Goal: Task Accomplishment & Management: Use online tool/utility

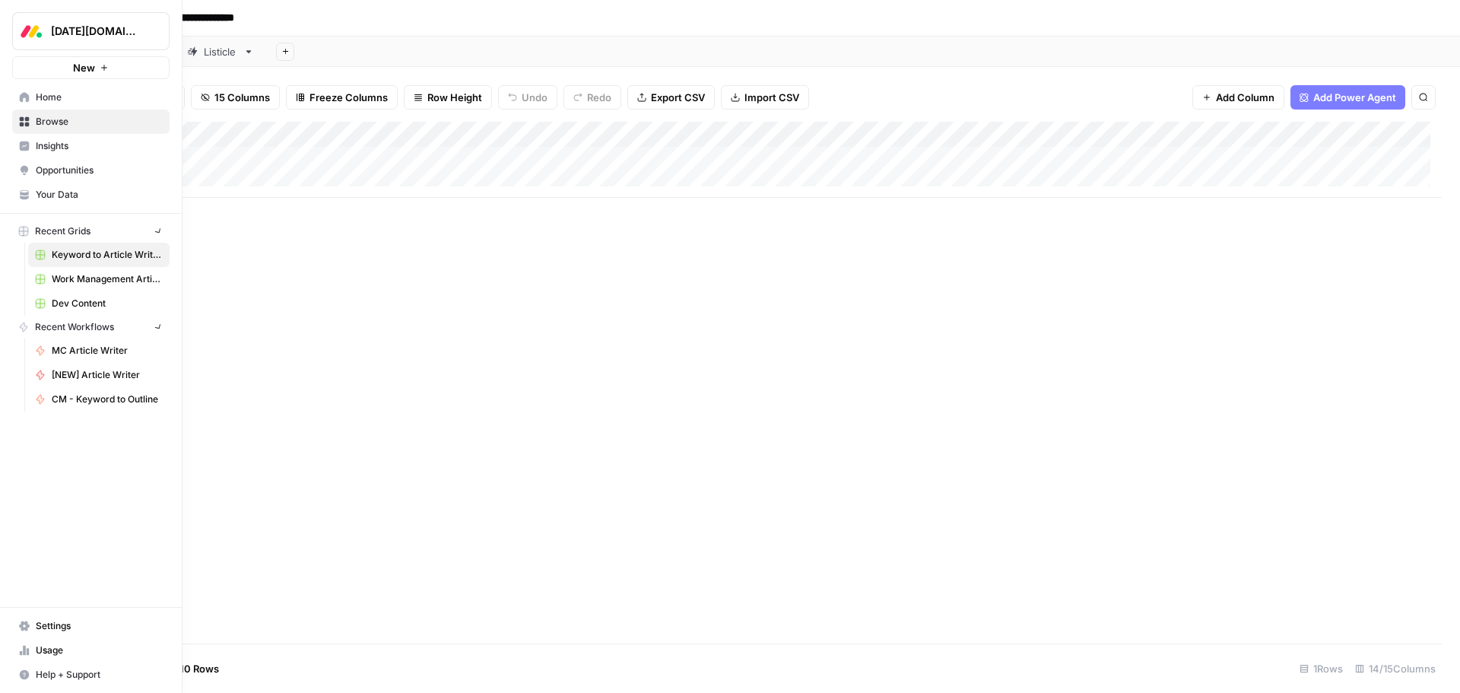
click at [20, 122] on icon at bounding box center [24, 121] width 11 height 11
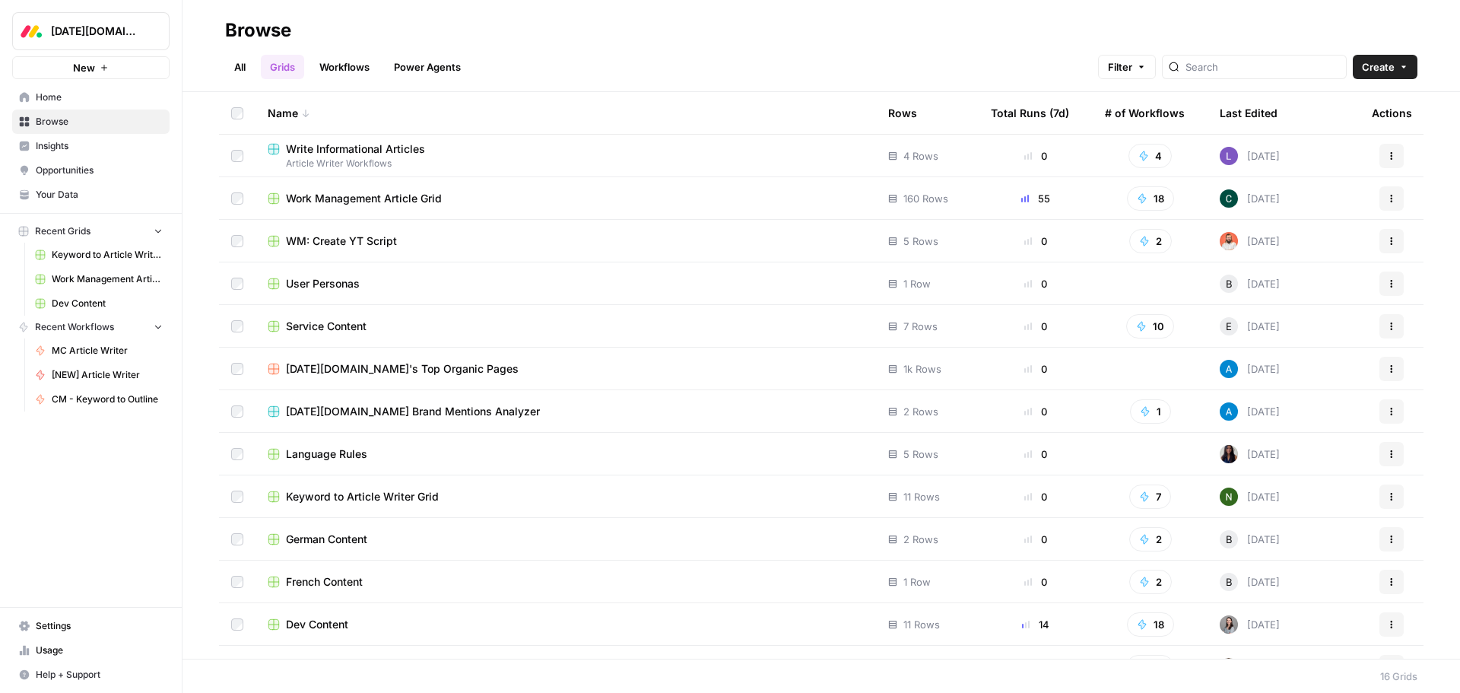
click at [347, 329] on span "Service Content" at bounding box center [326, 326] width 81 height 15
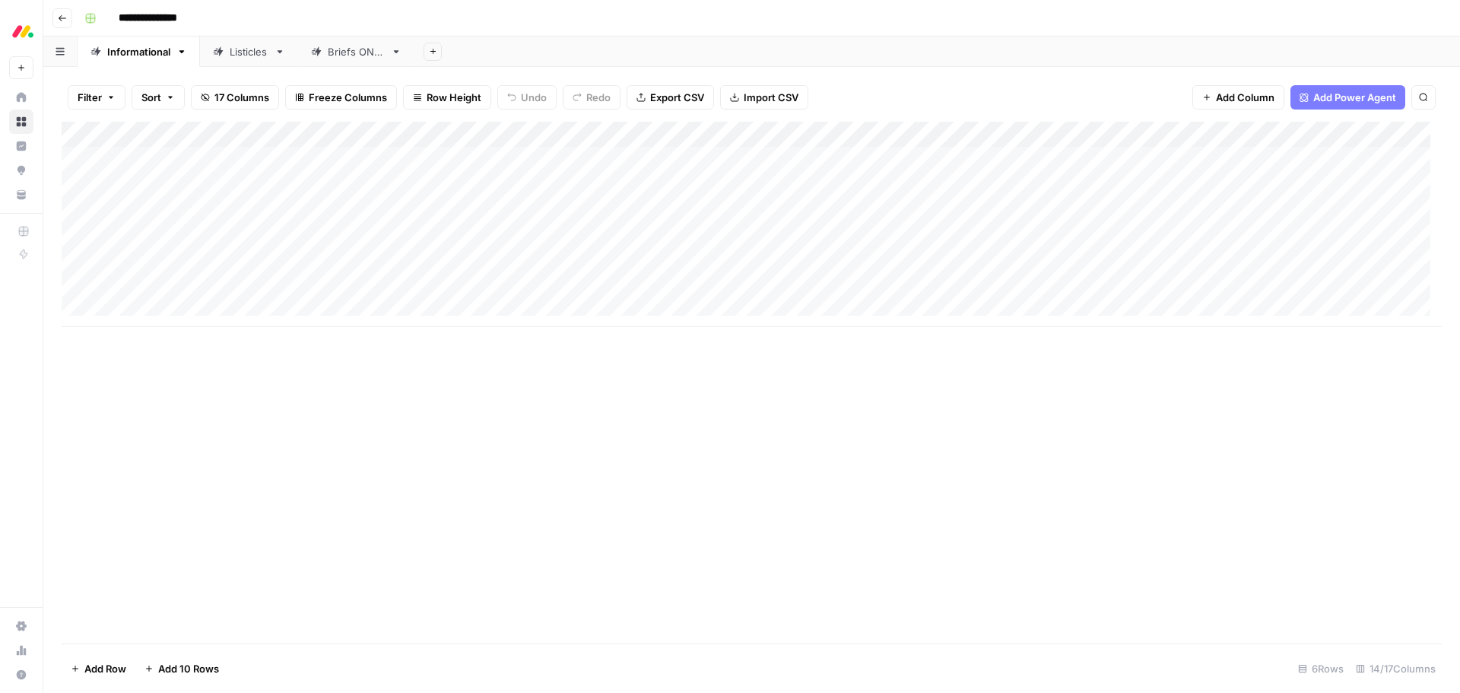
click at [197, 288] on div "Add Column" at bounding box center [752, 224] width 1380 height 205
click at [197, 288] on textarea "**********" at bounding box center [235, 289] width 243 height 21
click at [223, 406] on div "Add Column" at bounding box center [752, 383] width 1380 height 522
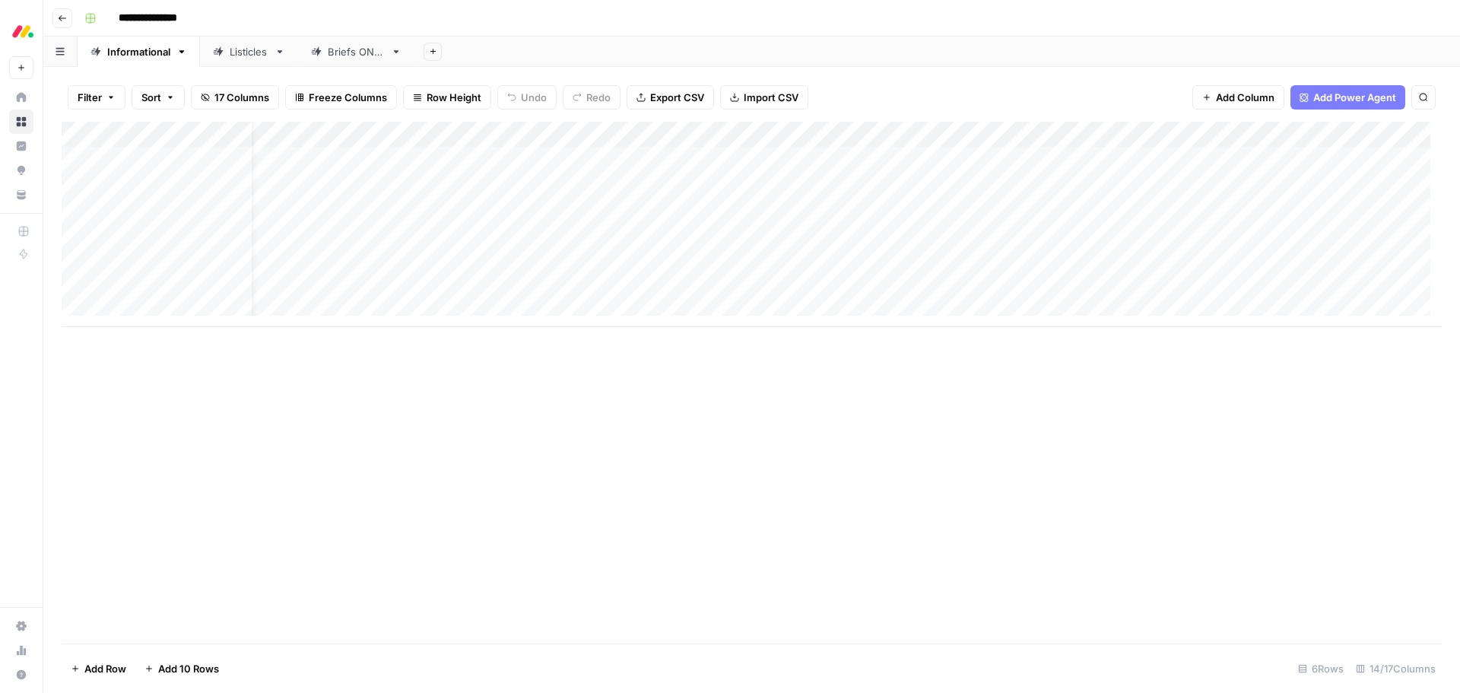
click at [665, 136] on div "Add Column" at bounding box center [752, 224] width 1380 height 205
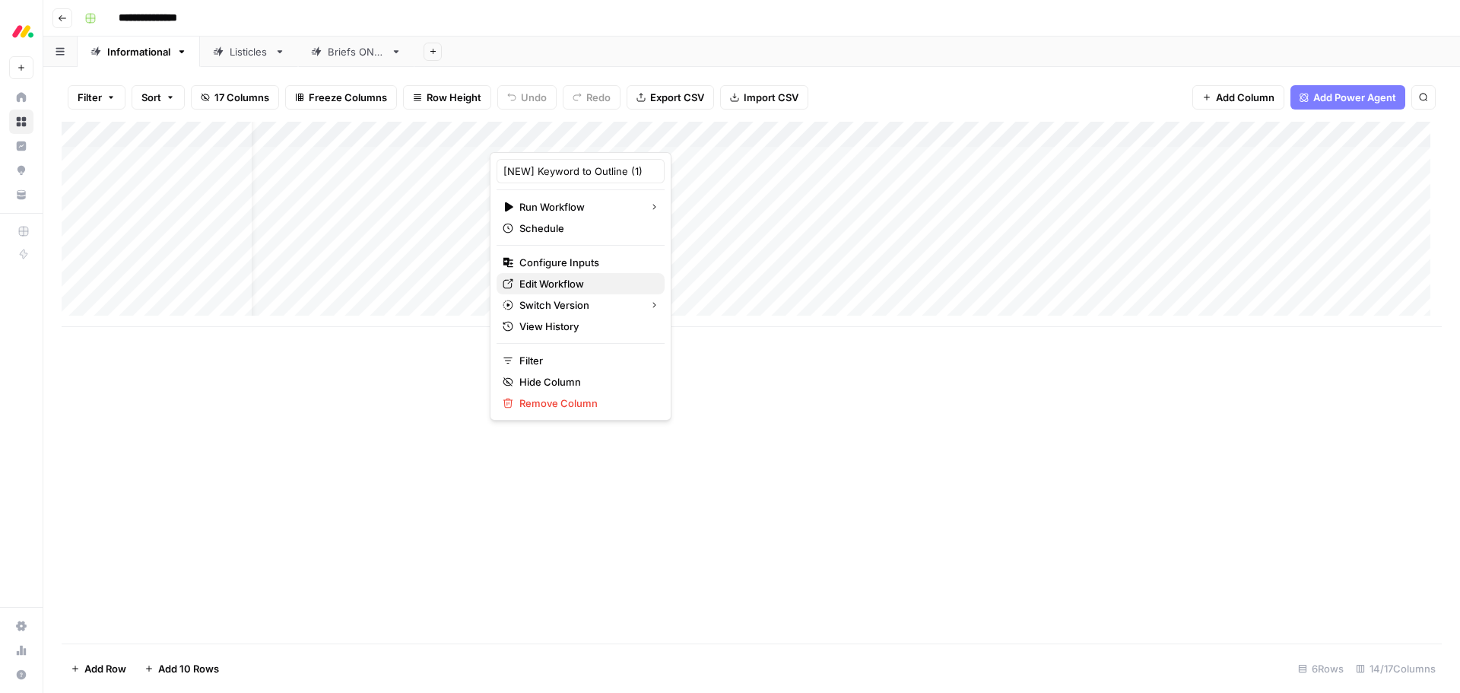
click at [570, 282] on span "Edit Workflow" at bounding box center [585, 283] width 133 height 15
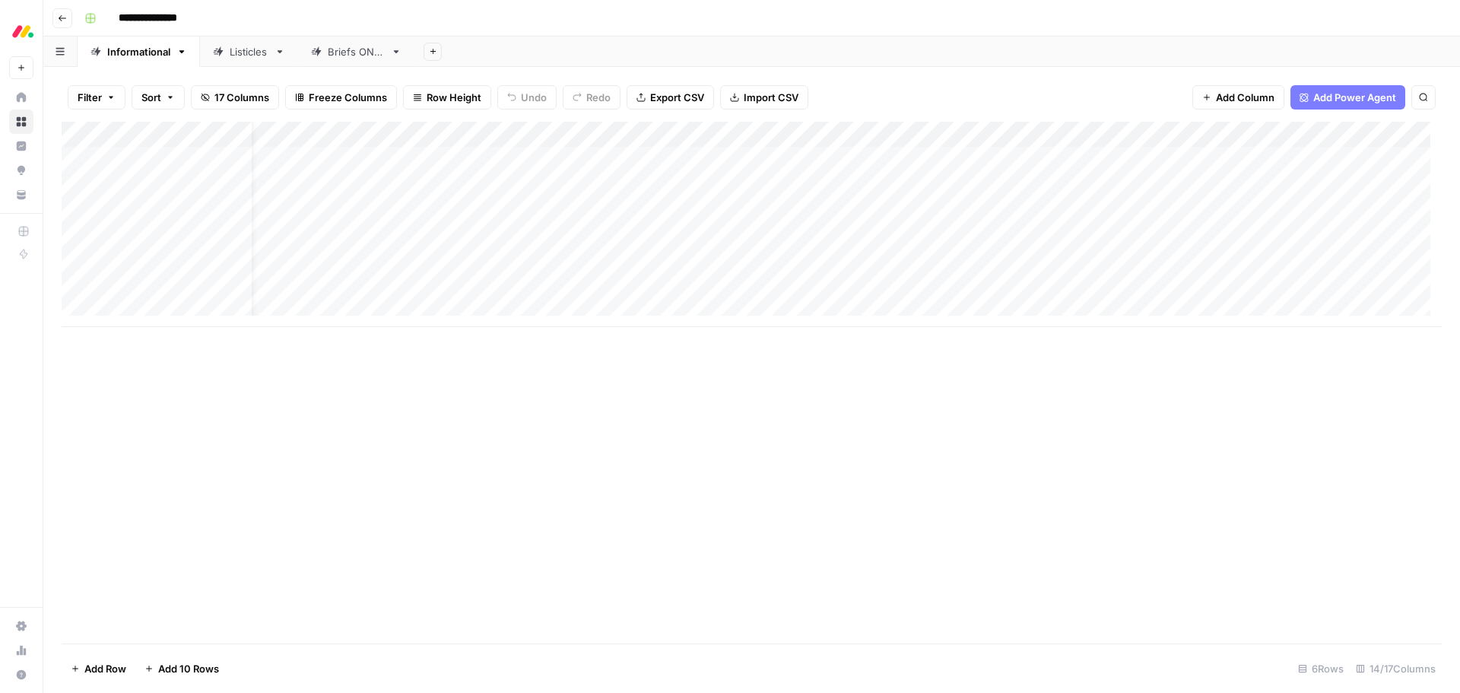
click at [594, 287] on div "Add Column" at bounding box center [752, 224] width 1380 height 205
click at [659, 134] on div "Add Column" at bounding box center [752, 224] width 1380 height 205
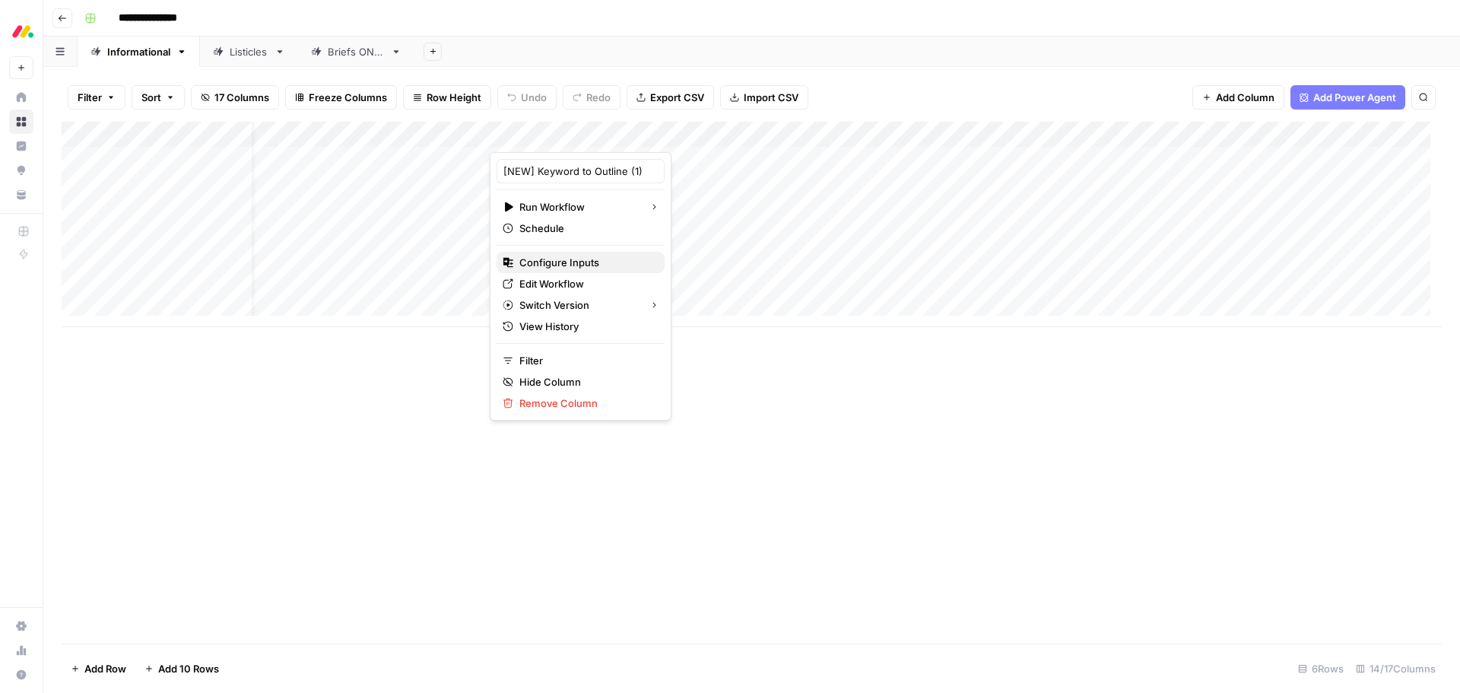
click at [595, 265] on span "Configure Inputs" at bounding box center [585, 262] width 133 height 15
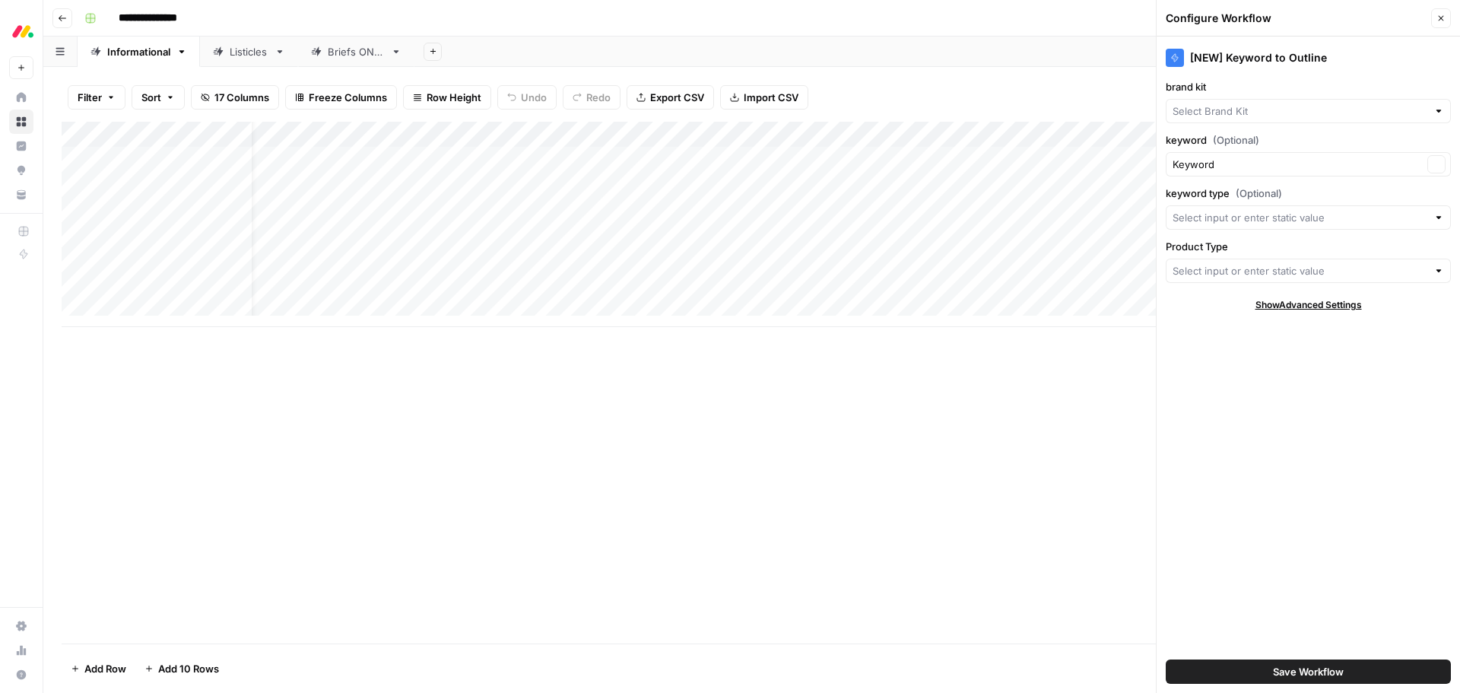
type input "monday Service"
click at [1289, 272] on input "Product Type" at bounding box center [1300, 270] width 255 height 15
click at [723, 433] on div "Add Column" at bounding box center [752, 383] width 1380 height 522
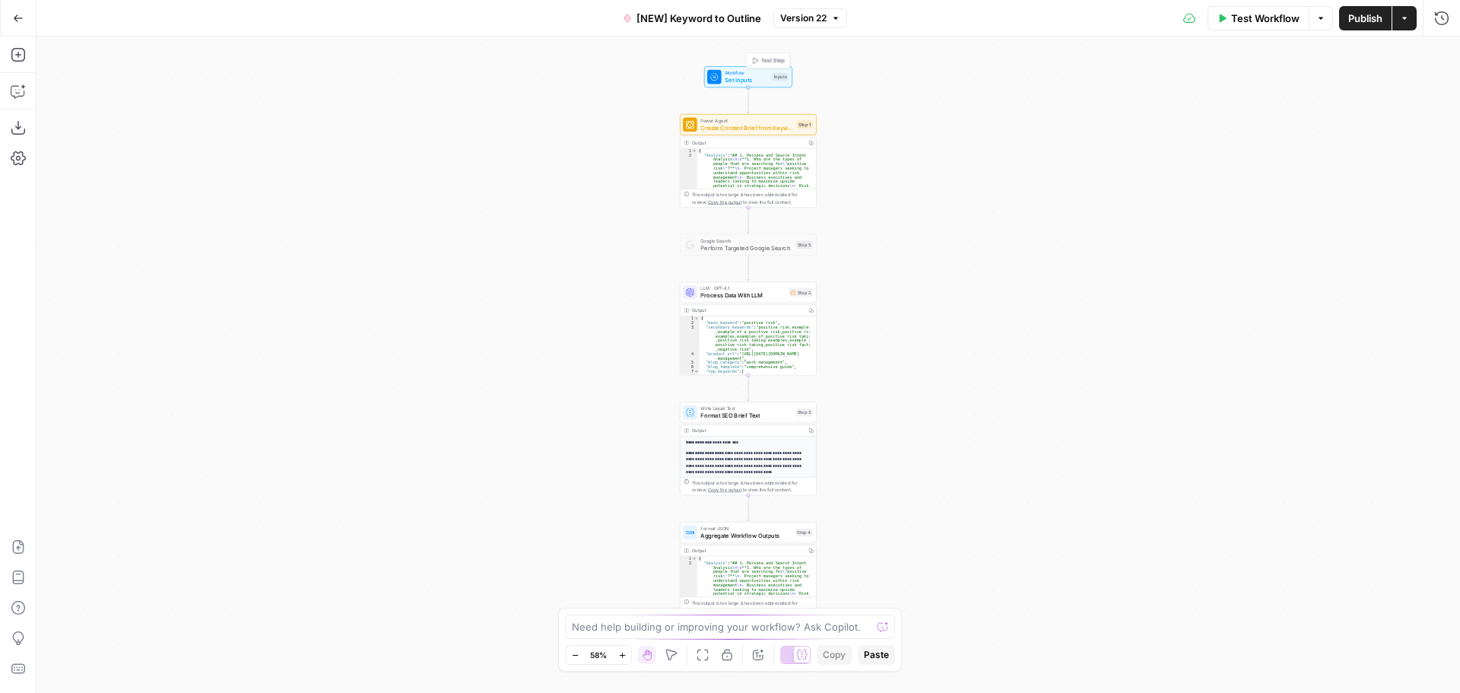
click at [761, 71] on span "Workflow" at bounding box center [746, 72] width 43 height 7
click at [978, 307] on Type "Product Type" at bounding box center [1155, 304] width 529 height 15
click at [1030, 542] on form "brand kit edit field Delete group keyword (Optional) edit field Delete group ke…" at bounding box center [1157, 383] width 608 height 620
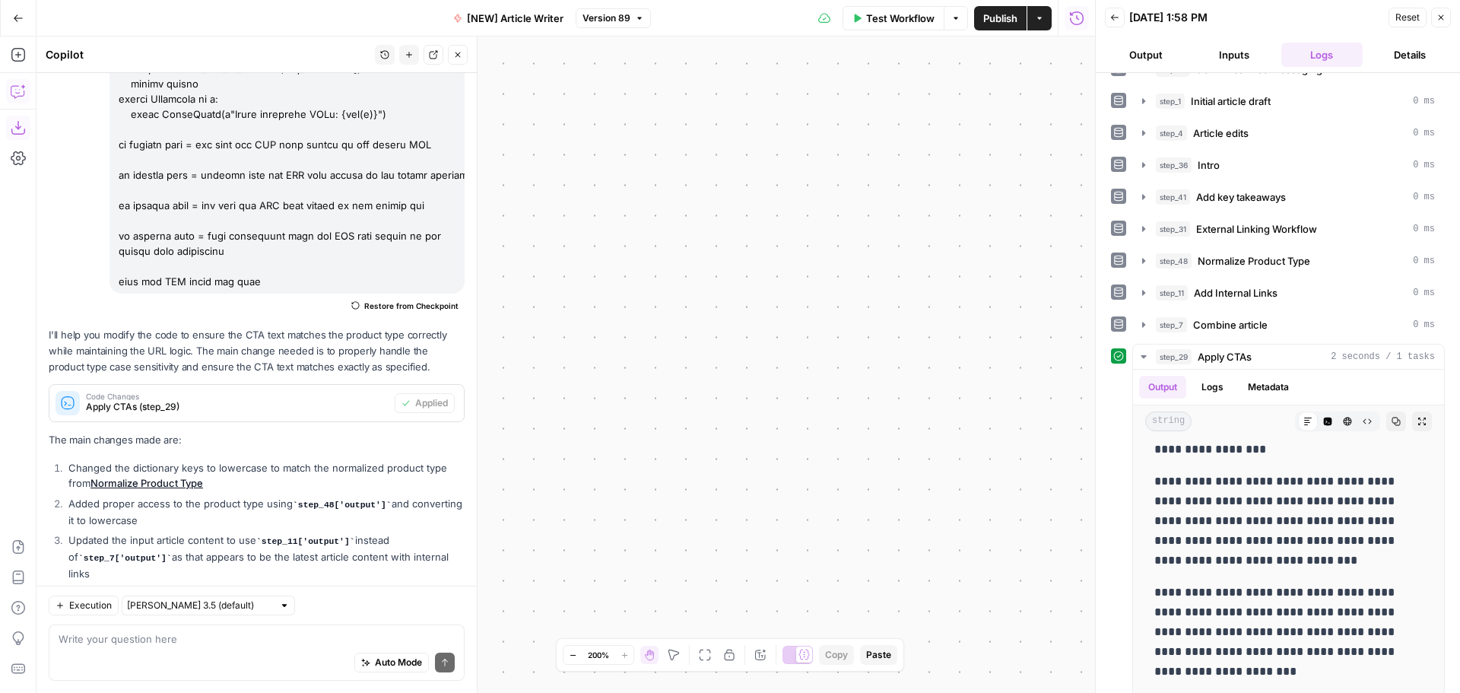
scroll to position [2788, 0]
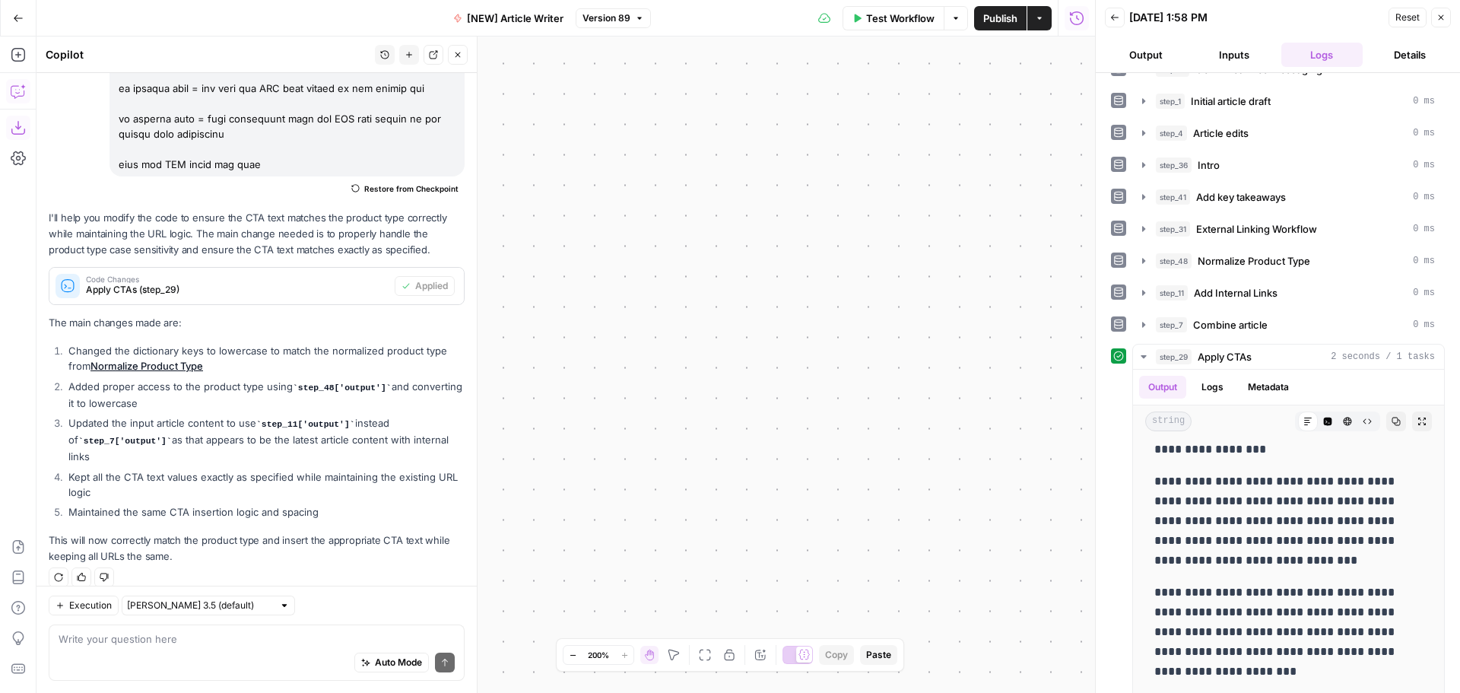
drag, startPoint x: 758, startPoint y: 260, endPoint x: 1408, endPoint y: 140, distance: 660.6
click at [758, 260] on div "Workflow Set Inputs Inputs Google Search Google Search Step 2 Output Expand Out…" at bounding box center [566, 365] width 1059 height 656
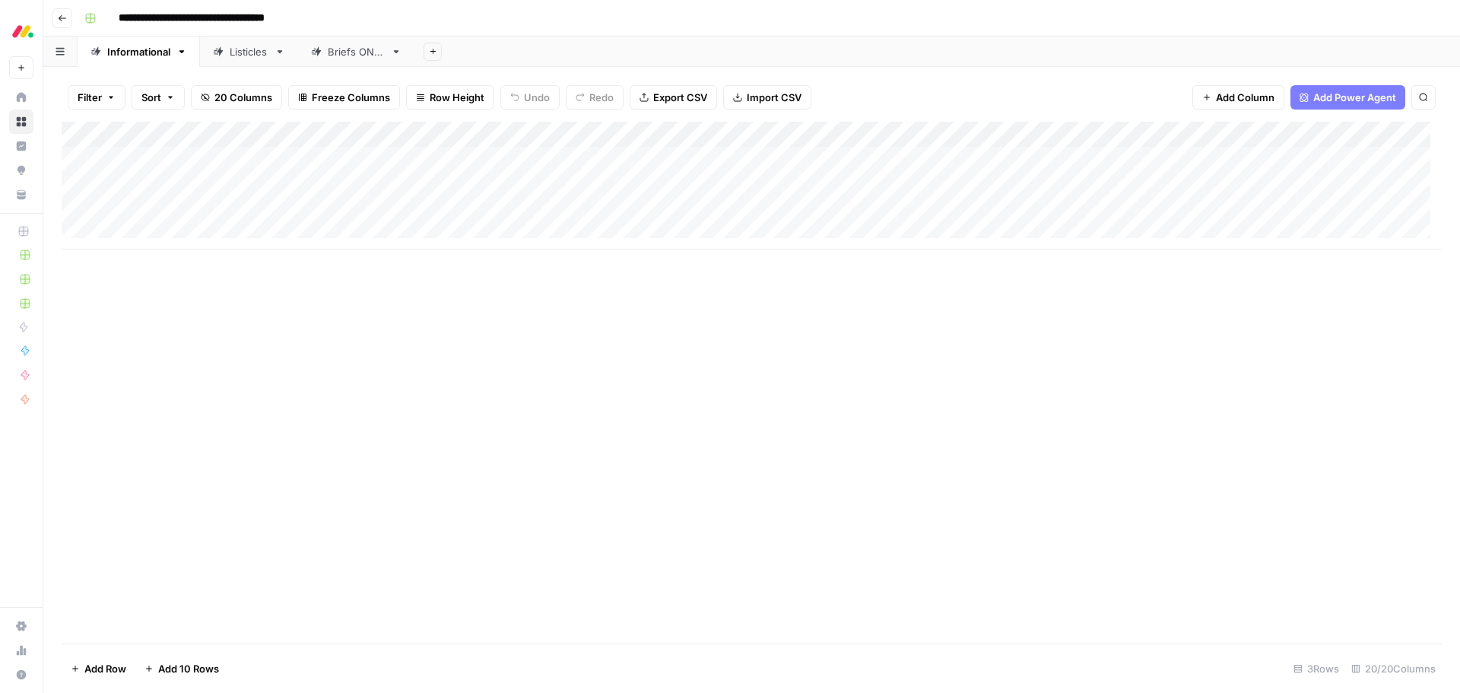
click at [697, 373] on div "Add Column" at bounding box center [752, 383] width 1380 height 522
click at [462, 421] on div "Add Column" at bounding box center [752, 383] width 1380 height 522
click at [1037, 138] on div "Add Column" at bounding box center [752, 186] width 1380 height 128
click at [1333, 361] on div "Add Column" at bounding box center [752, 383] width 1380 height 522
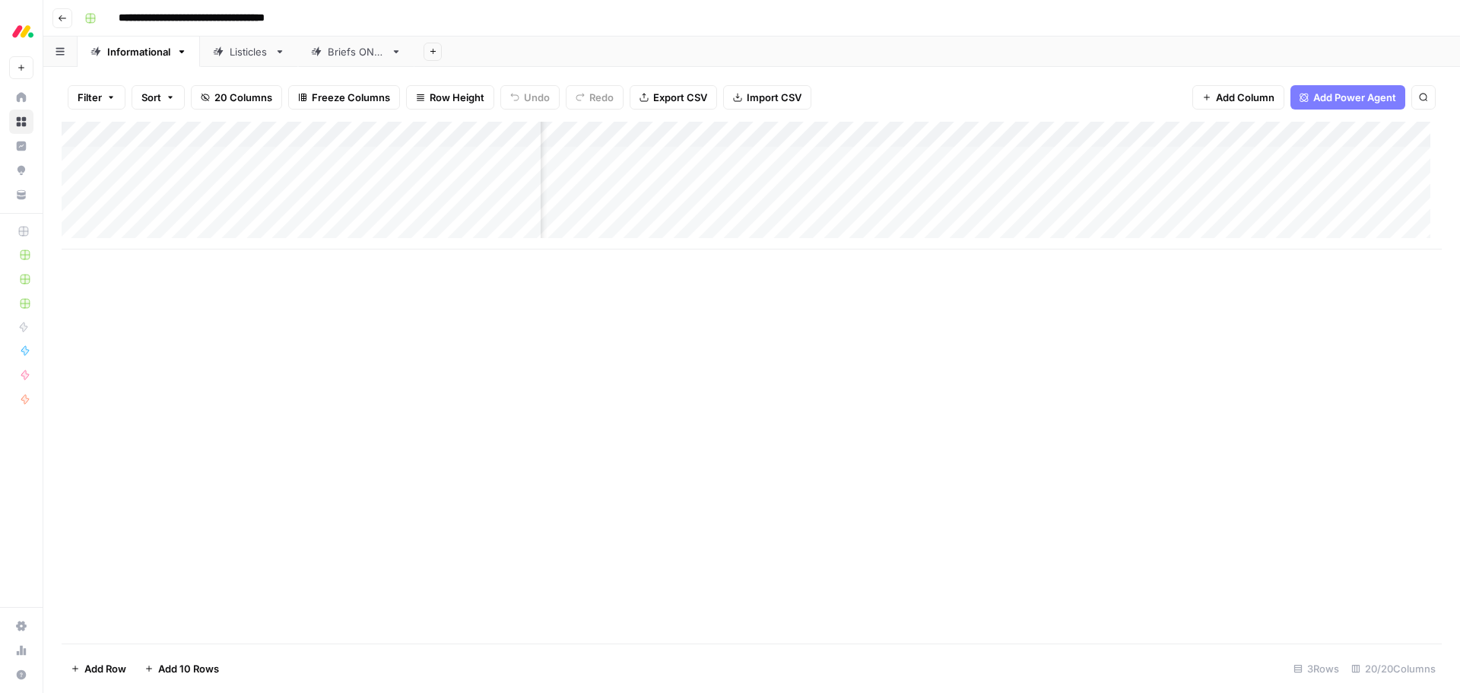
click at [1160, 157] on div "Add Column" at bounding box center [752, 186] width 1380 height 128
click at [1107, 137] on div "Add Column" at bounding box center [752, 186] width 1380 height 128
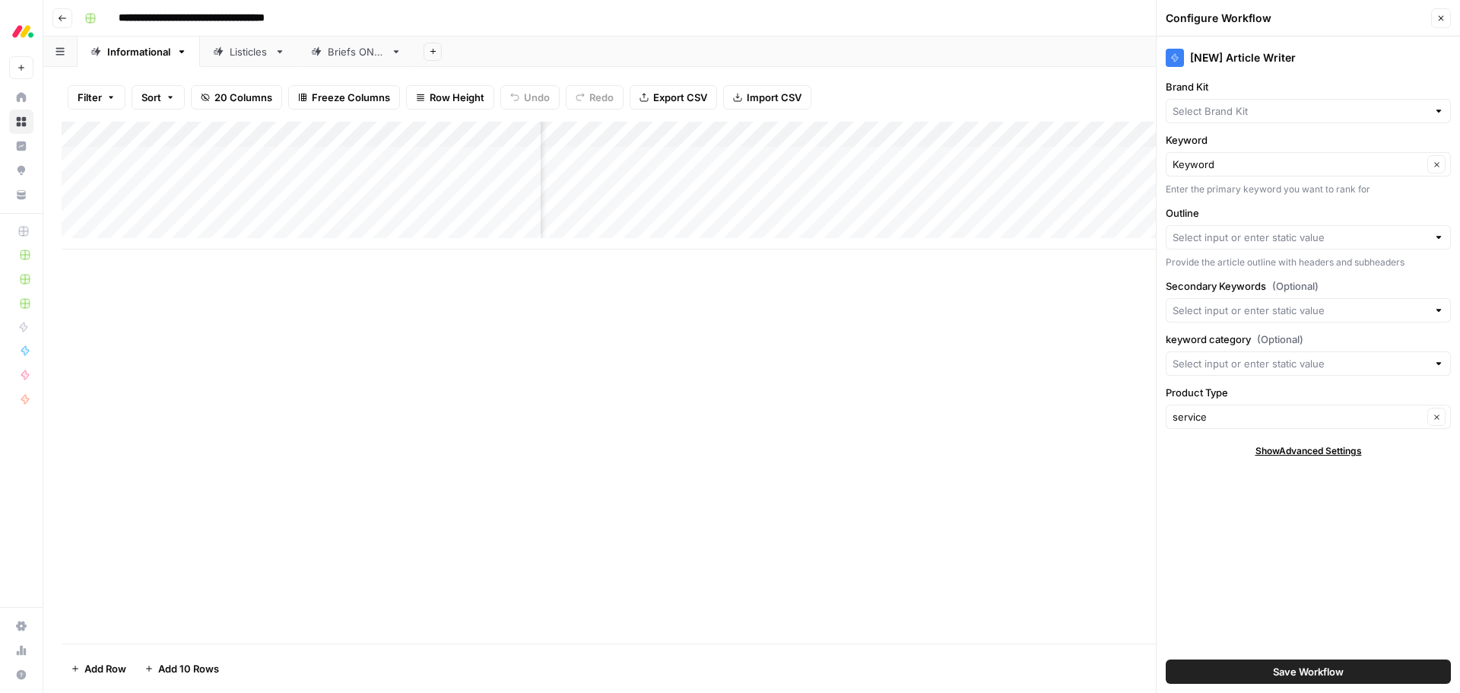
type input "monday Service"
click at [1314, 454] on span "Show Advanced Settings" at bounding box center [1309, 451] width 106 height 14
click at [1252, 499] on input "Version" at bounding box center [1300, 495] width 255 height 15
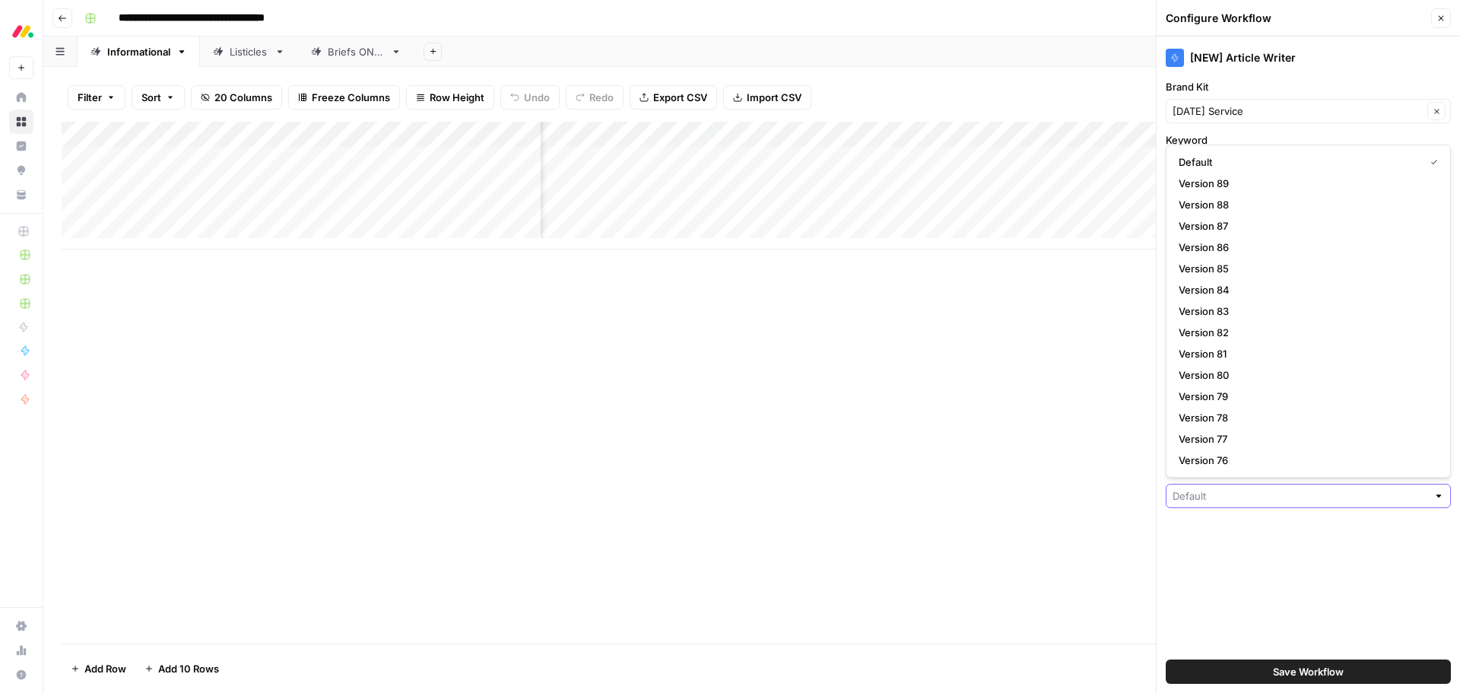
click at [1252, 499] on input "Version" at bounding box center [1300, 495] width 255 height 15
type input "Default"
click at [1299, 561] on div "[NEW] Article Writer Brand Kit monday Service Clear Keyword Keyword Clear Enter…" at bounding box center [1308, 365] width 303 height 656
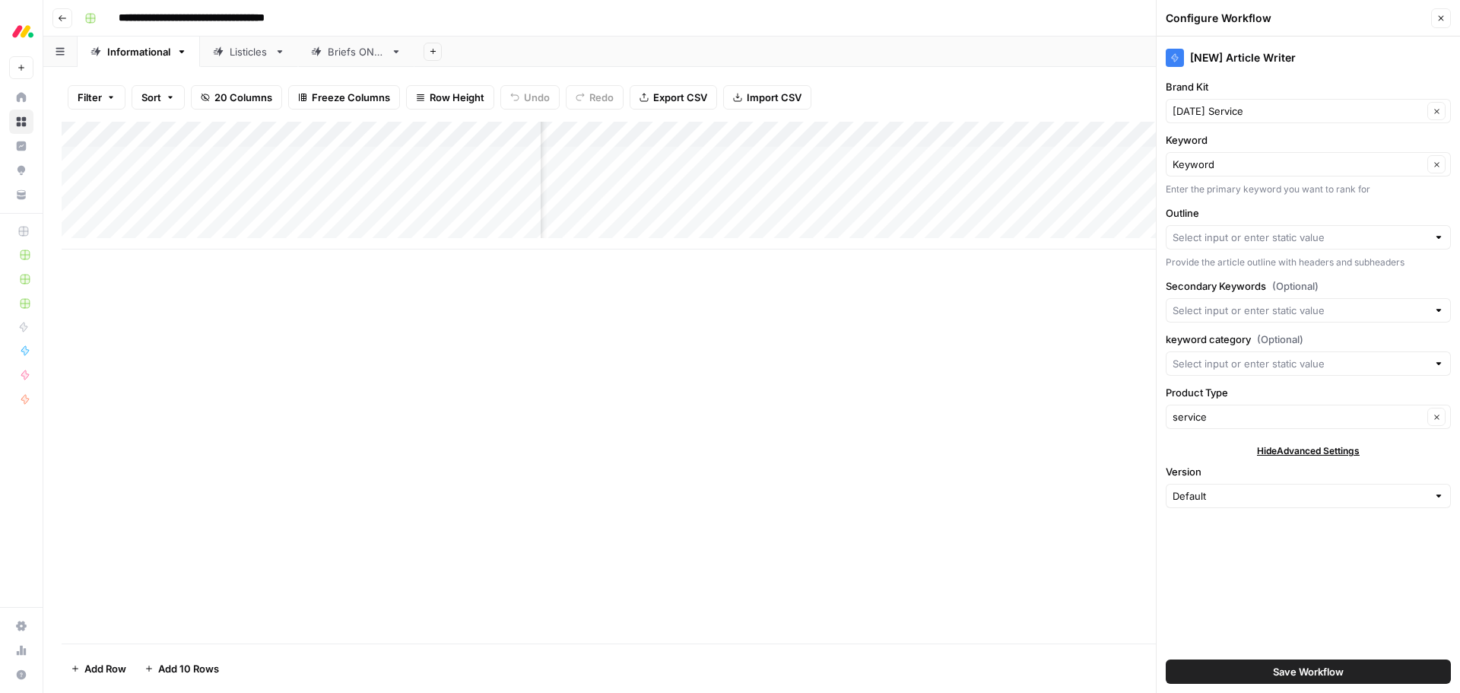
click at [1295, 446] on span "Hide Advanced Settings" at bounding box center [1308, 451] width 103 height 14
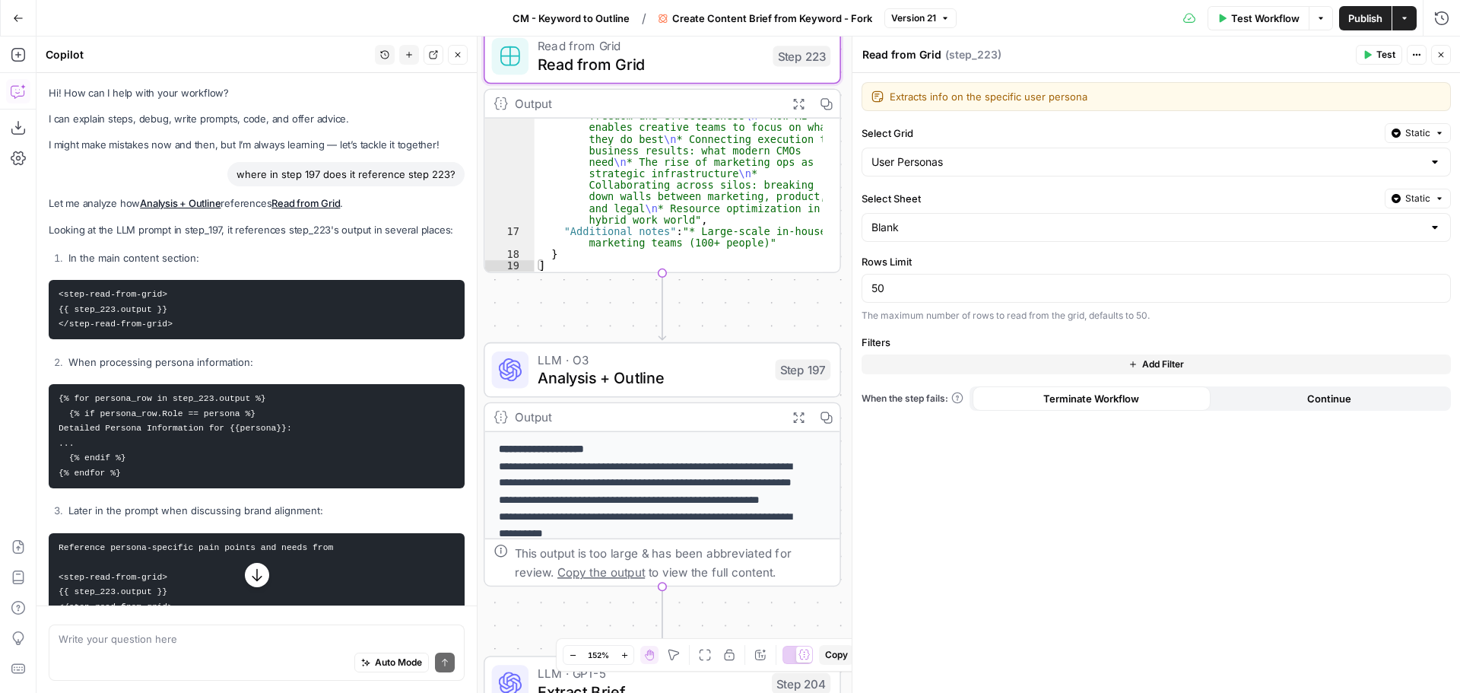
scroll to position [118, 0]
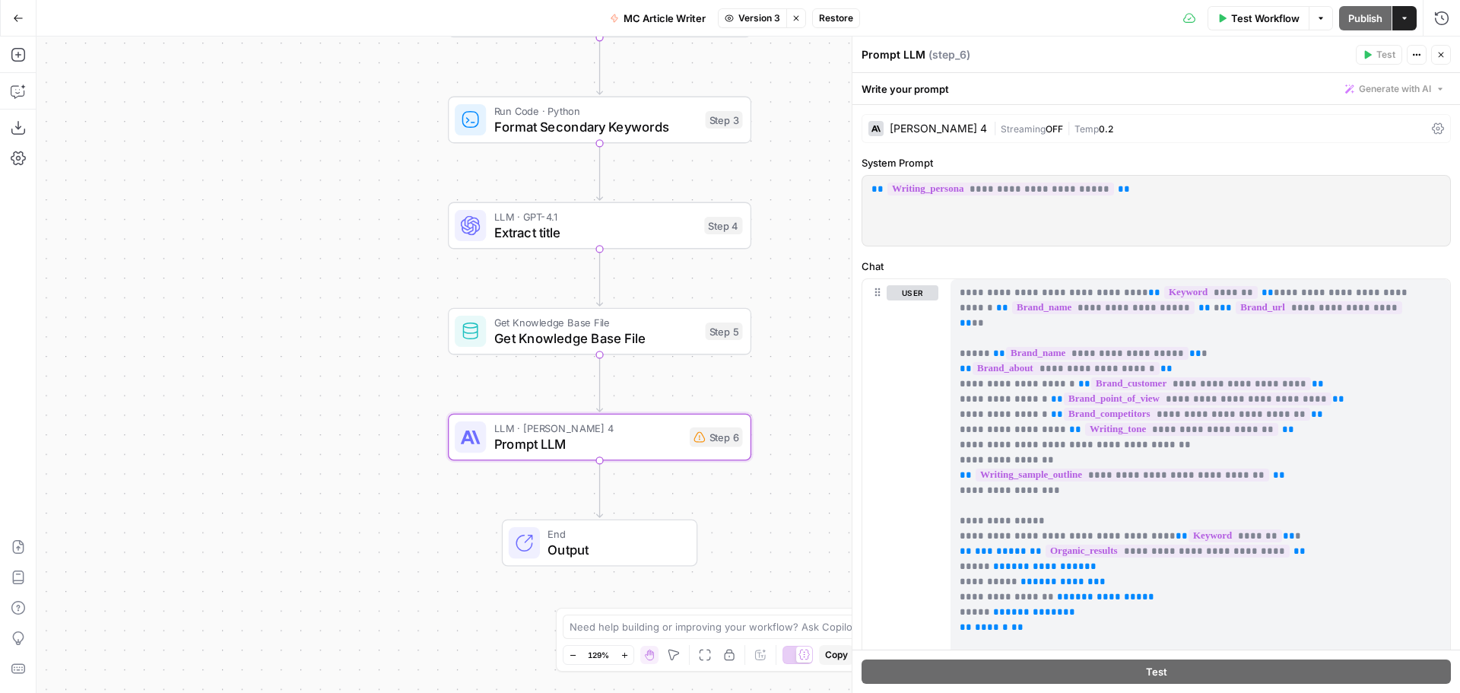
scroll to position [792, 0]
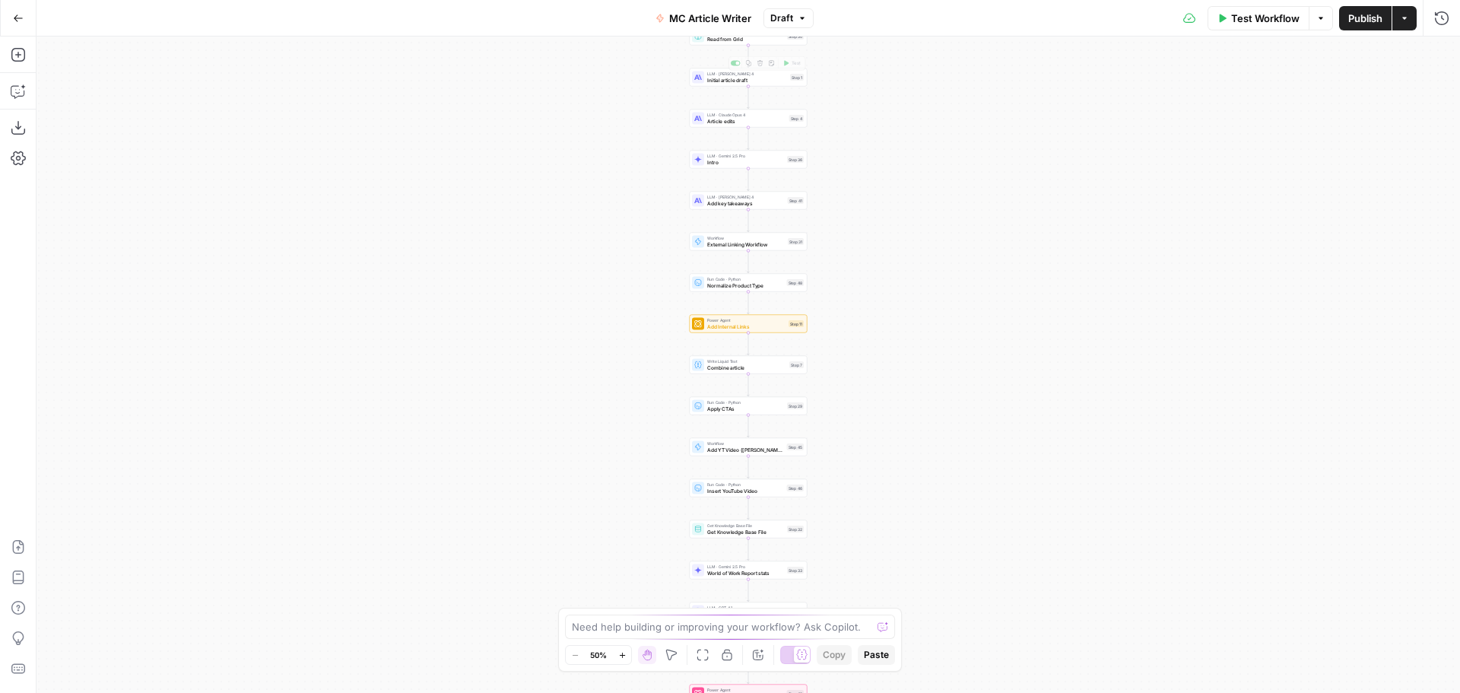
click at [792, 18] on span "Draft" at bounding box center [781, 18] width 23 height 14
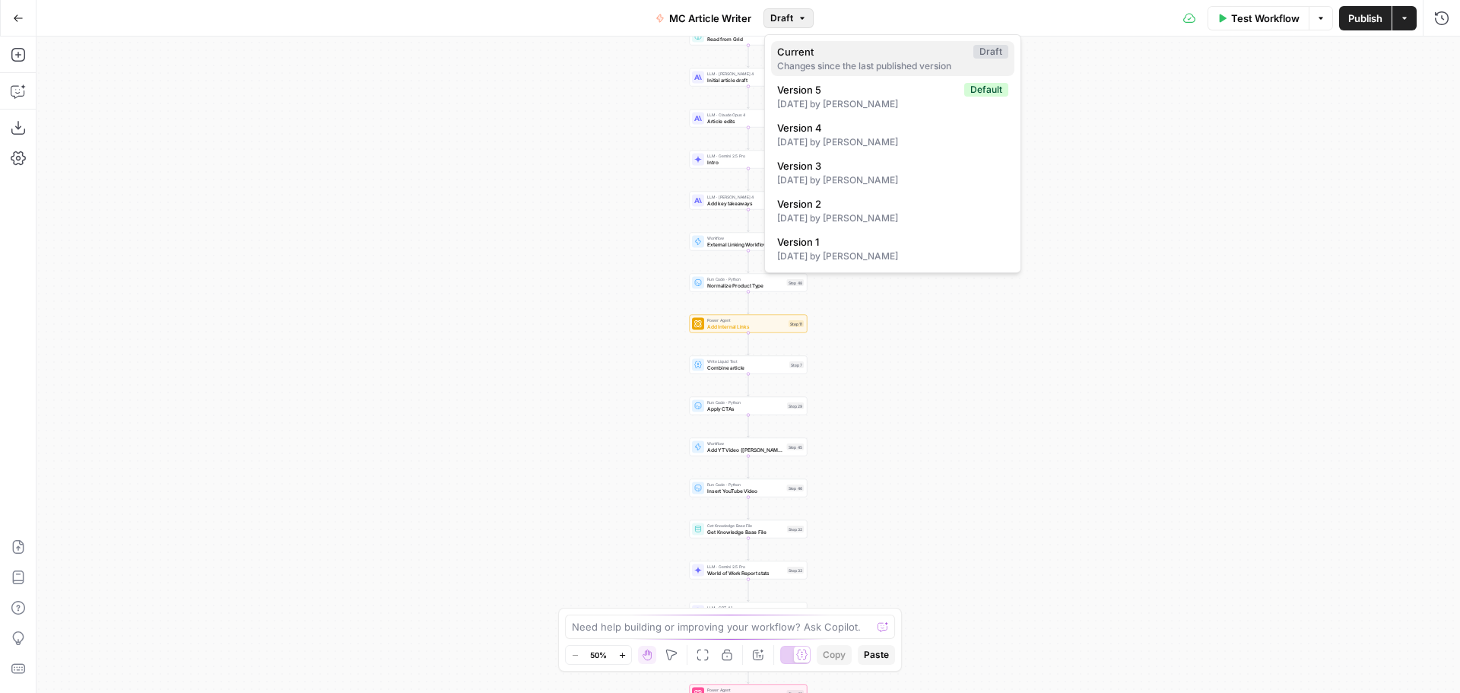
click at [844, 52] on span "Current" at bounding box center [872, 51] width 190 height 15
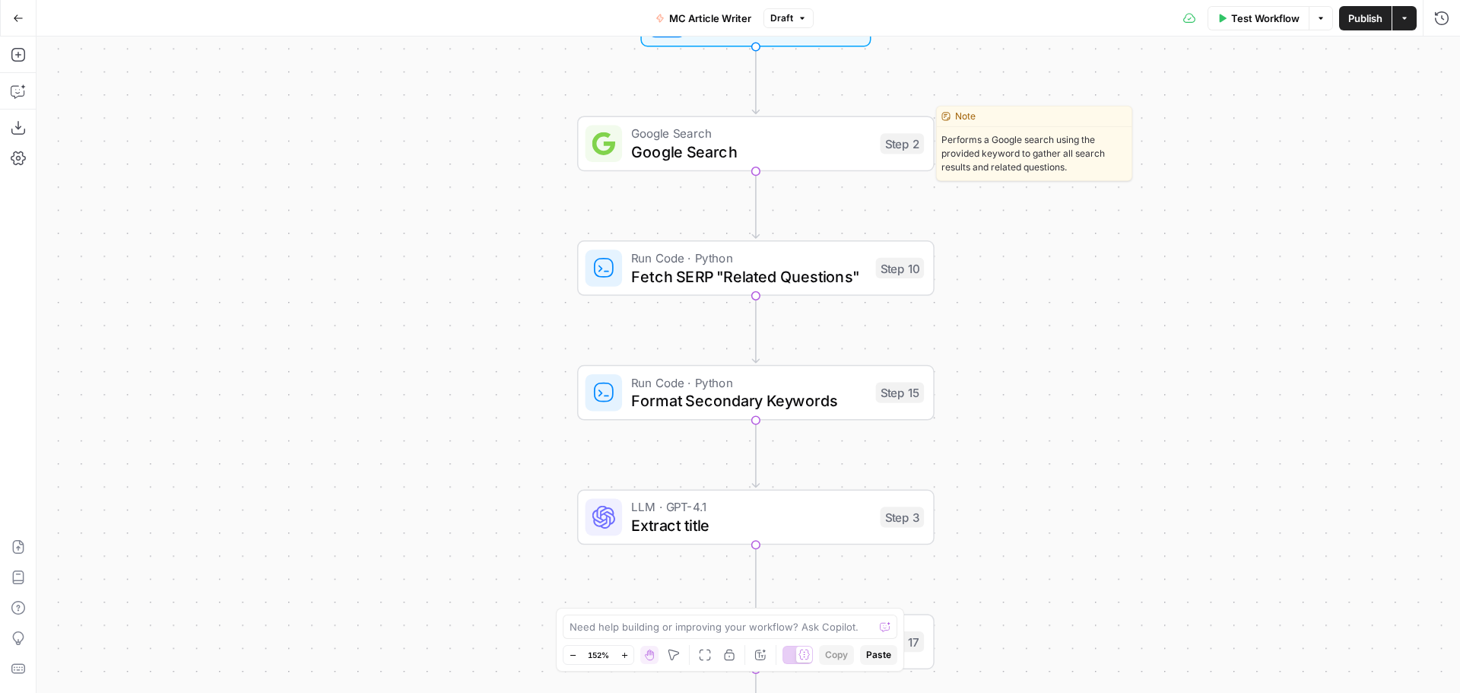
click at [754, 156] on span "Google Search" at bounding box center [751, 151] width 240 height 23
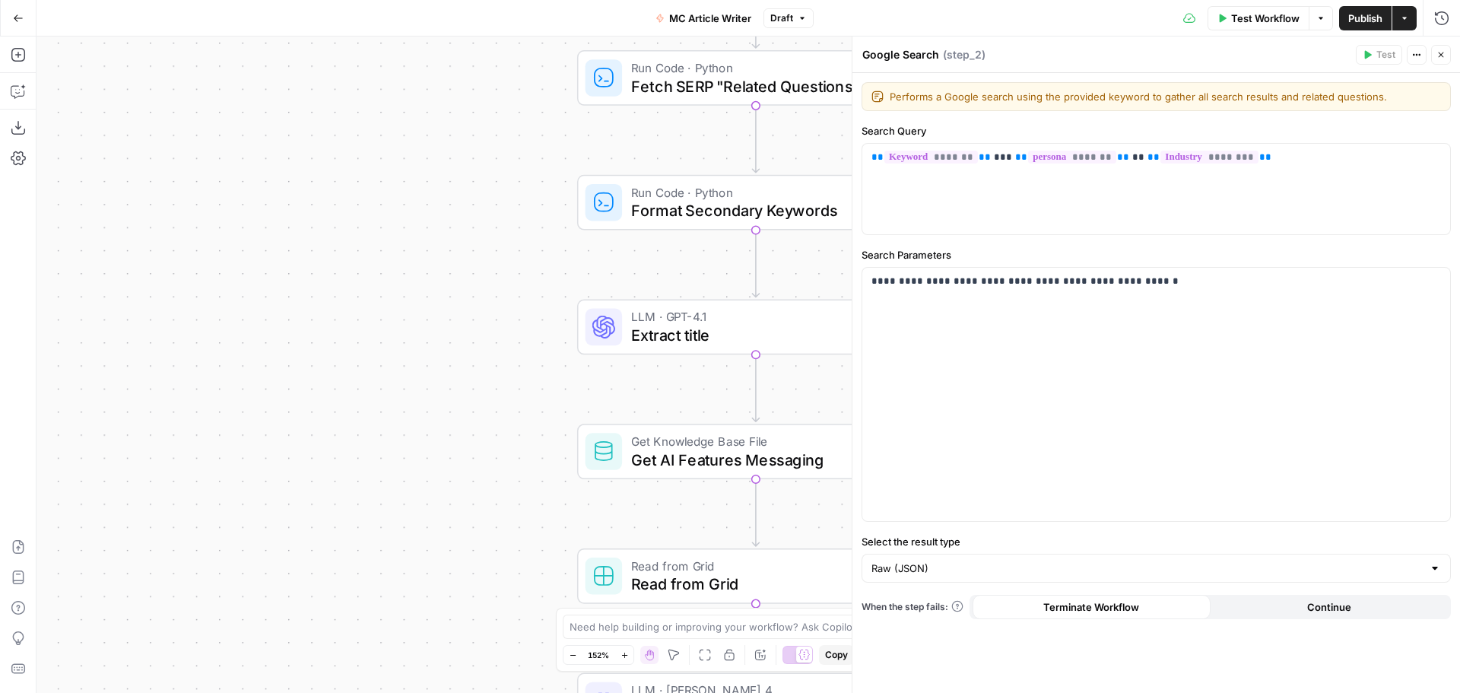
click at [743, 328] on span "Extract title" at bounding box center [751, 334] width 240 height 23
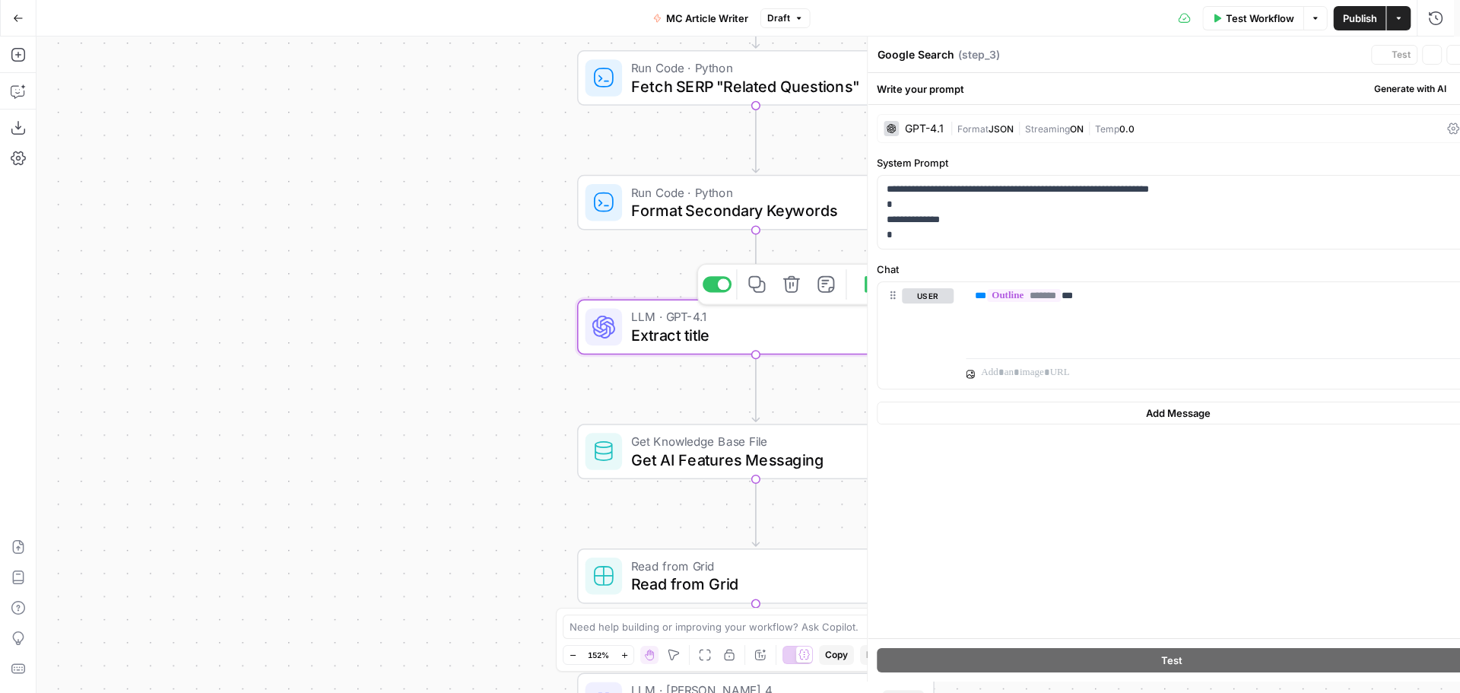
type textarea "Extract title"
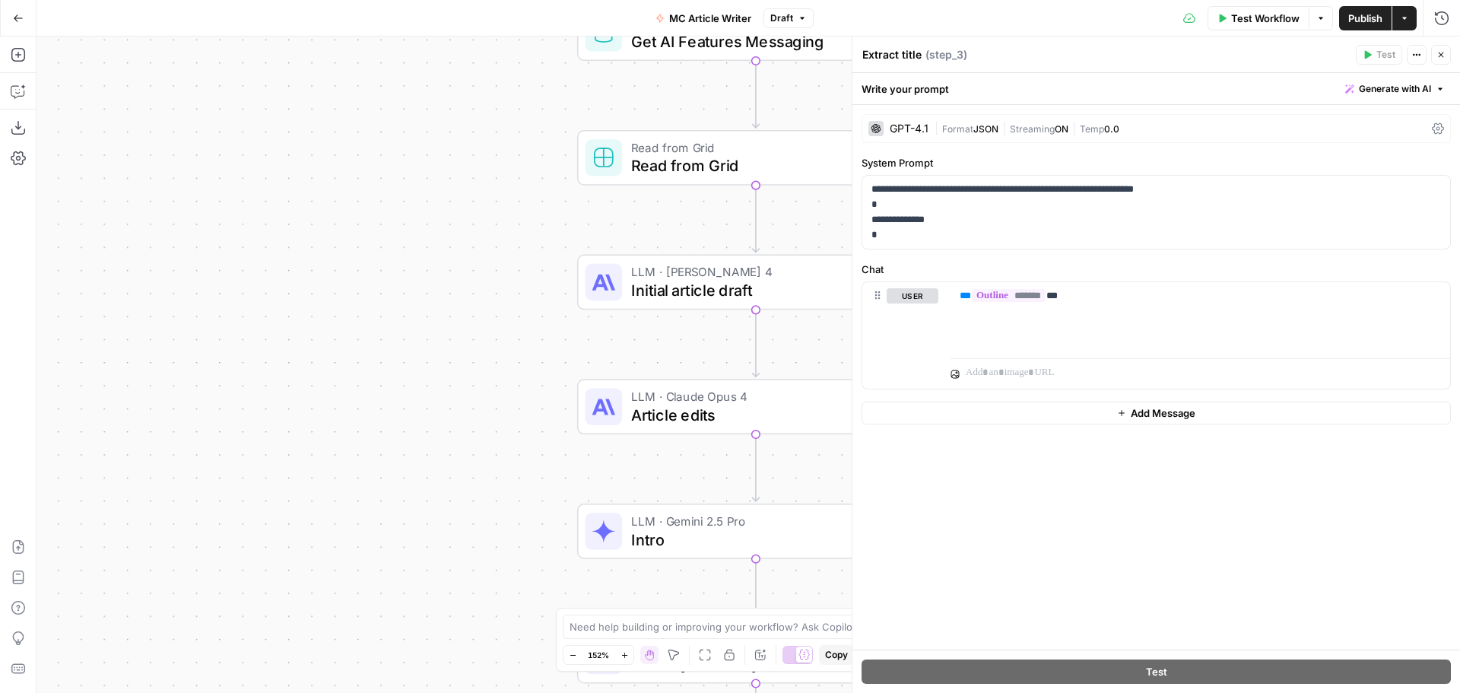
click at [678, 303] on div "LLM · Claude Sonnet 4 Initial article draft Step 1 Copy step Delete step Edit N…" at bounding box center [755, 283] width 357 height 56
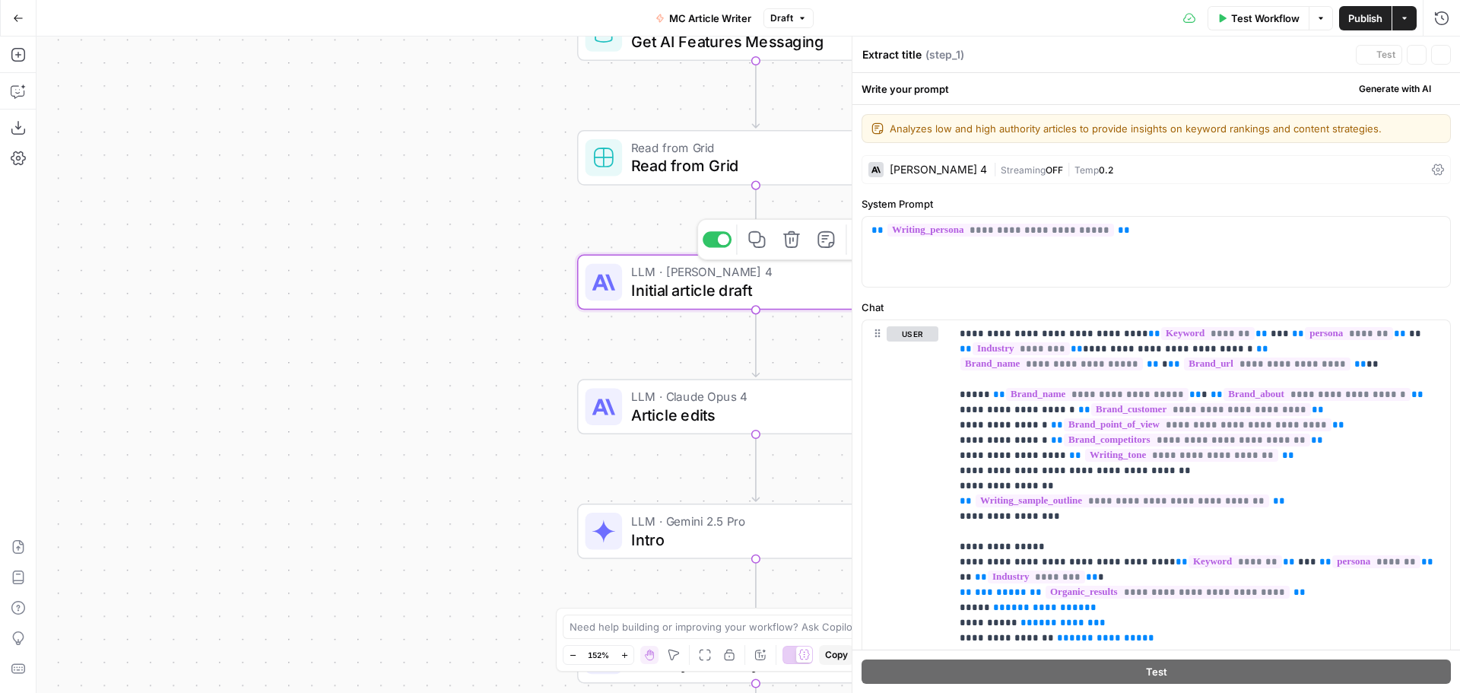
type textarea "Initial article draft"
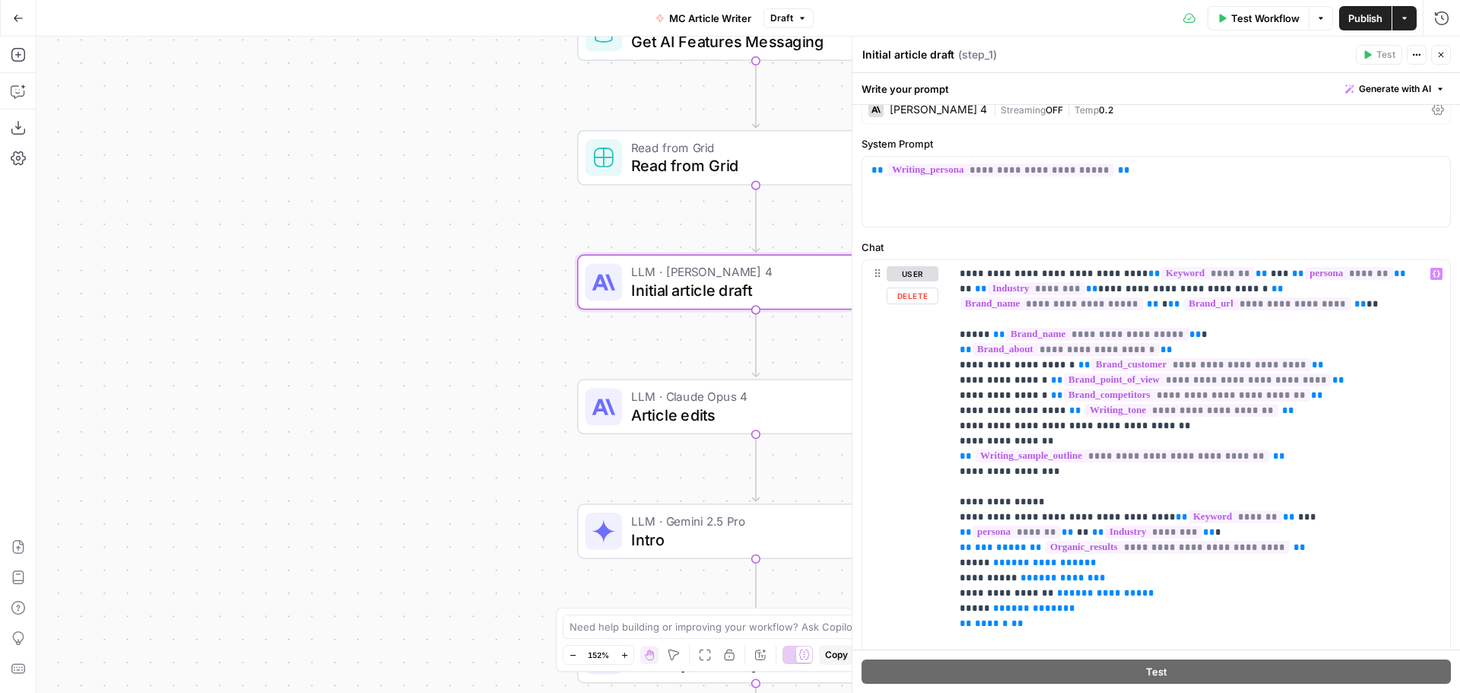
scroll to position [76, 0]
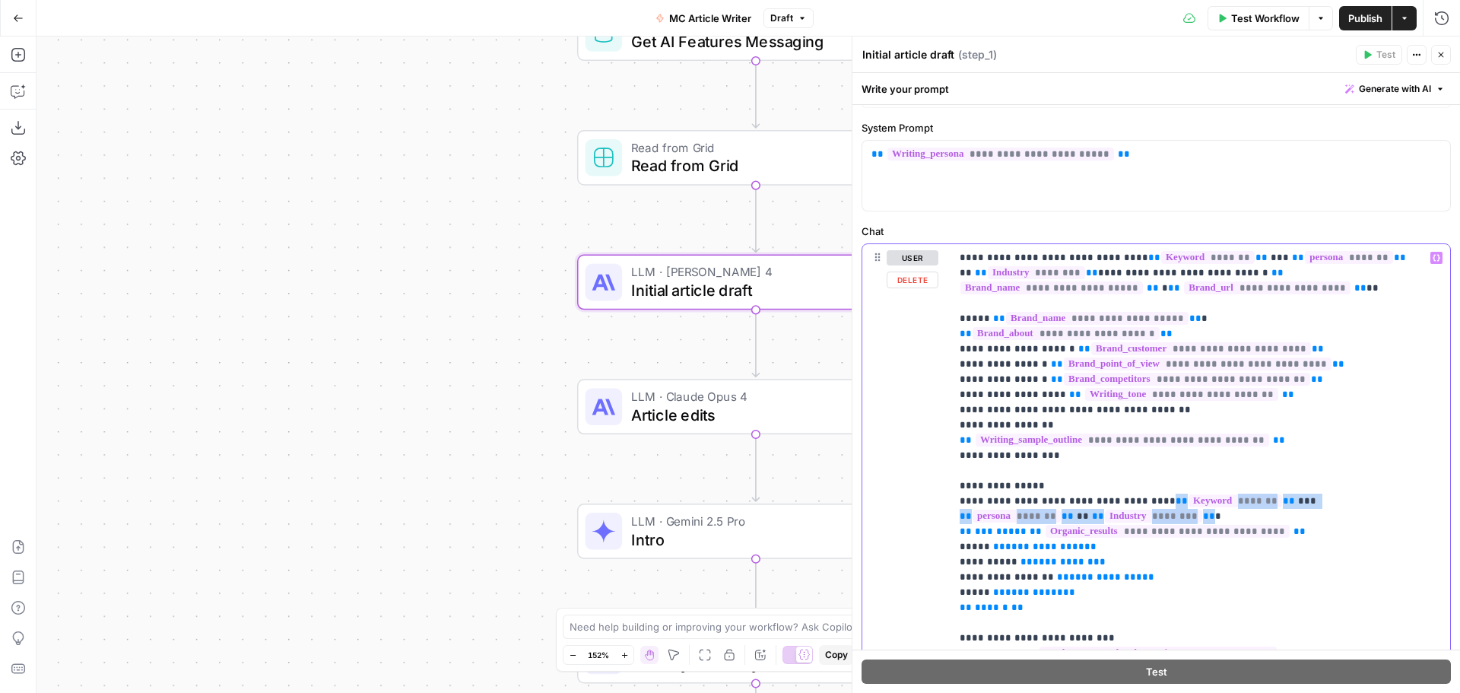
drag, startPoint x: 1136, startPoint y: 488, endPoint x: 1066, endPoint y: 504, distance: 72.7
copy p "** ******* ** *** ** ******* ** ** ** ******** **"
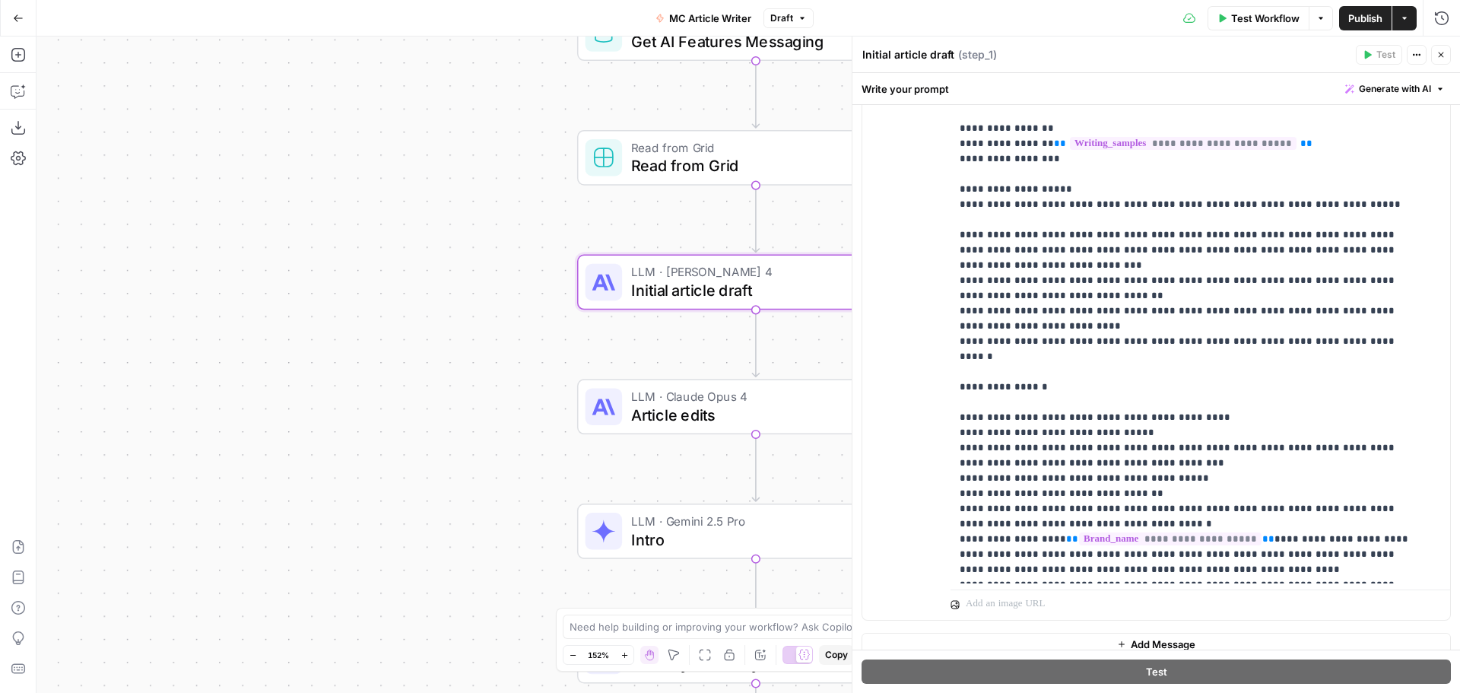
scroll to position [1179, 0]
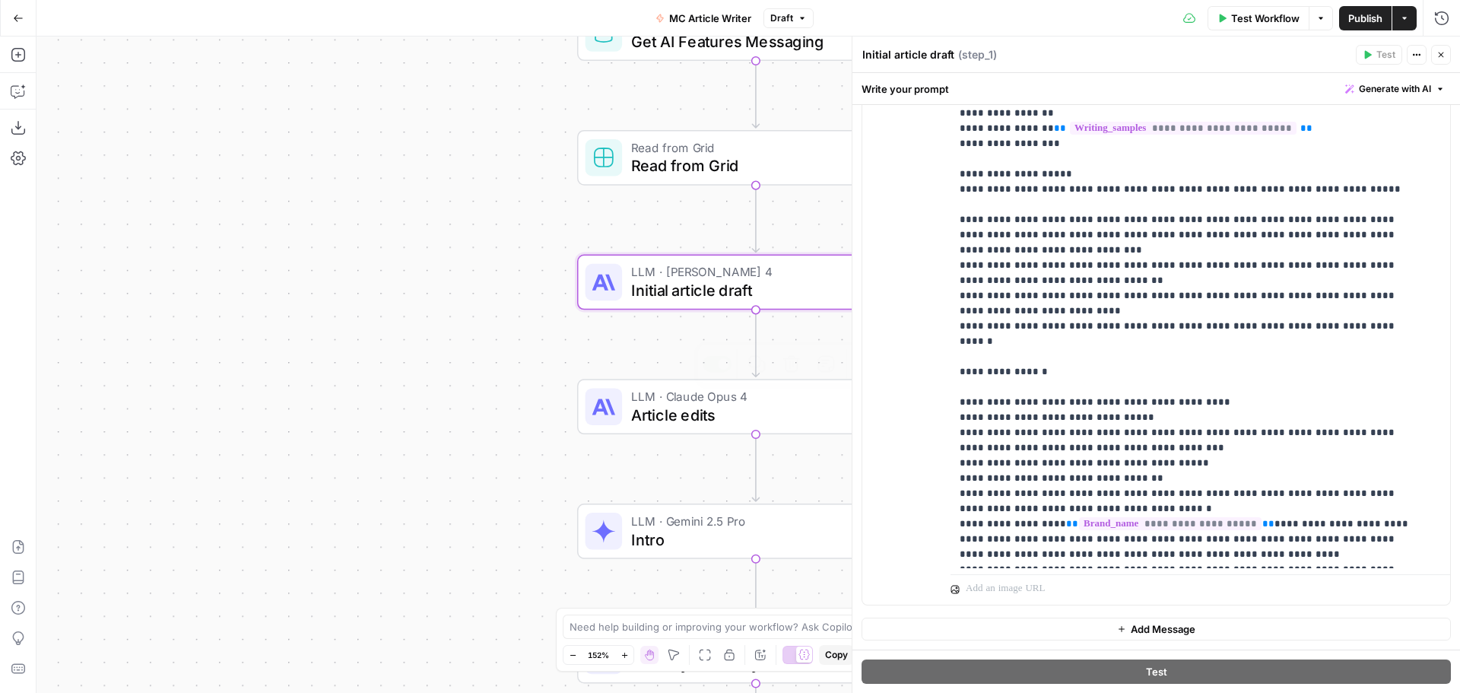
drag, startPoint x: 743, startPoint y: 422, endPoint x: 766, endPoint y: 415, distance: 24.1
click at [743, 422] on span "Article edits" at bounding box center [750, 414] width 239 height 23
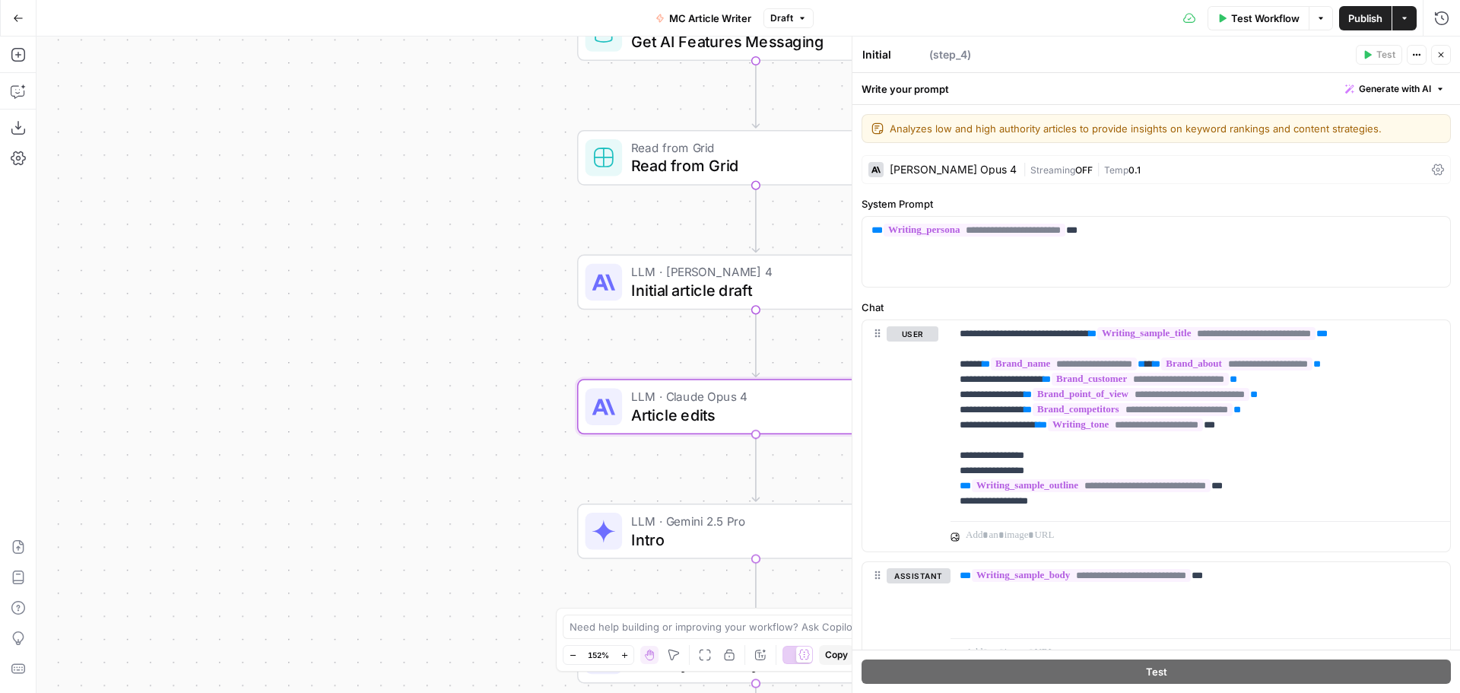
type textarea "Article edits"
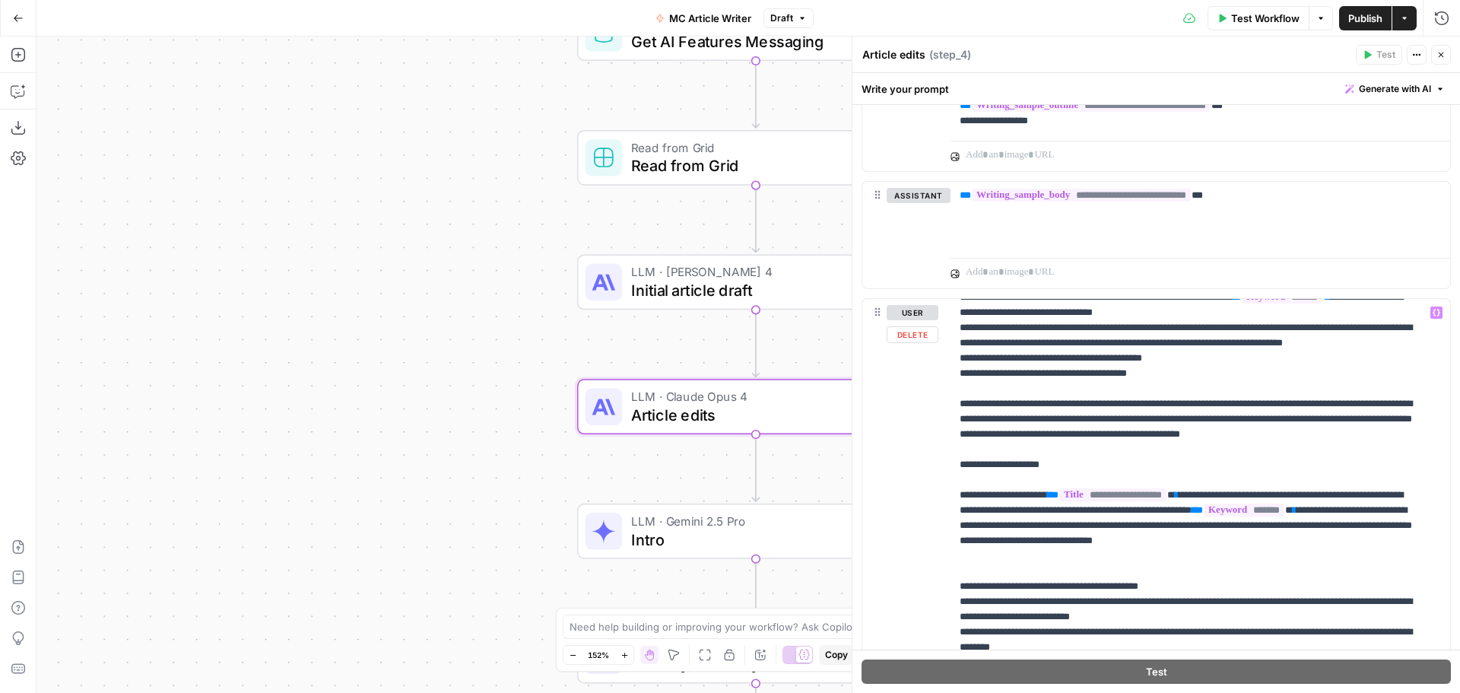
scroll to position [2130, 0]
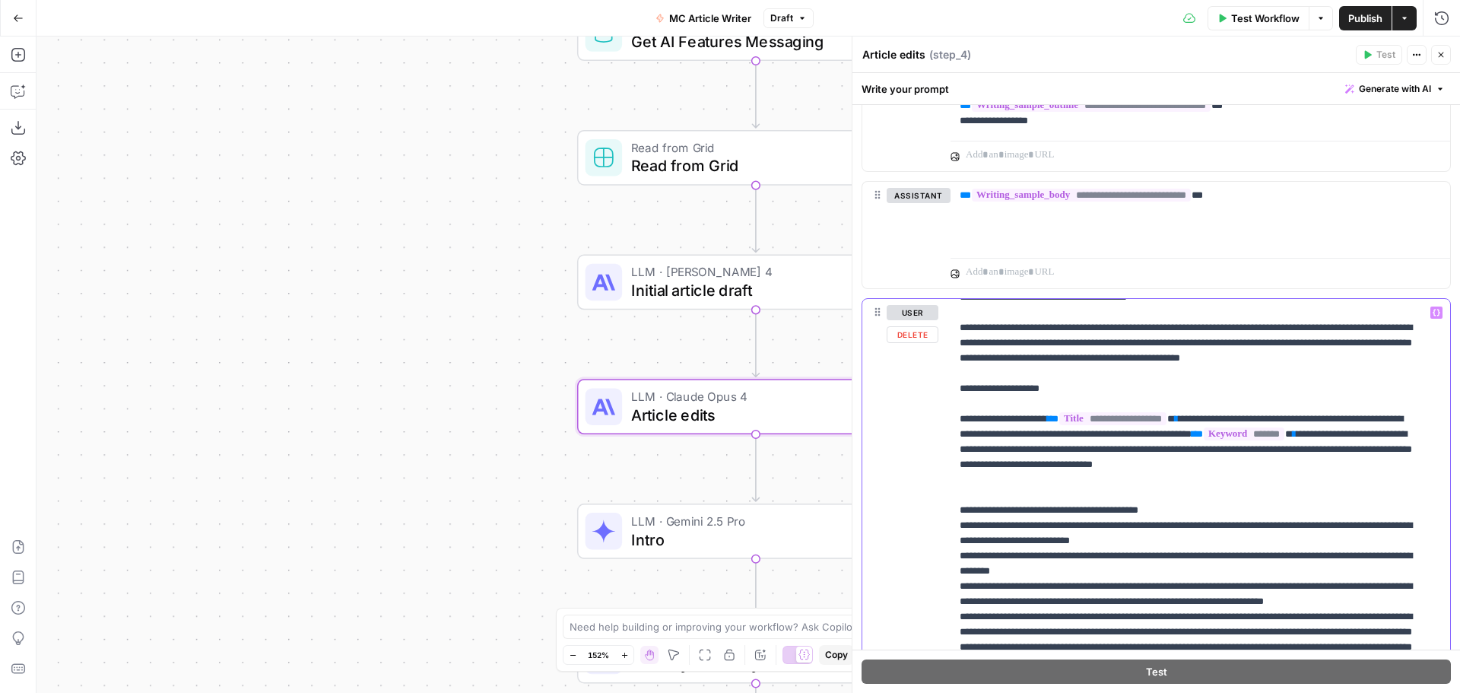
drag, startPoint x: 1305, startPoint y: 437, endPoint x: 1071, endPoint y: 455, distance: 235.0
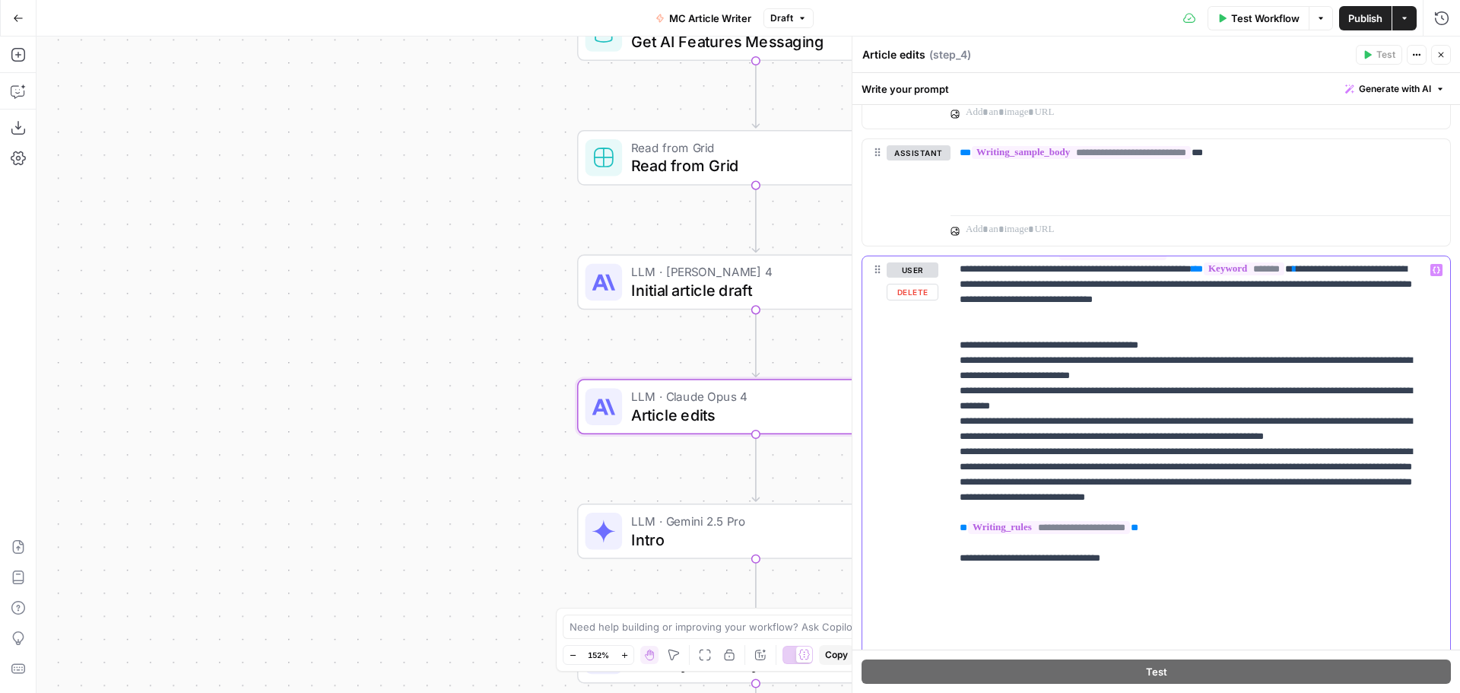
scroll to position [456, 0]
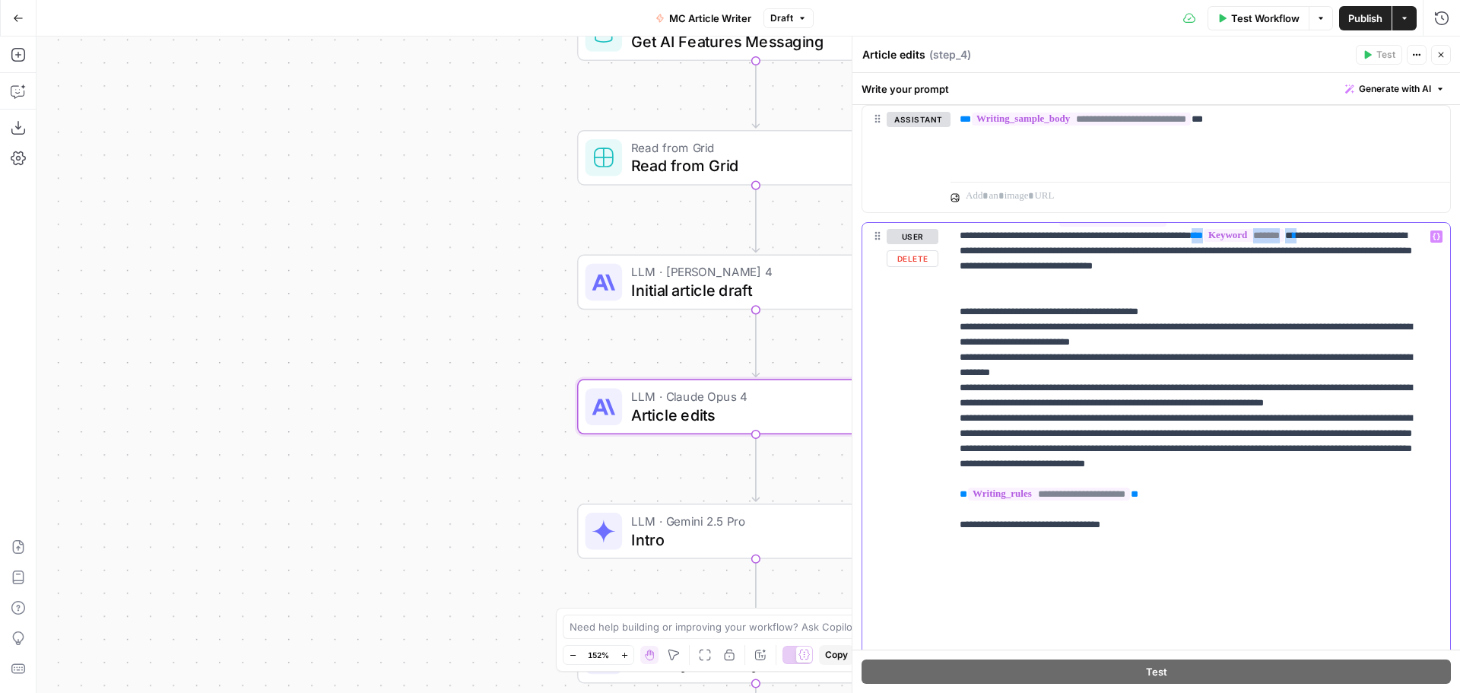
drag, startPoint x: 1330, startPoint y: 491, endPoint x: 1063, endPoint y: 515, distance: 268.0
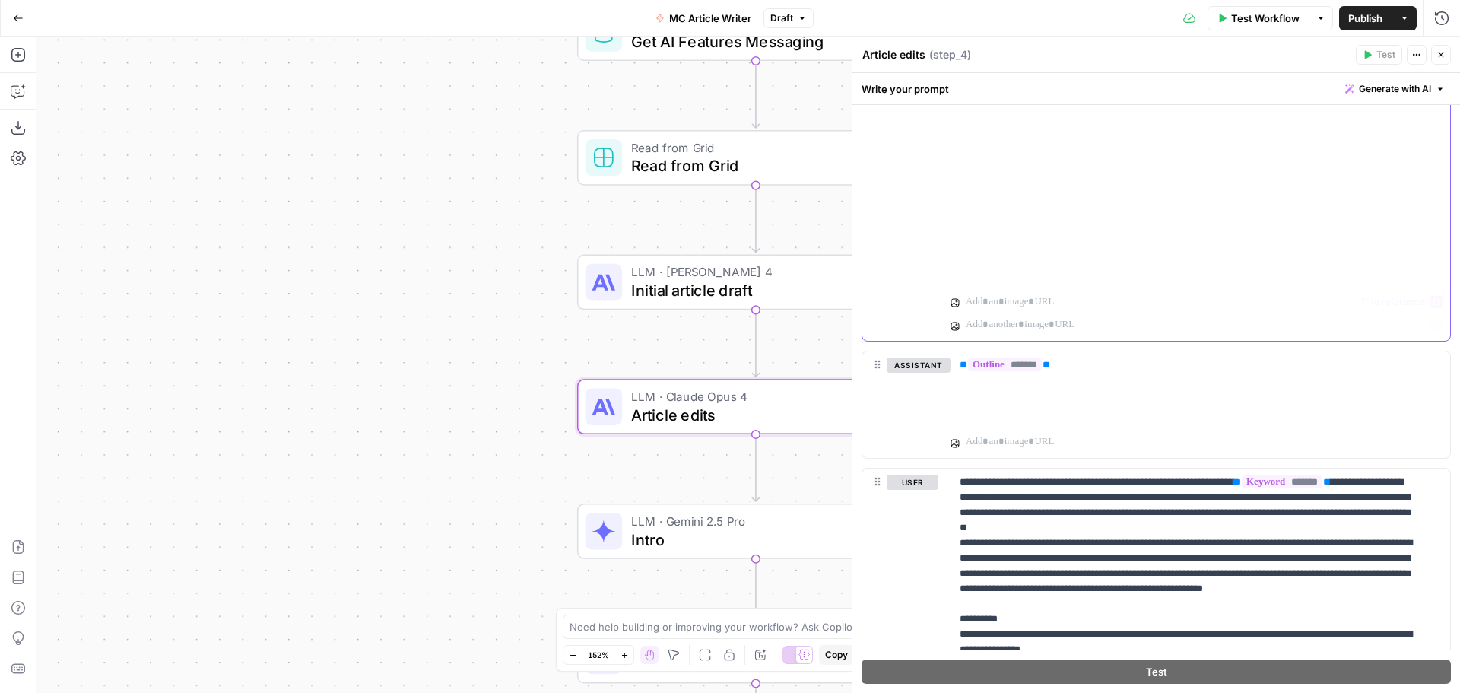
scroll to position [1065, 0]
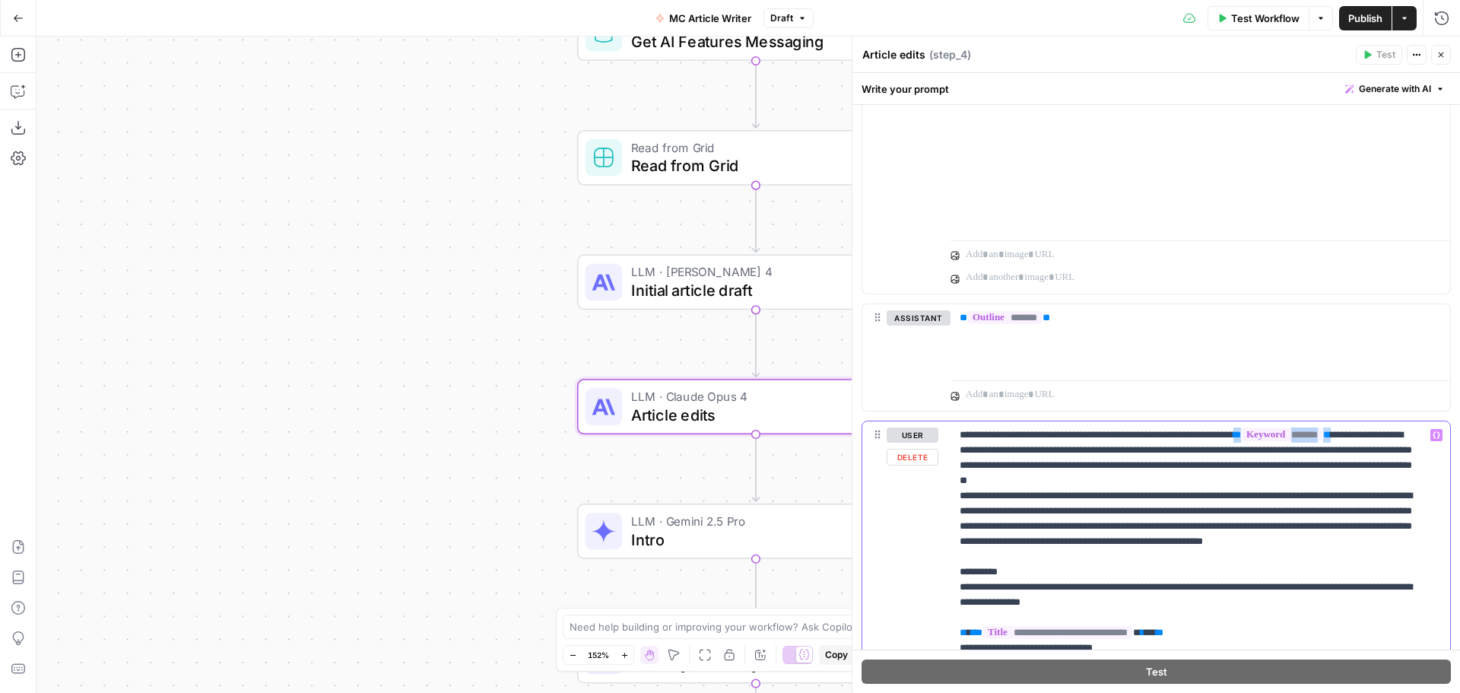
drag, startPoint x: 1285, startPoint y: 436, endPoint x: 1394, endPoint y: 437, distance: 109.5
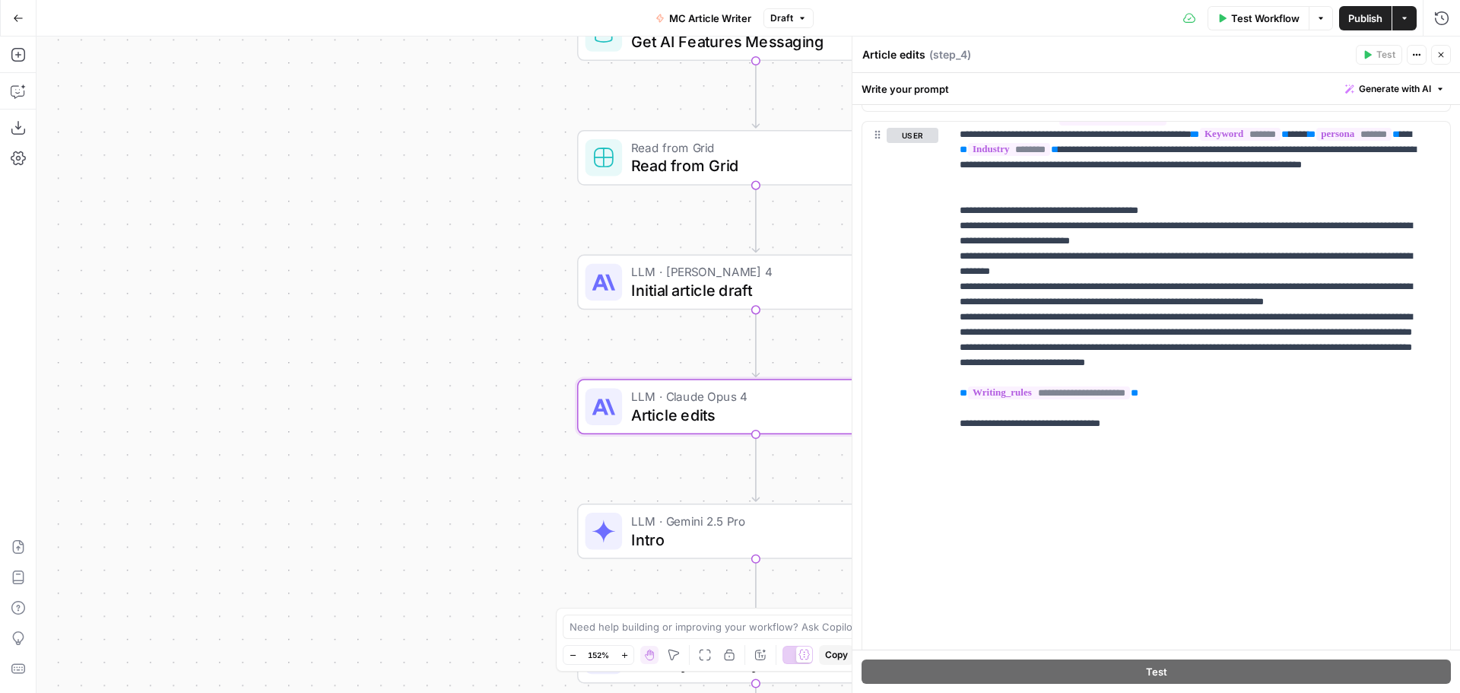
scroll to position [813, 0]
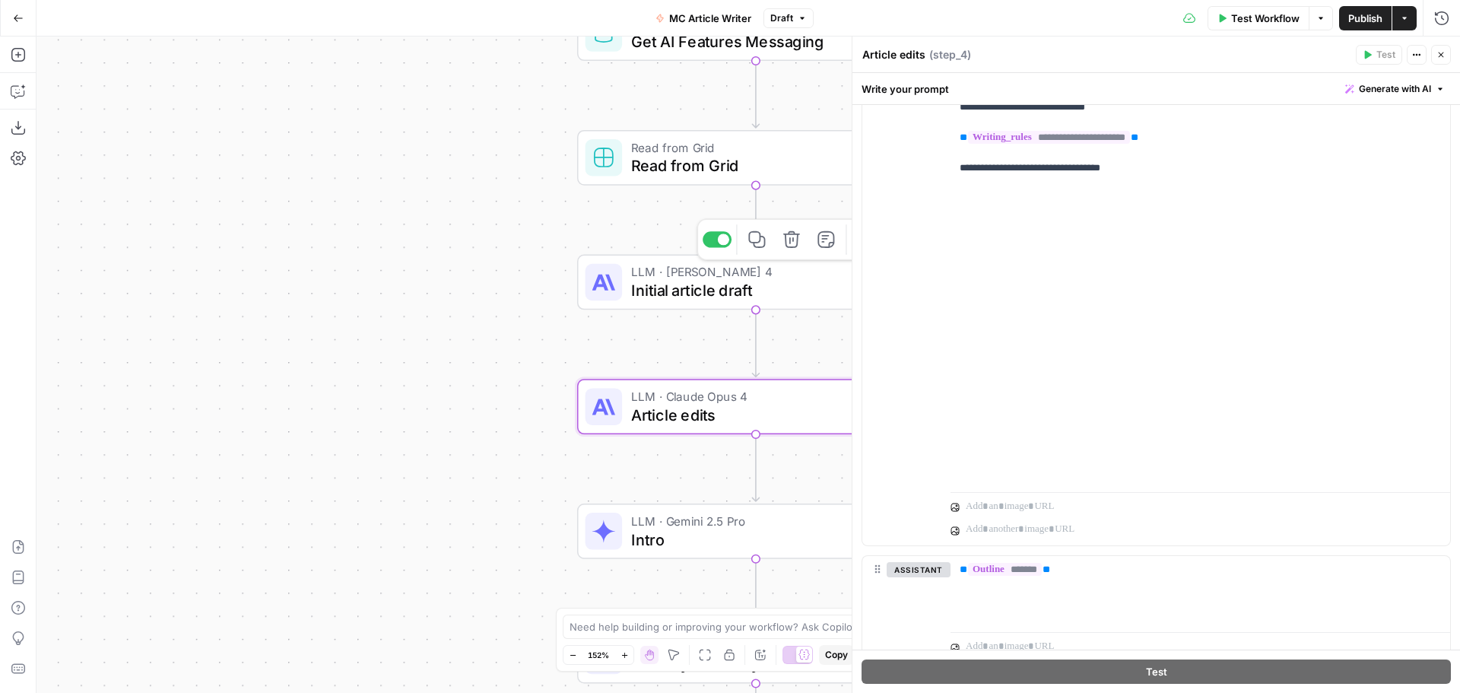
click at [781, 294] on span "Initial article draft" at bounding box center [752, 289] width 242 height 23
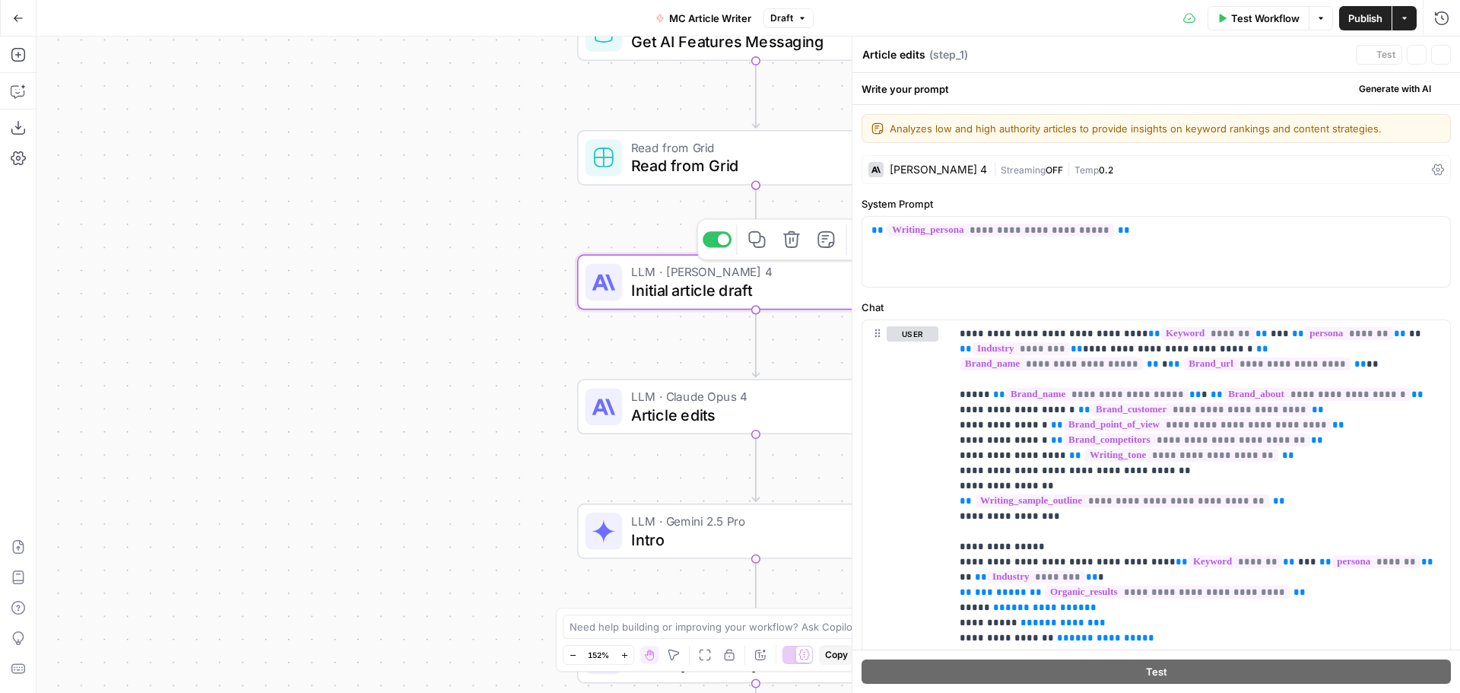
type textarea "Initial article draft"
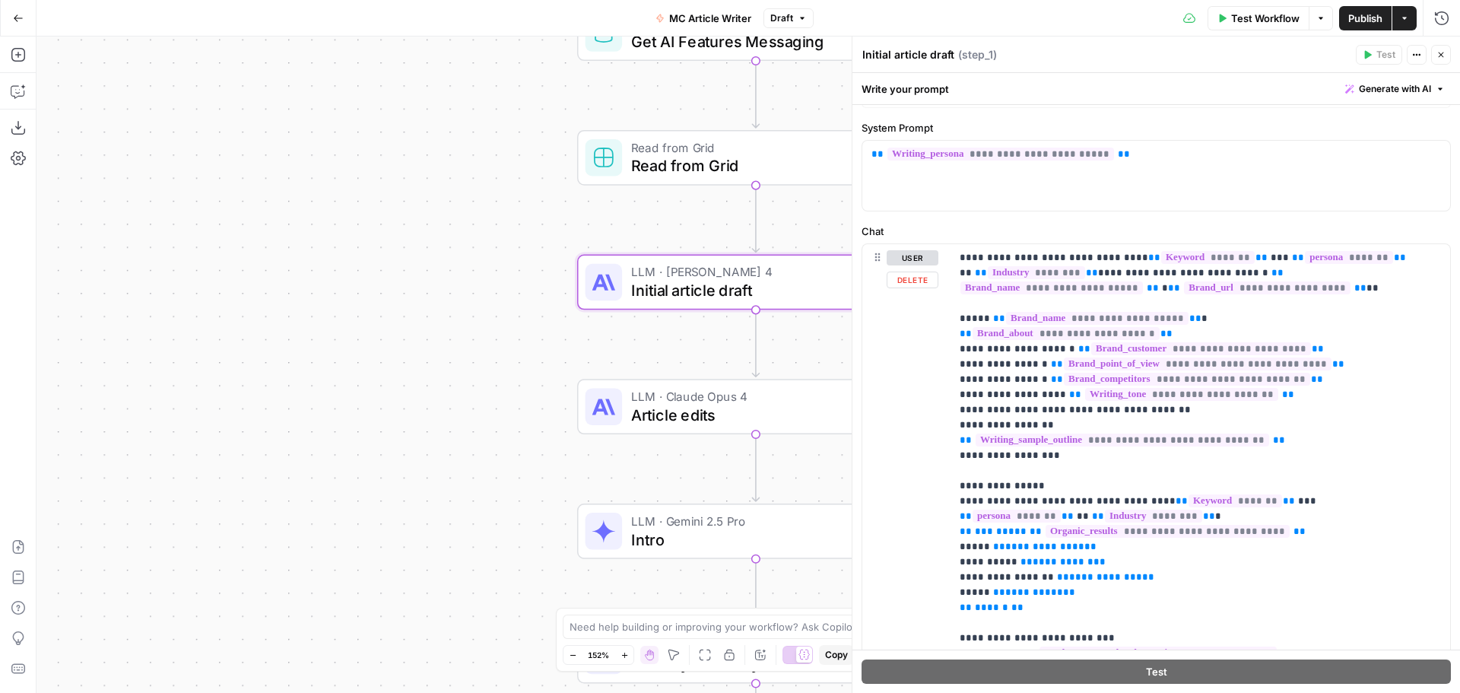
scroll to position [152, 0]
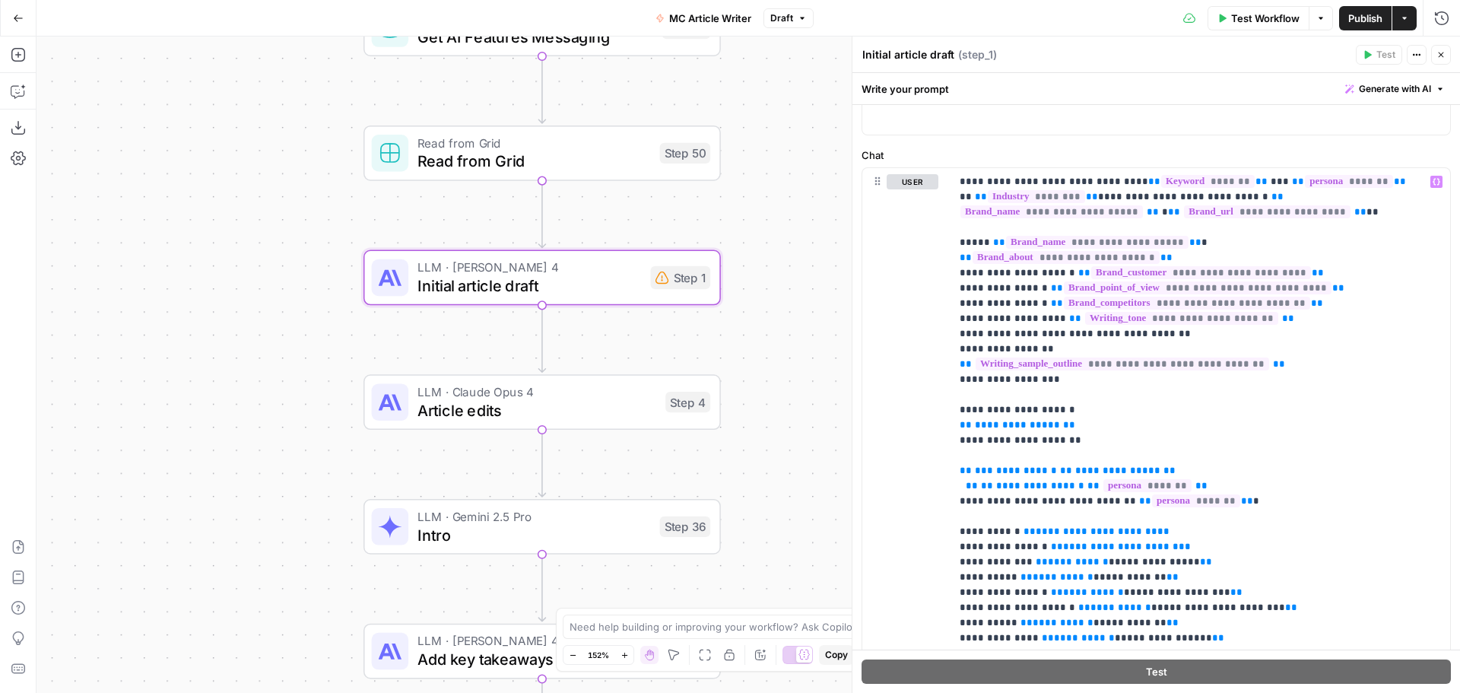
drag, startPoint x: 643, startPoint y: 215, endPoint x: 430, endPoint y: 211, distance: 213.8
click at [430, 211] on div "Workflow Set Inputs Inputs Google Search Google Search Step 2 Run Code · Python…" at bounding box center [749, 365] width 1424 height 656
click at [1012, 420] on span "**********" at bounding box center [1017, 425] width 85 height 10
click at [1106, 465] on span "**********" at bounding box center [1117, 470] width 85 height 10
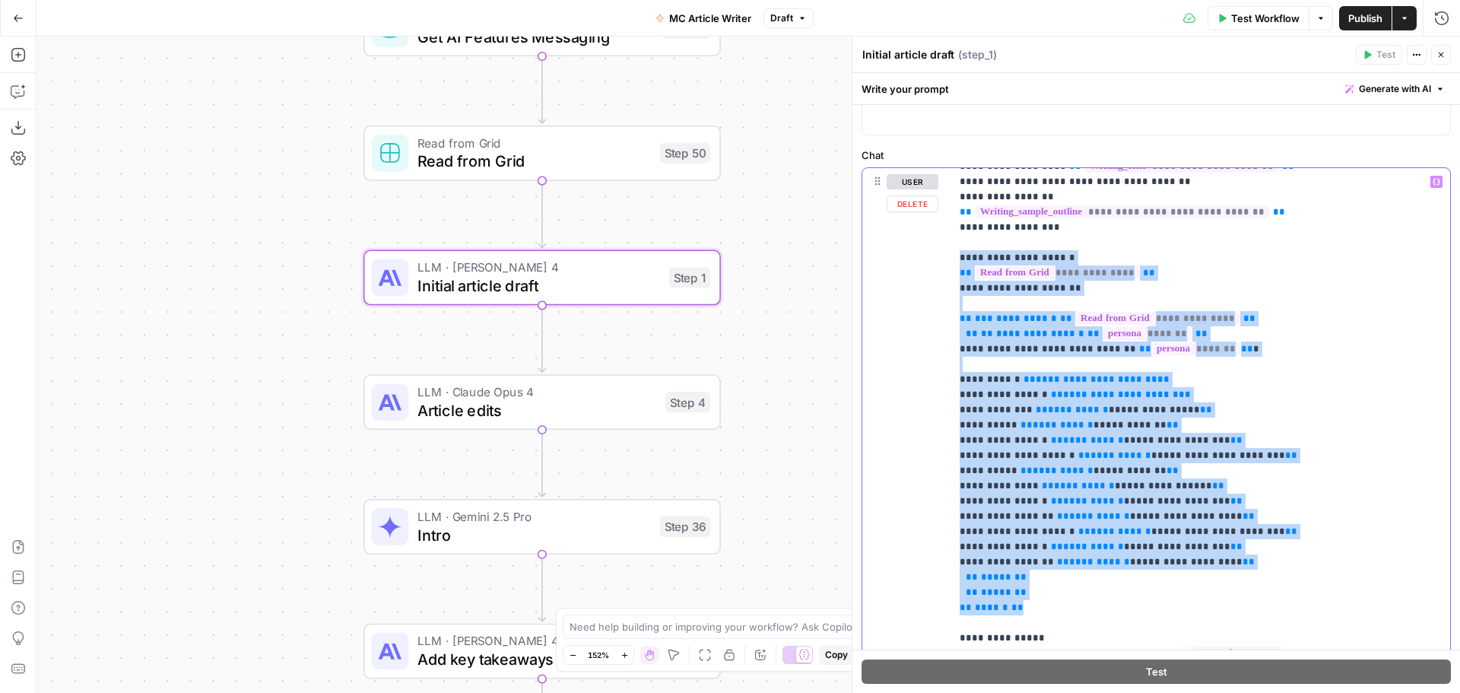
drag, startPoint x: 959, startPoint y: 320, endPoint x: 1265, endPoint y: 587, distance: 405.9
click at [1265, 587] on div "**********" at bounding box center [1195, 478] width 488 height 620
copy p "**********"
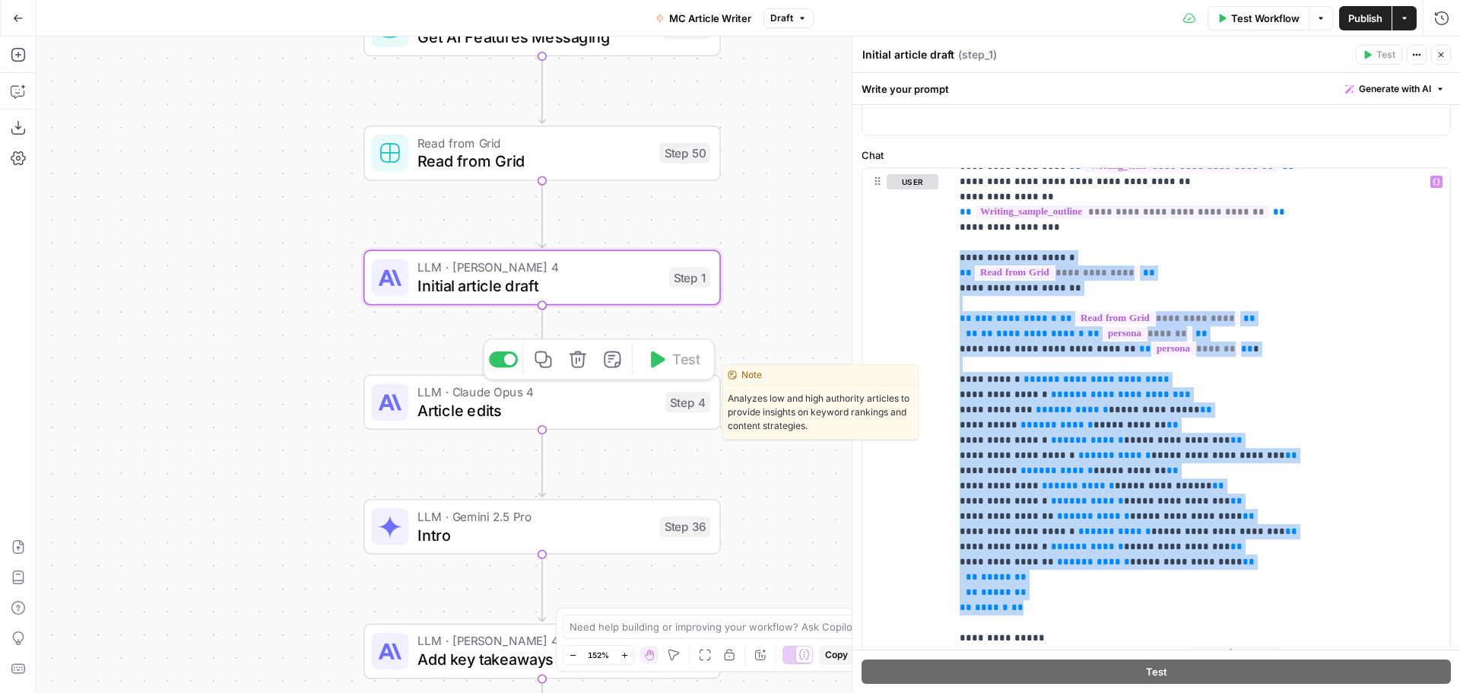
click at [579, 411] on span "Article edits" at bounding box center [537, 410] width 239 height 23
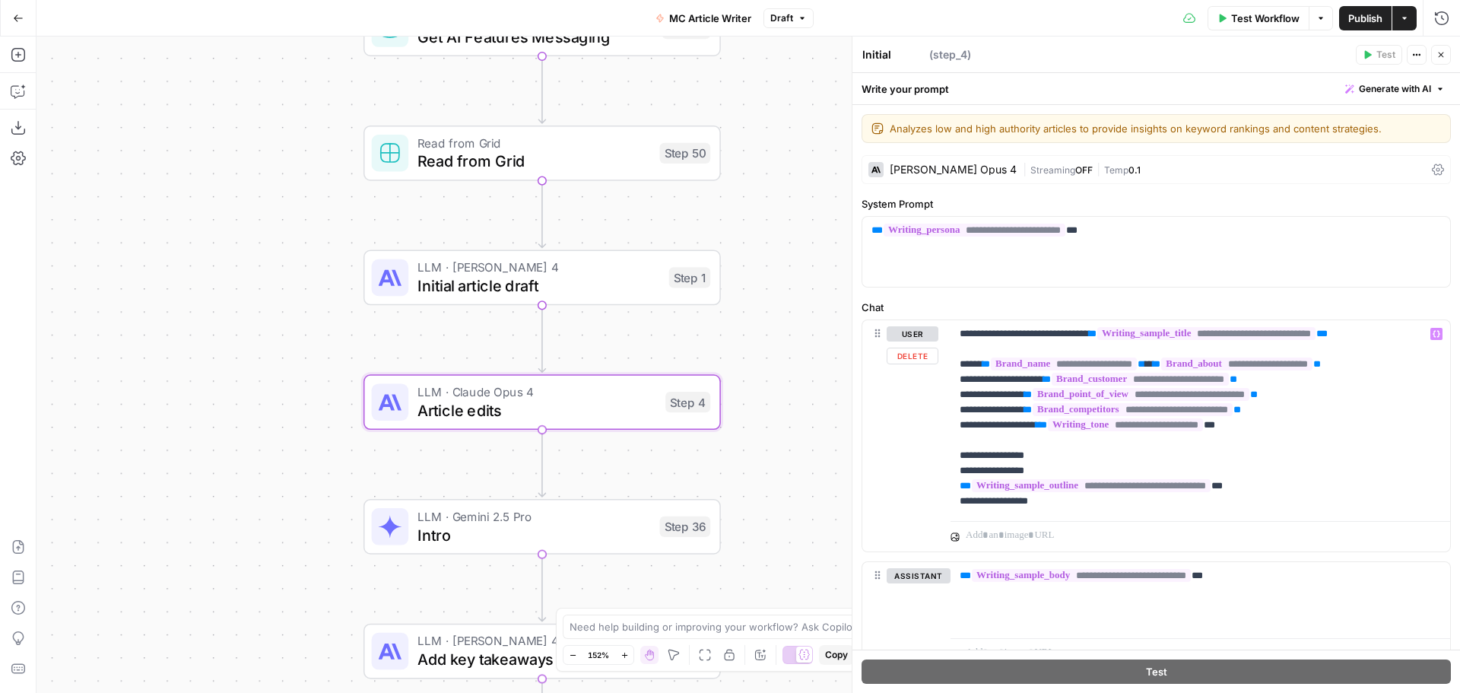
type textarea "Article edits"
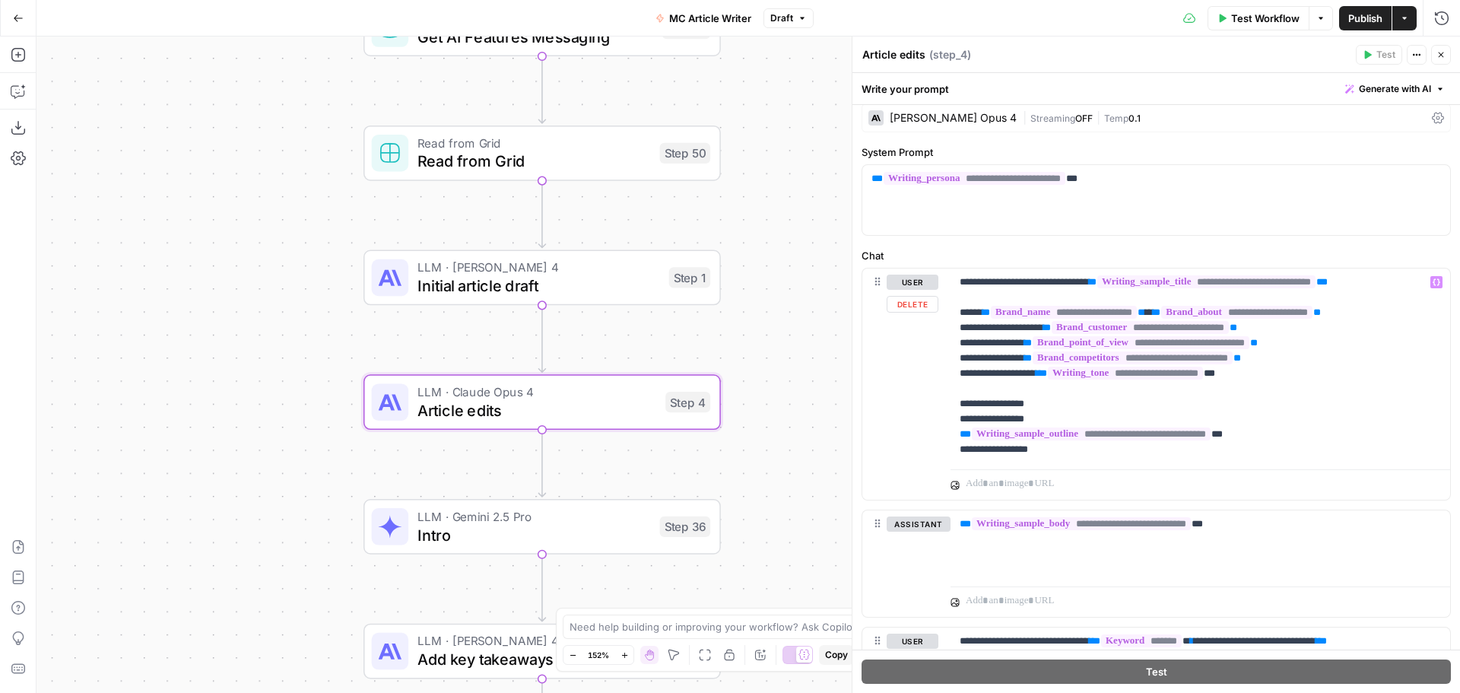
scroll to position [76, 0]
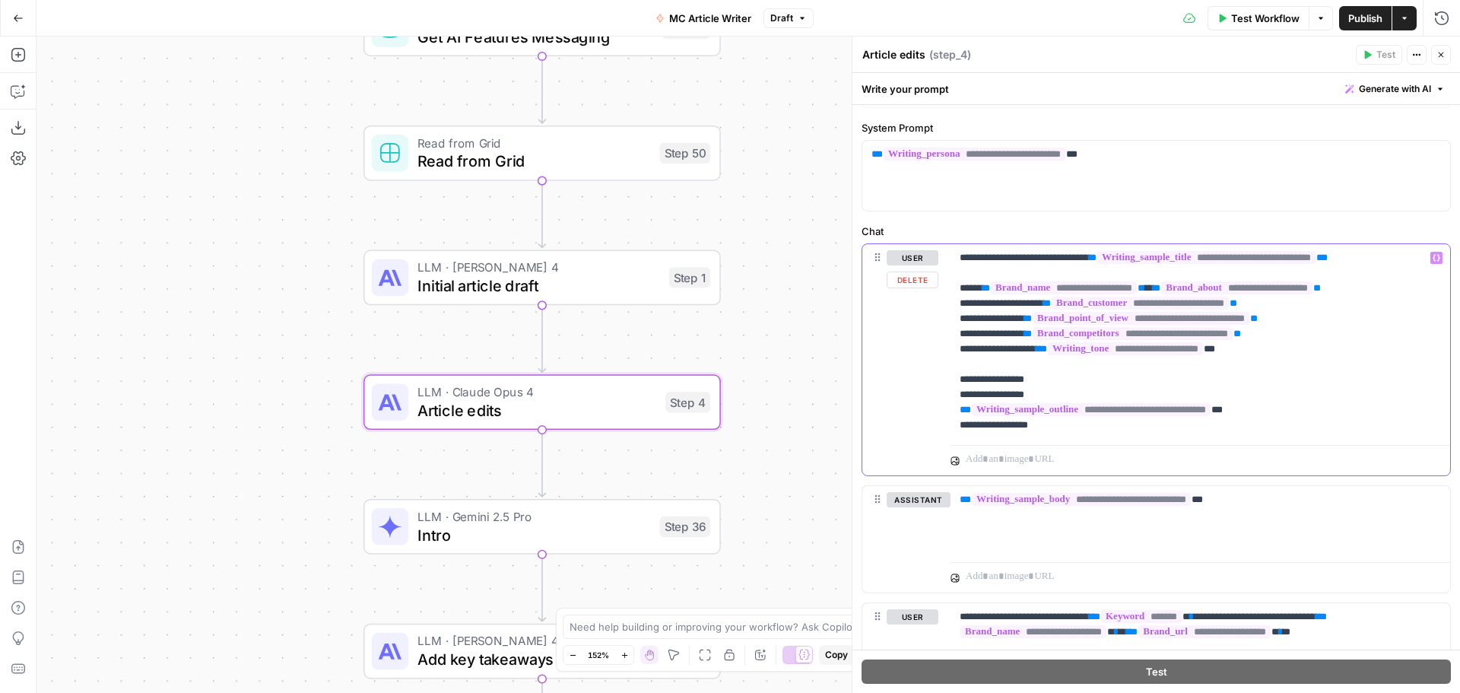
click at [1256, 354] on p "**********" at bounding box center [1195, 341] width 470 height 183
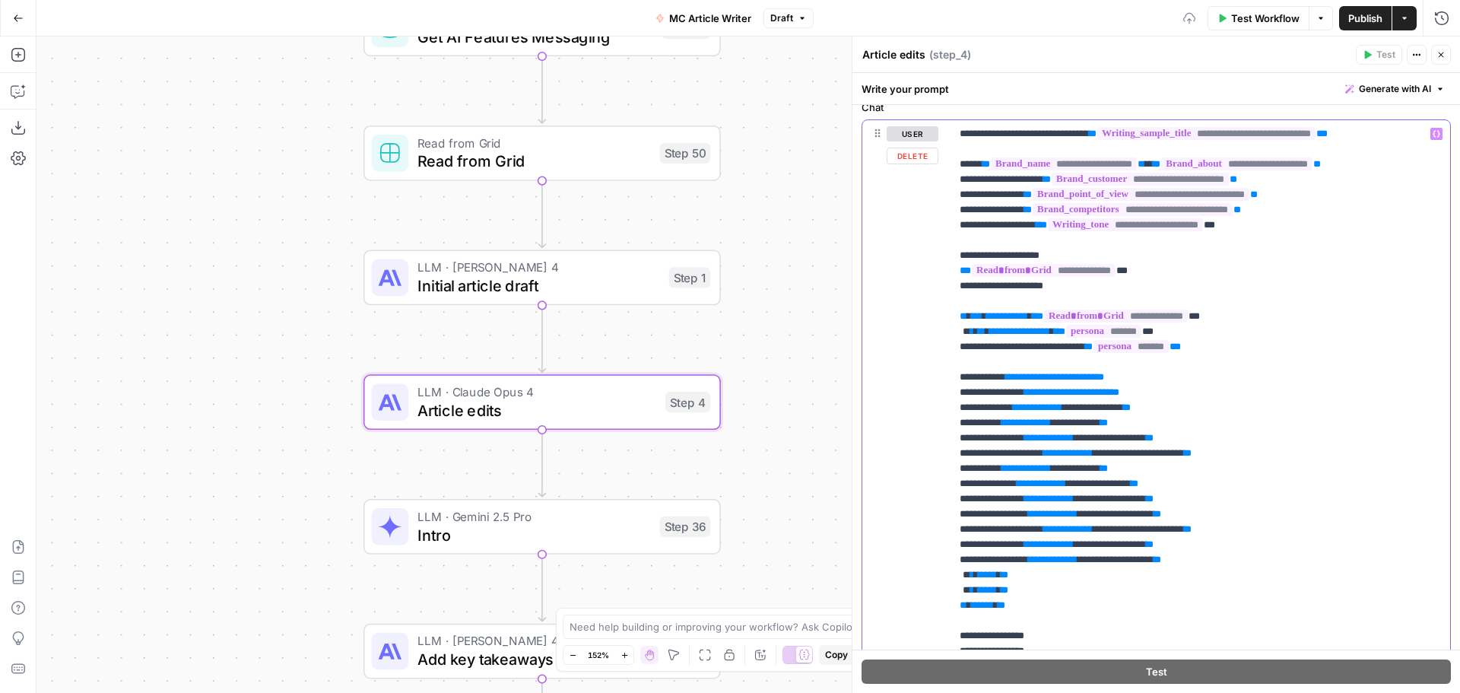
scroll to position [228, 0]
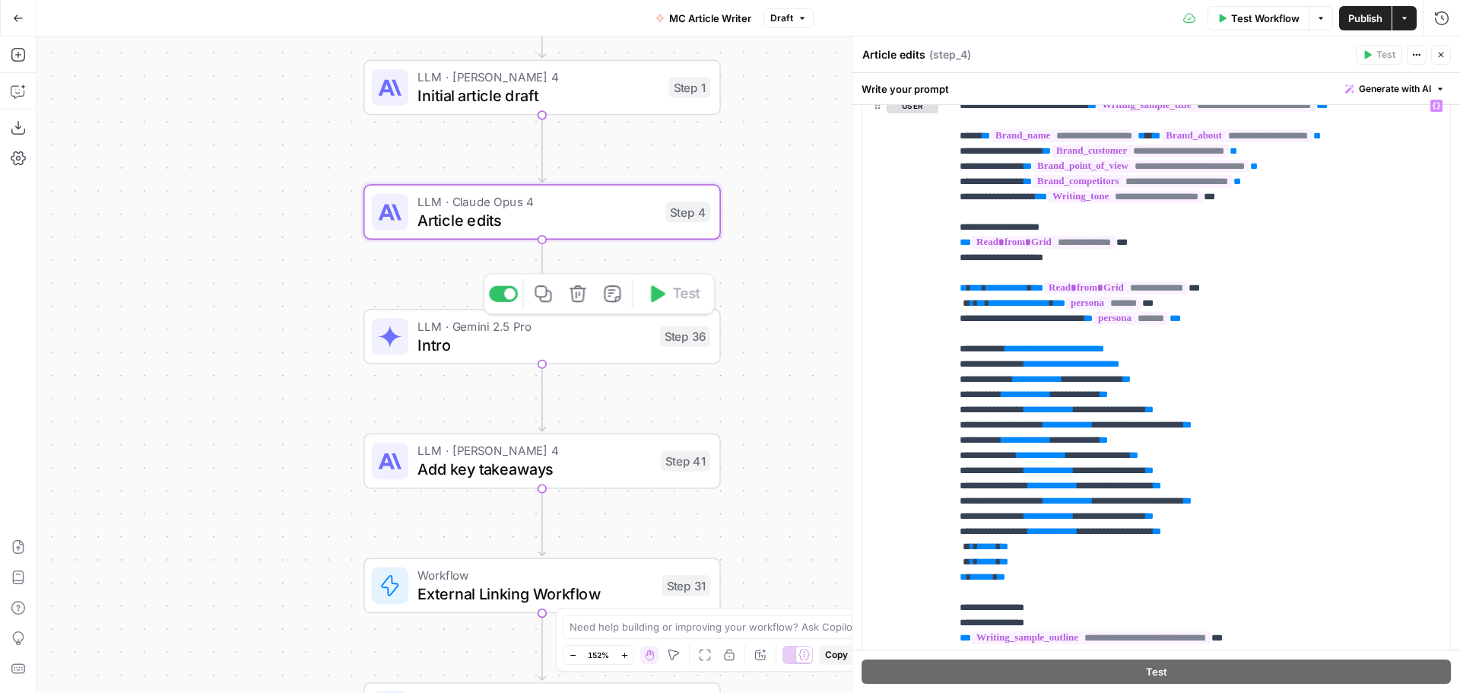
click at [578, 344] on span "Intro" at bounding box center [534, 344] width 233 height 23
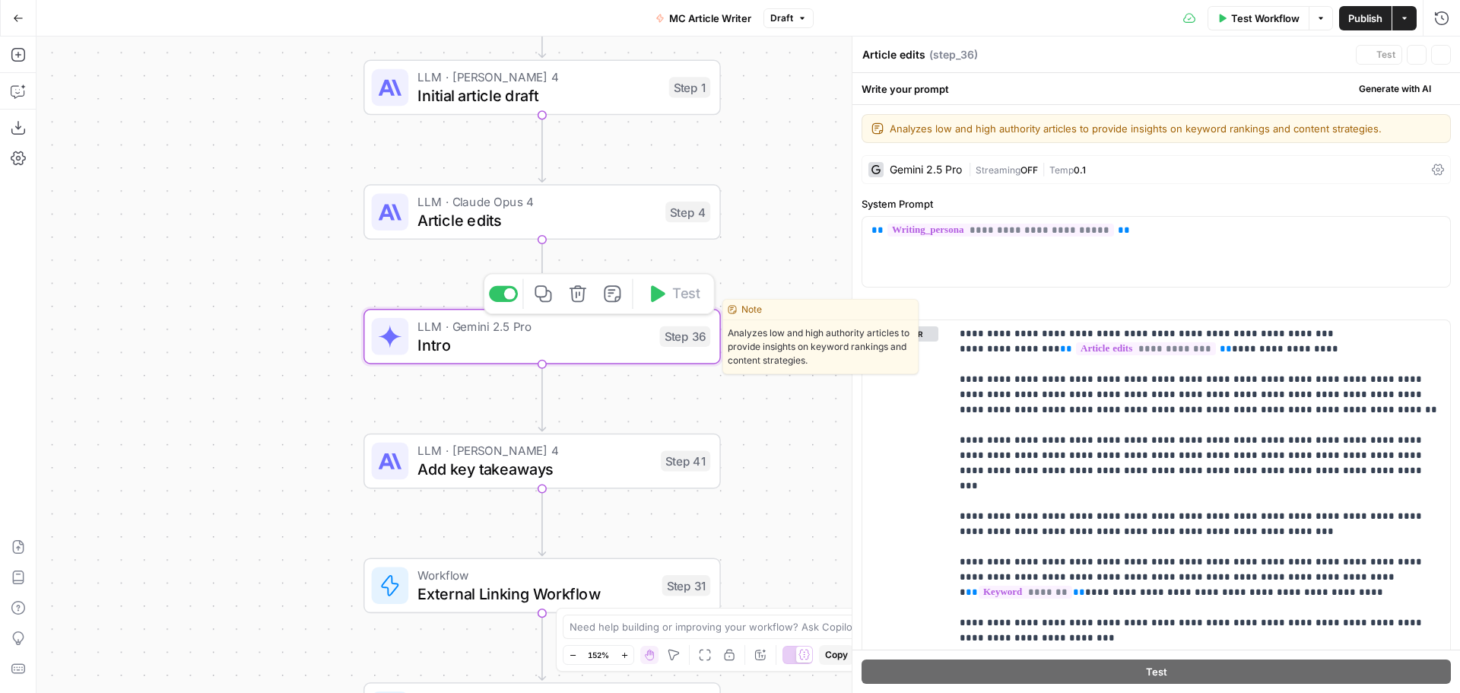
type textarea "Intro"
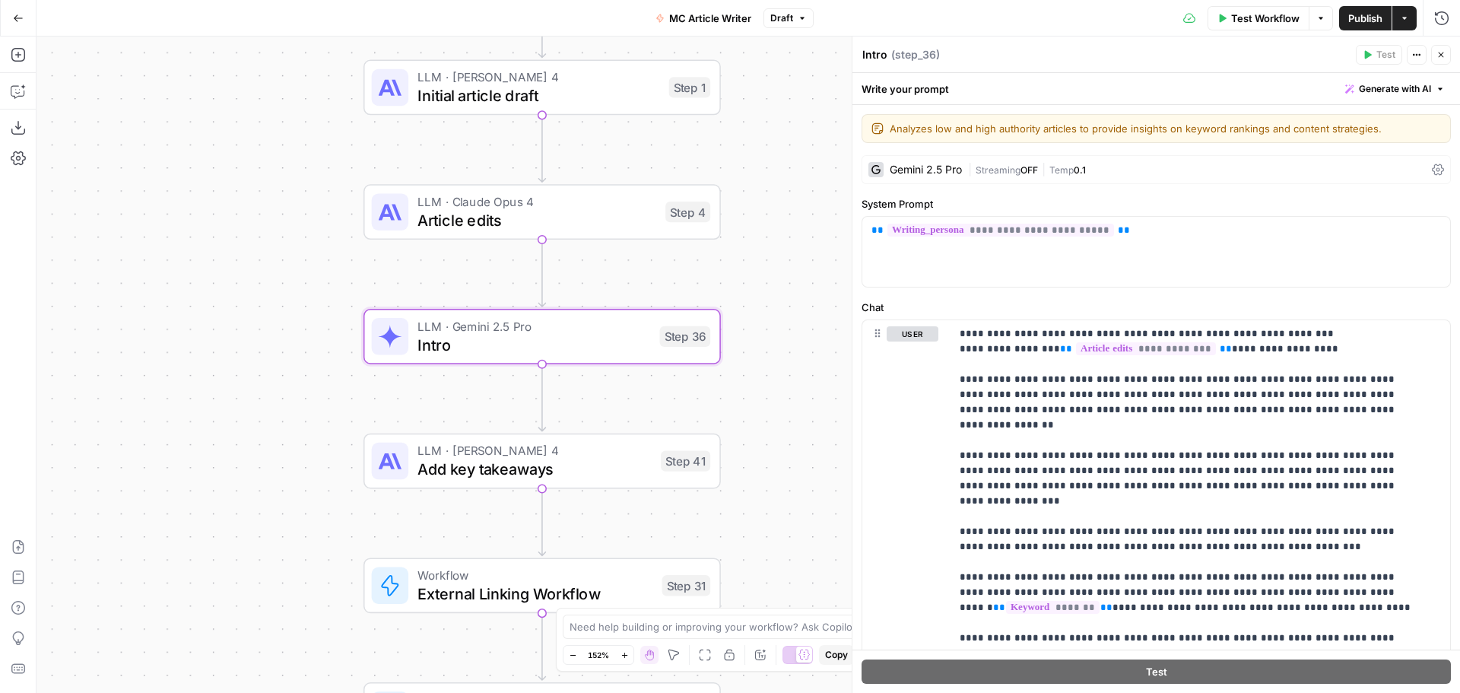
click at [1362, 24] on span "Publish" at bounding box center [1366, 18] width 34 height 15
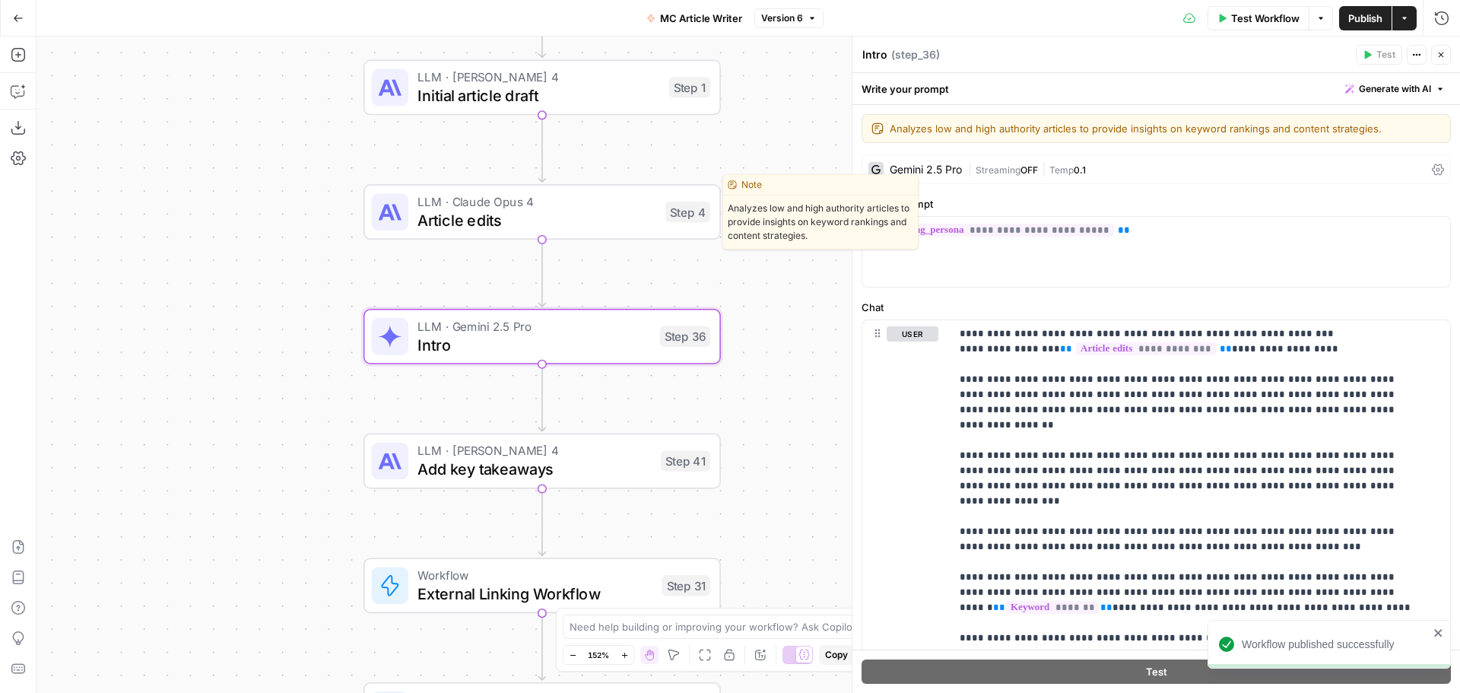
click at [551, 220] on span "Article edits" at bounding box center [537, 219] width 239 height 23
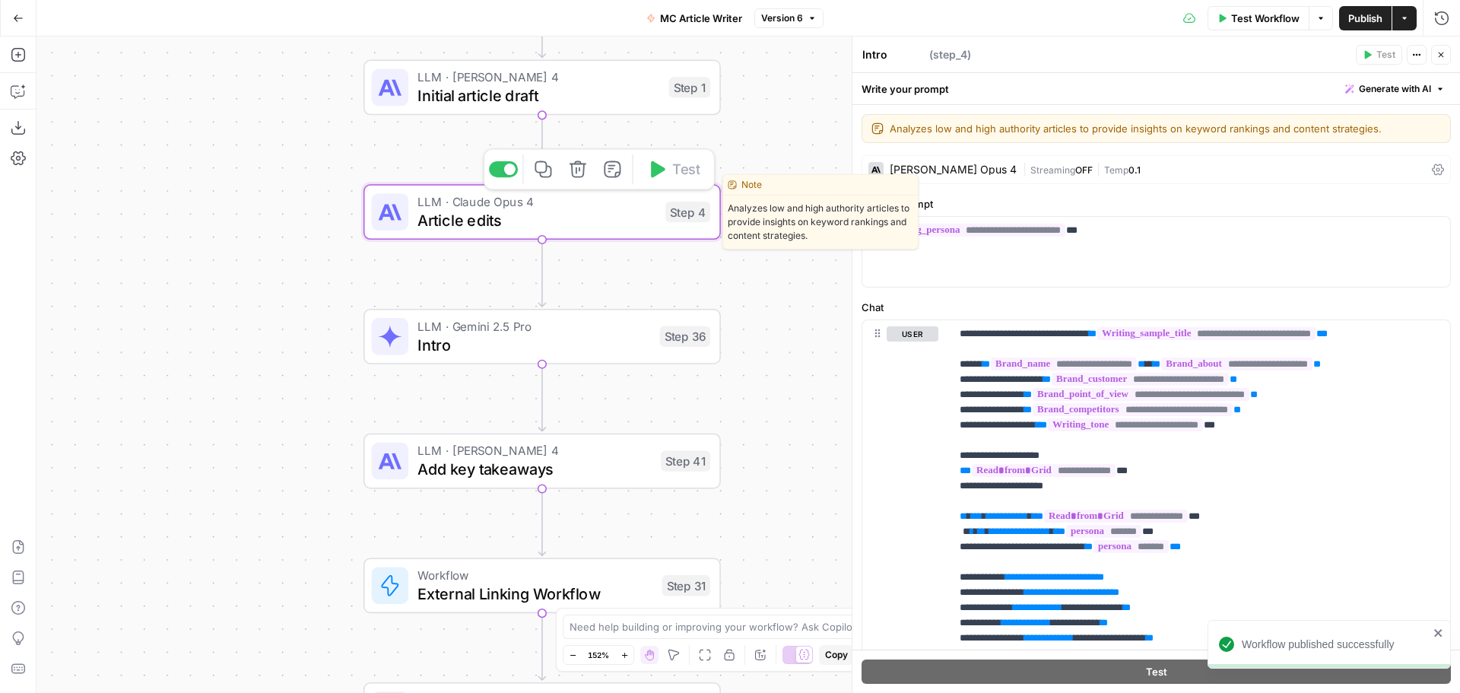
type textarea "Article edits"
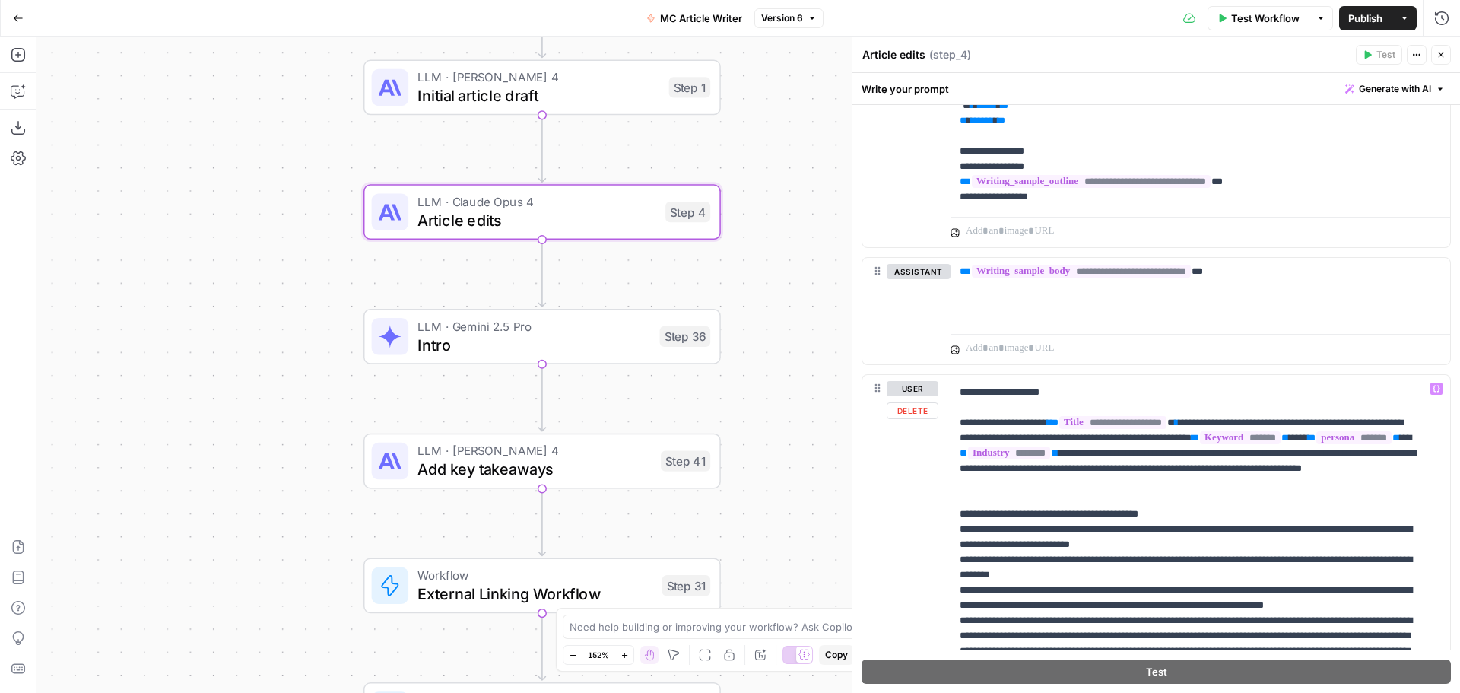
scroll to position [2206, 0]
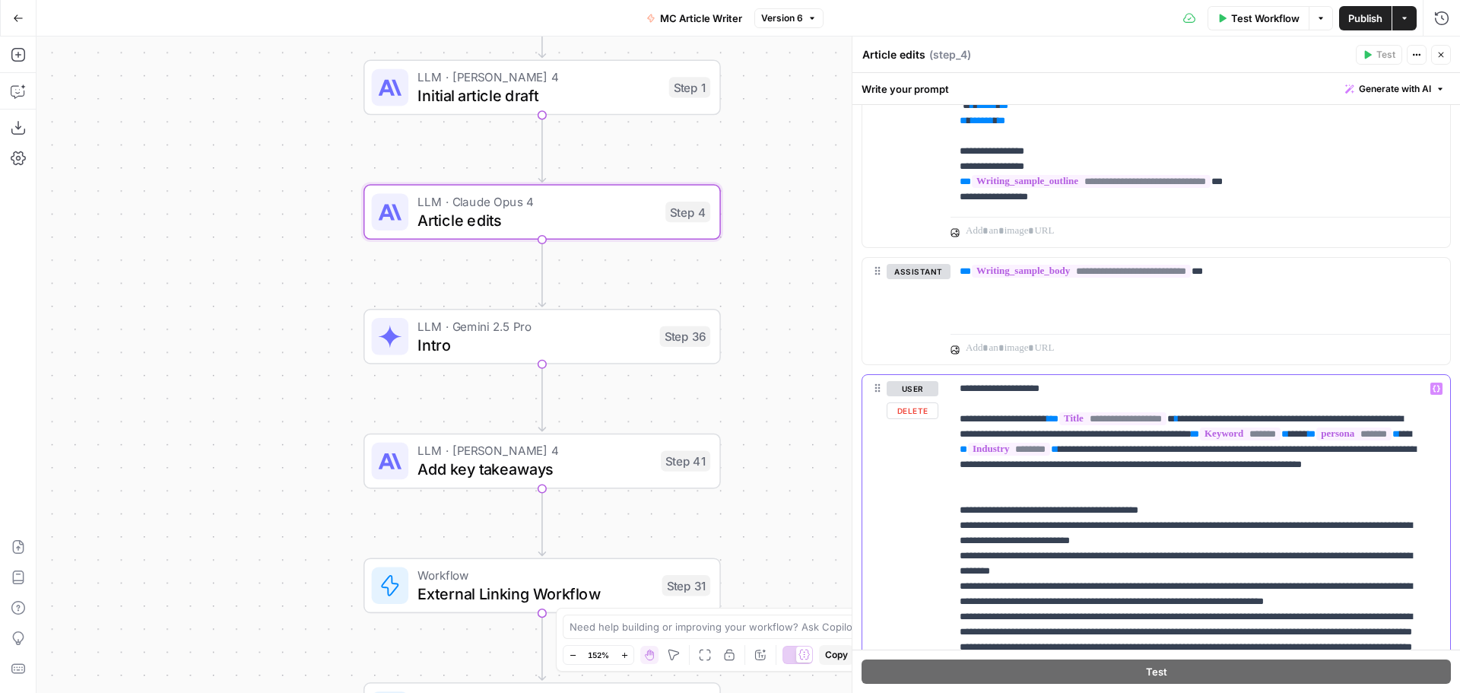
drag, startPoint x: 1303, startPoint y: 437, endPoint x: 1199, endPoint y: 453, distance: 104.8
copy p "** ******* ** *** ** ******* ** ** ** ******** **"
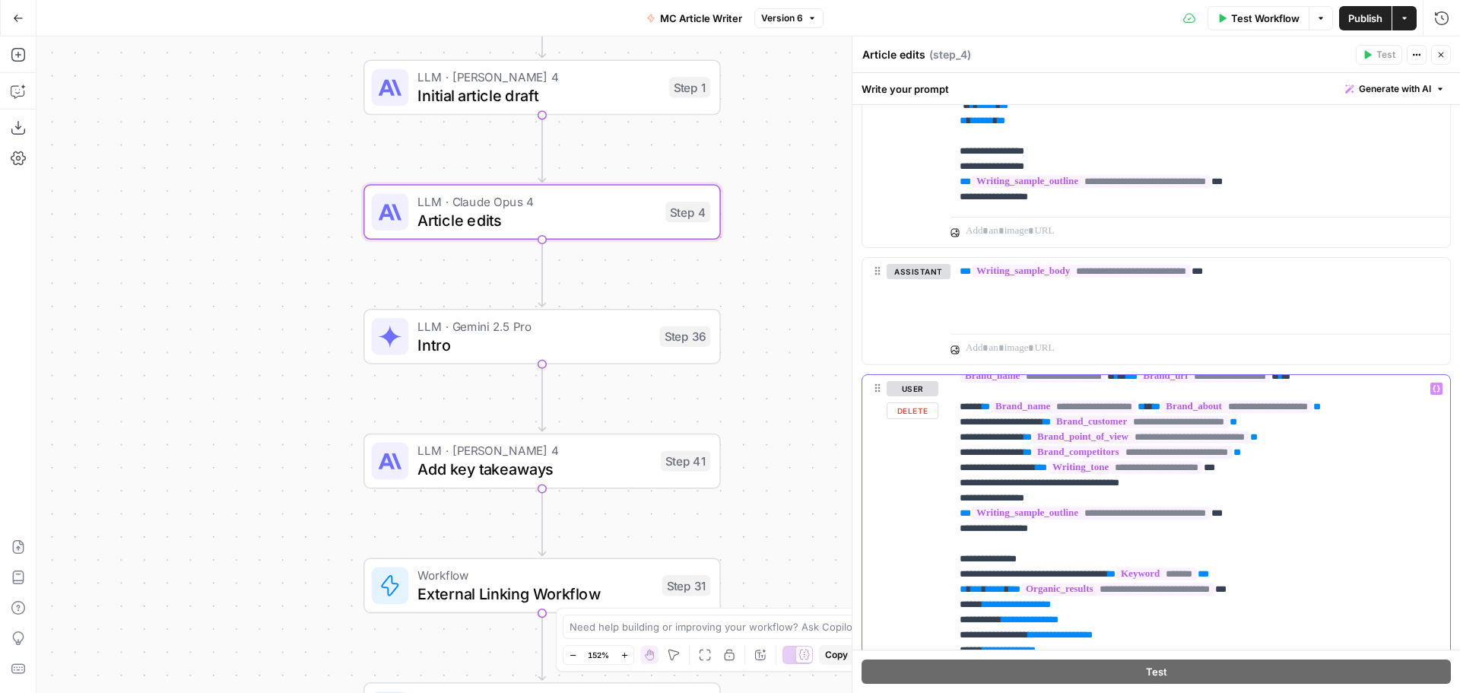
scroll to position [0, 0]
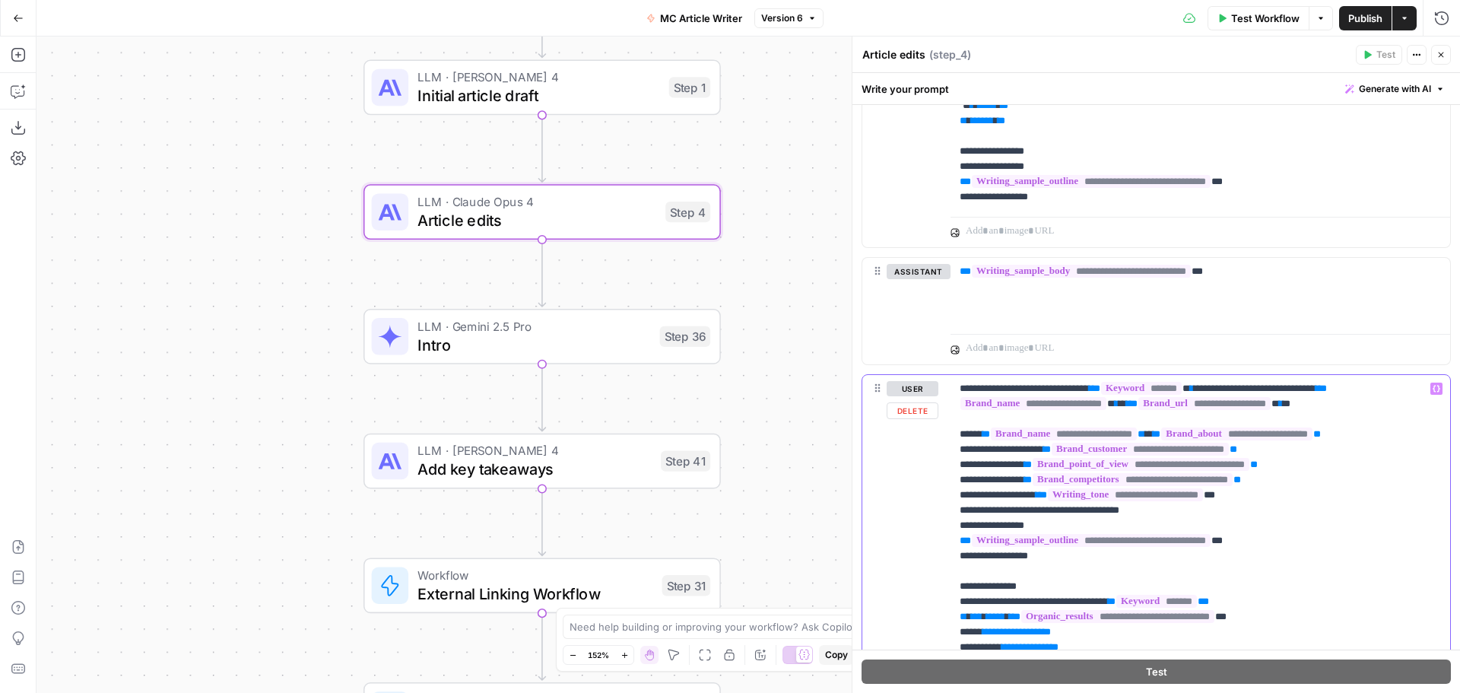
drag, startPoint x: 1222, startPoint y: 389, endPoint x: 1109, endPoint y: 391, distance: 113.3
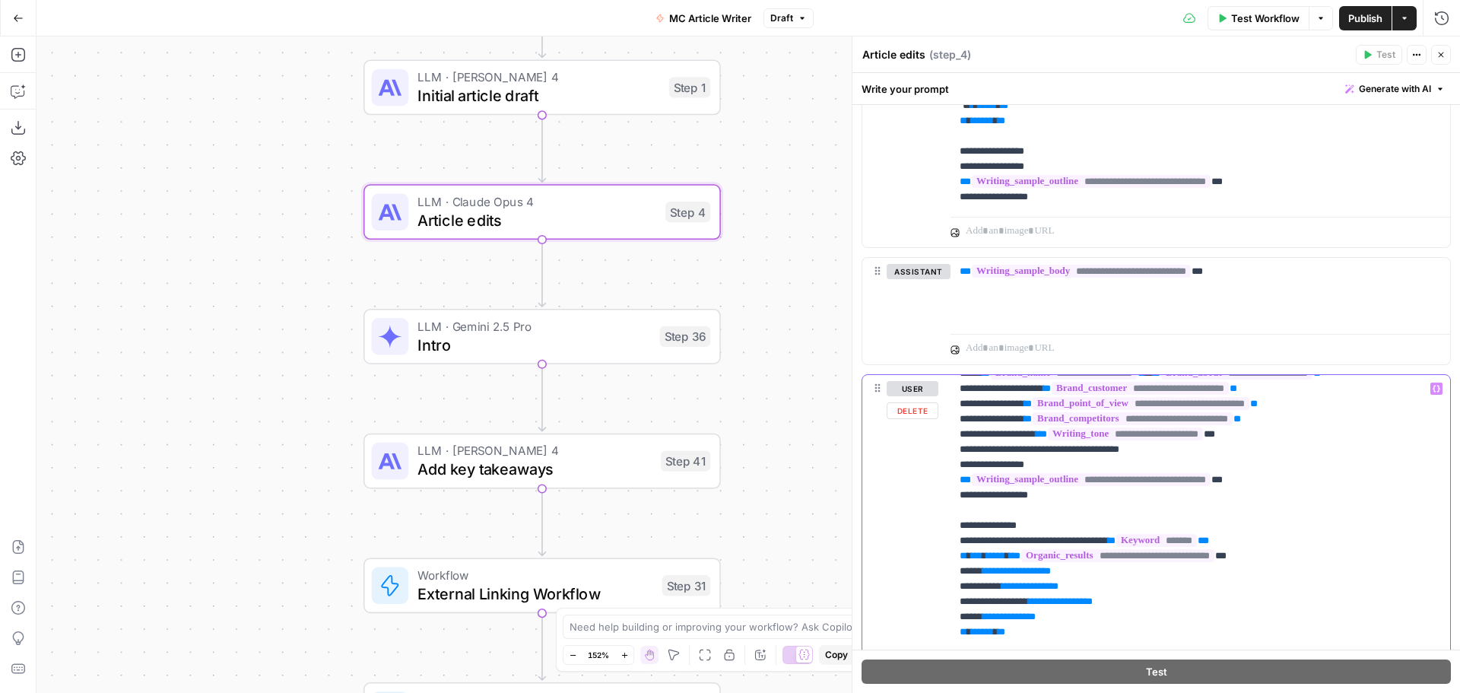
scroll to position [152, 0]
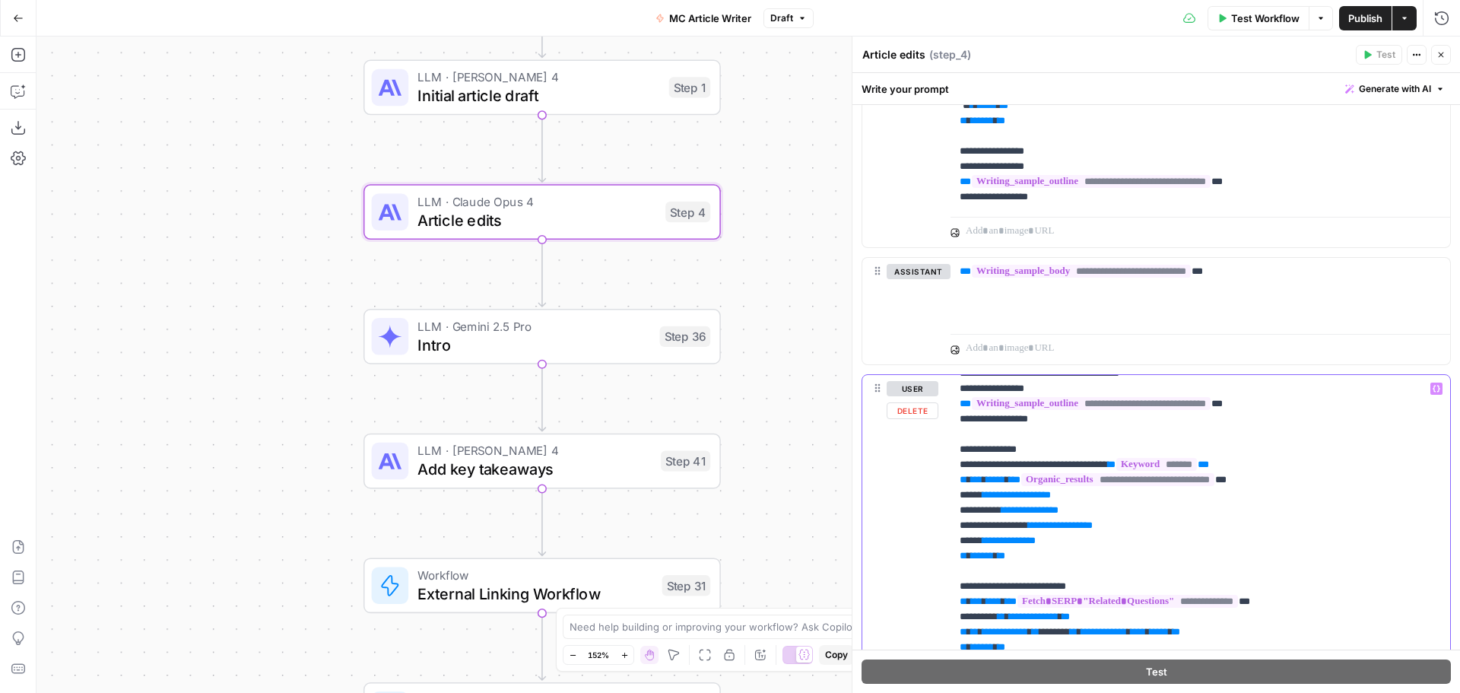
drag, startPoint x: 1134, startPoint y: 463, endPoint x: 1244, endPoint y: 466, distance: 110.3
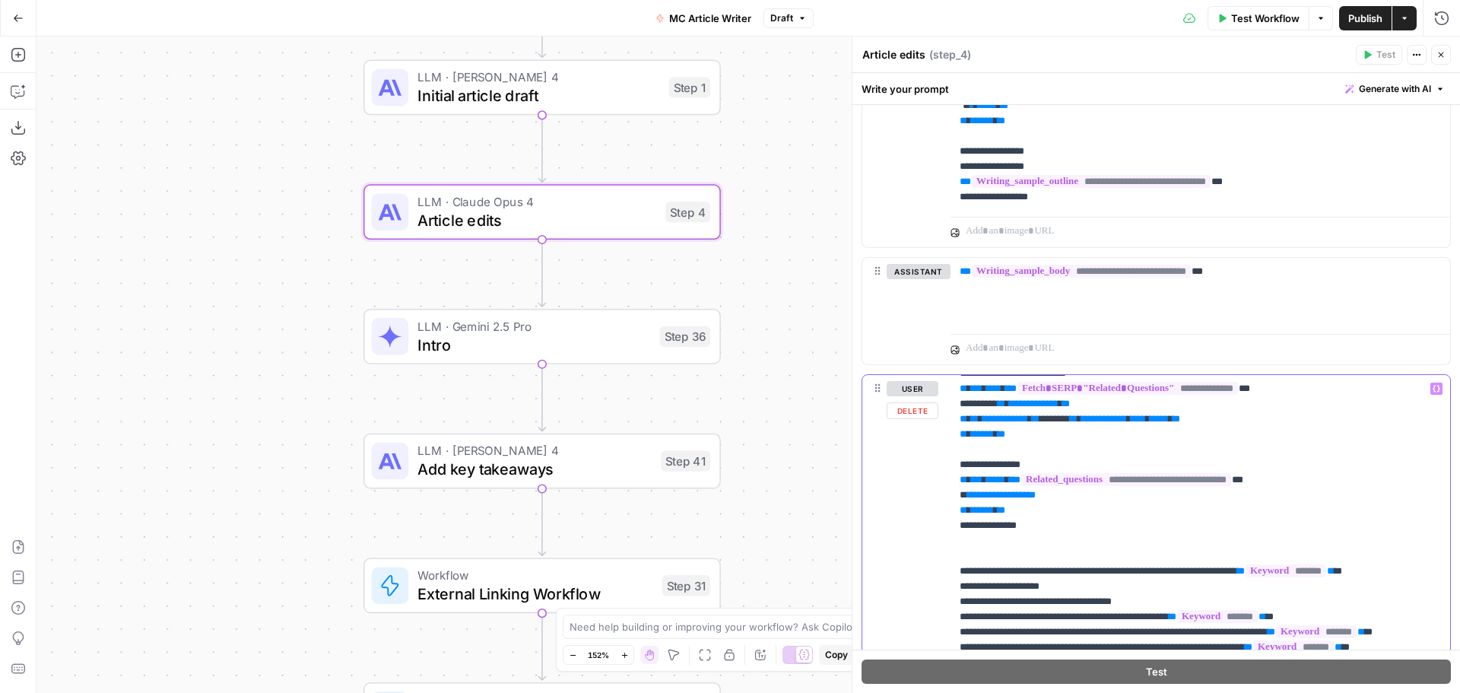
scroll to position [456, 0]
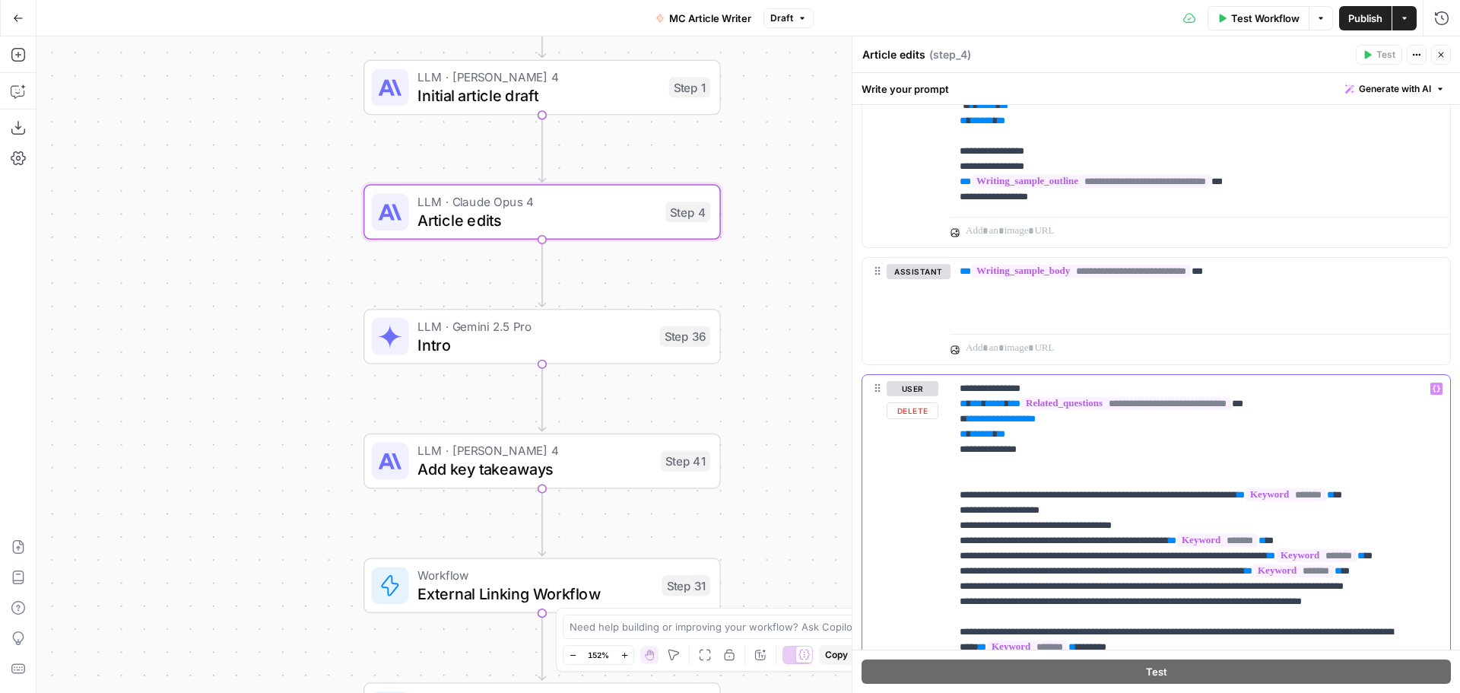
drag, startPoint x: 1295, startPoint y: 497, endPoint x: 1404, endPoint y: 498, distance: 108.8
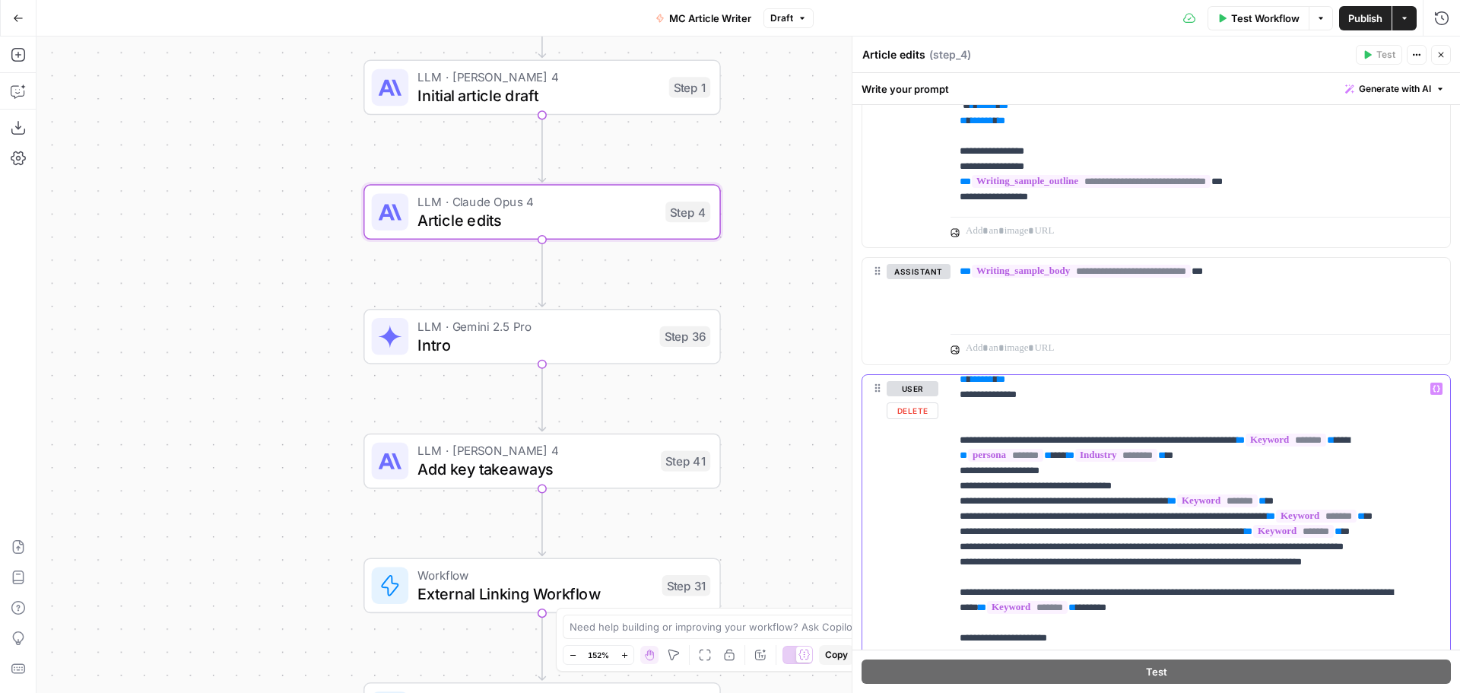
scroll to position [532, 0]
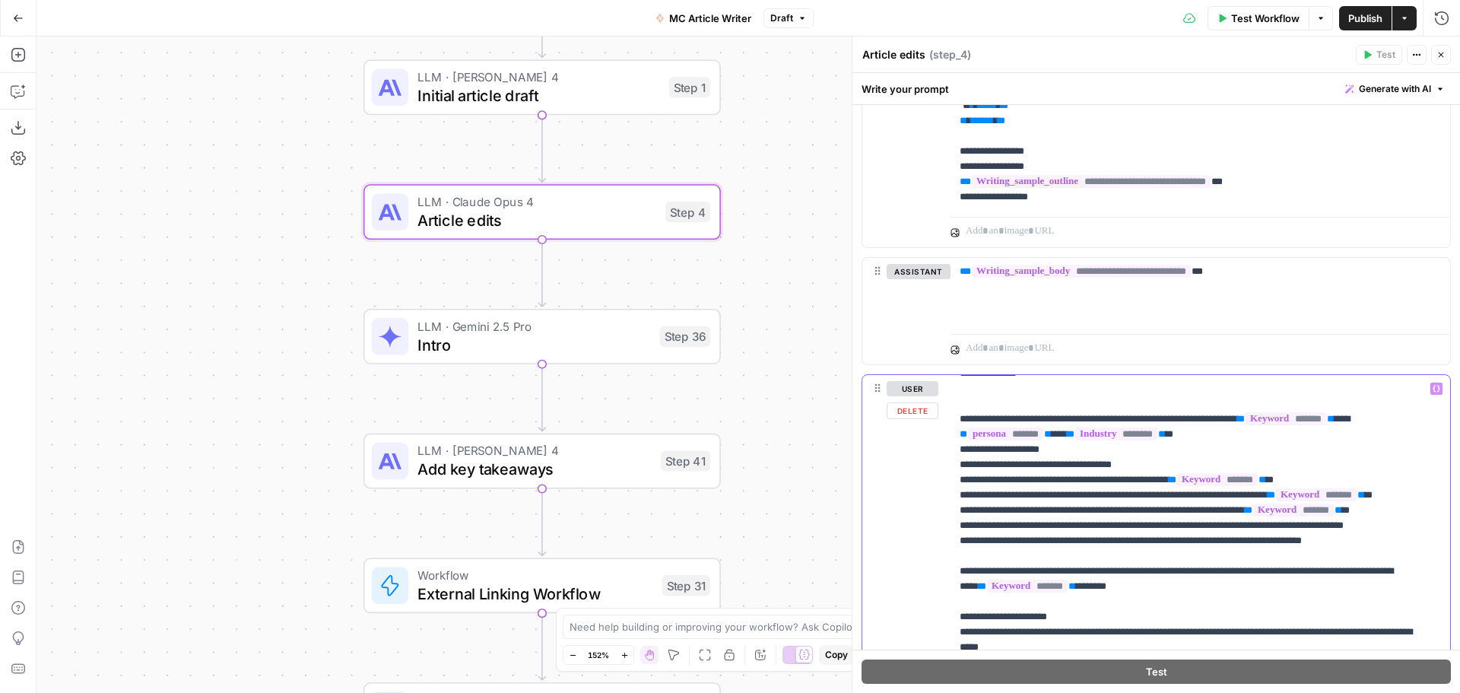
drag, startPoint x: 1212, startPoint y: 482, endPoint x: 1320, endPoint y: 485, distance: 108.0
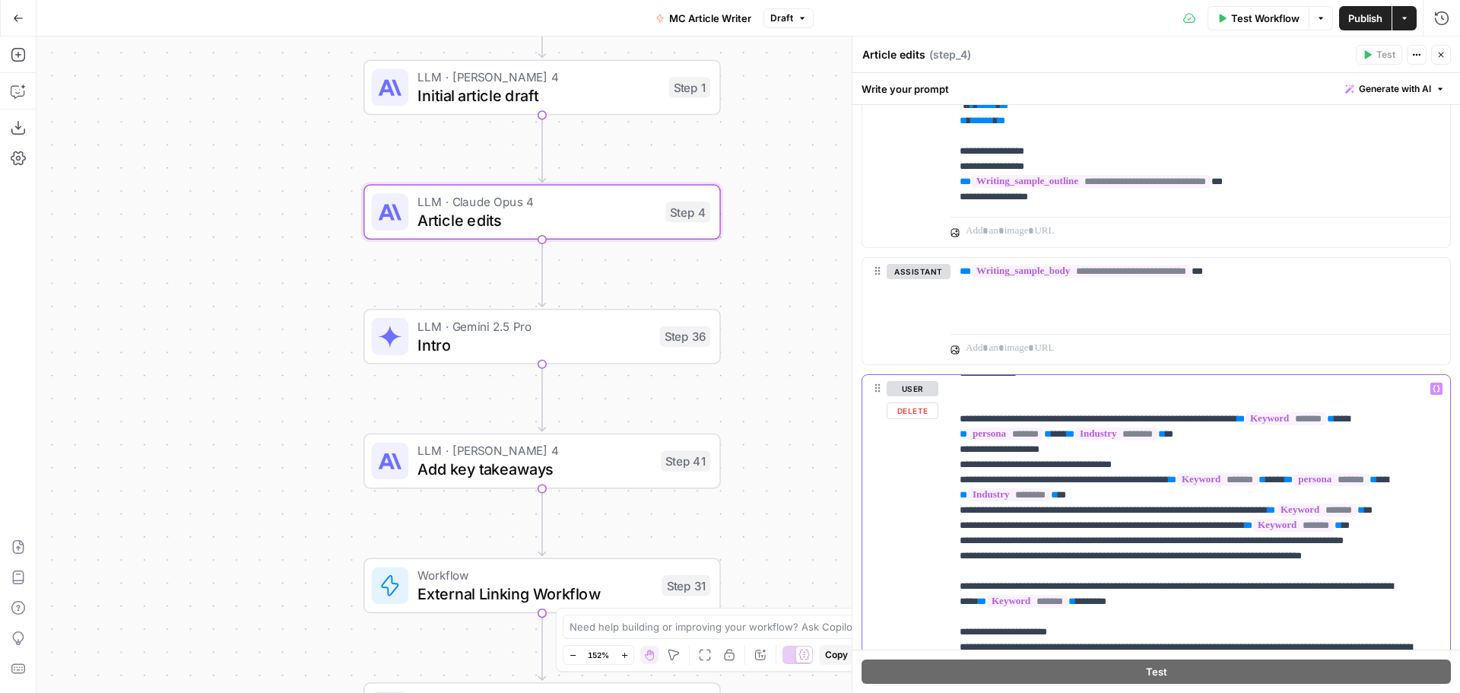
drag, startPoint x: 957, startPoint y: 523, endPoint x: 1068, endPoint y: 525, distance: 111.1
click at [1068, 525] on div "**********" at bounding box center [1195, 685] width 488 height 620
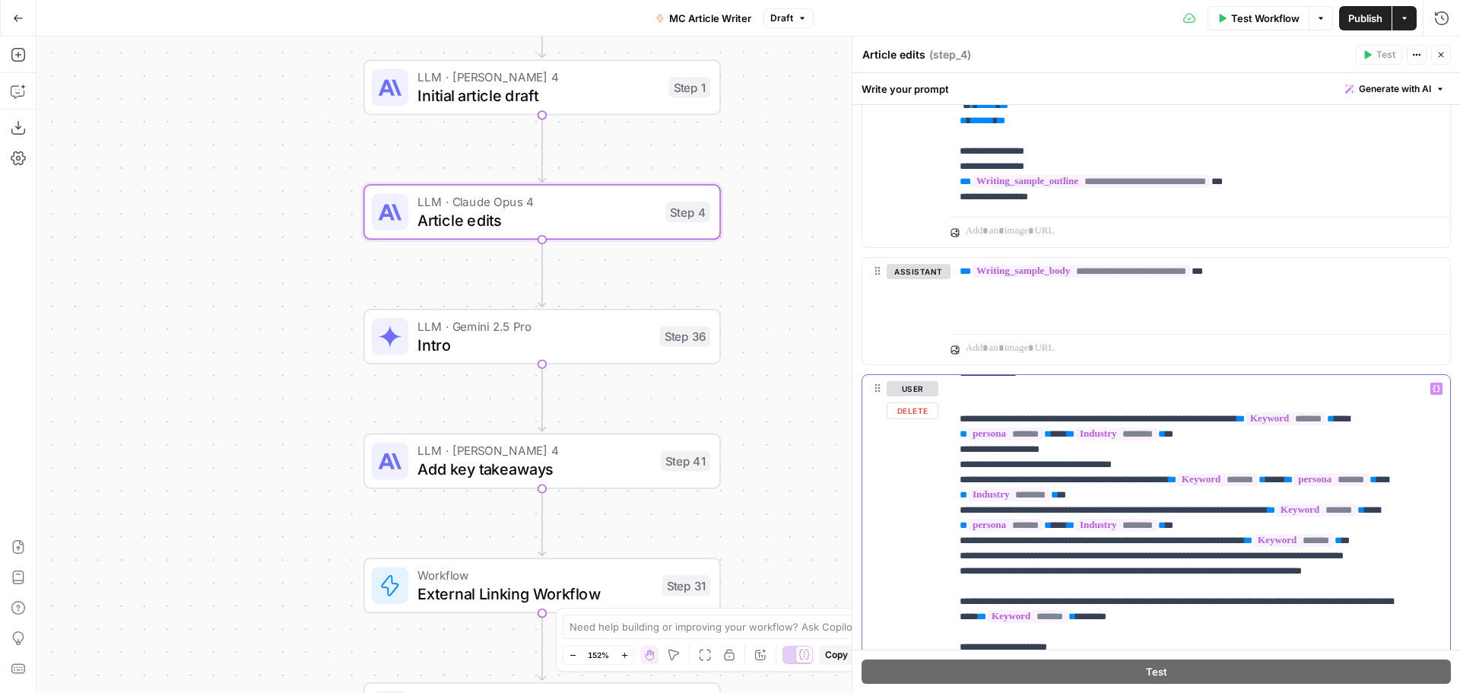
drag, startPoint x: 958, startPoint y: 555, endPoint x: 1070, endPoint y: 557, distance: 112.6
click at [1070, 557] on div "**********" at bounding box center [1195, 685] width 488 height 620
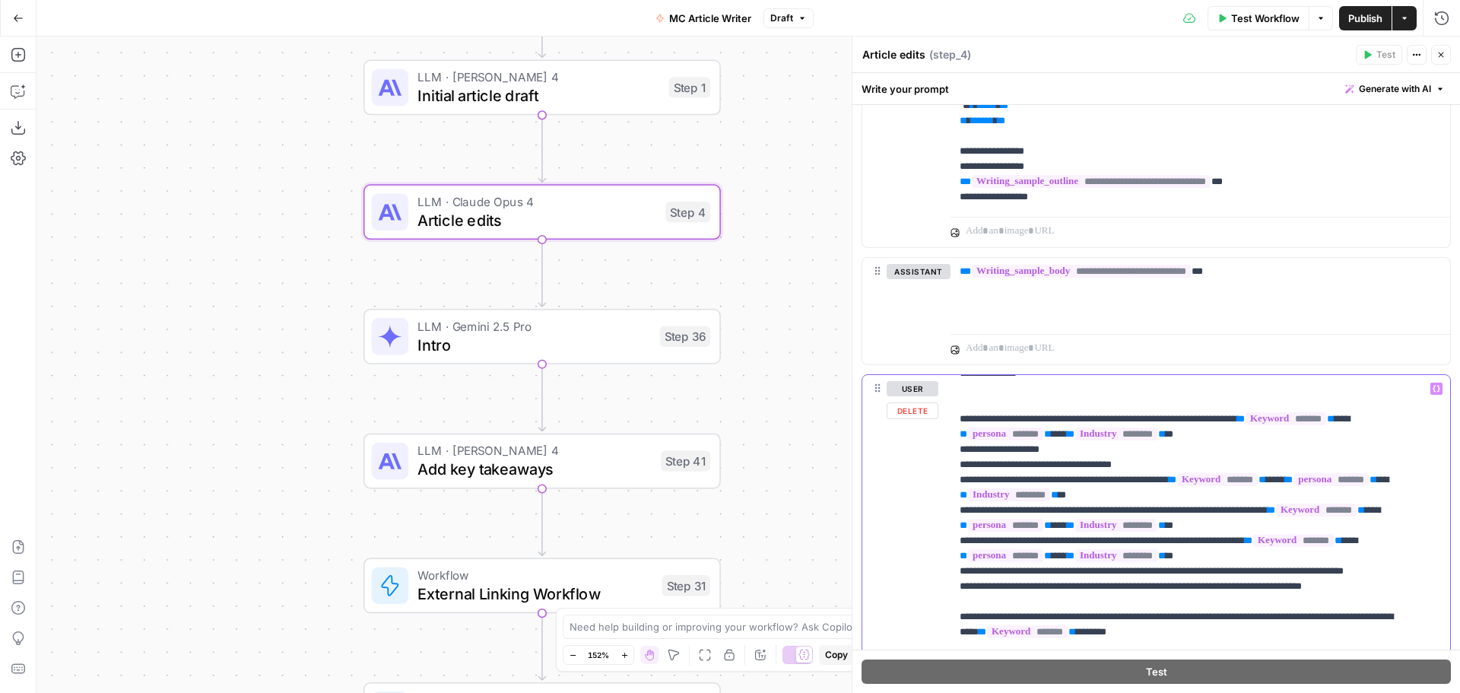
scroll to position [608, 0]
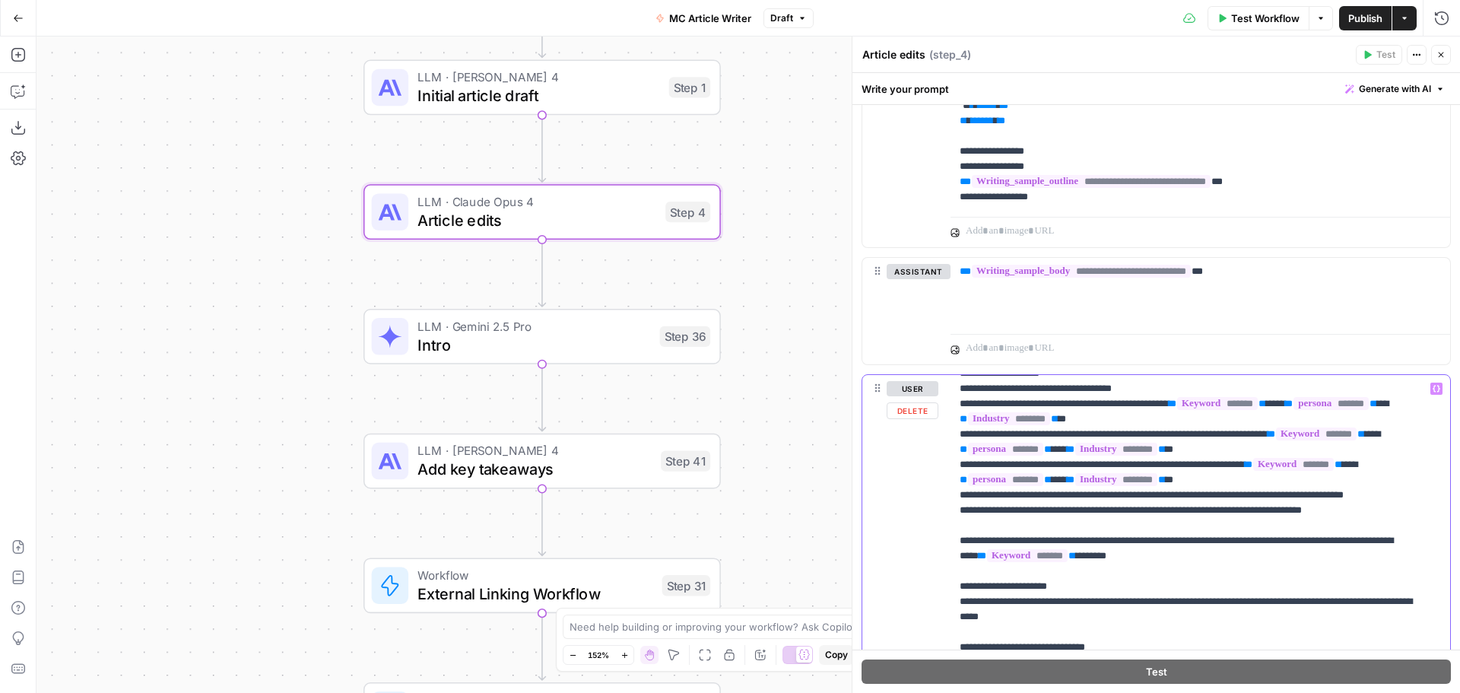
drag, startPoint x: 1072, startPoint y: 575, endPoint x: 1182, endPoint y: 574, distance: 109.5
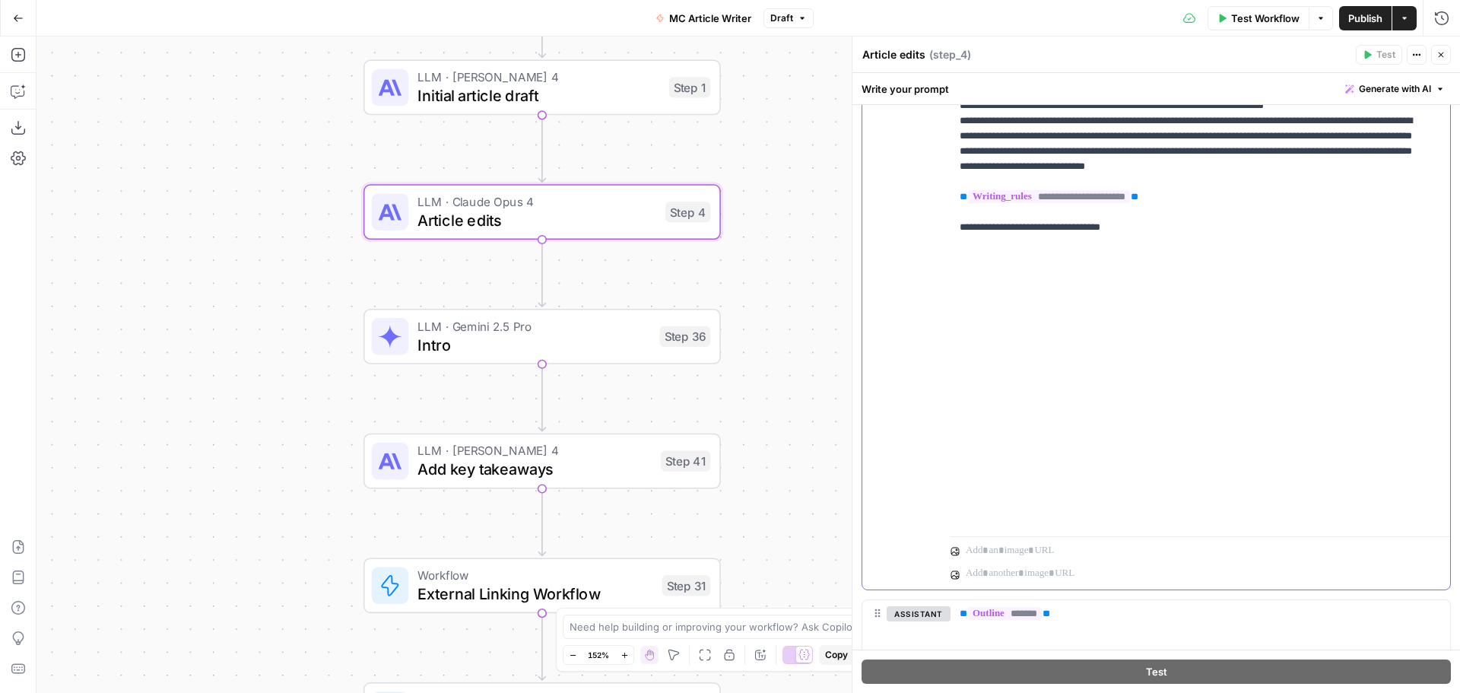
scroll to position [1293, 0]
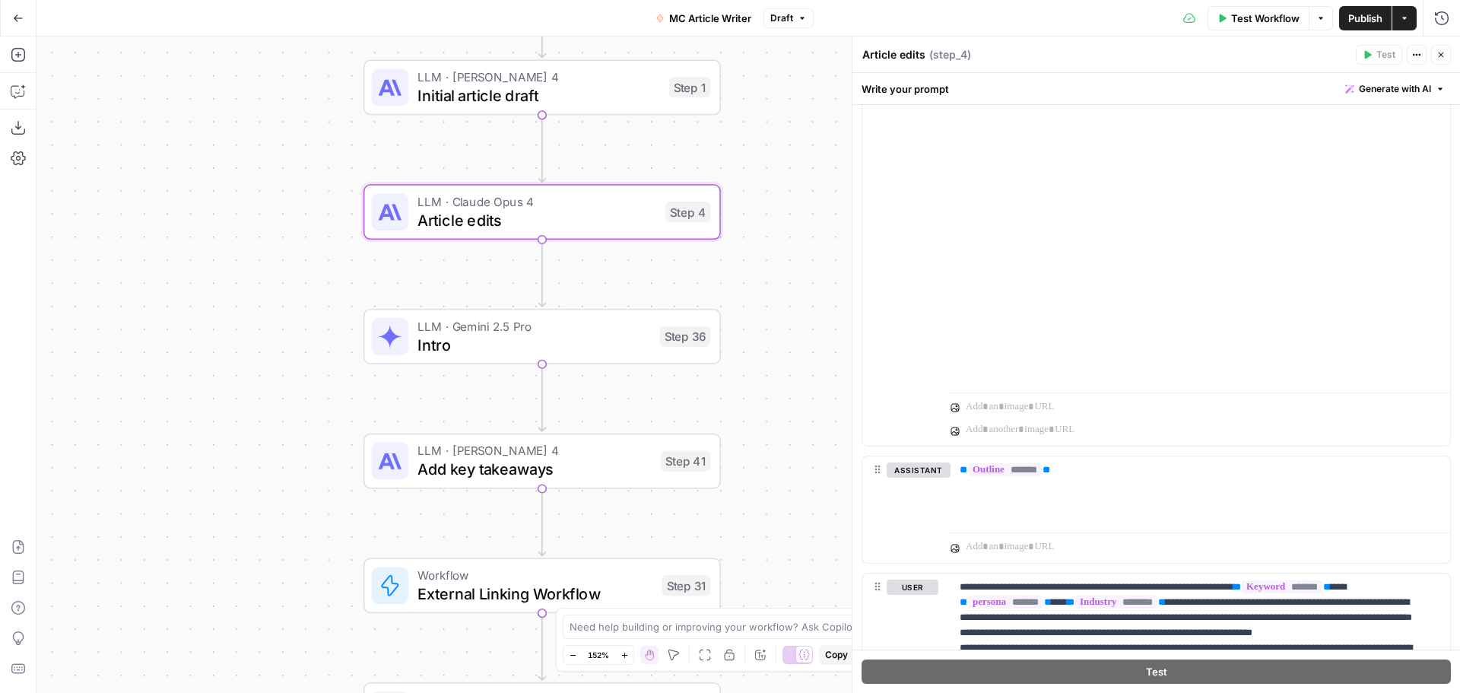
click at [1364, 21] on span "Publish" at bounding box center [1366, 18] width 34 height 15
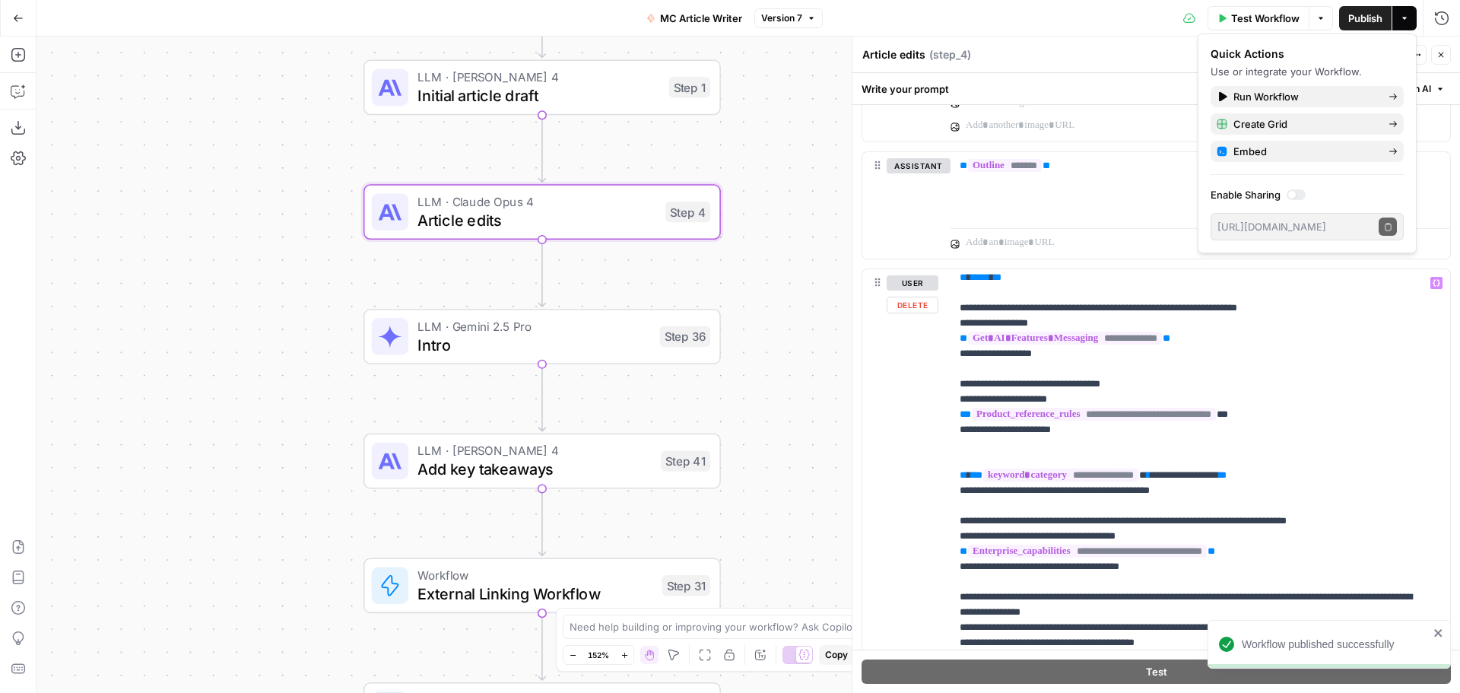
scroll to position [304, 0]
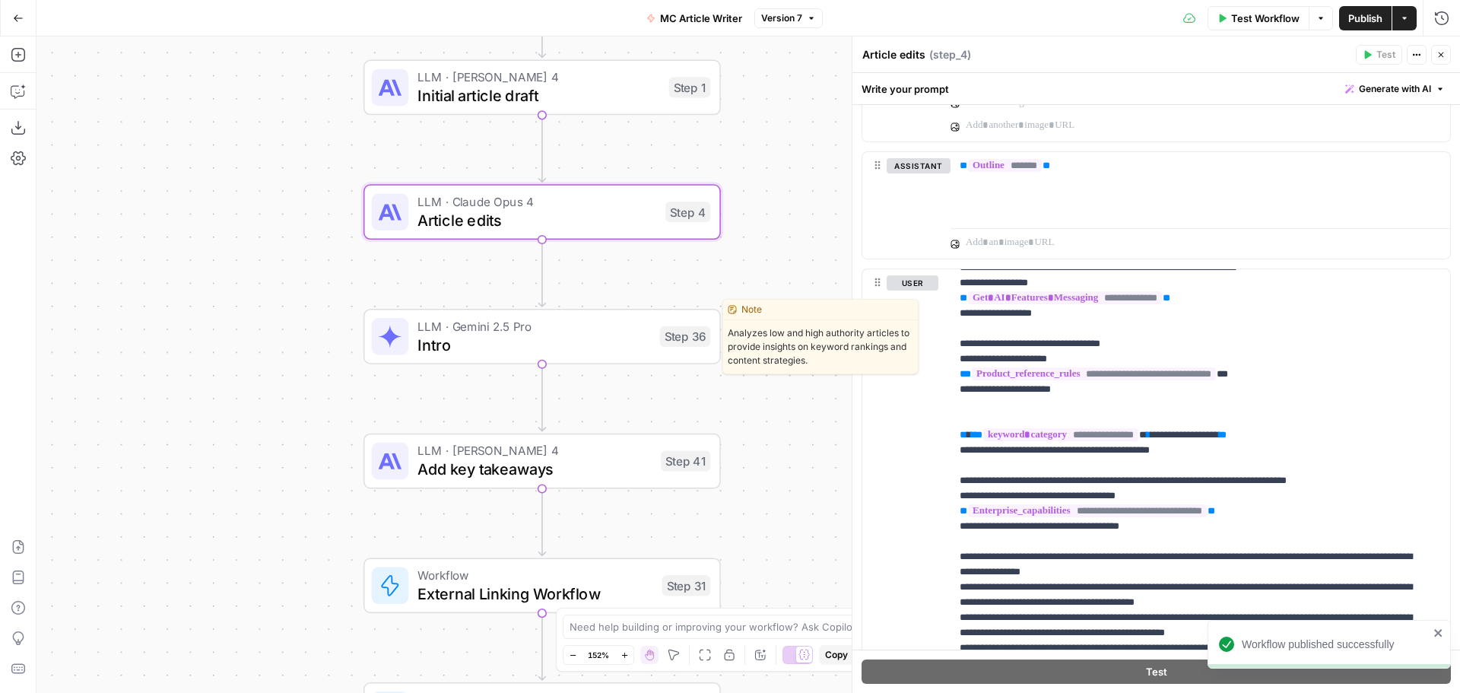
click at [572, 358] on div "LLM · Gemini 2.5 Pro Intro Step 36 Copy step Delete step Edit Note Test" at bounding box center [542, 337] width 357 height 56
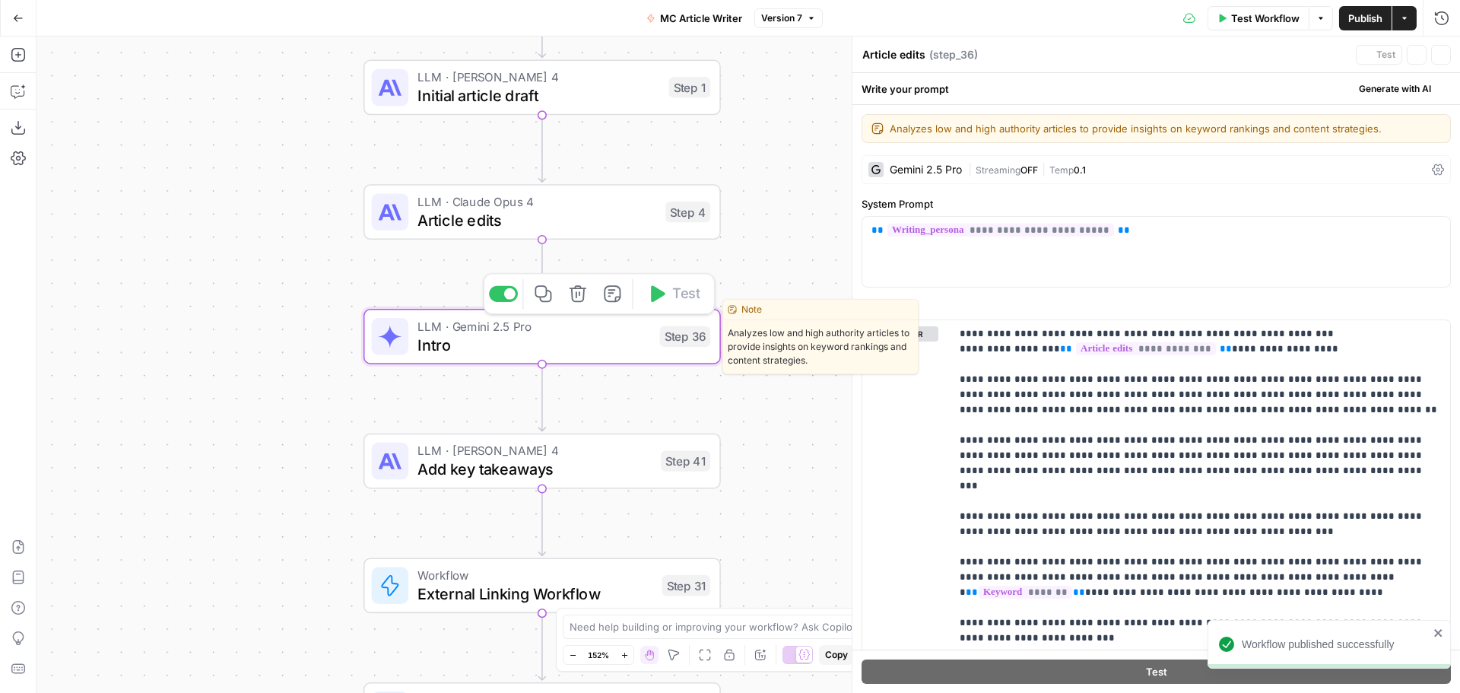
type textarea "Intro"
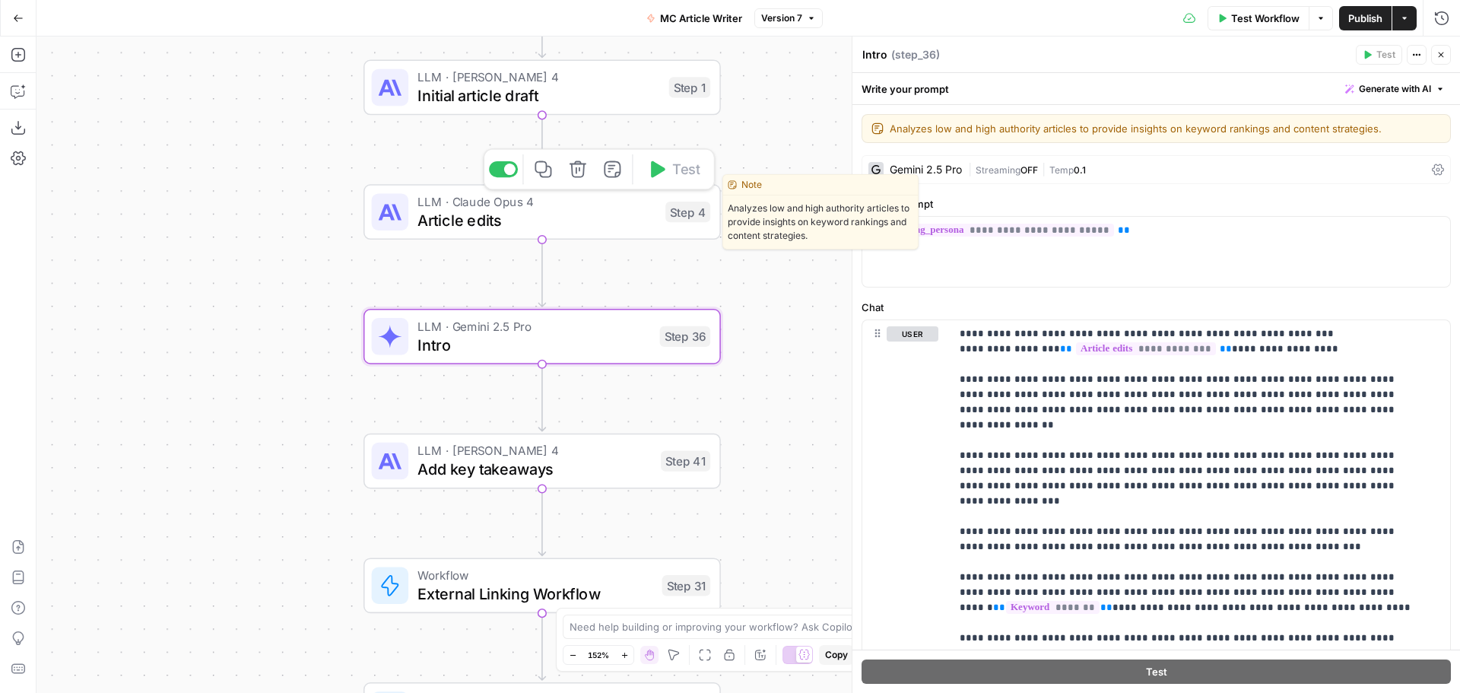
click at [590, 224] on span "Article edits" at bounding box center [537, 219] width 239 height 23
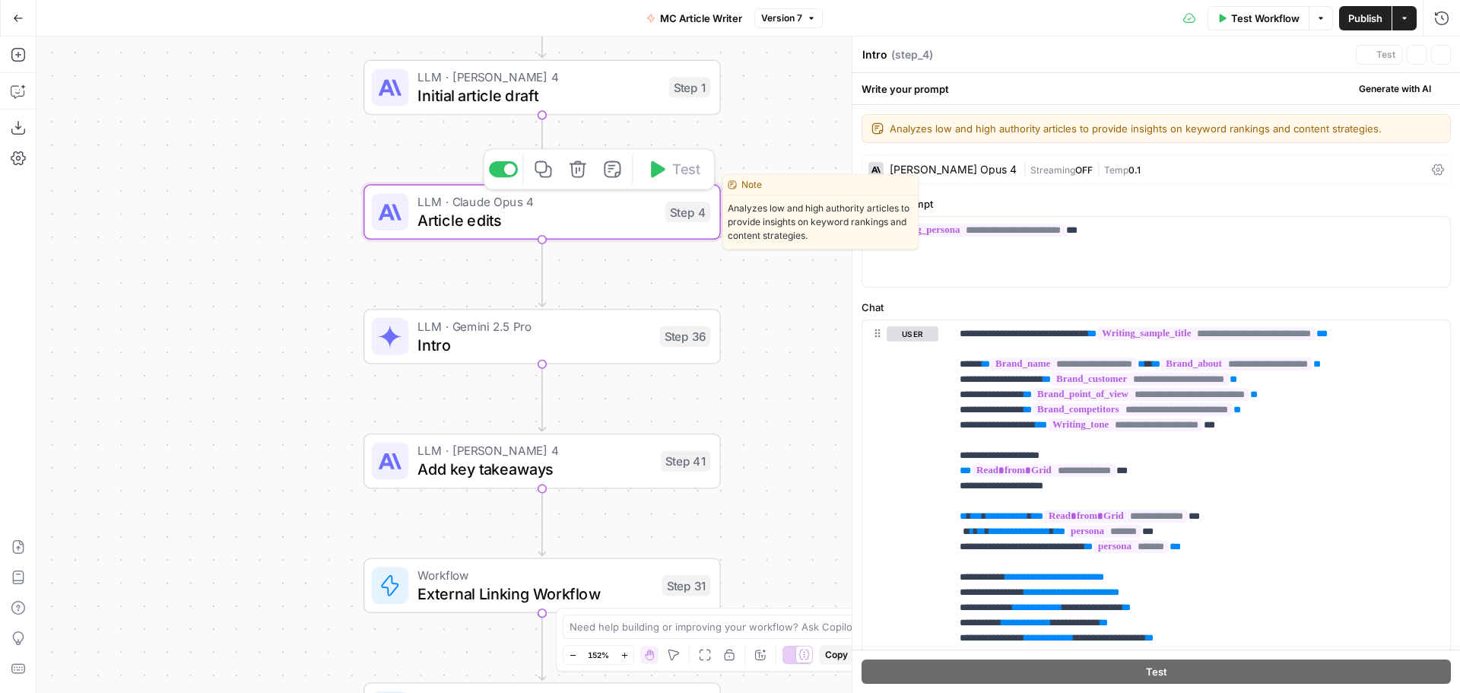
type textarea "Article edits"
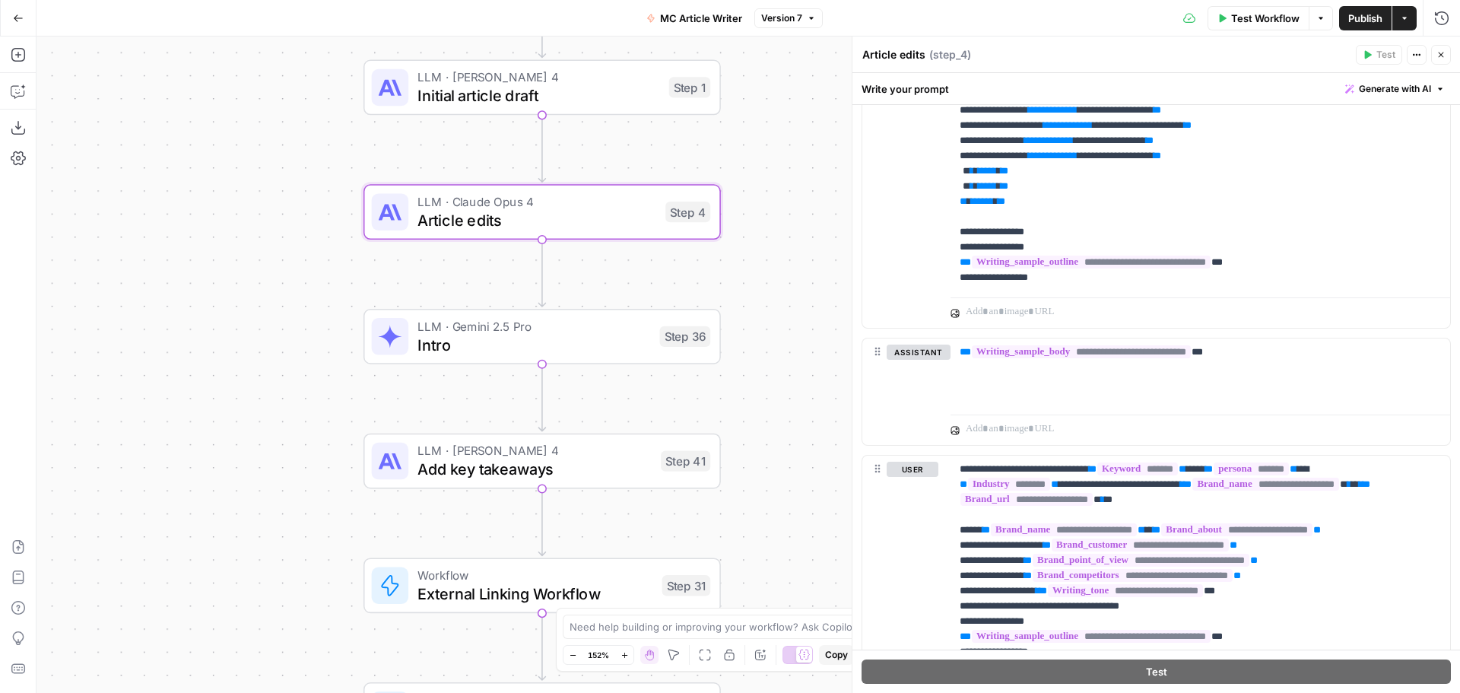
scroll to position [608, 0]
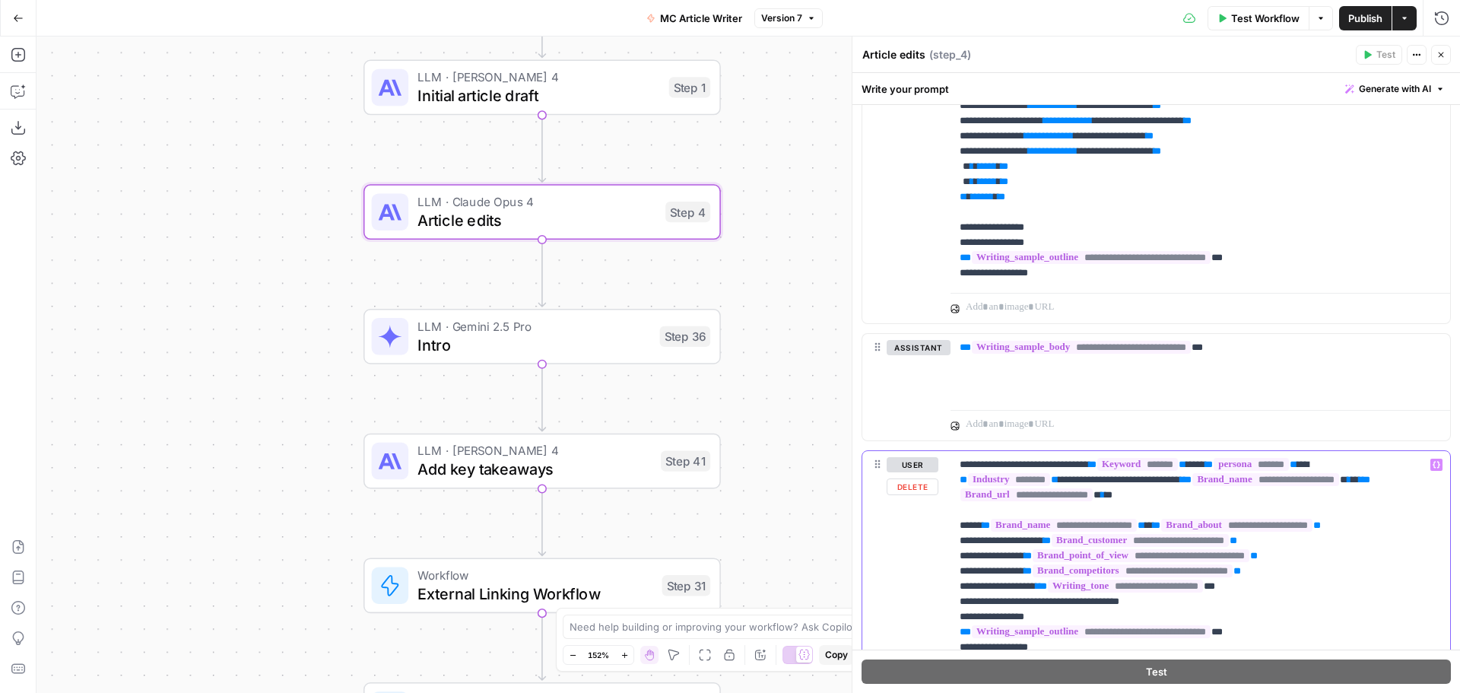
drag, startPoint x: 1107, startPoint y: 469, endPoint x: 1065, endPoint y: 483, distance: 45.0
copy p "** ******* ** *** ** ******* ** ** ** ******** **"
drag, startPoint x: 1108, startPoint y: 469, endPoint x: 1066, endPoint y: 485, distance: 45.5
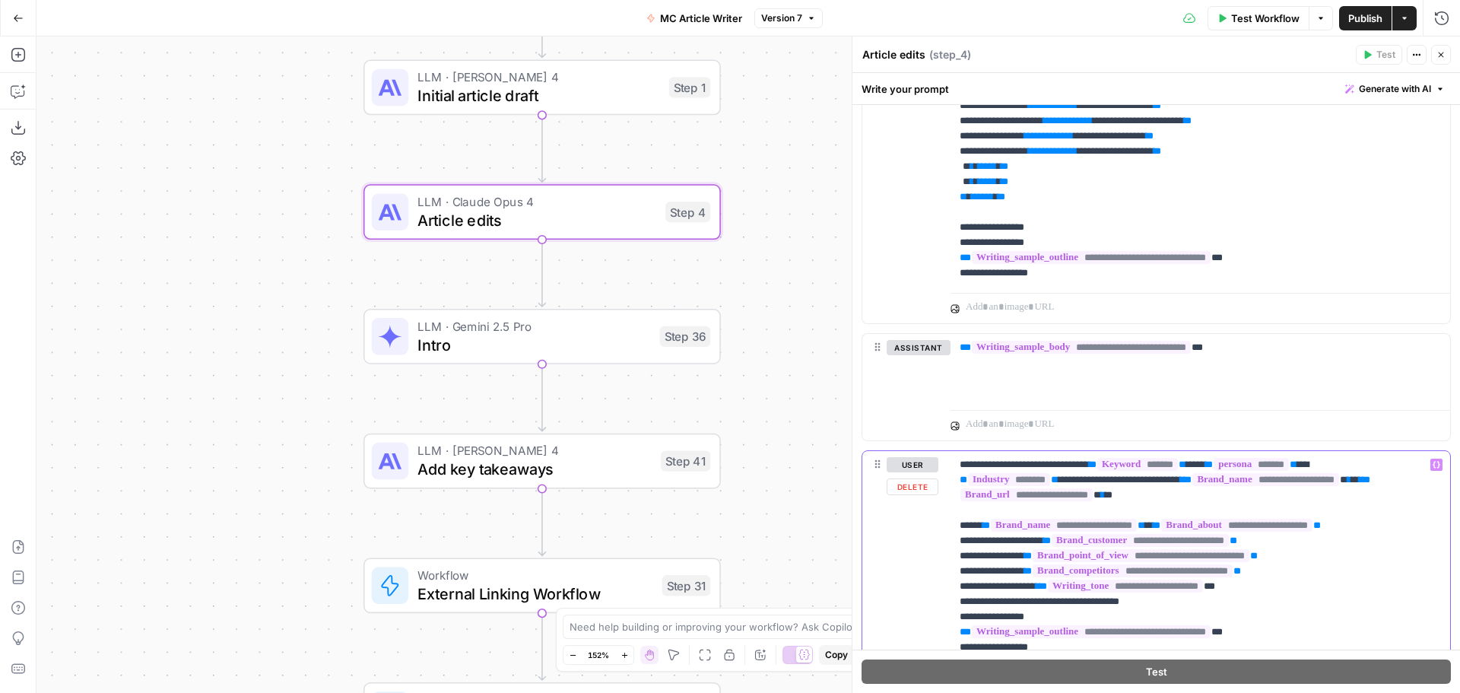
copy p "** ******* ** *** ** ******* ** ** ** ******** **"
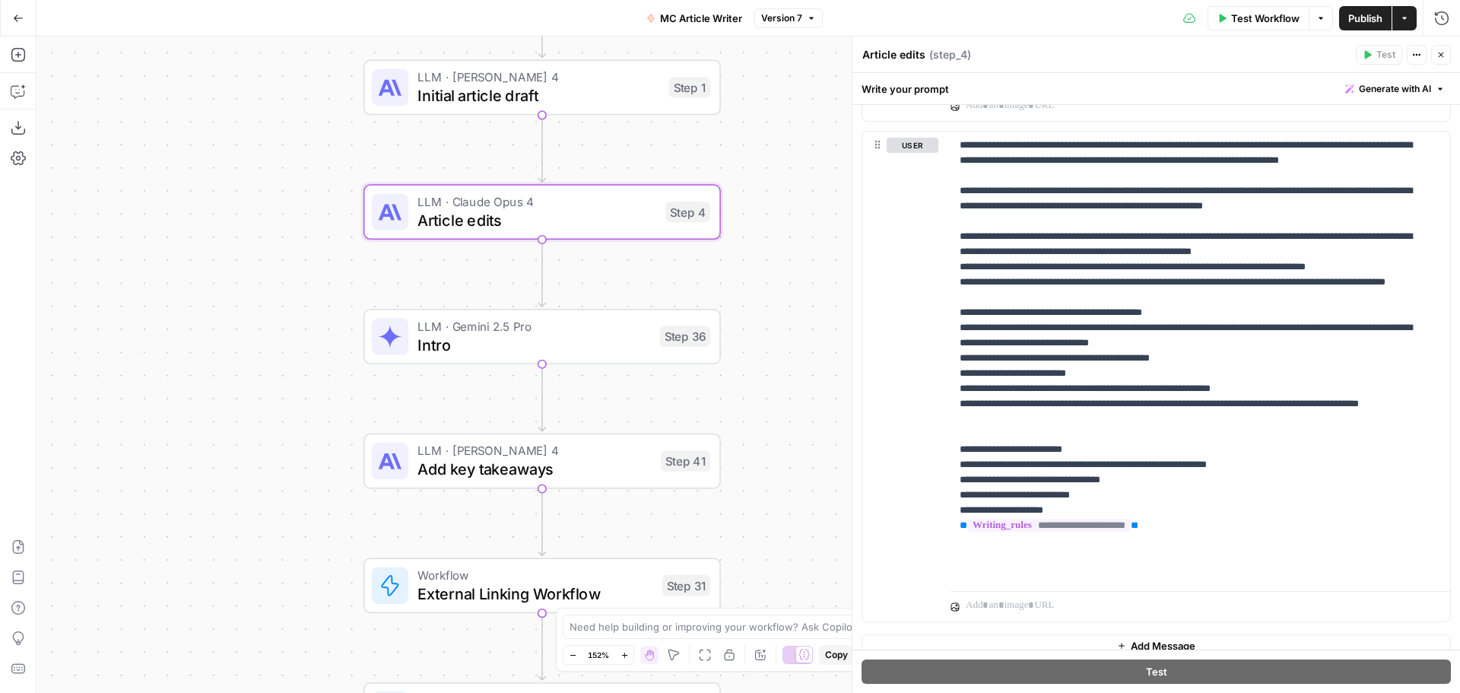
scroll to position [2535, 0]
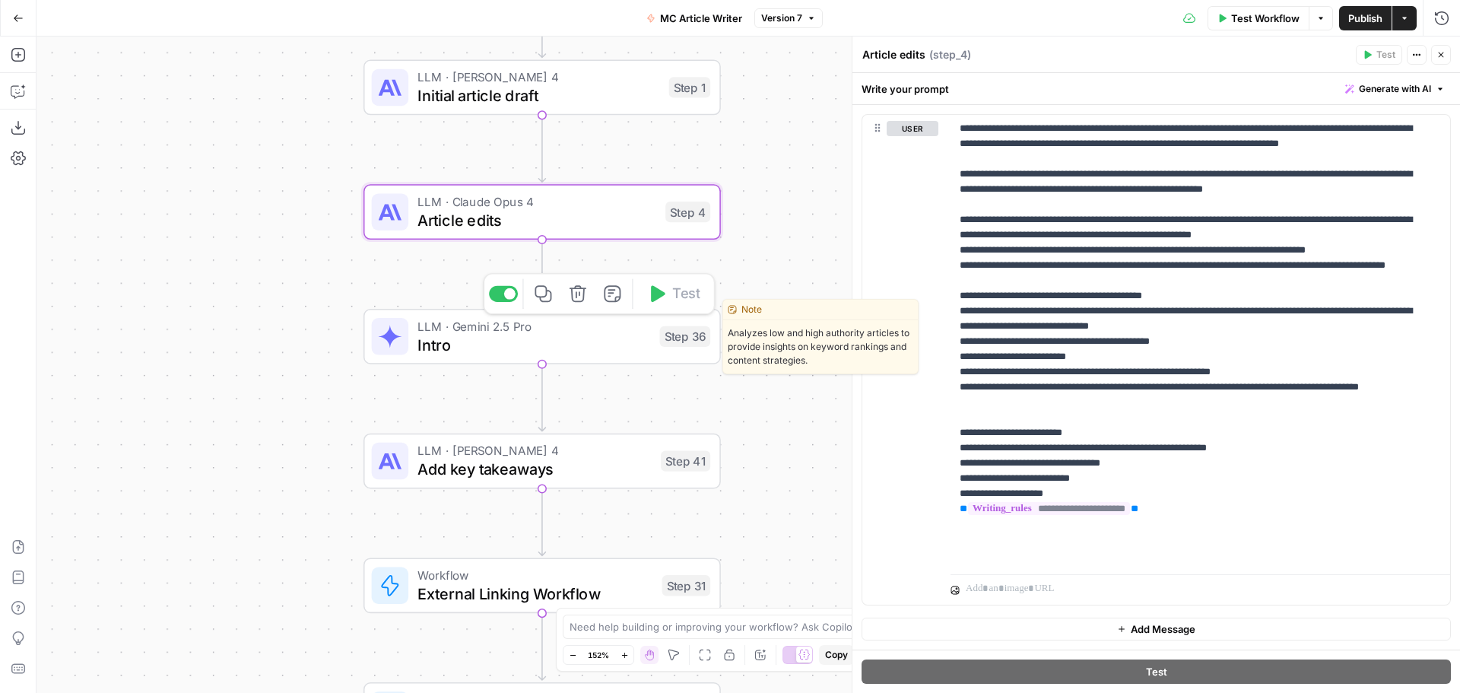
click at [596, 345] on span "Intro" at bounding box center [534, 344] width 233 height 23
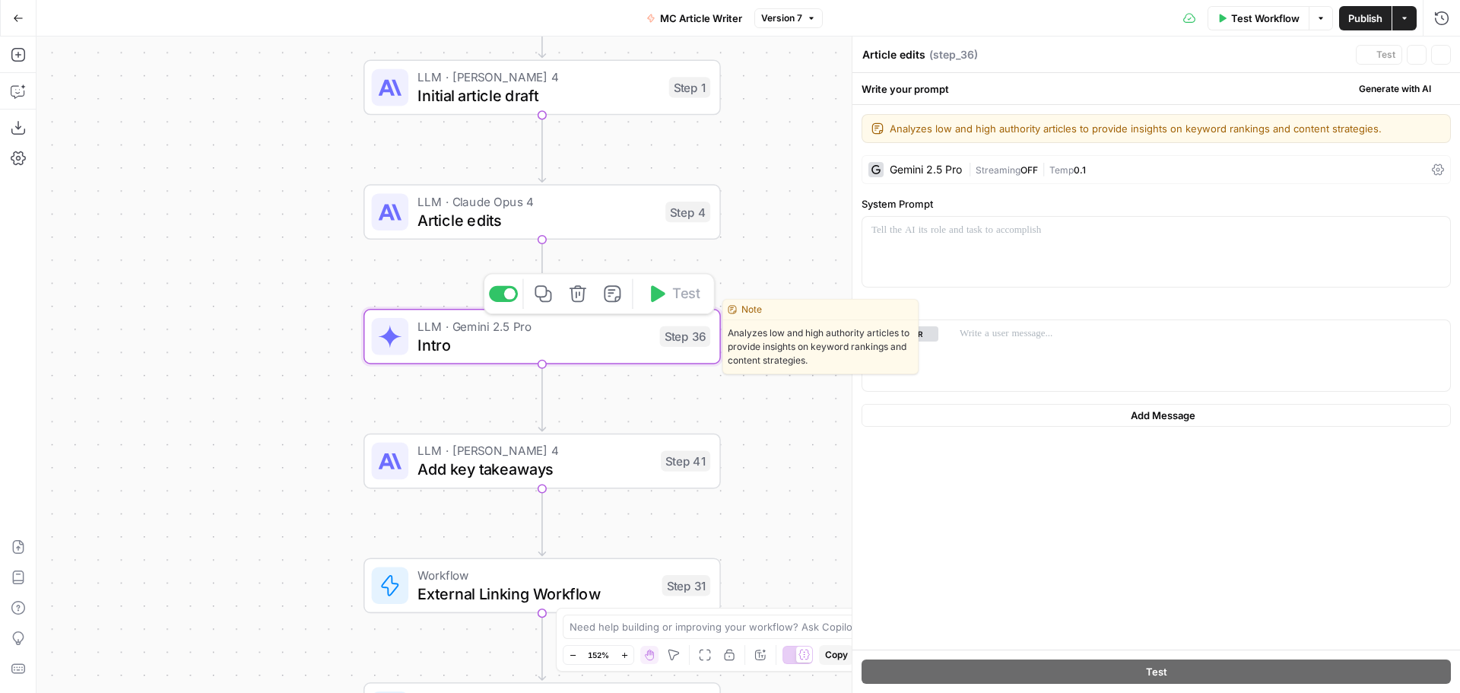
type textarea "Intro"
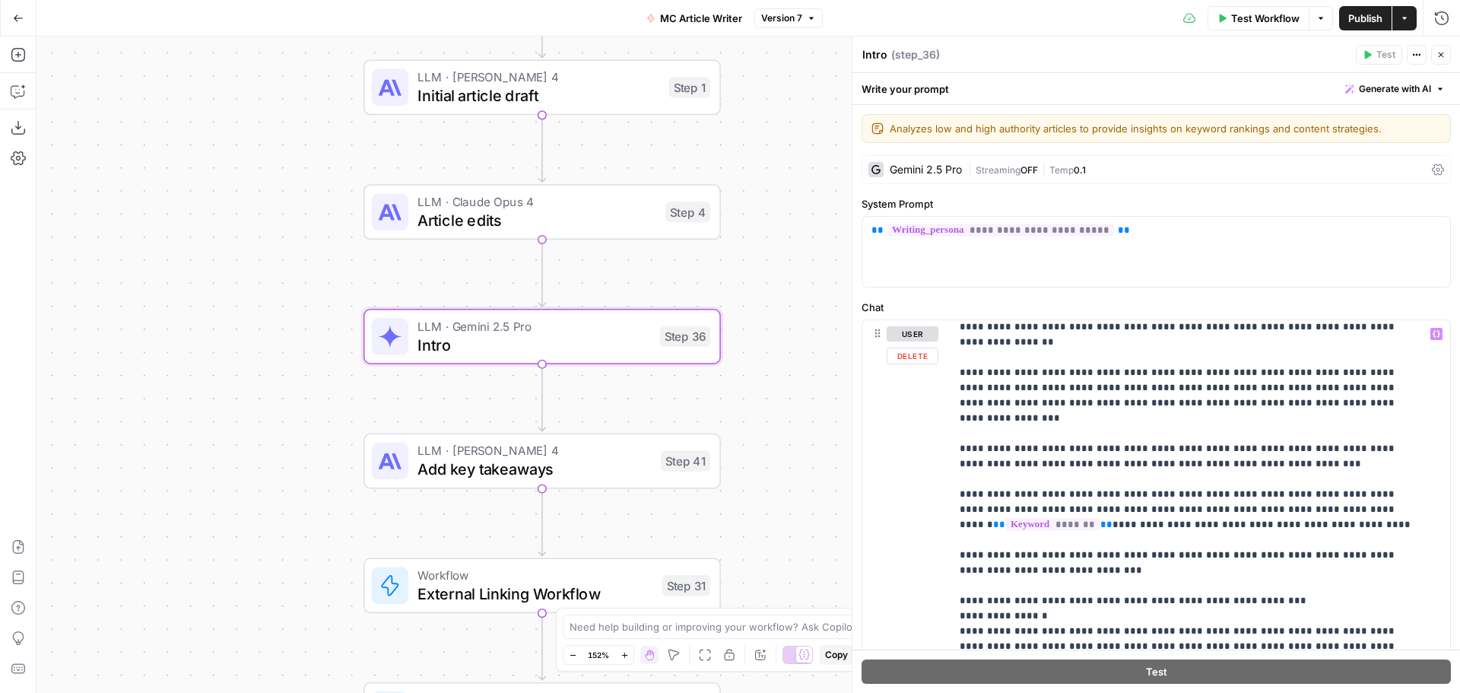
scroll to position [152, 0]
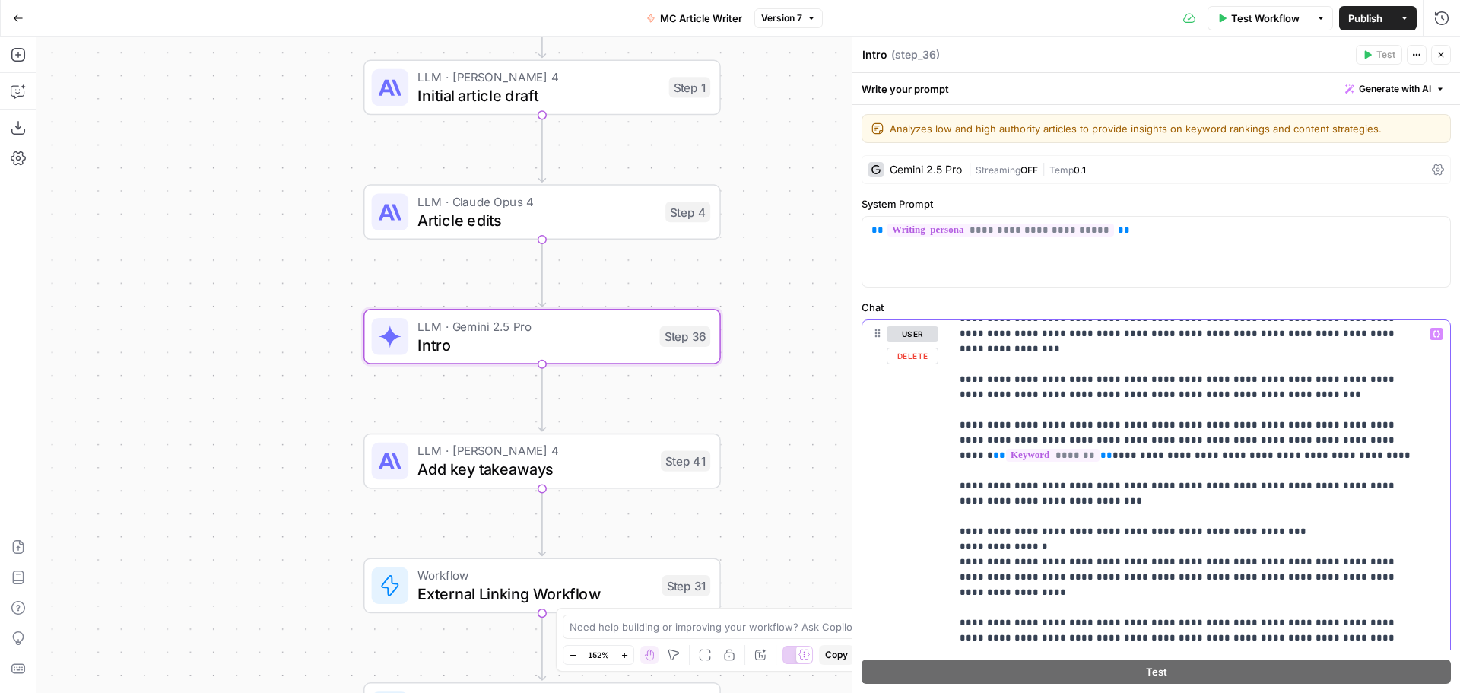
drag, startPoint x: 1263, startPoint y: 411, endPoint x: 1371, endPoint y: 415, distance: 108.0
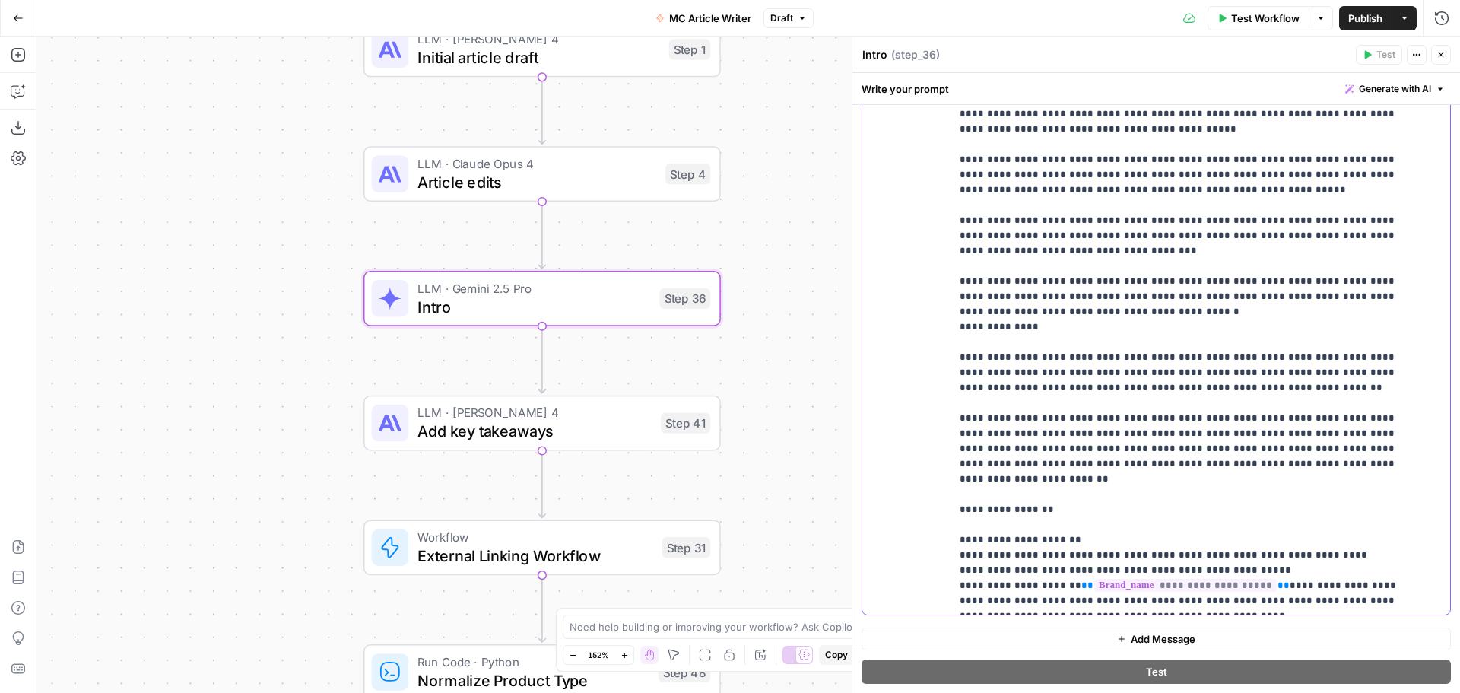
scroll to position [335, 0]
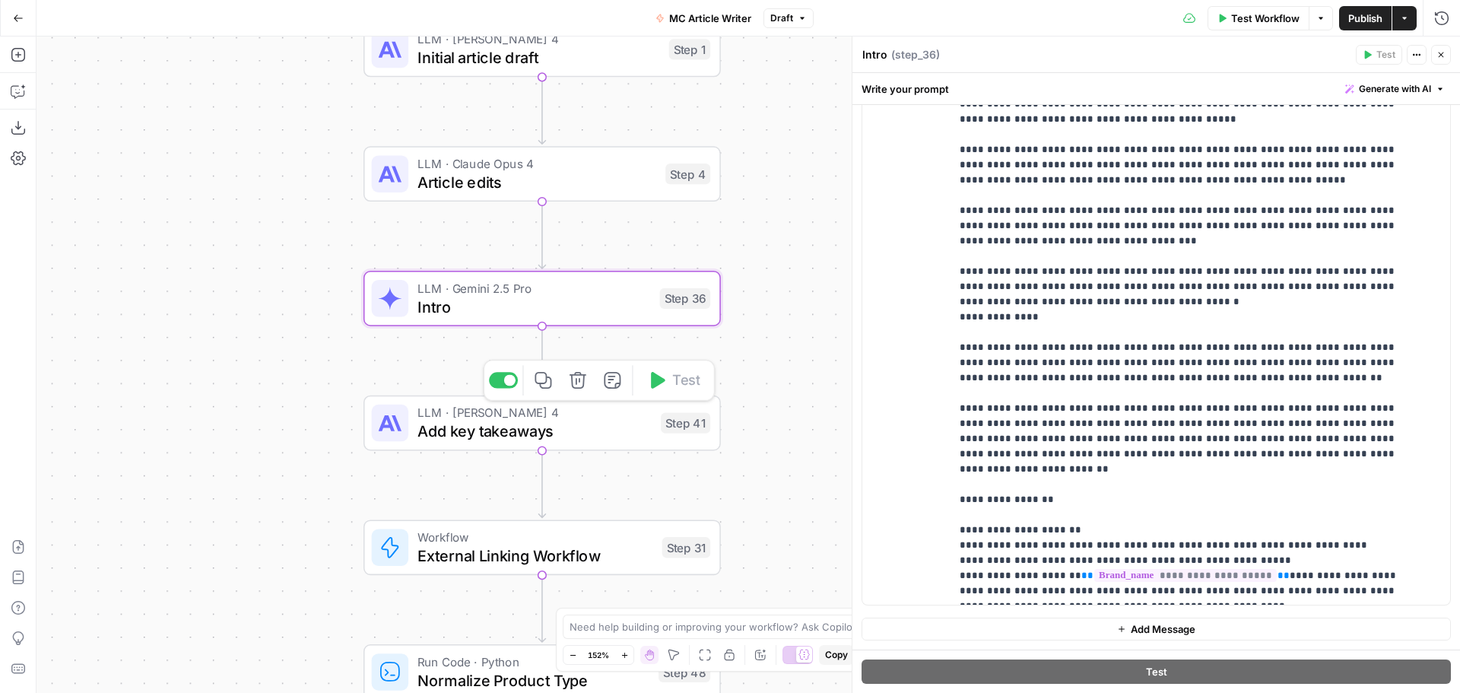
click at [580, 438] on span "Add key takeaways" at bounding box center [535, 431] width 234 height 23
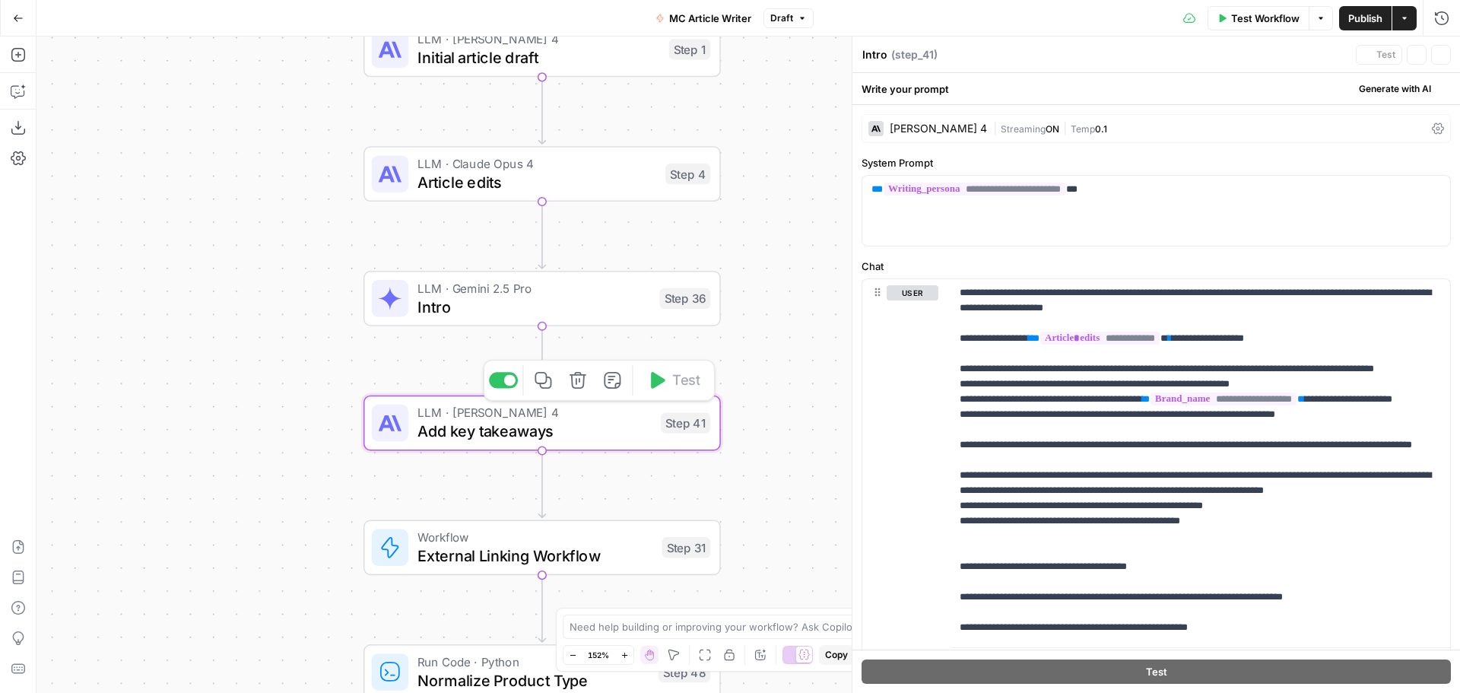
type textarea "Add key takeaways"
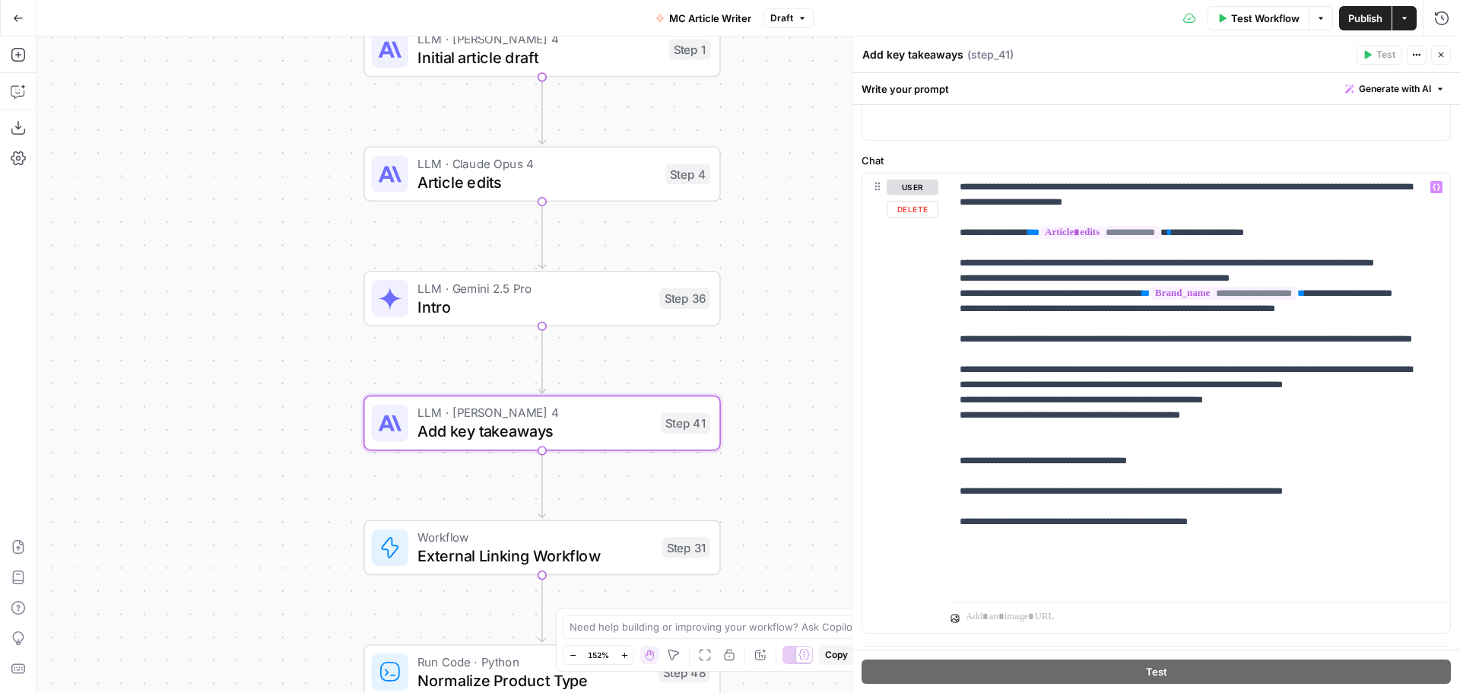
scroll to position [134, 0]
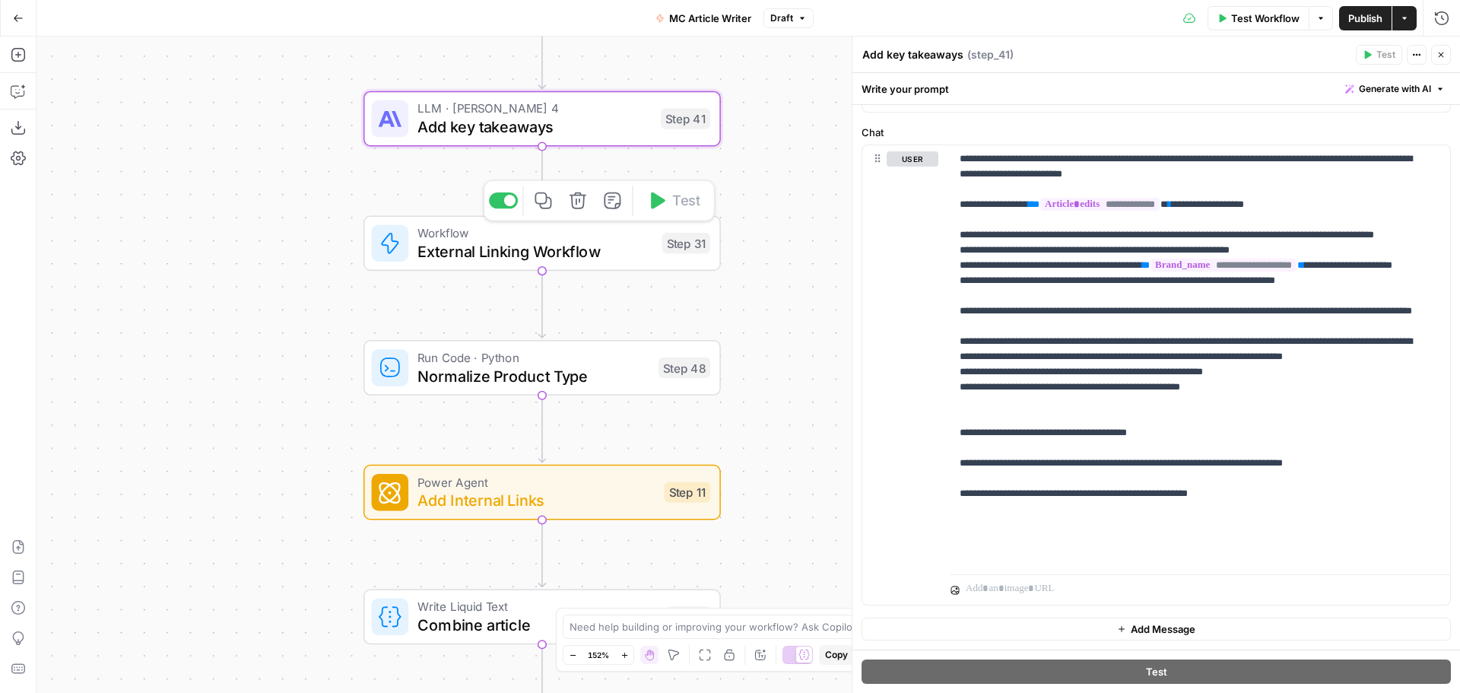
click at [586, 245] on span "External Linking Workflow" at bounding box center [535, 251] width 235 height 23
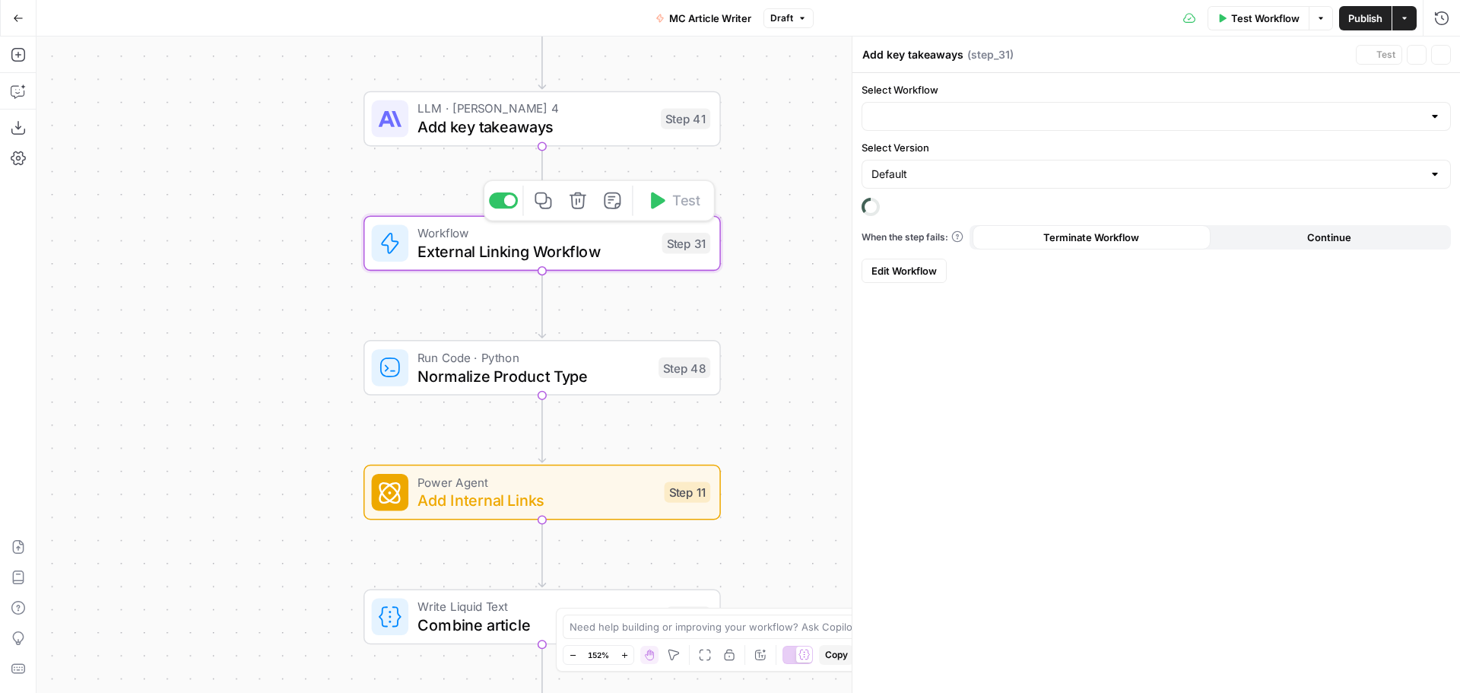
type textarea "External Linking Workflow"
type input "external linking"
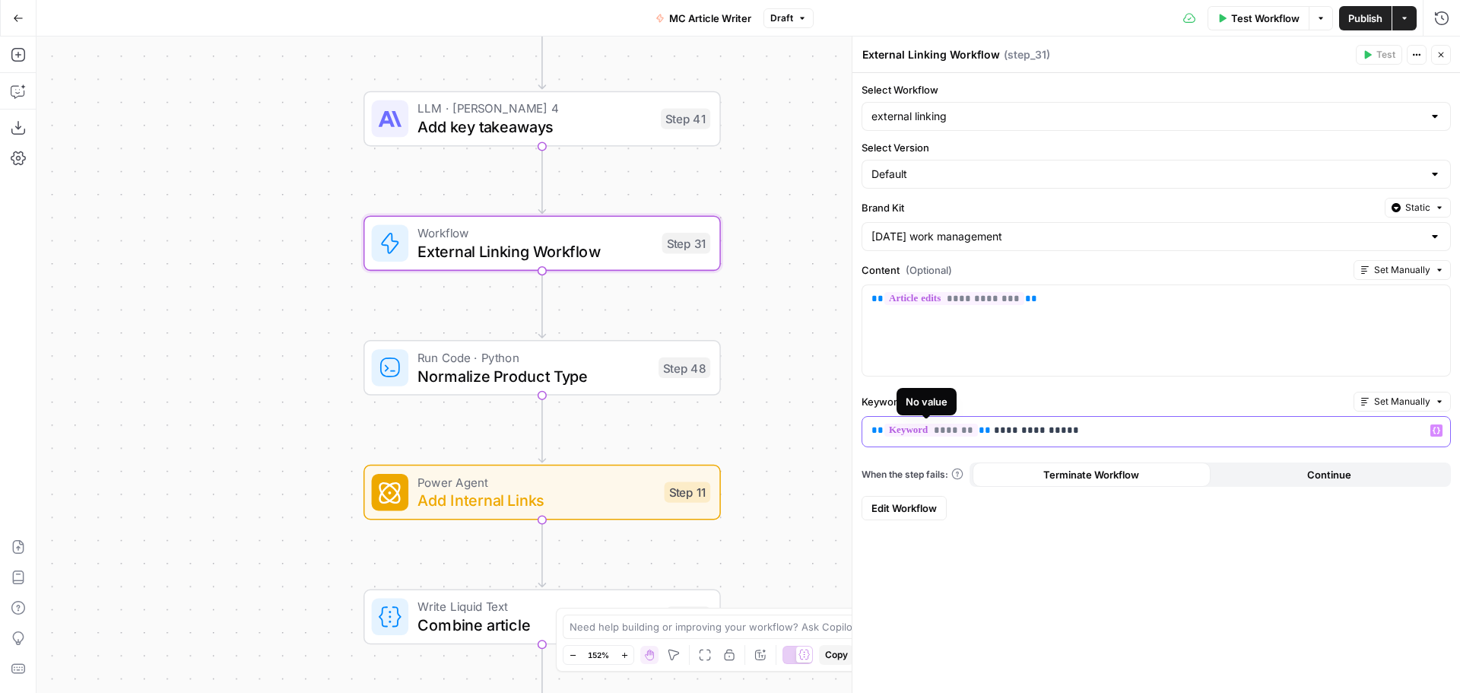
drag, startPoint x: 1082, startPoint y: 427, endPoint x: 860, endPoint y: 431, distance: 222.1
click at [860, 431] on form "**********" at bounding box center [1157, 301] width 608 height 456
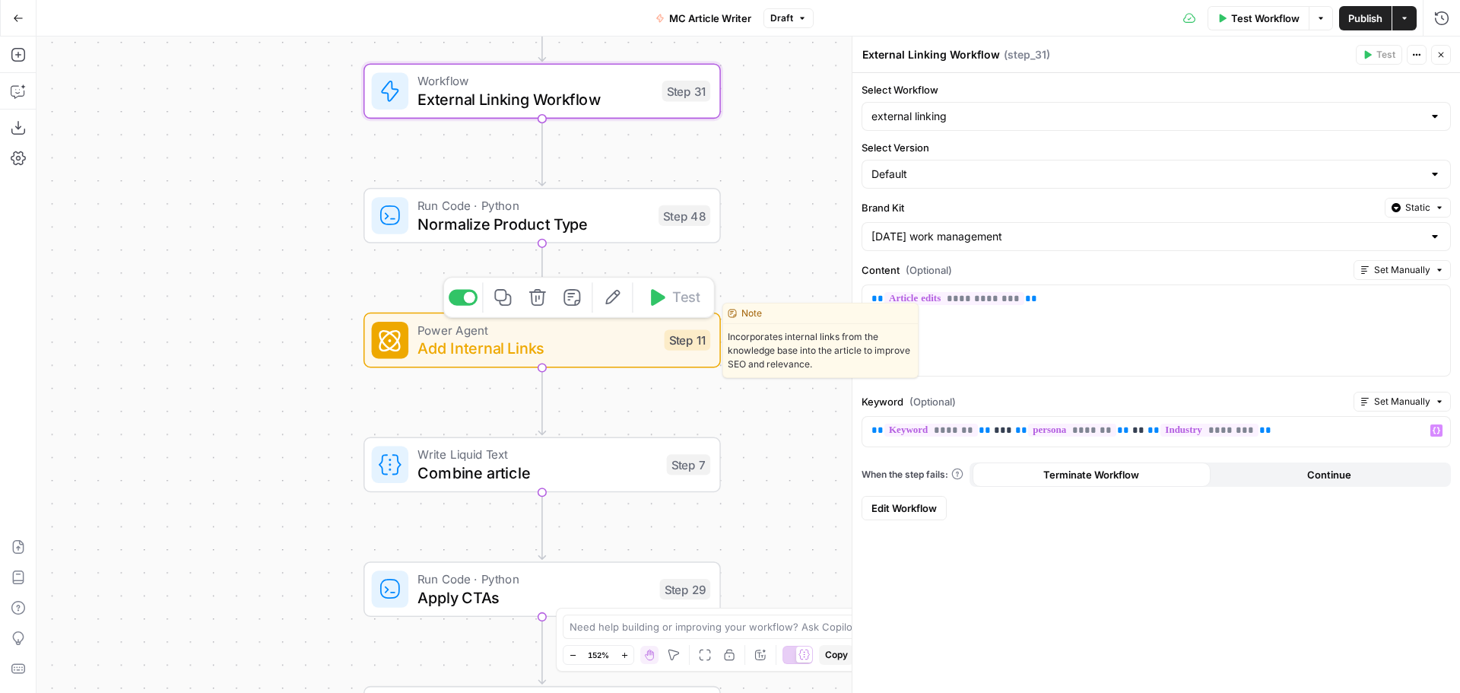
click at [612, 351] on span "Add Internal Links" at bounding box center [536, 348] width 237 height 23
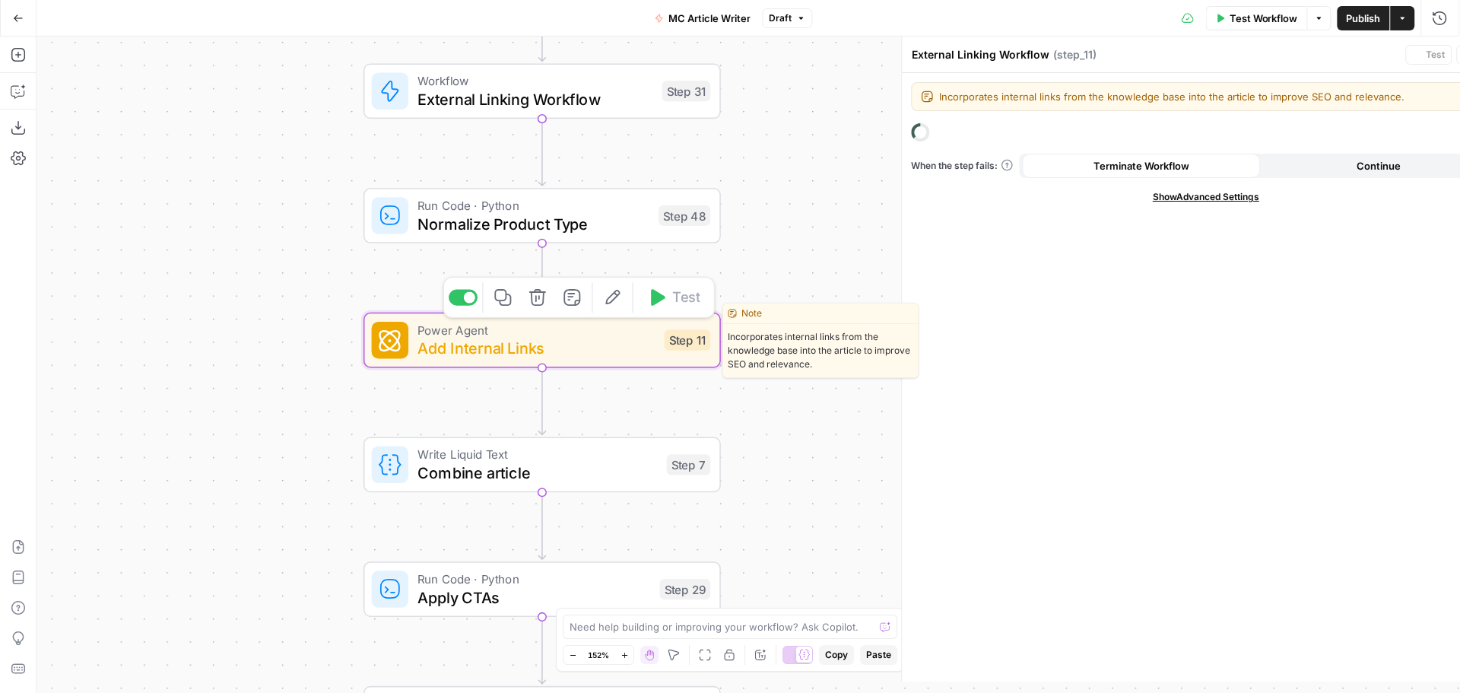
type textarea "Add Internal Links"
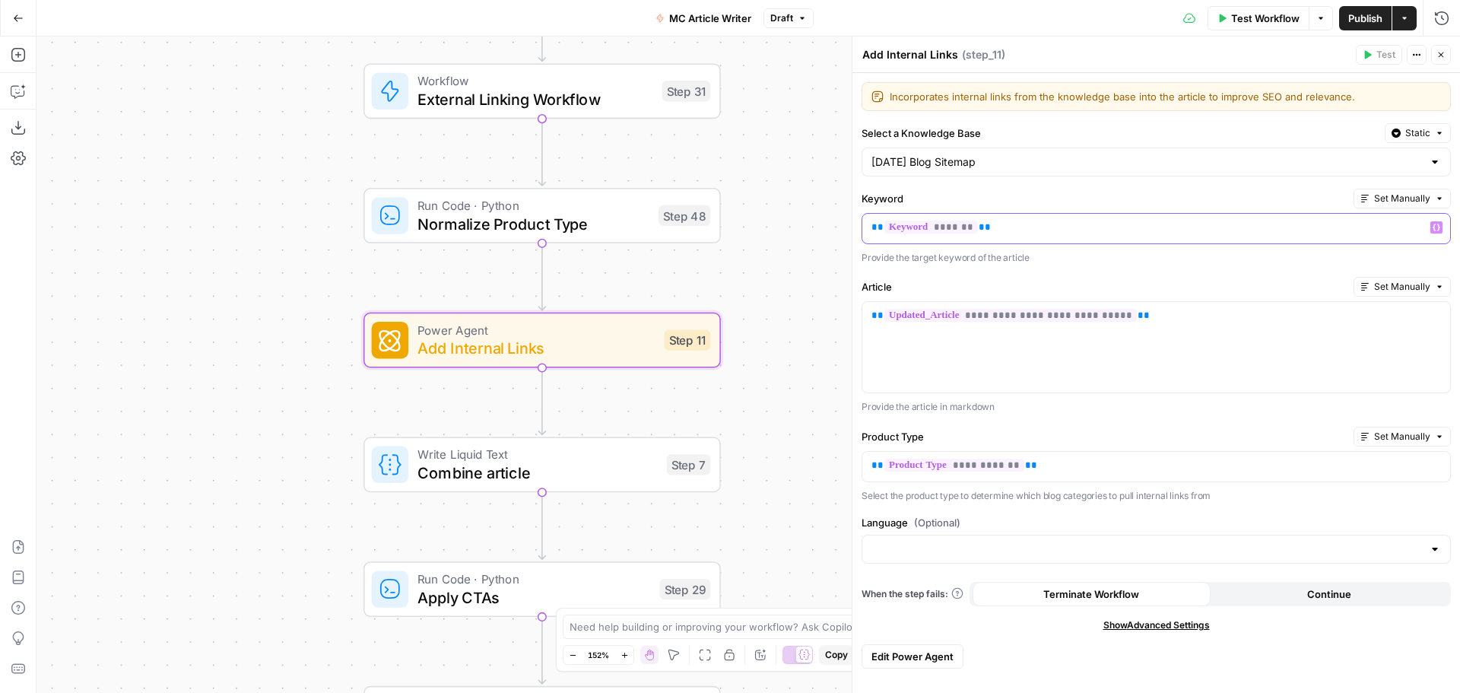
click at [993, 225] on p "** ******* **" at bounding box center [1157, 227] width 570 height 15
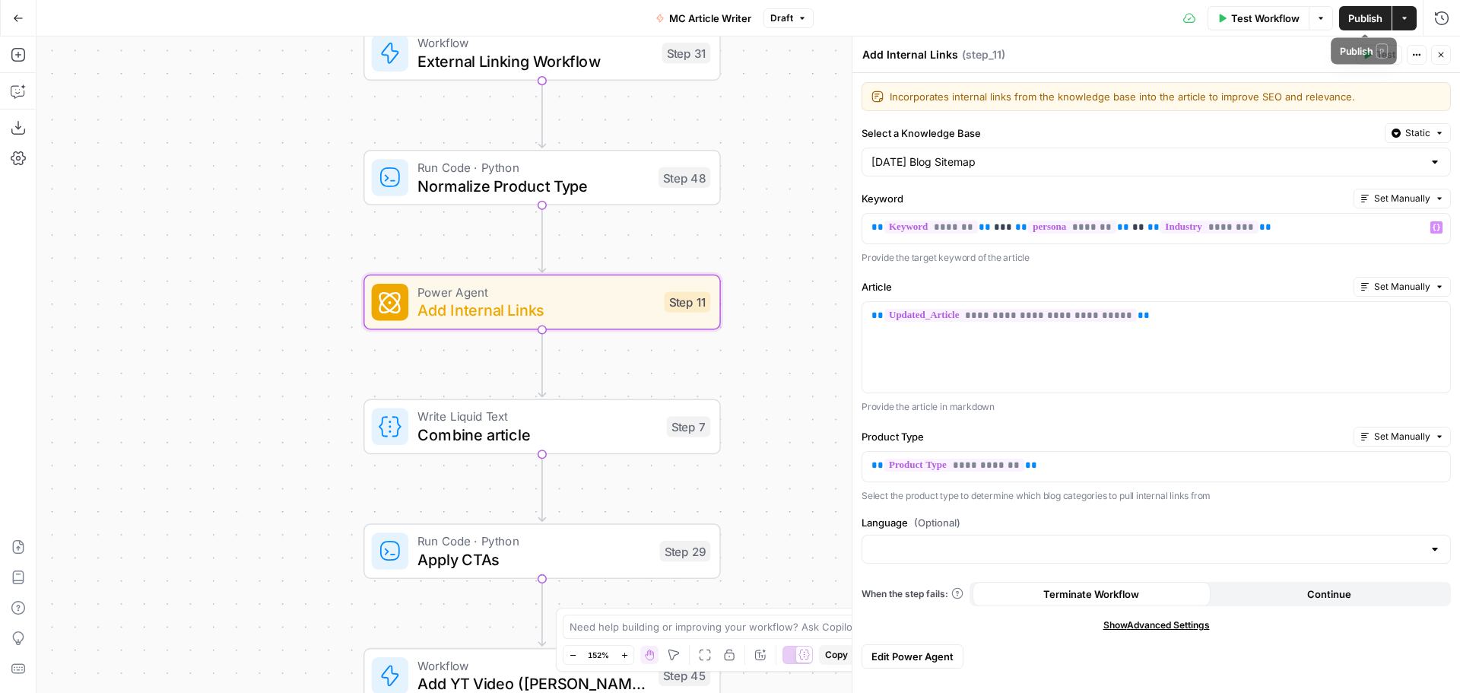
click at [1365, 19] on span "Publish" at bounding box center [1366, 18] width 34 height 15
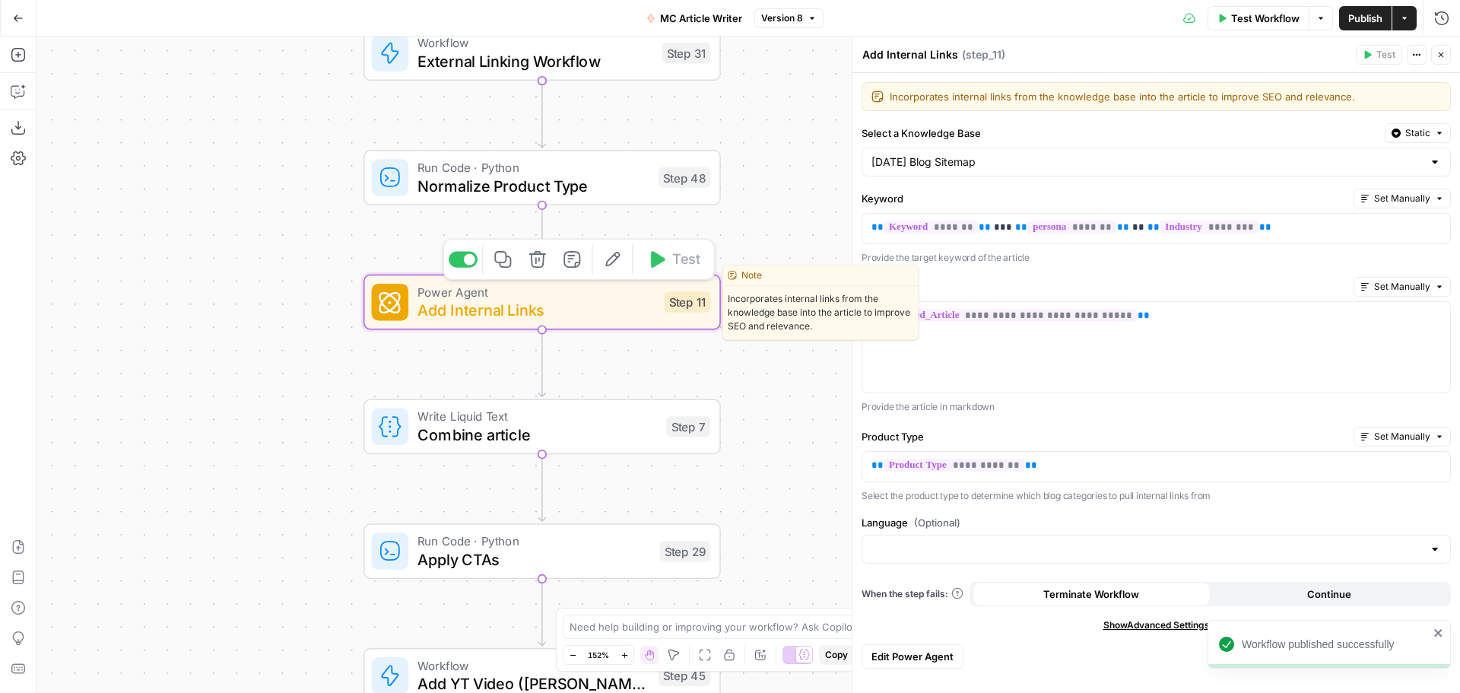
click at [617, 262] on icon "button" at bounding box center [612, 259] width 18 height 18
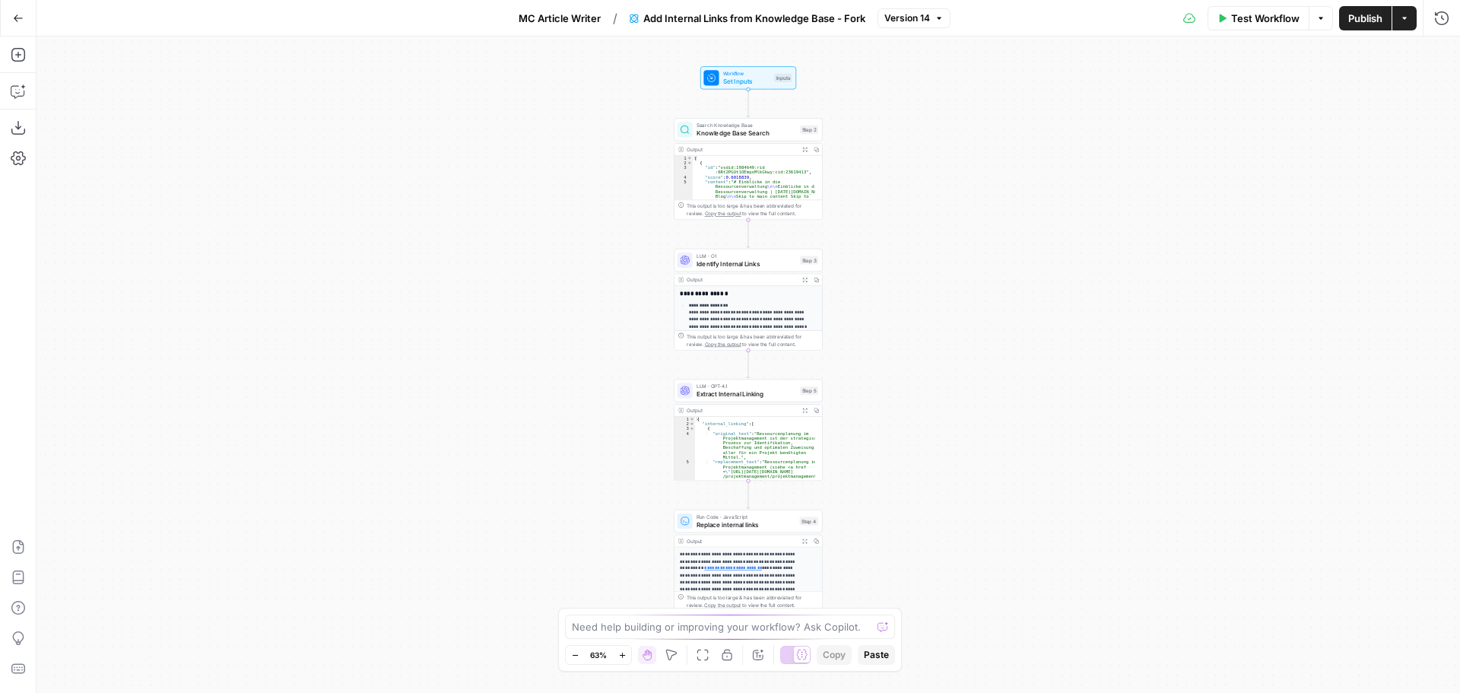
click at [761, 125] on span "Search Knowledge Base" at bounding box center [747, 126] width 100 height 8
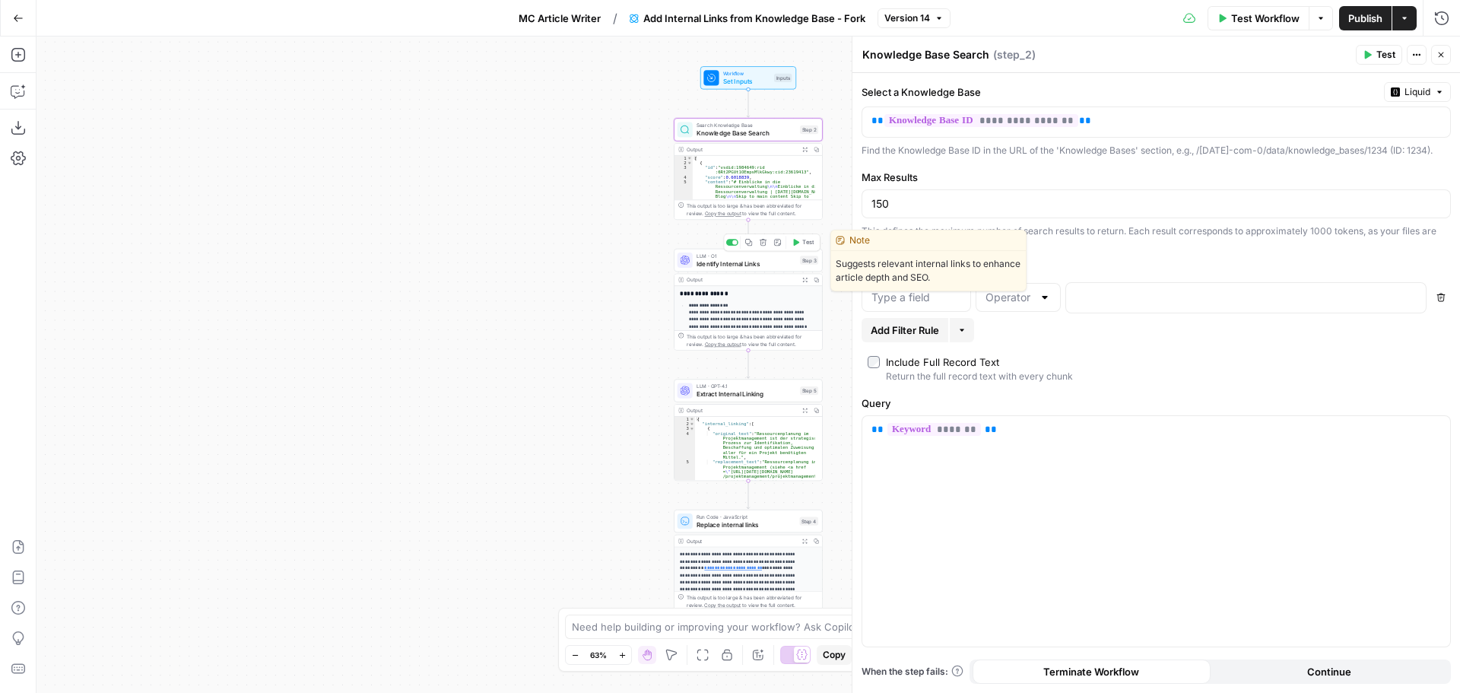
click at [768, 260] on span "Identify Internal Links" at bounding box center [747, 264] width 100 height 10
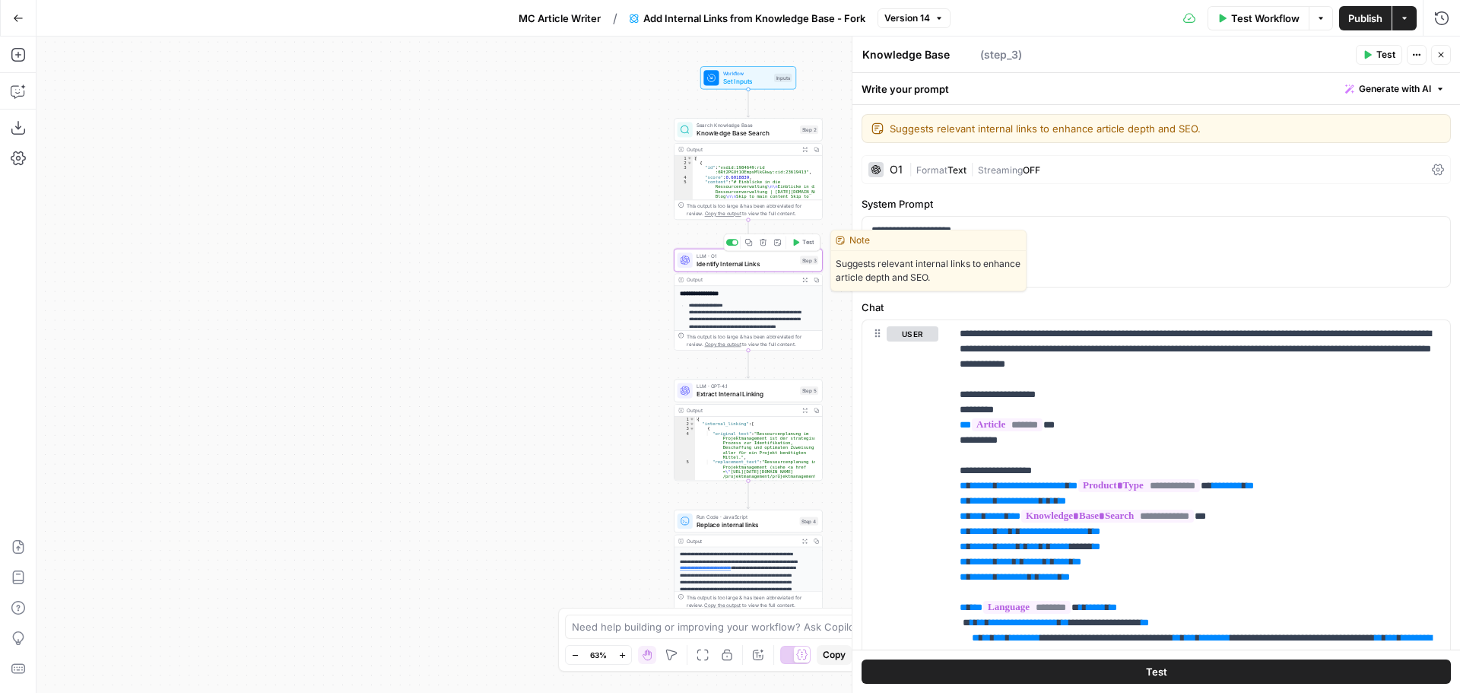
type textarea "Identify Internal Links"
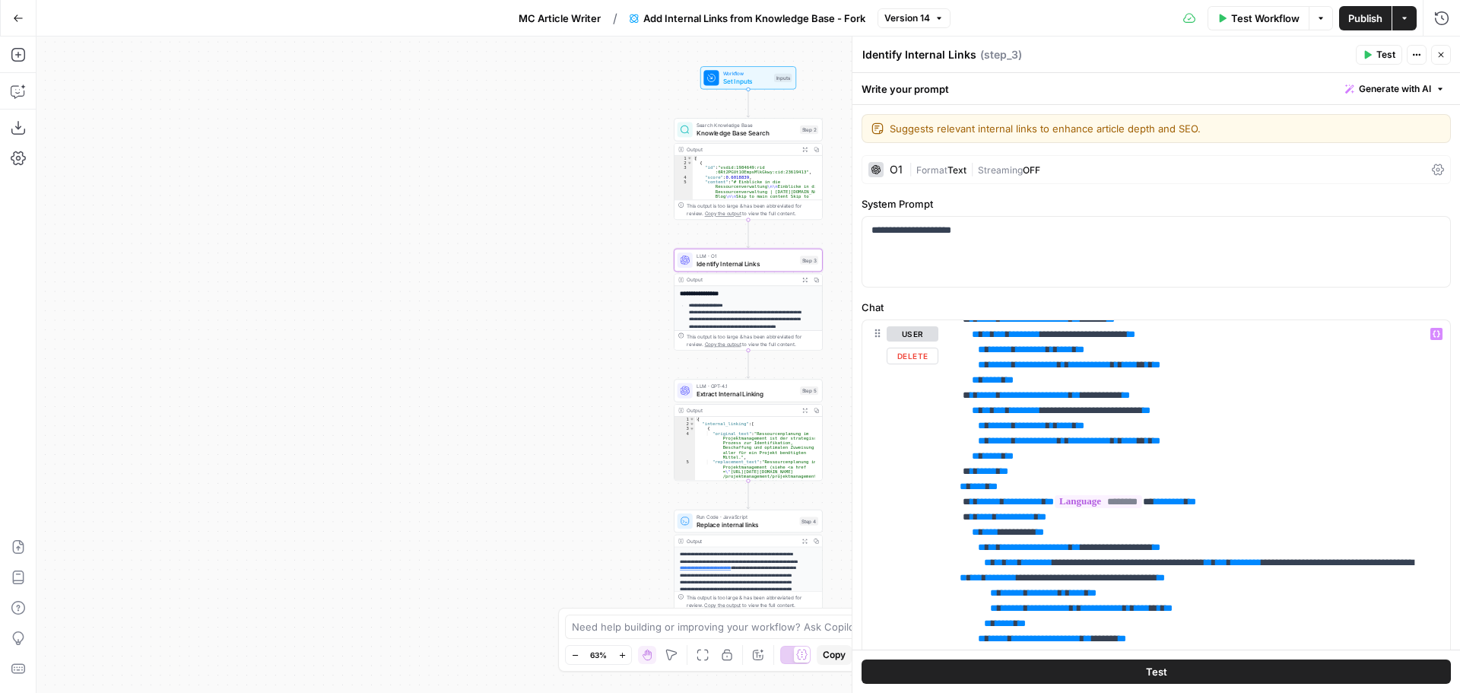
scroll to position [532, 0]
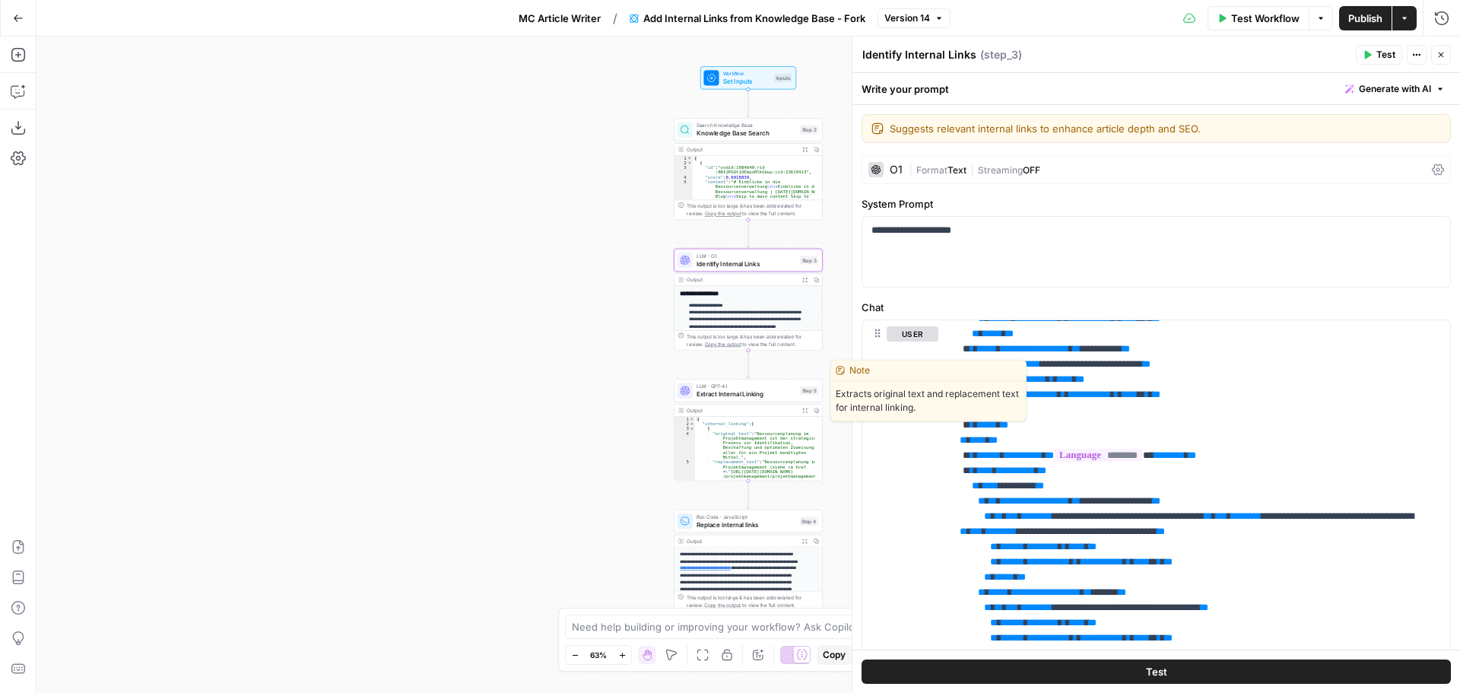
click at [761, 392] on span "Extract Internal Linking" at bounding box center [747, 394] width 100 height 10
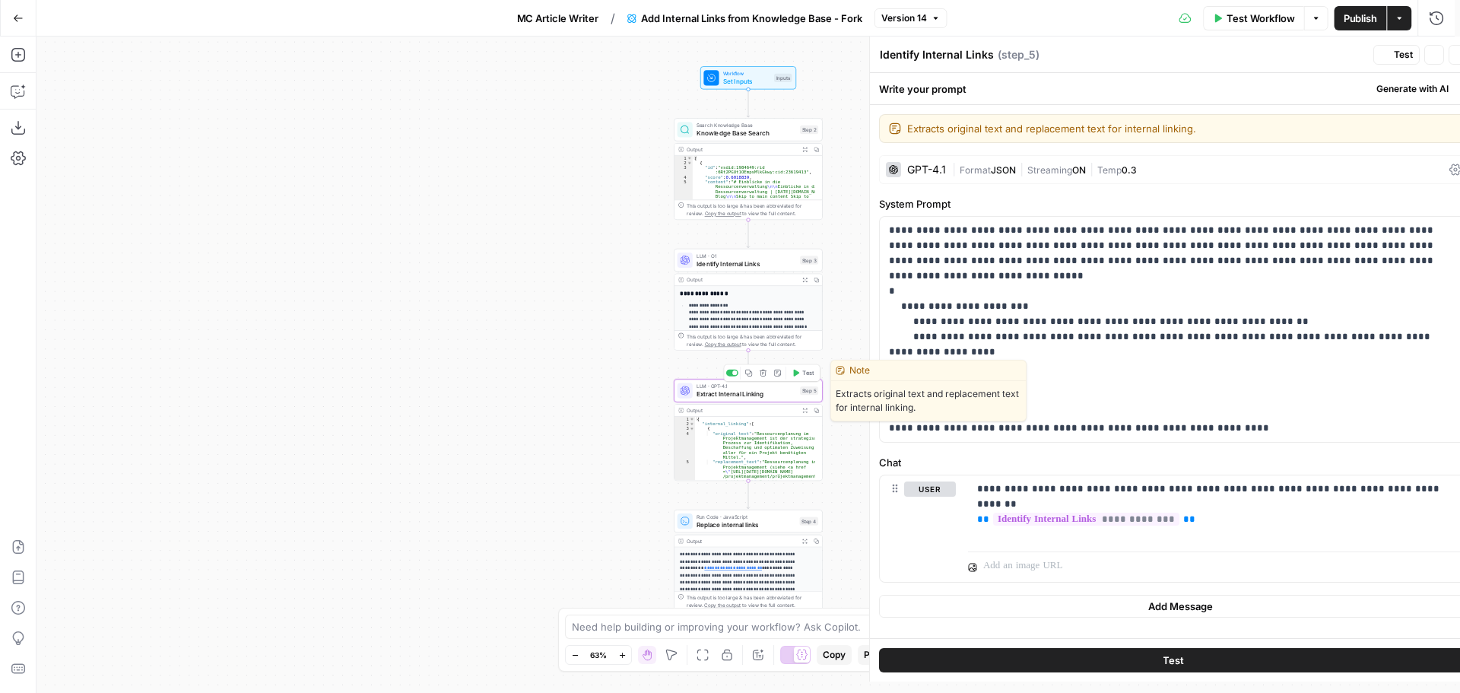
type textarea "Extract Internal Linking"
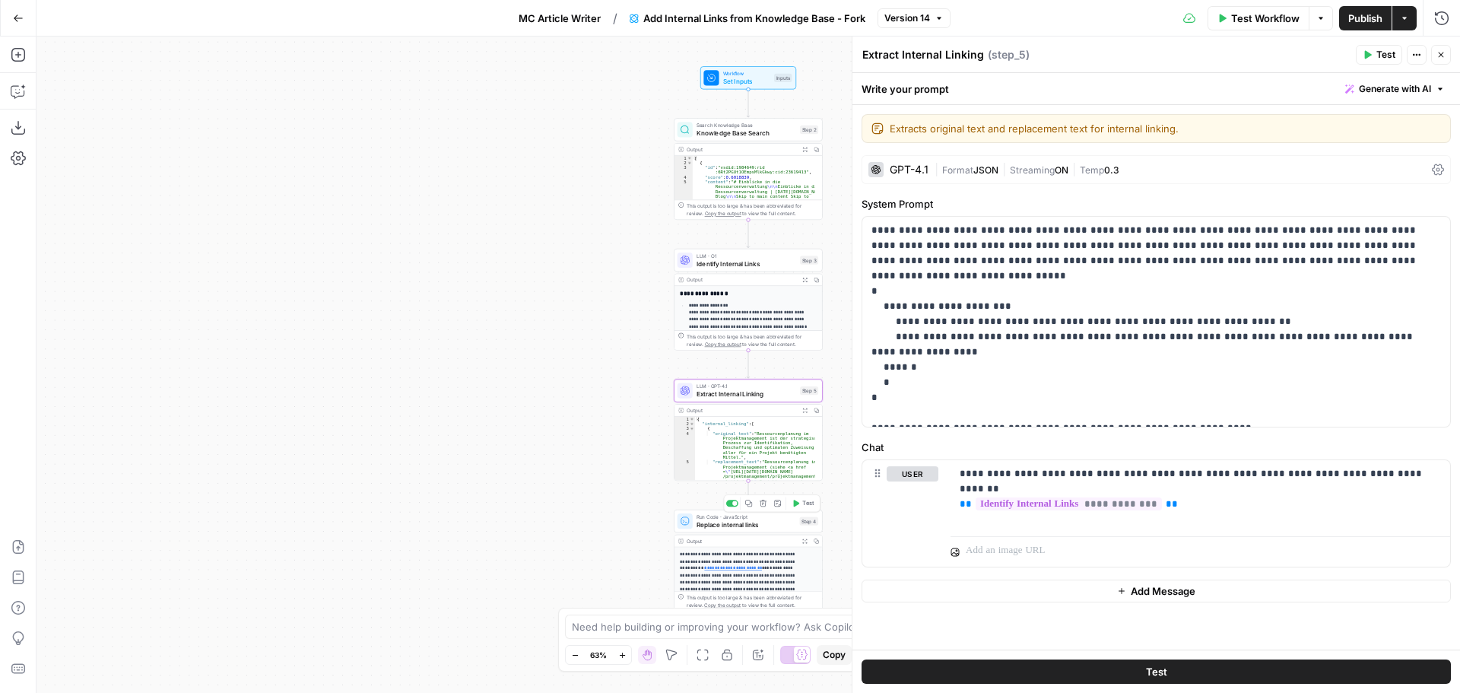
click at [747, 520] on span "Replace internal links" at bounding box center [747, 524] width 100 height 10
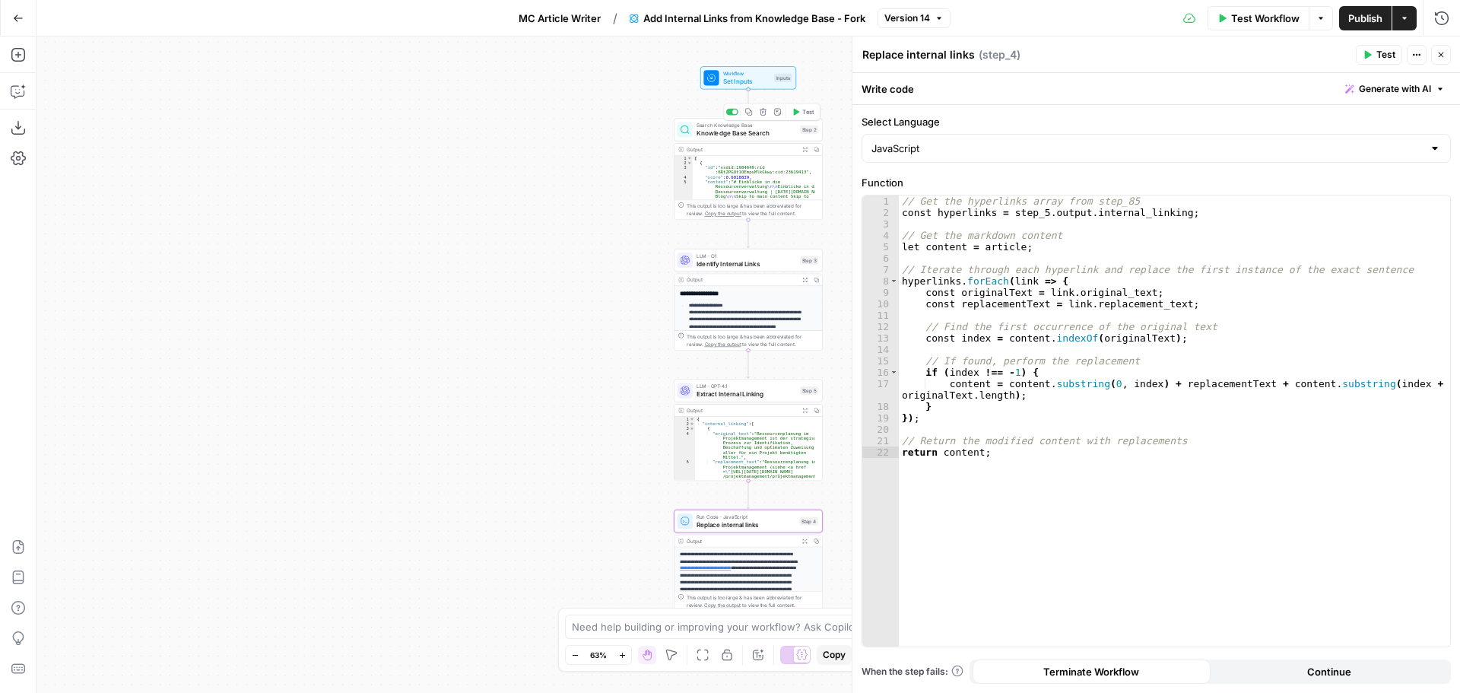
click at [722, 133] on span "Knowledge Base Search" at bounding box center [747, 134] width 100 height 10
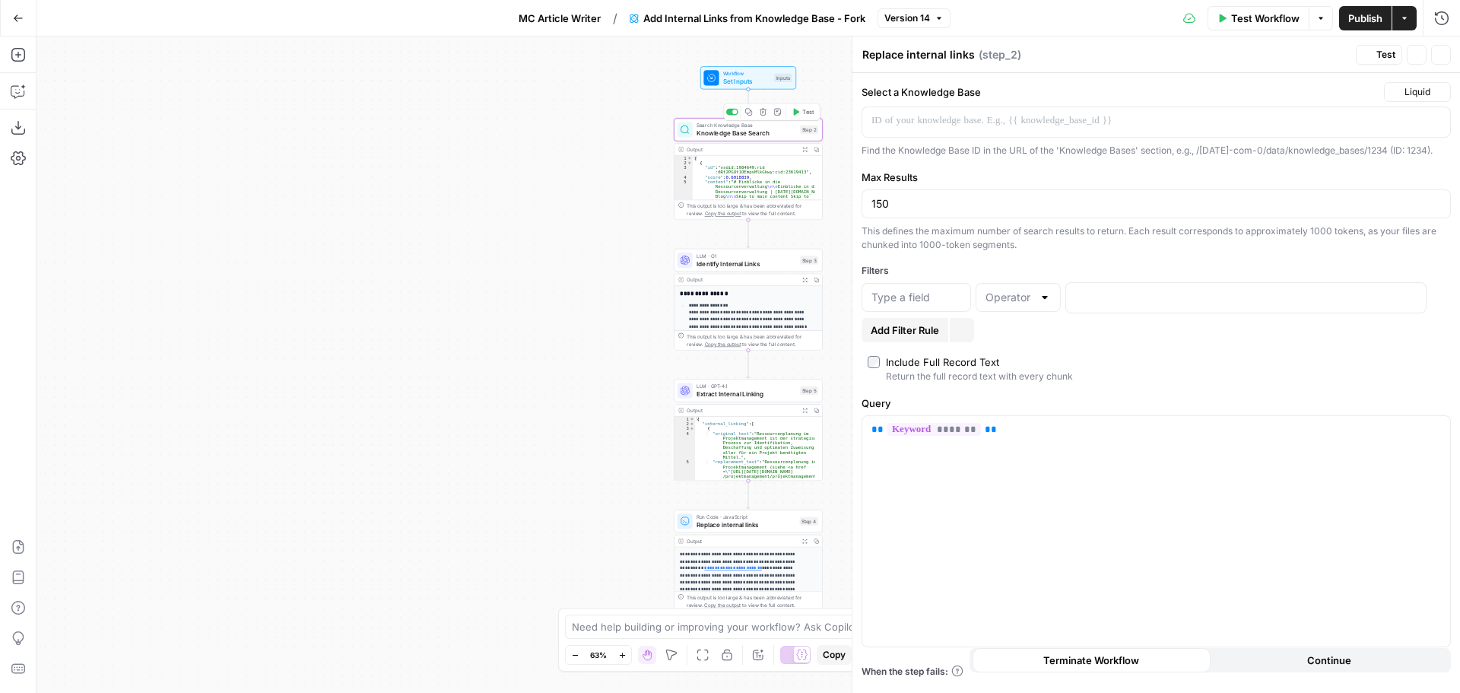
type textarea "Knowledge Base Search"
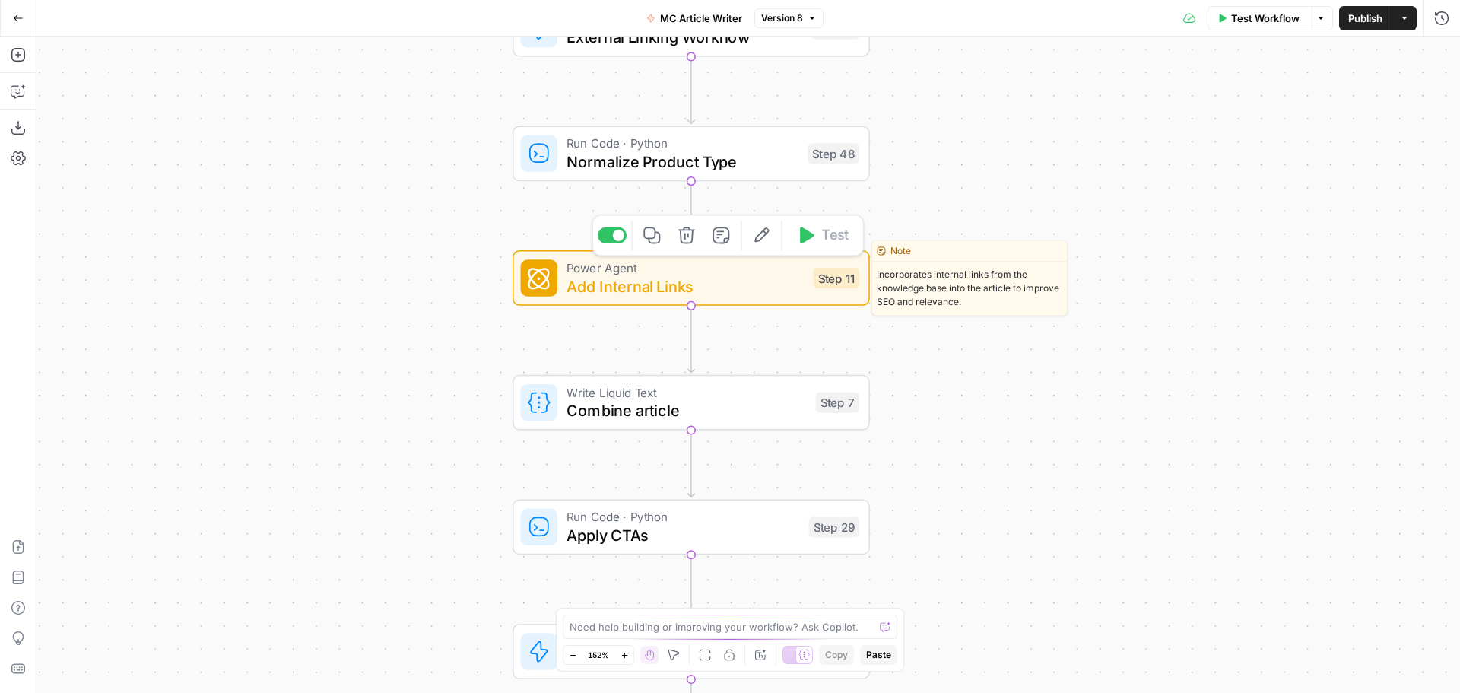
click at [666, 281] on span "Add Internal Links" at bounding box center [685, 286] width 237 height 23
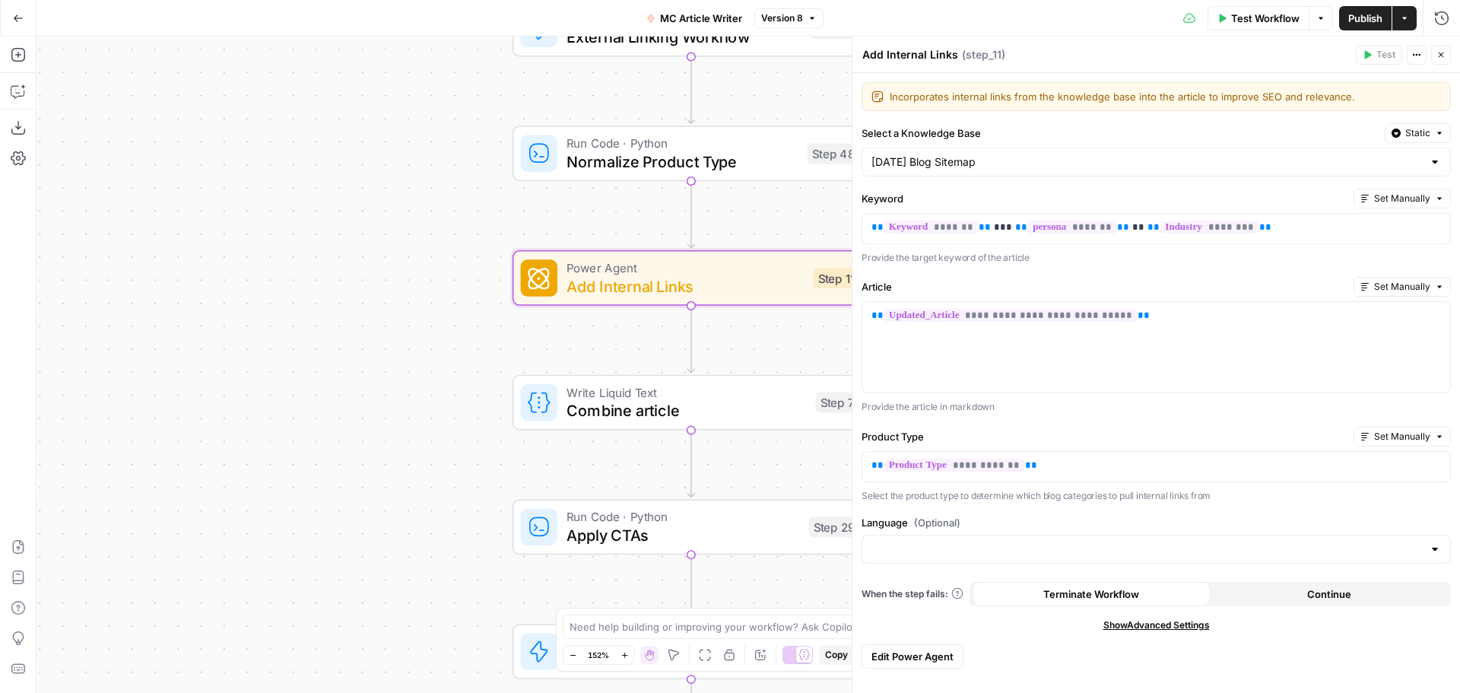
click at [354, 341] on div "Workflow Set Inputs Inputs Google Search Google Search Step 2 Run Code · Python…" at bounding box center [749, 365] width 1424 height 656
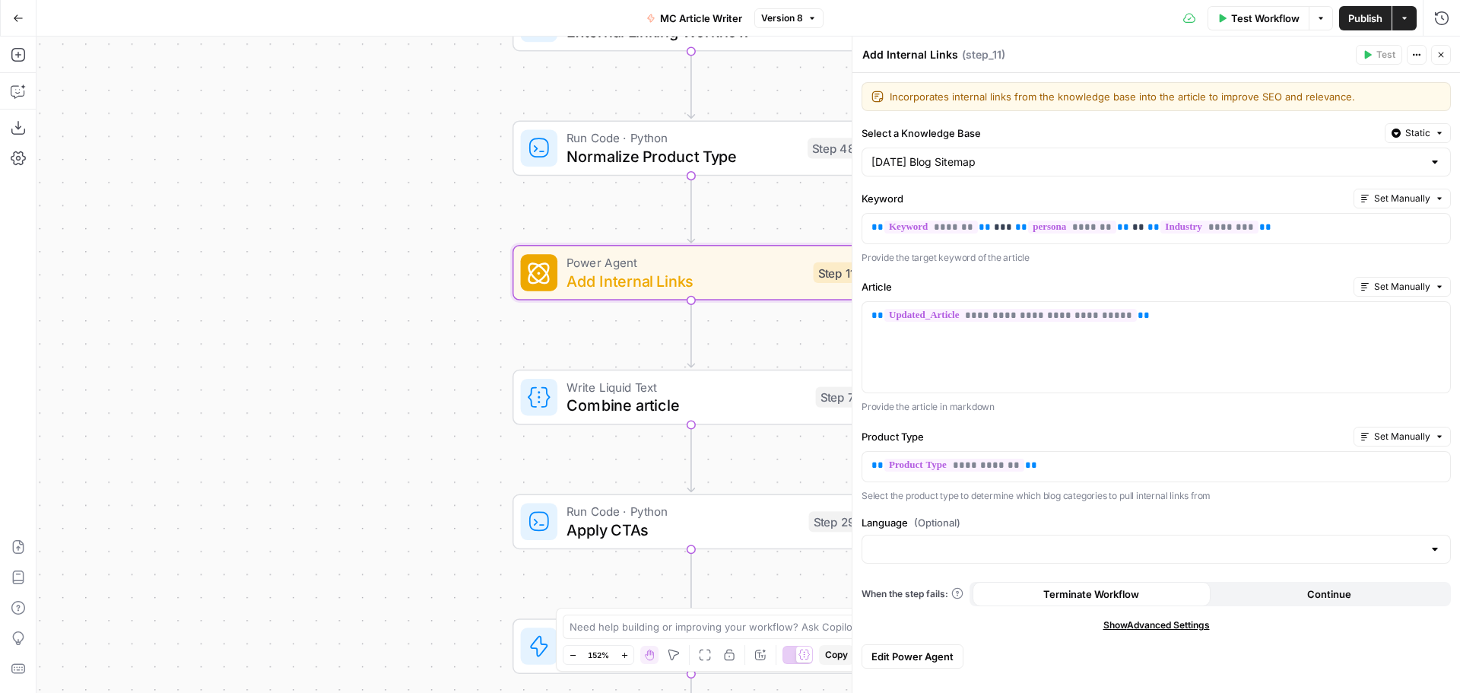
click at [360, 346] on div "Workflow Set Inputs Inputs Google Search Google Search Step 2 Run Code · Python…" at bounding box center [749, 365] width 1424 height 656
click at [1444, 59] on icon "button" at bounding box center [1441, 54] width 9 height 9
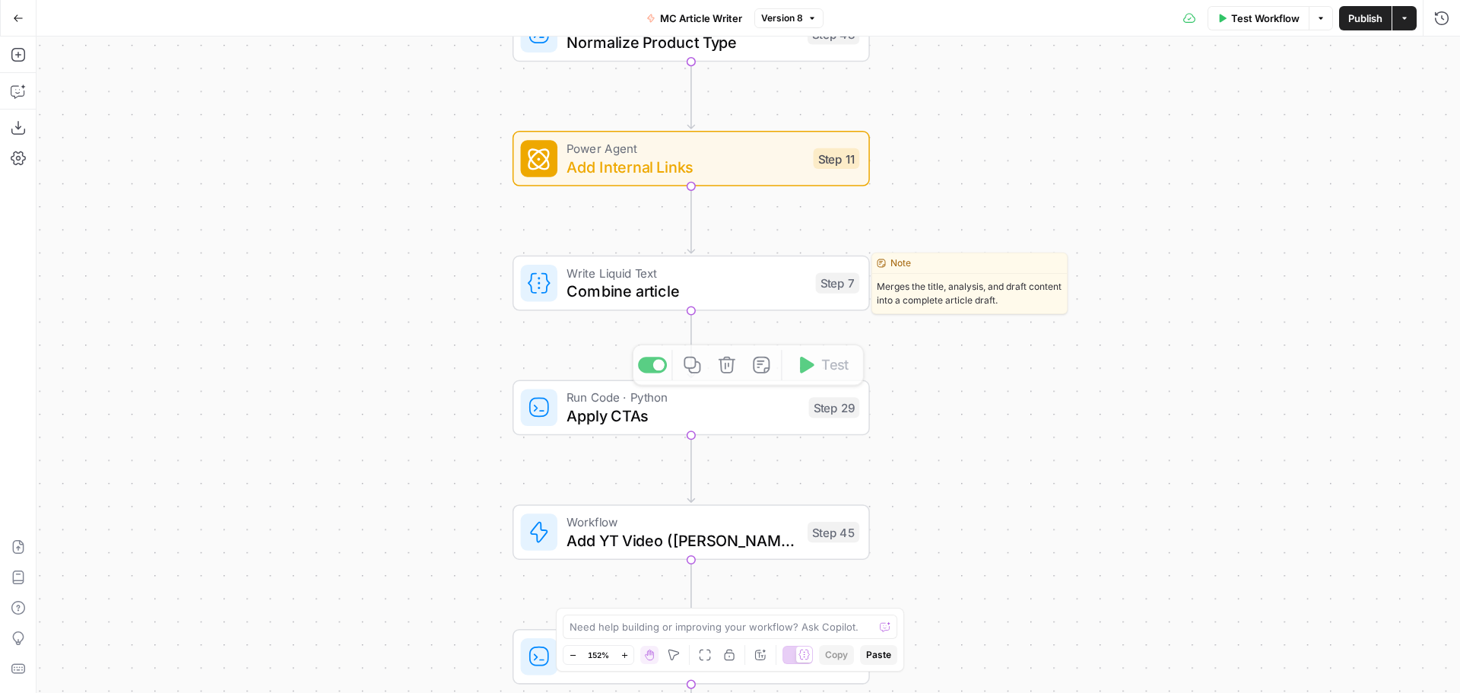
click at [732, 297] on span "Combine article" at bounding box center [687, 291] width 240 height 23
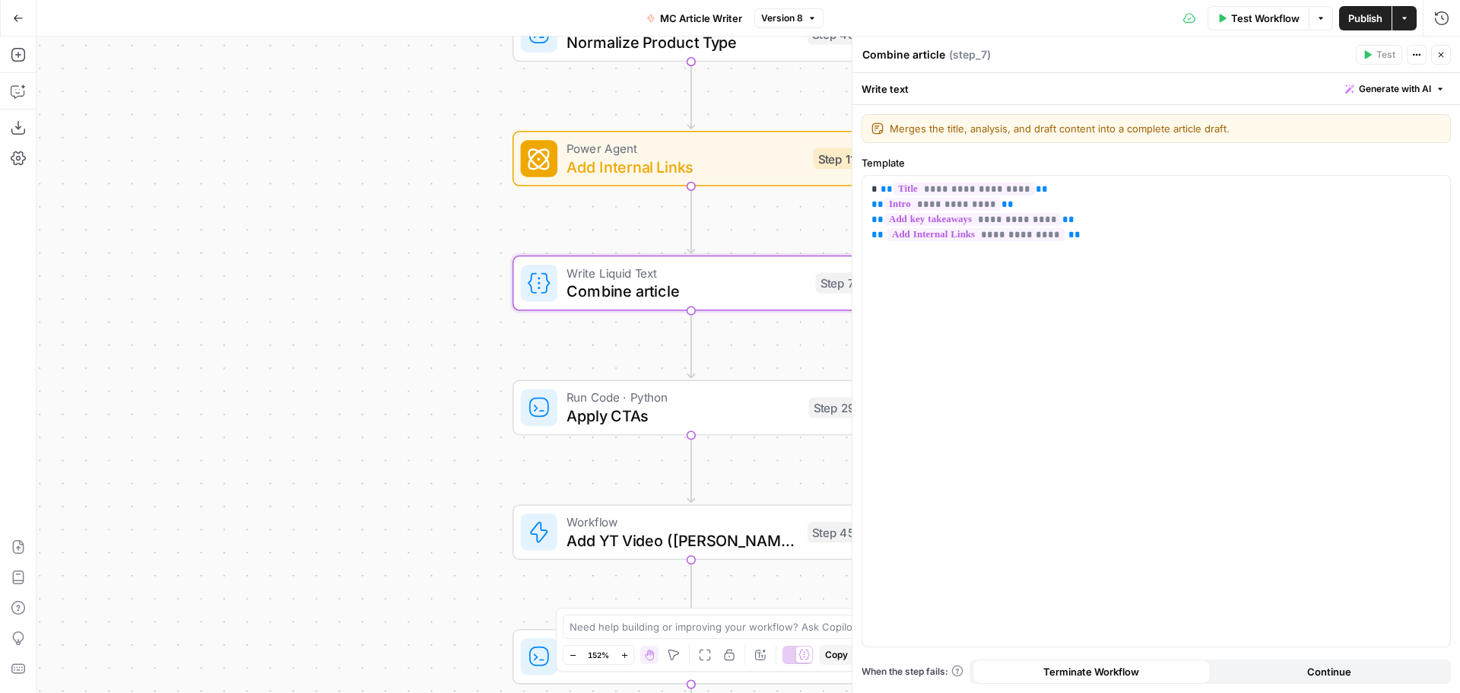
click at [707, 422] on span "Apply CTAs" at bounding box center [683, 415] width 233 height 23
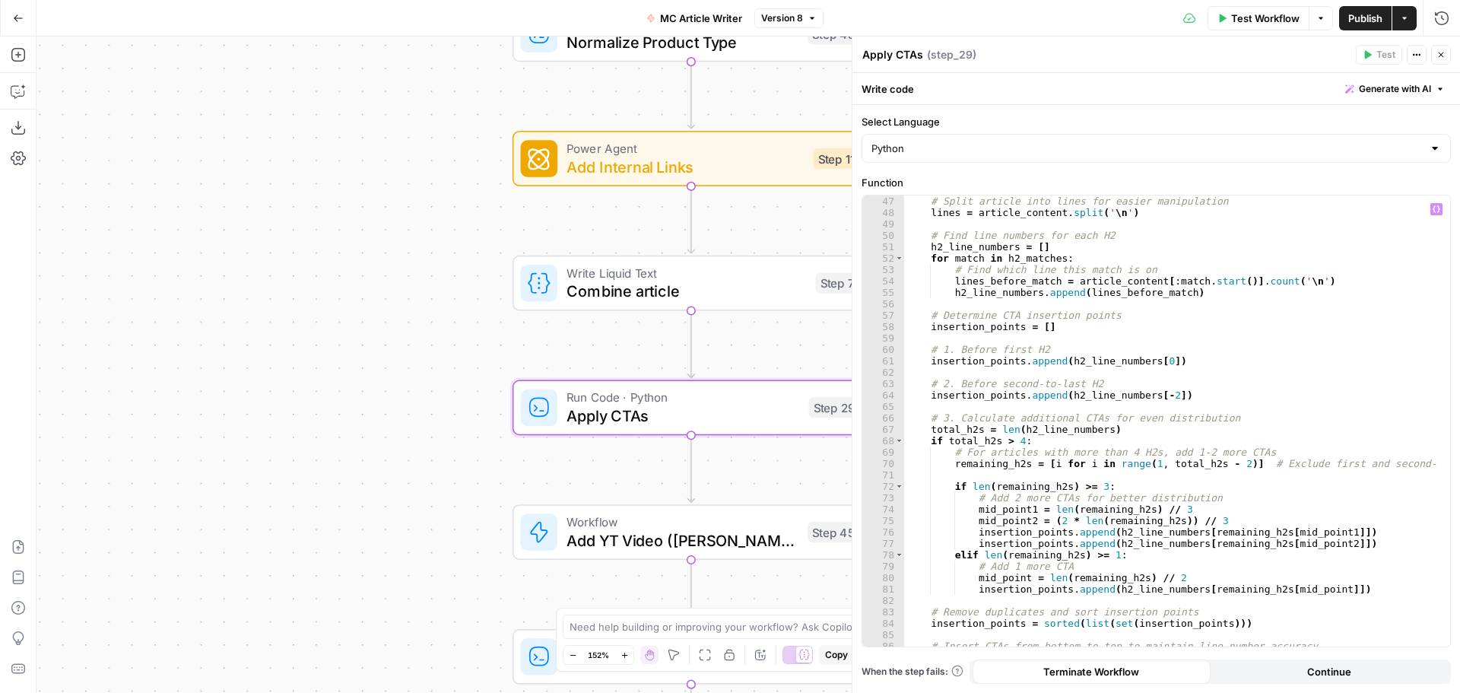
scroll to position [713, 0]
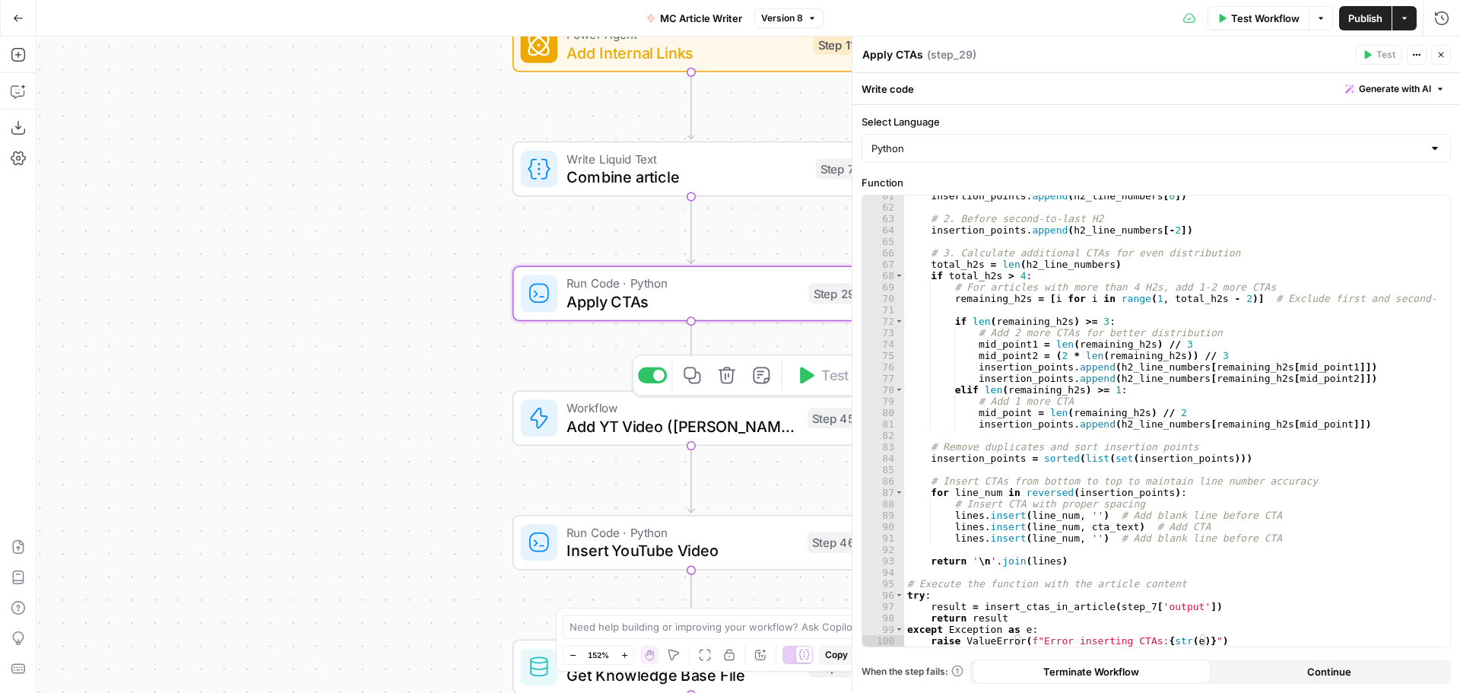
click at [719, 435] on span "Add YT Video ([PERSON_NAME])" at bounding box center [683, 426] width 232 height 23
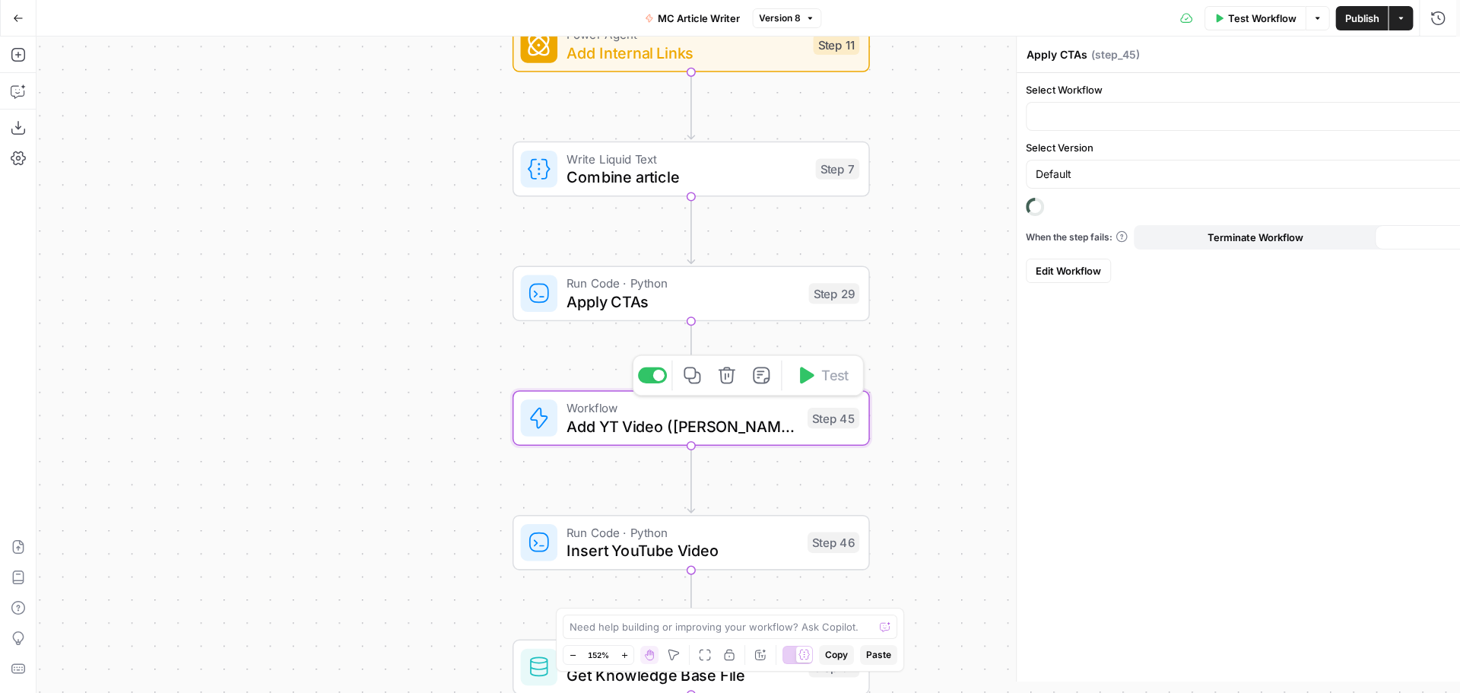
type textarea "Add YT Video ([PERSON_NAME])"
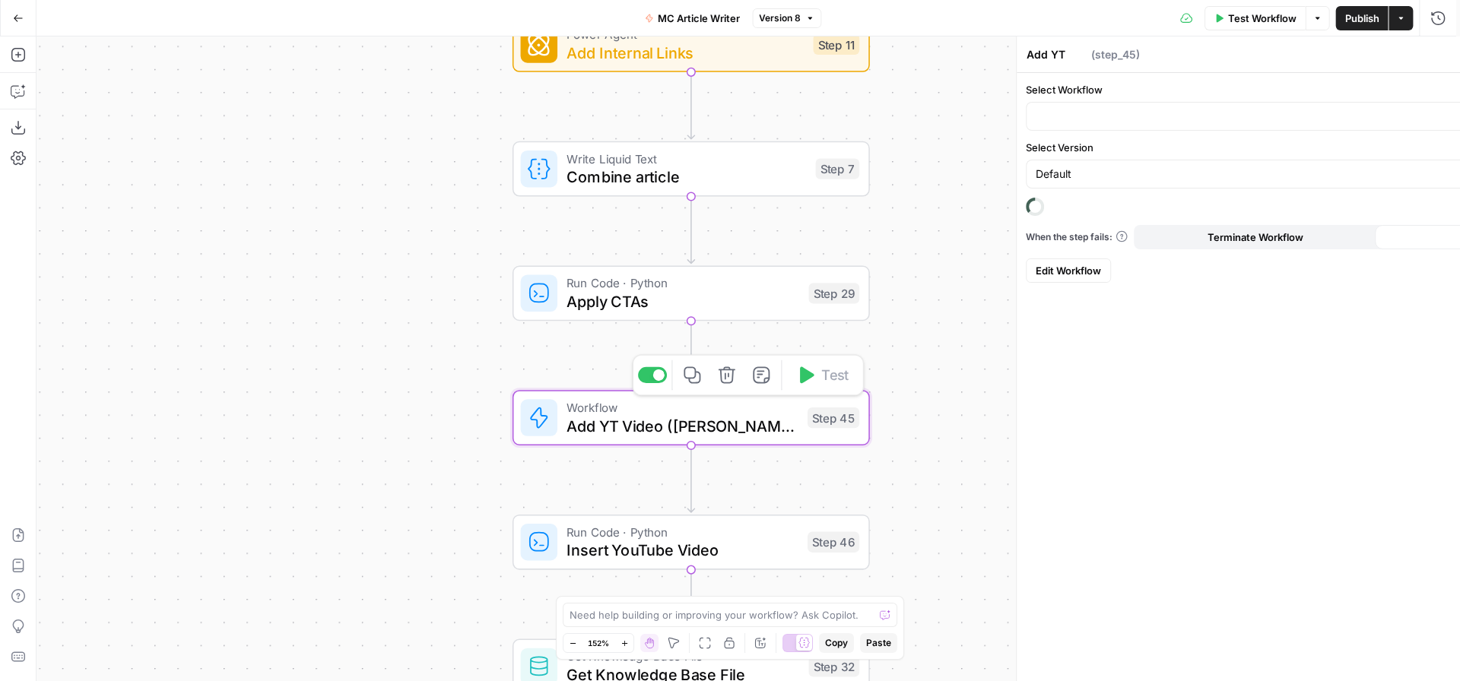
type input "YouTube Knowledge (Ehud)"
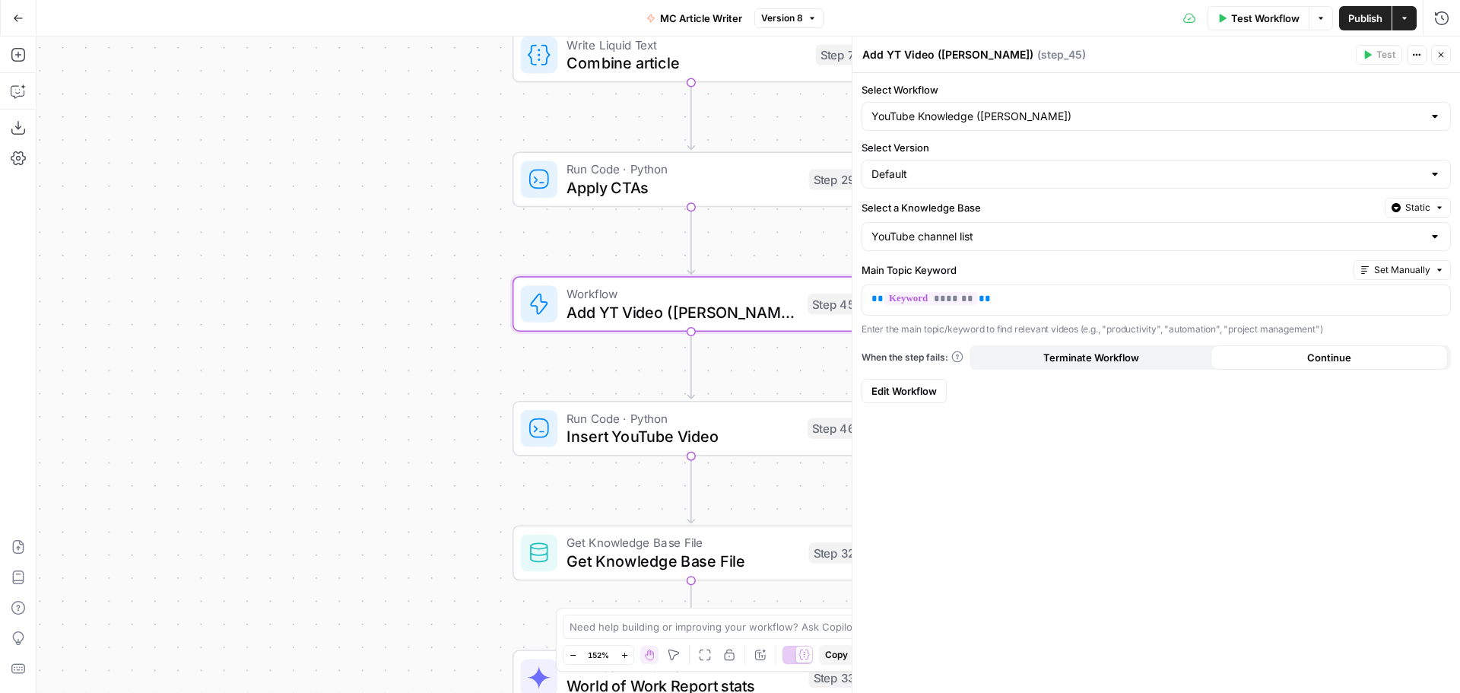
click at [744, 429] on span "Insert YouTube Video" at bounding box center [683, 436] width 232 height 23
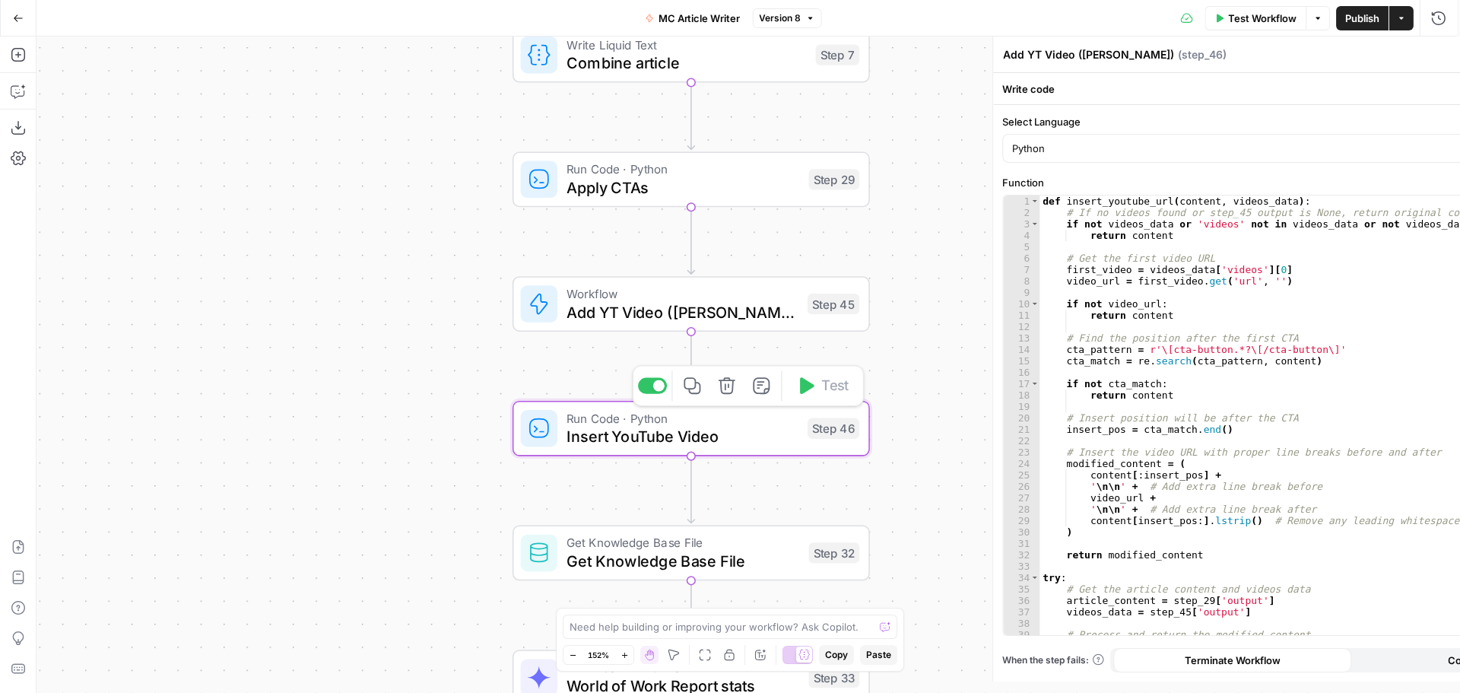
type textarea "Insert YouTube Video"
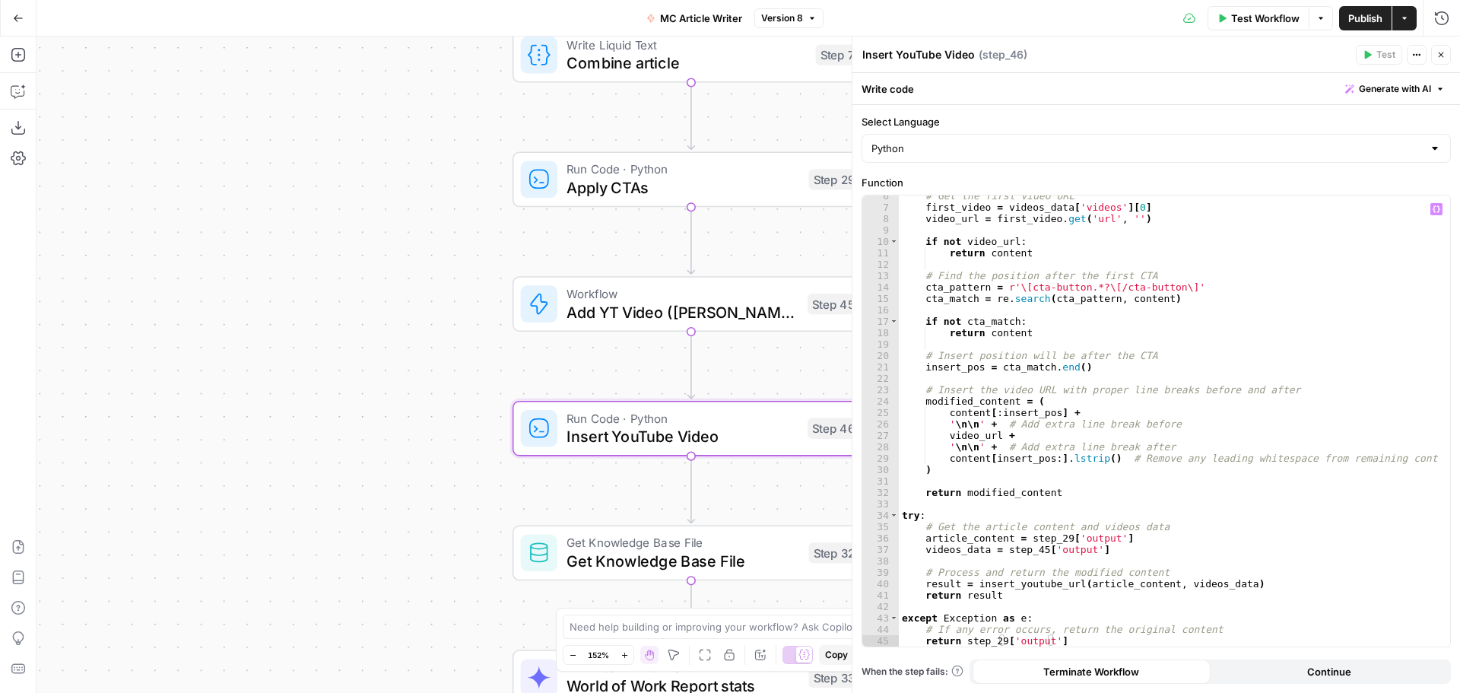
scroll to position [62, 0]
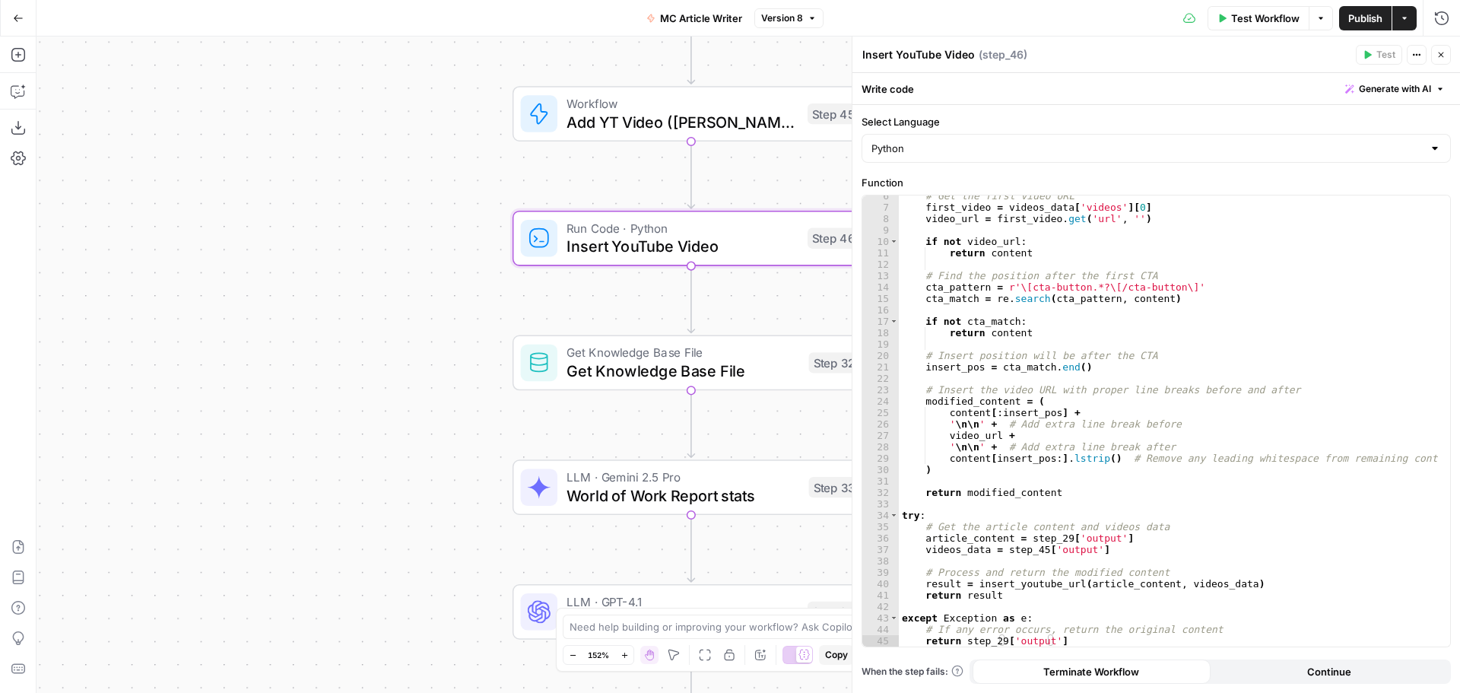
click at [691, 377] on span "Get Knowledge Base File" at bounding box center [683, 370] width 233 height 23
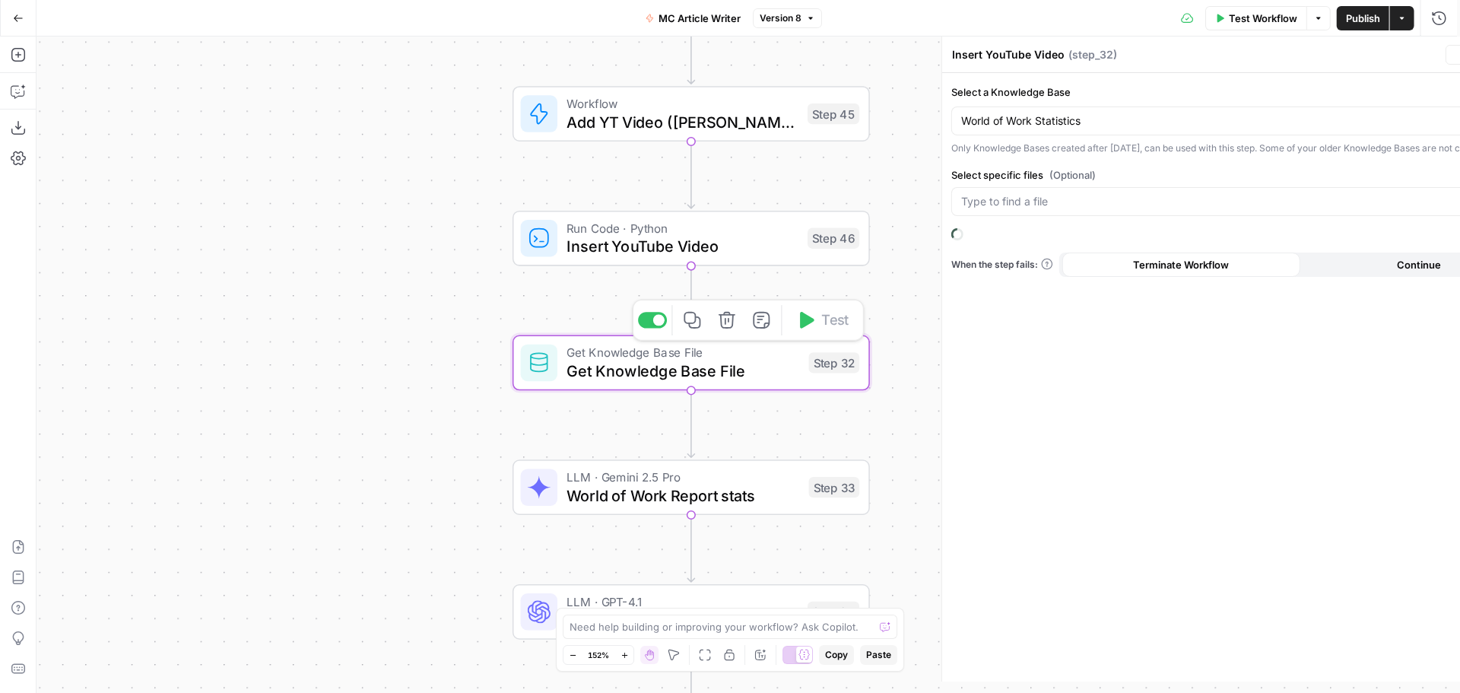
type textarea "Get Knowledge Base File"
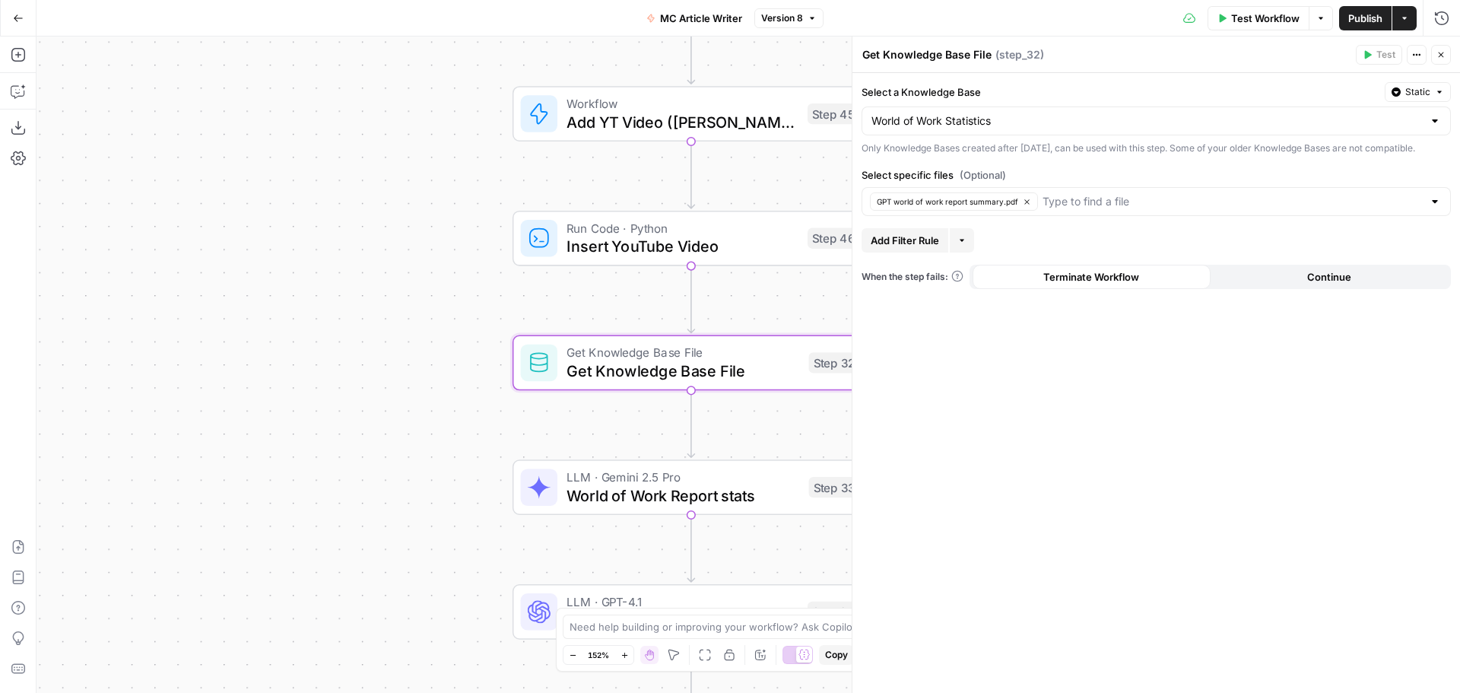
click at [1443, 56] on icon "button" at bounding box center [1441, 54] width 5 height 5
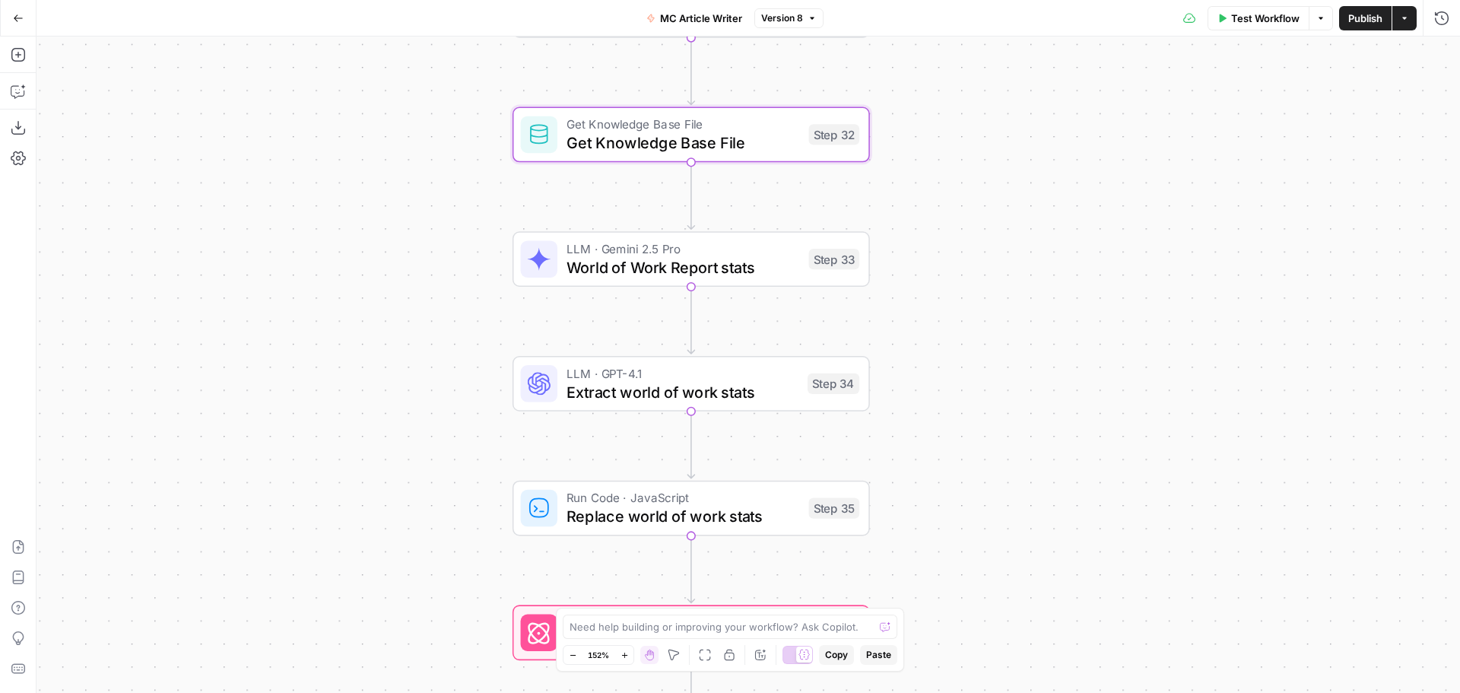
click at [688, 405] on div "LLM · GPT-4.1 Extract world of work stats Step 34 Copy step Delete step Edit No…" at bounding box center [691, 384] width 357 height 56
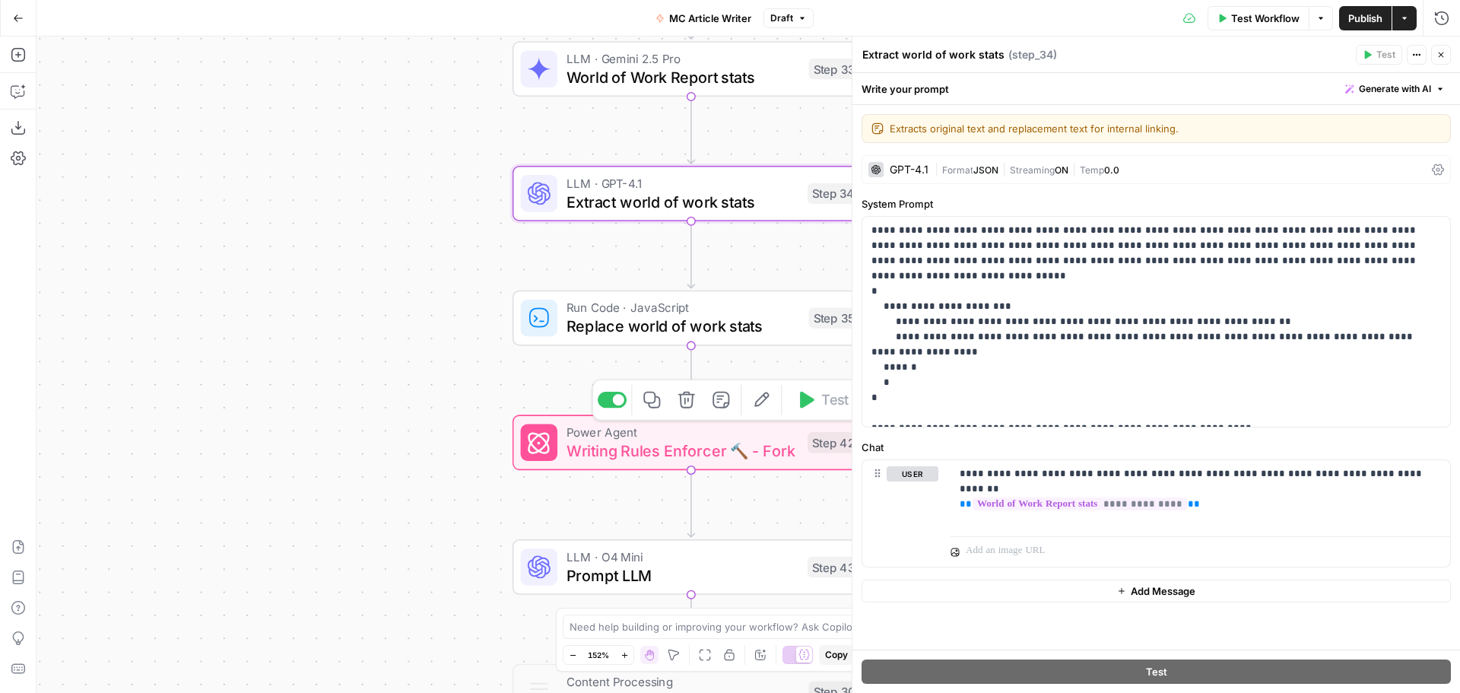
click at [678, 440] on span "Writing Rules Enforcer 🔨 - Fork" at bounding box center [683, 450] width 232 height 23
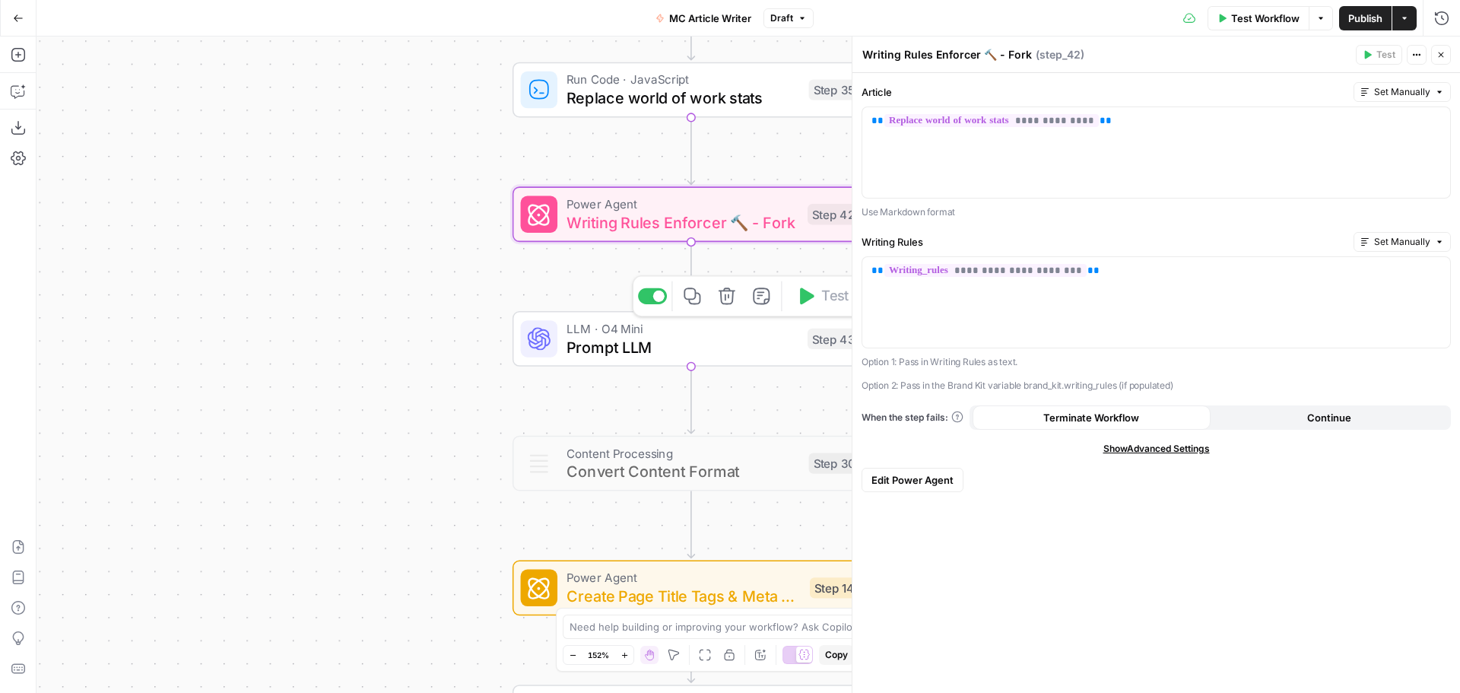
click at [694, 337] on span "Prompt LLM" at bounding box center [683, 346] width 232 height 23
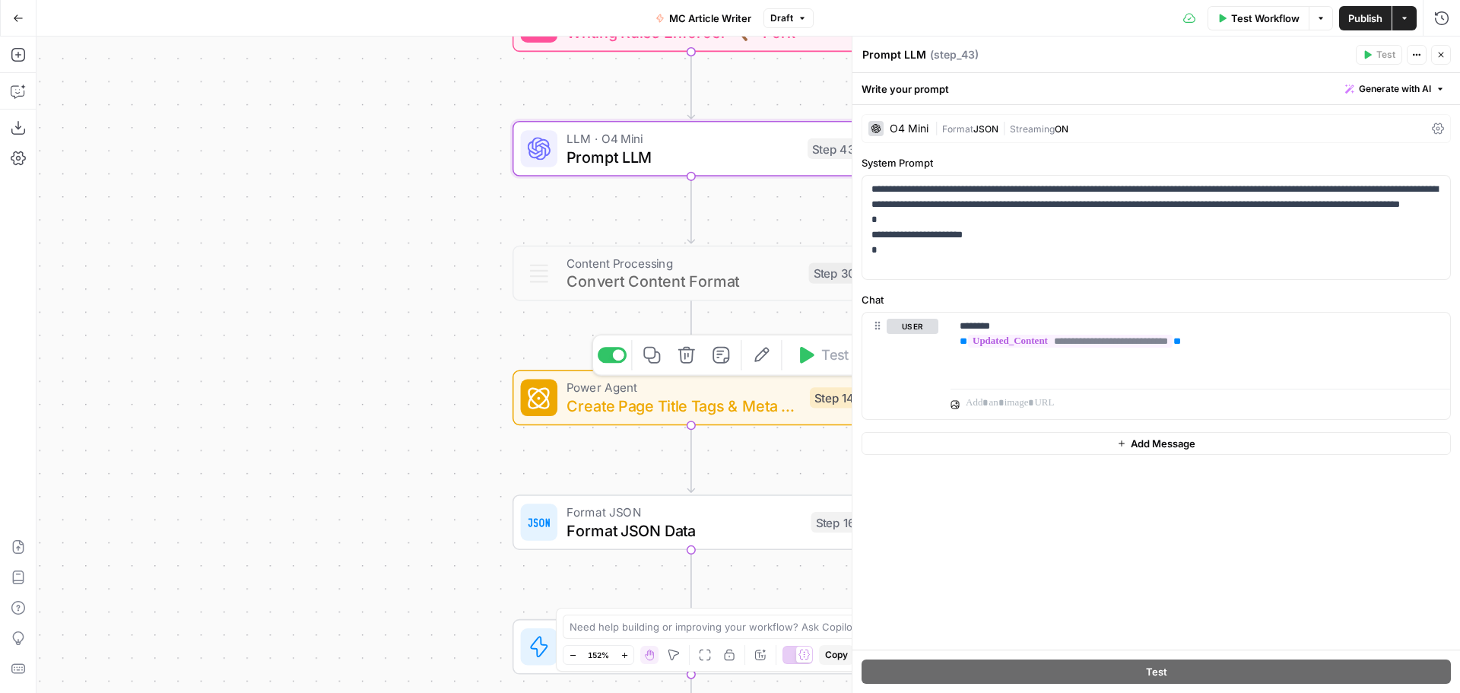
click at [680, 399] on span "Create Page Title Tags & Meta Descriptions - Fork" at bounding box center [684, 405] width 234 height 23
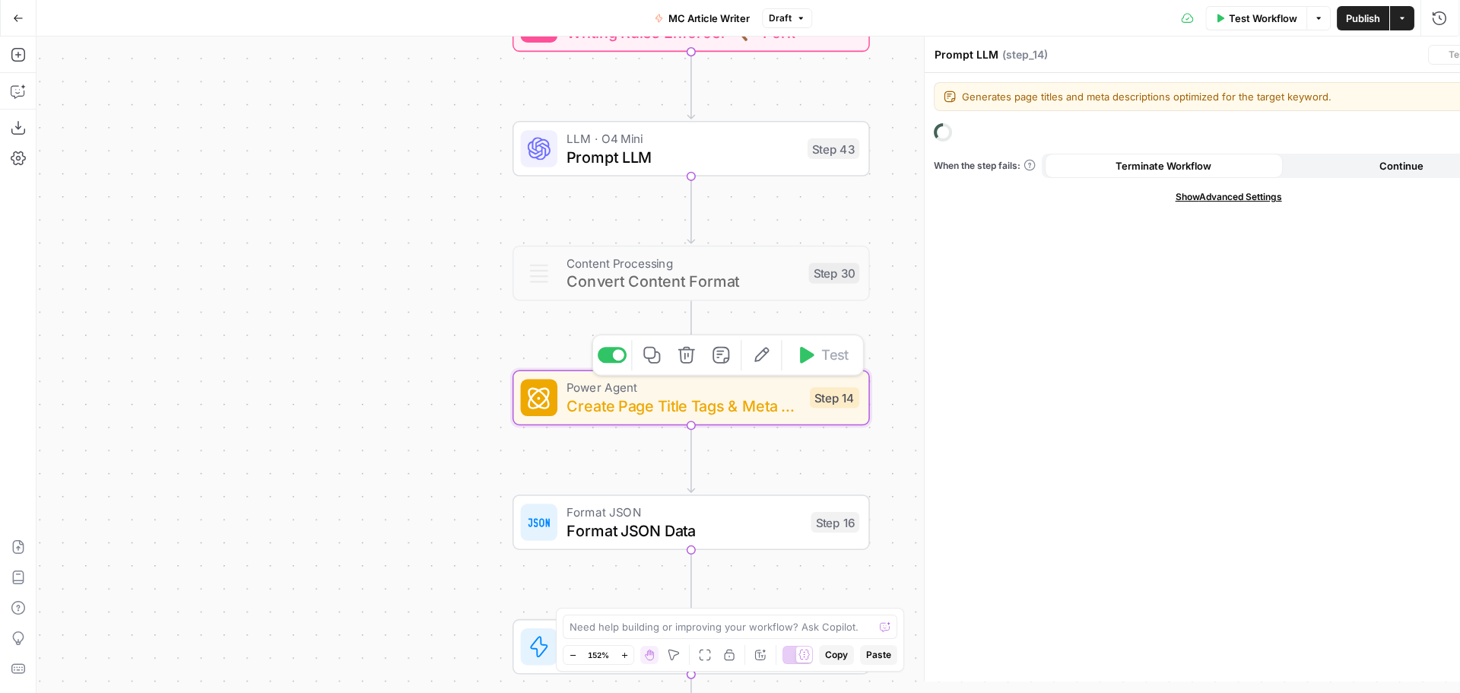
type textarea "Create Page Title Tags & Meta Descriptions - Fork"
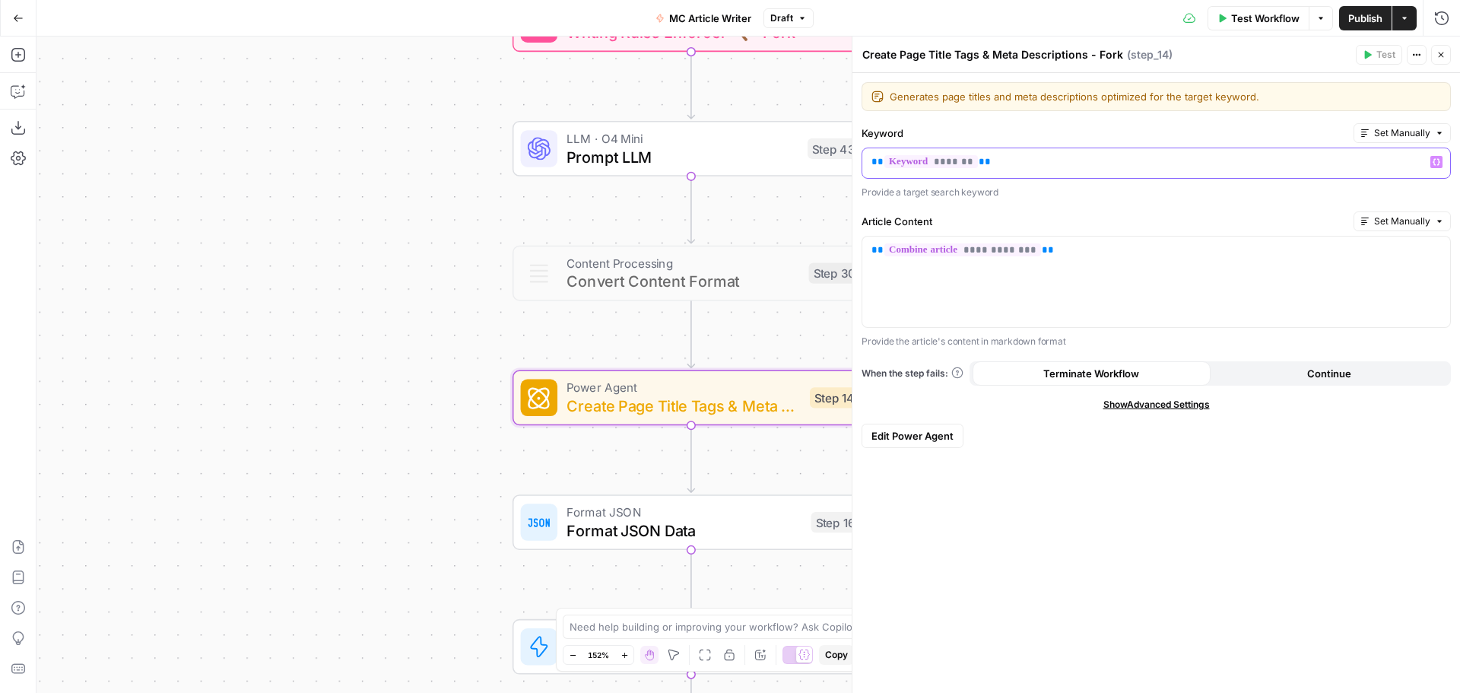
click at [1028, 167] on p "** ******* **" at bounding box center [1157, 161] width 570 height 15
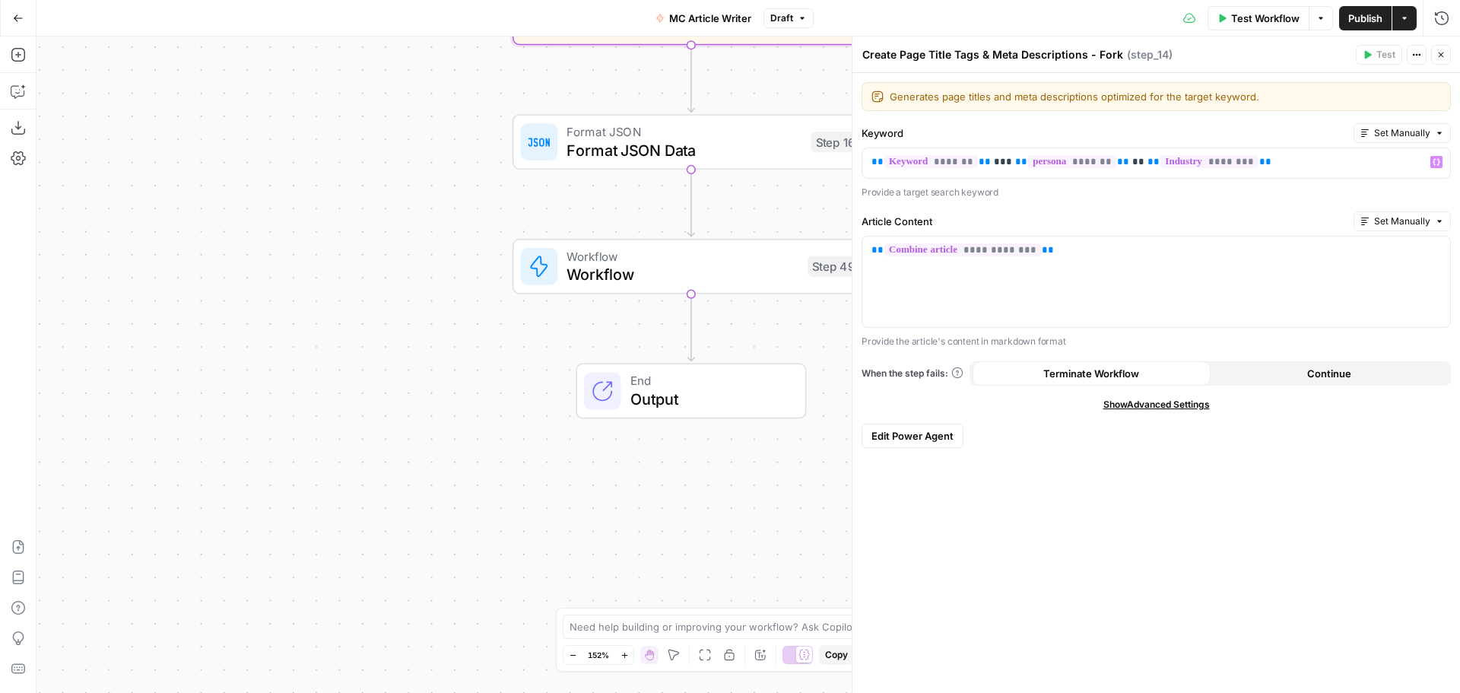
click at [672, 271] on span "Workflow" at bounding box center [683, 274] width 232 height 23
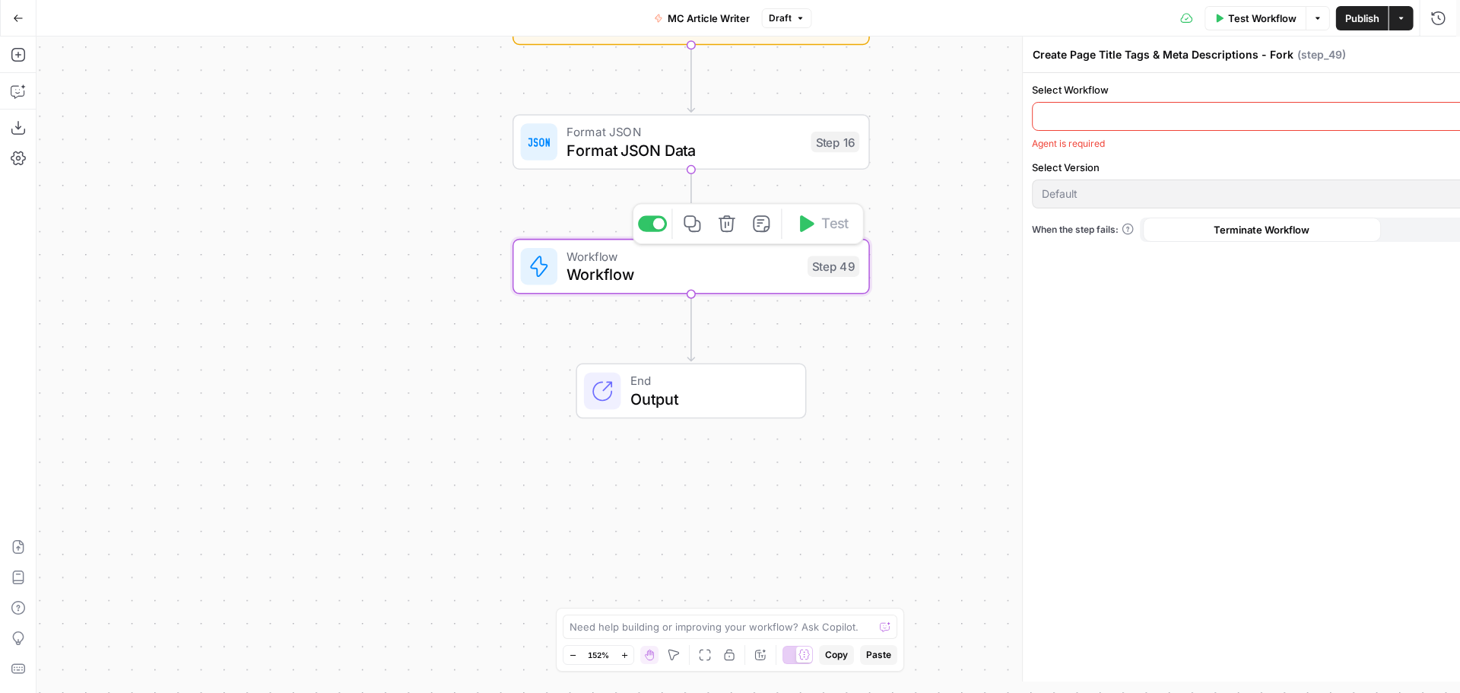
type textarea "Workflow"
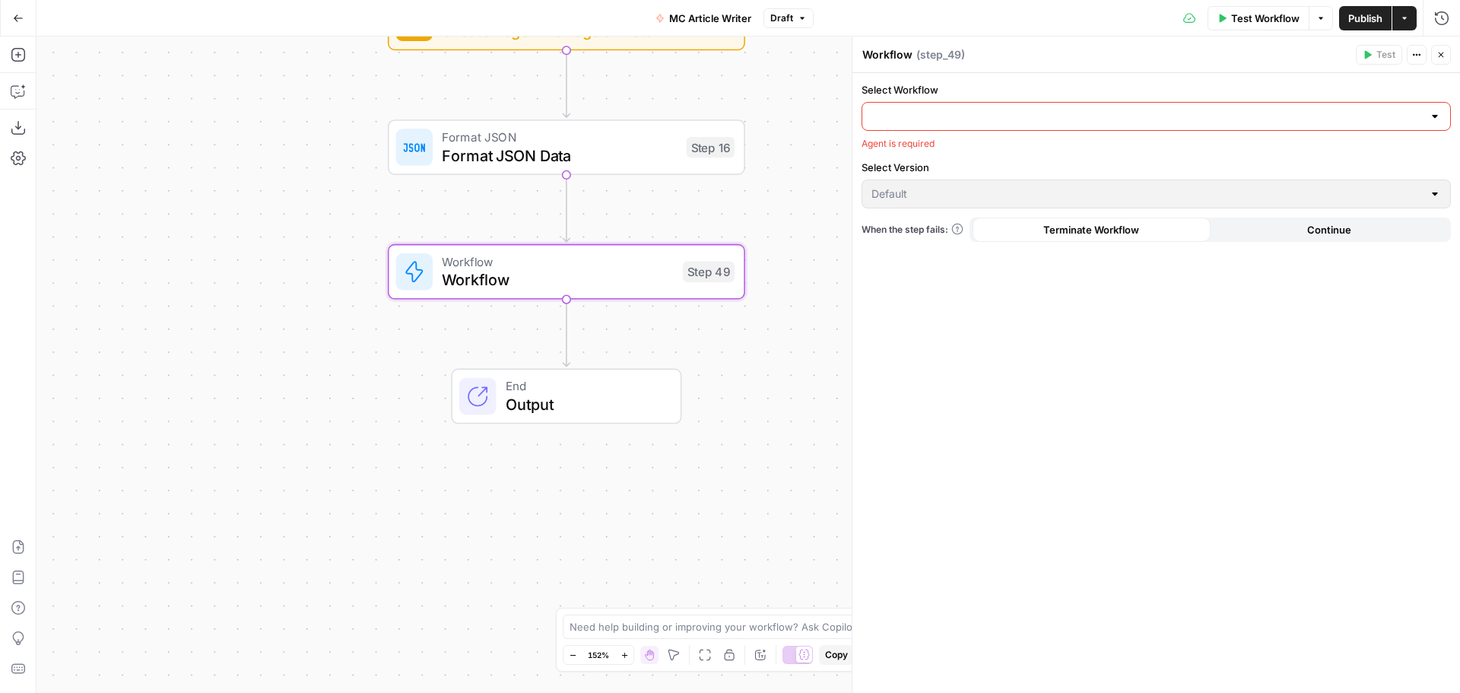
drag, startPoint x: 492, startPoint y: 215, endPoint x: 367, endPoint y: 228, distance: 126.2
click at [326, 227] on div "Workflow Set Inputs Inputs Google Search Google Search Step 2 Run Code · Python…" at bounding box center [749, 365] width 1424 height 656
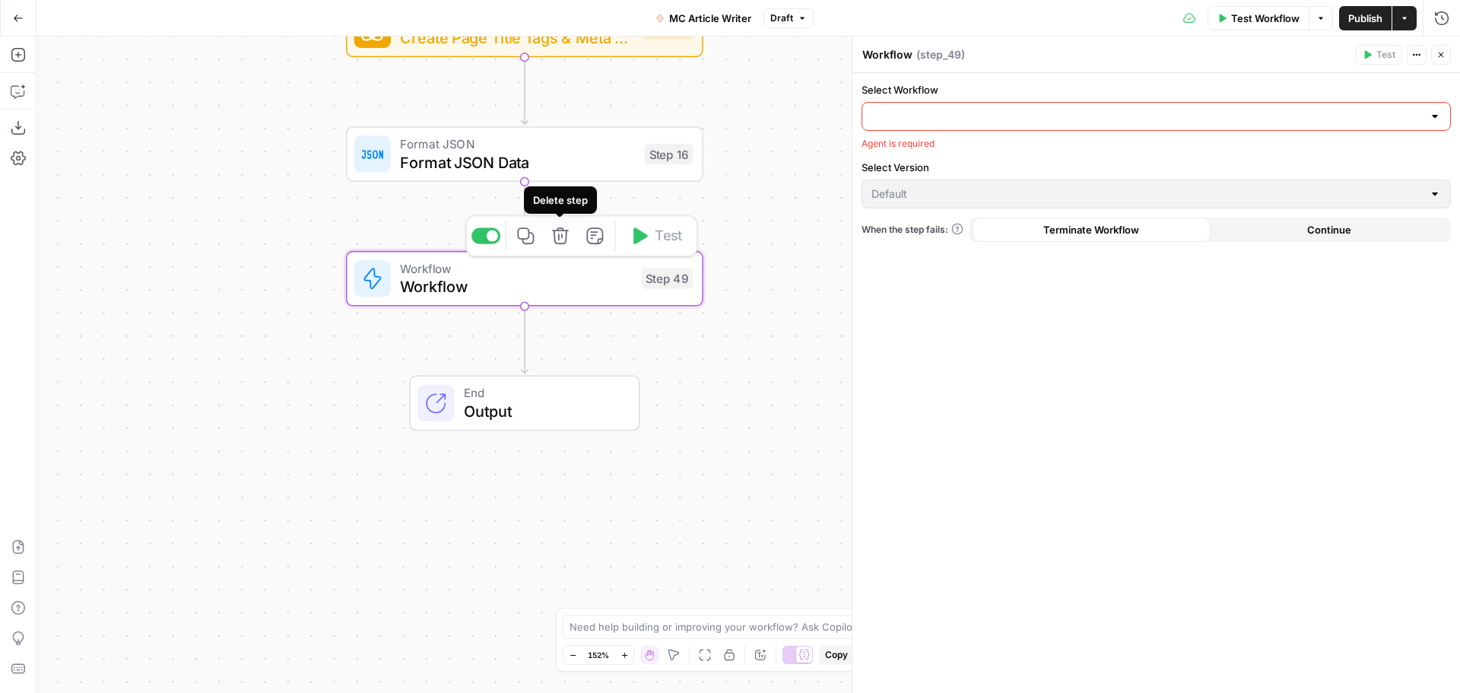
click at [570, 243] on button "Delete step" at bounding box center [560, 236] width 30 height 30
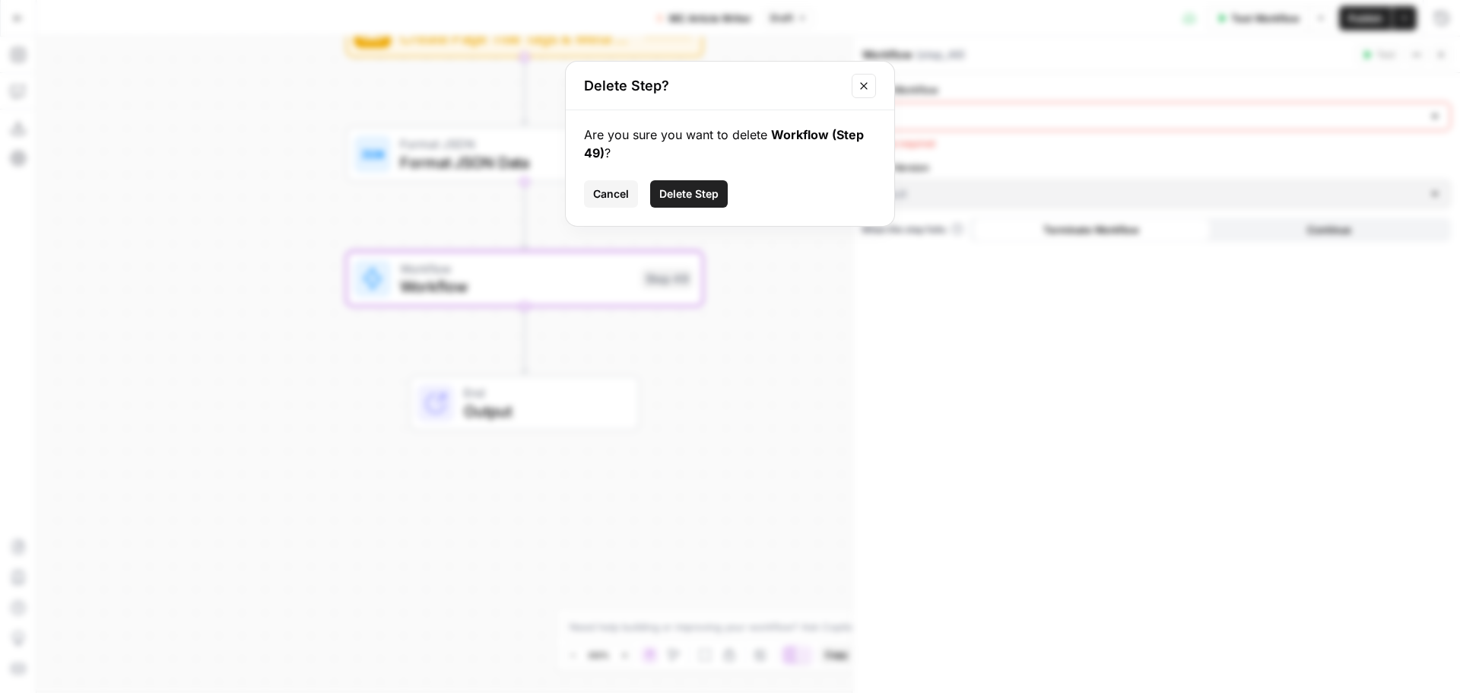
click at [666, 195] on span "Delete Step" at bounding box center [688, 193] width 59 height 15
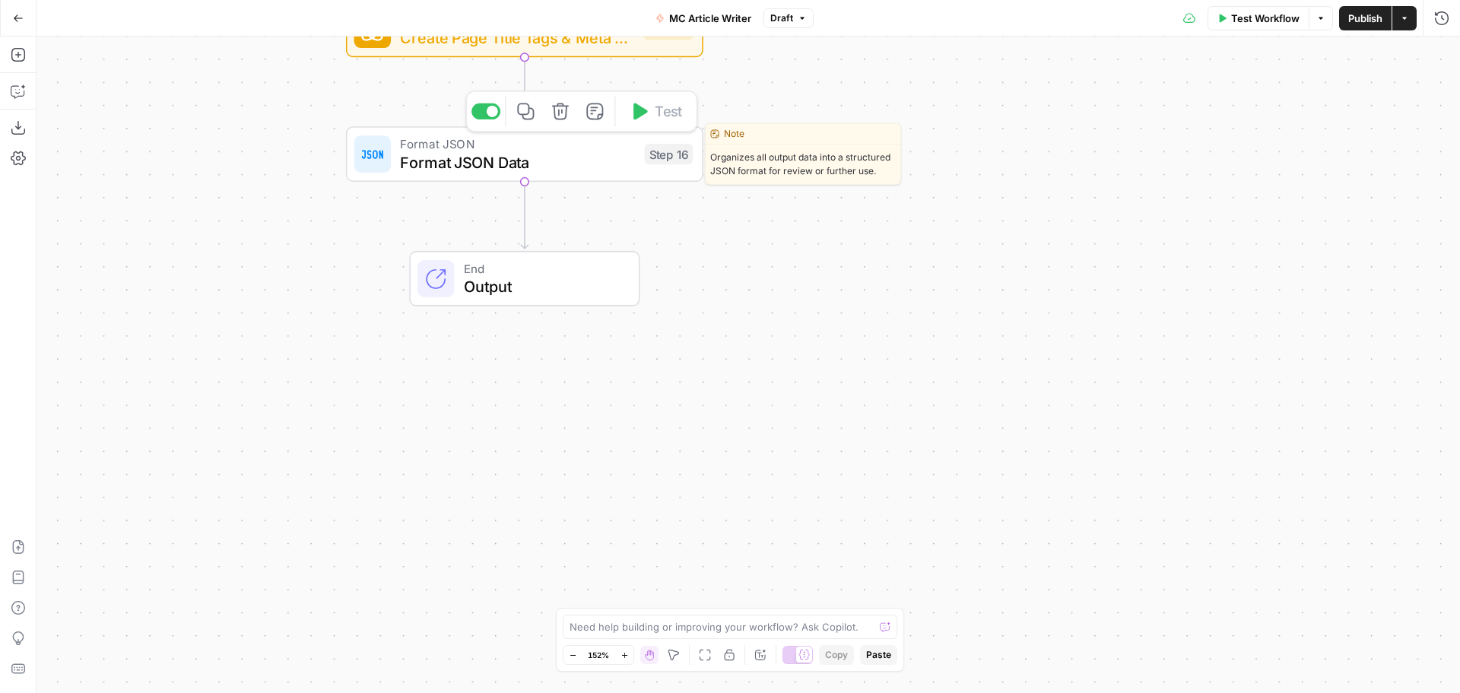
click at [547, 151] on span "Format JSON Data" at bounding box center [517, 162] width 235 height 23
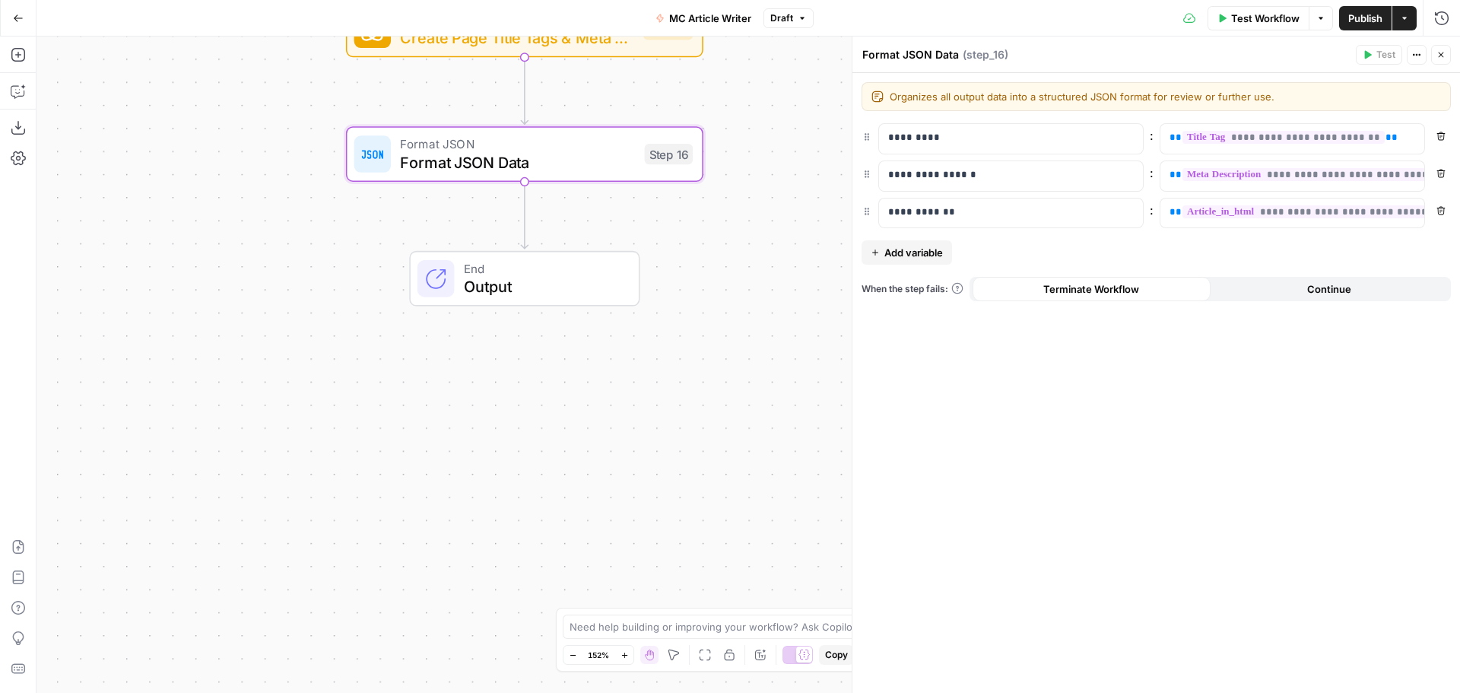
click at [1367, 25] on span "Publish" at bounding box center [1366, 18] width 34 height 15
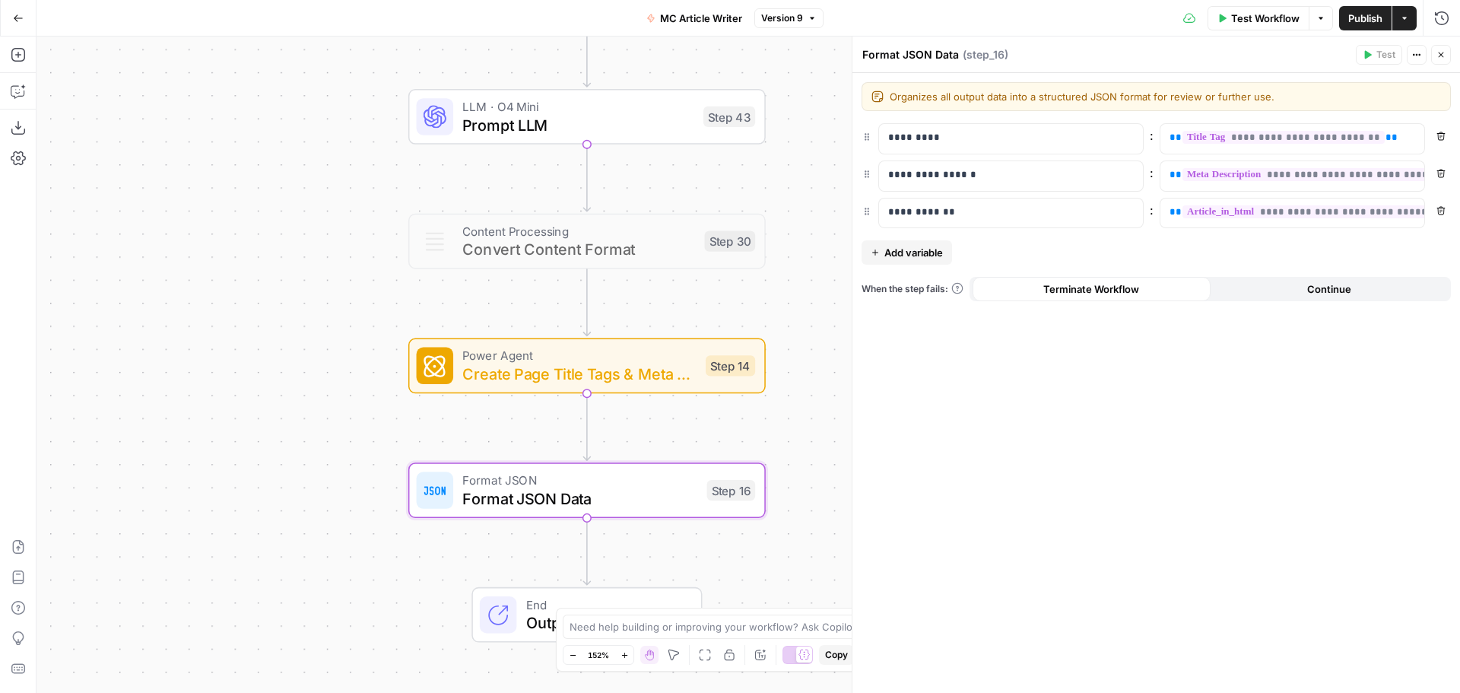
drag, startPoint x: 269, startPoint y: 151, endPoint x: 331, endPoint y: 433, distance: 288.1
click at [329, 434] on div "Workflow Set Inputs Inputs Google Search Google Search Step 2 Run Code · Python…" at bounding box center [749, 365] width 1424 height 656
click at [674, 16] on span "MC Article Writer" at bounding box center [701, 18] width 82 height 15
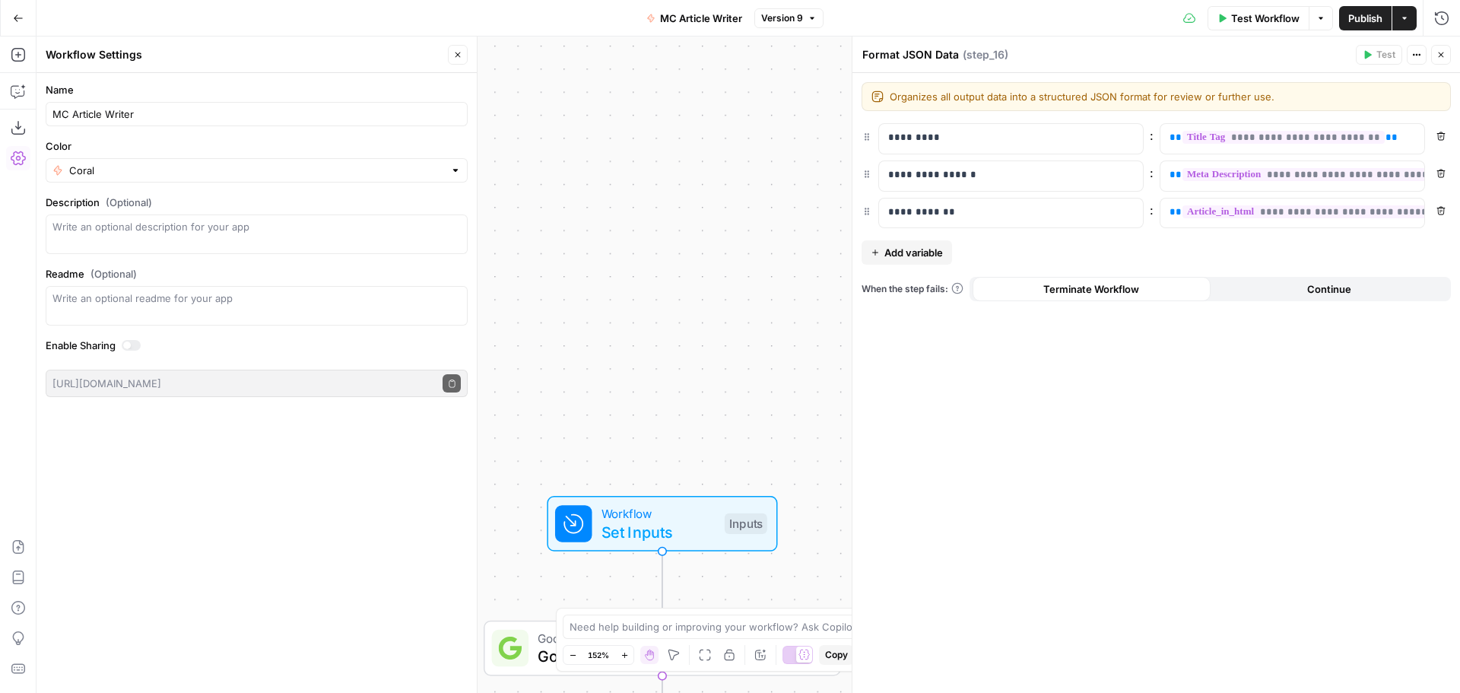
click at [618, 523] on span "Set Inputs" at bounding box center [659, 531] width 114 height 23
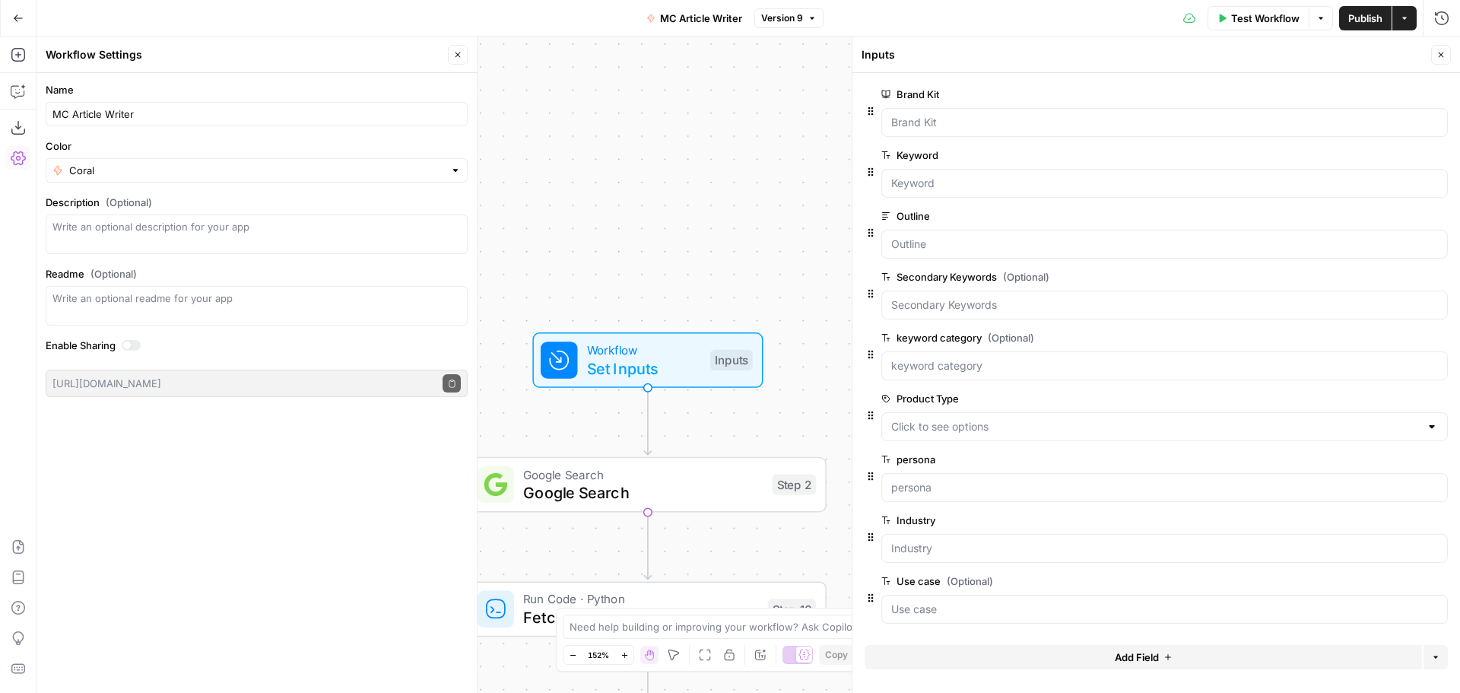
drag, startPoint x: 681, startPoint y: 209, endPoint x: 681, endPoint y: 122, distance: 86.7
click at [678, 140] on div "Workflow Set Inputs Inputs Google Search Google Search Step 2 Run Code · Python…" at bounding box center [749, 365] width 1424 height 656
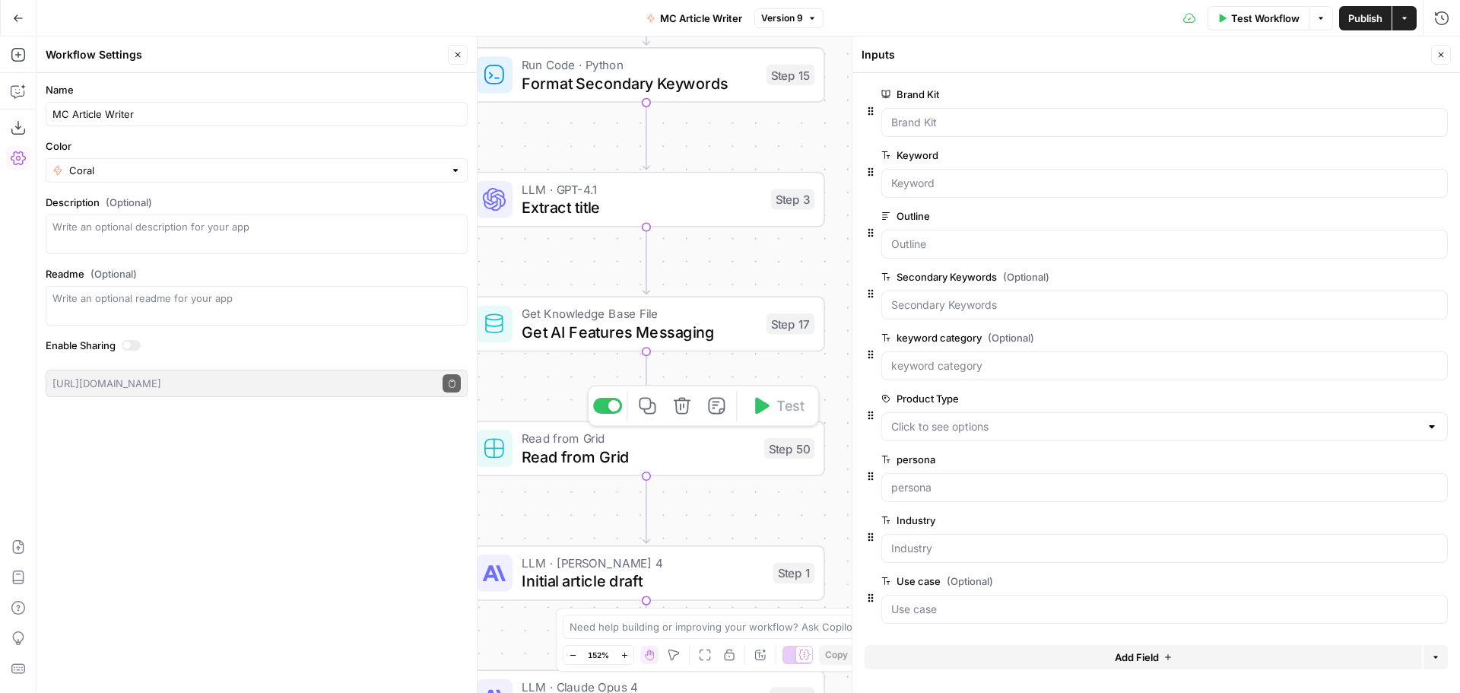
click at [731, 458] on span "Read from Grid" at bounding box center [638, 456] width 233 height 23
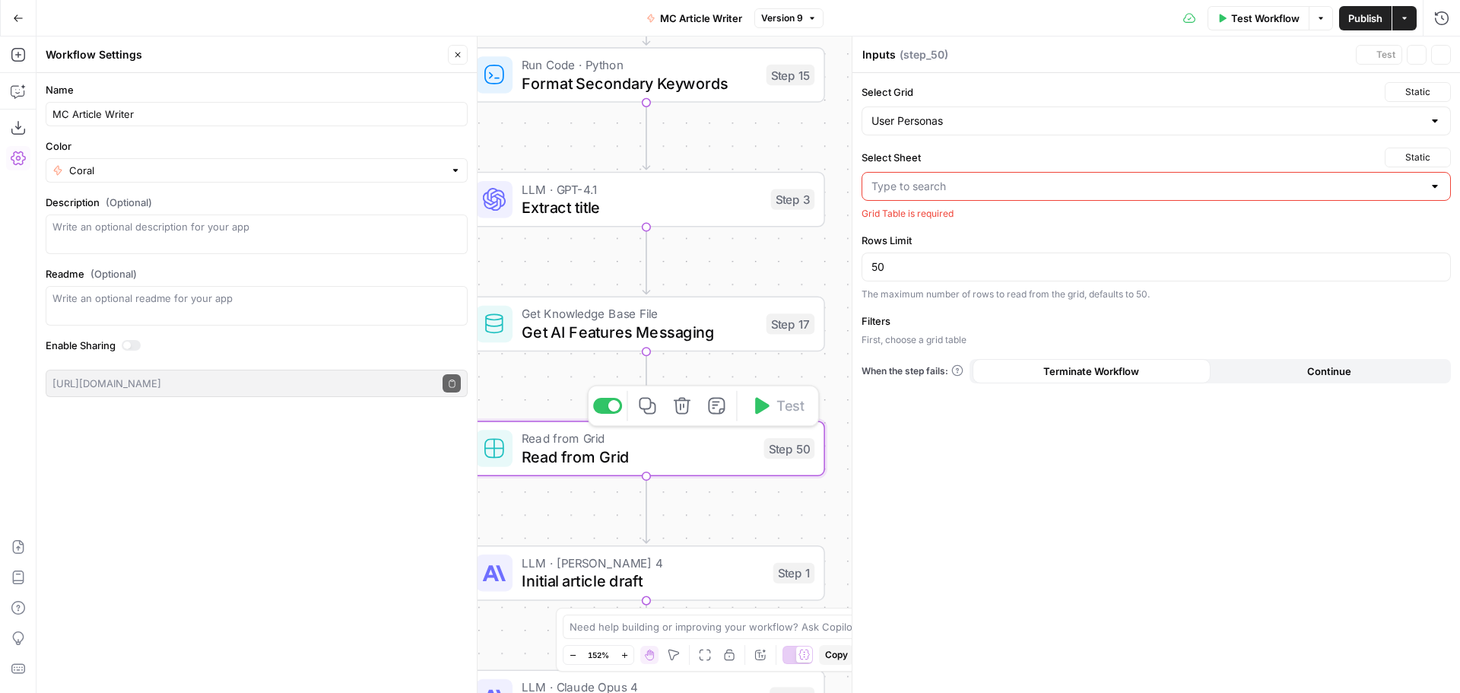
type textarea "Read from Grid"
click at [1060, 180] on input "Select Sheet" at bounding box center [1147, 186] width 551 height 15
click at [1434, 183] on div at bounding box center [1435, 186] width 12 height 15
click at [1242, 153] on label "Select Sheet" at bounding box center [1120, 157] width 517 height 15
click at [1242, 179] on input "Select Sheet" at bounding box center [1147, 186] width 551 height 15
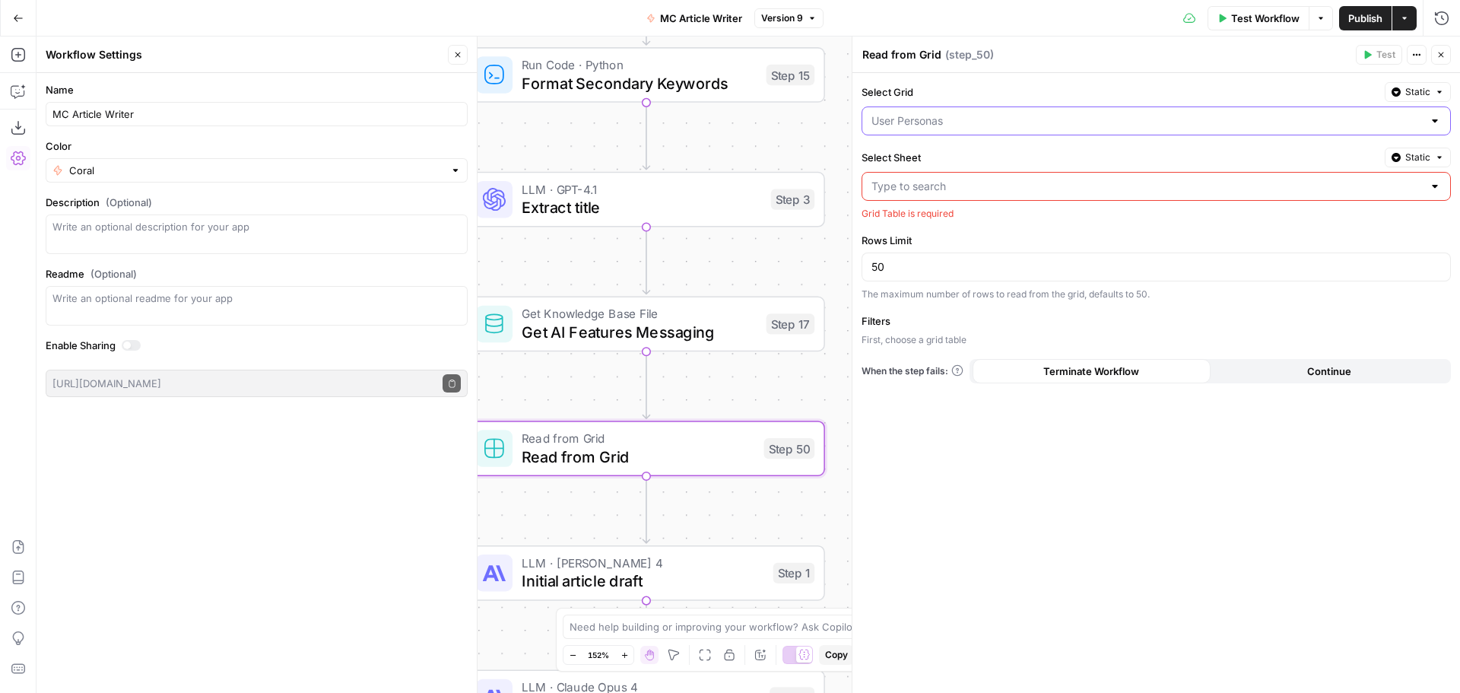
click at [1221, 117] on input "Select Grid" at bounding box center [1147, 120] width 551 height 15
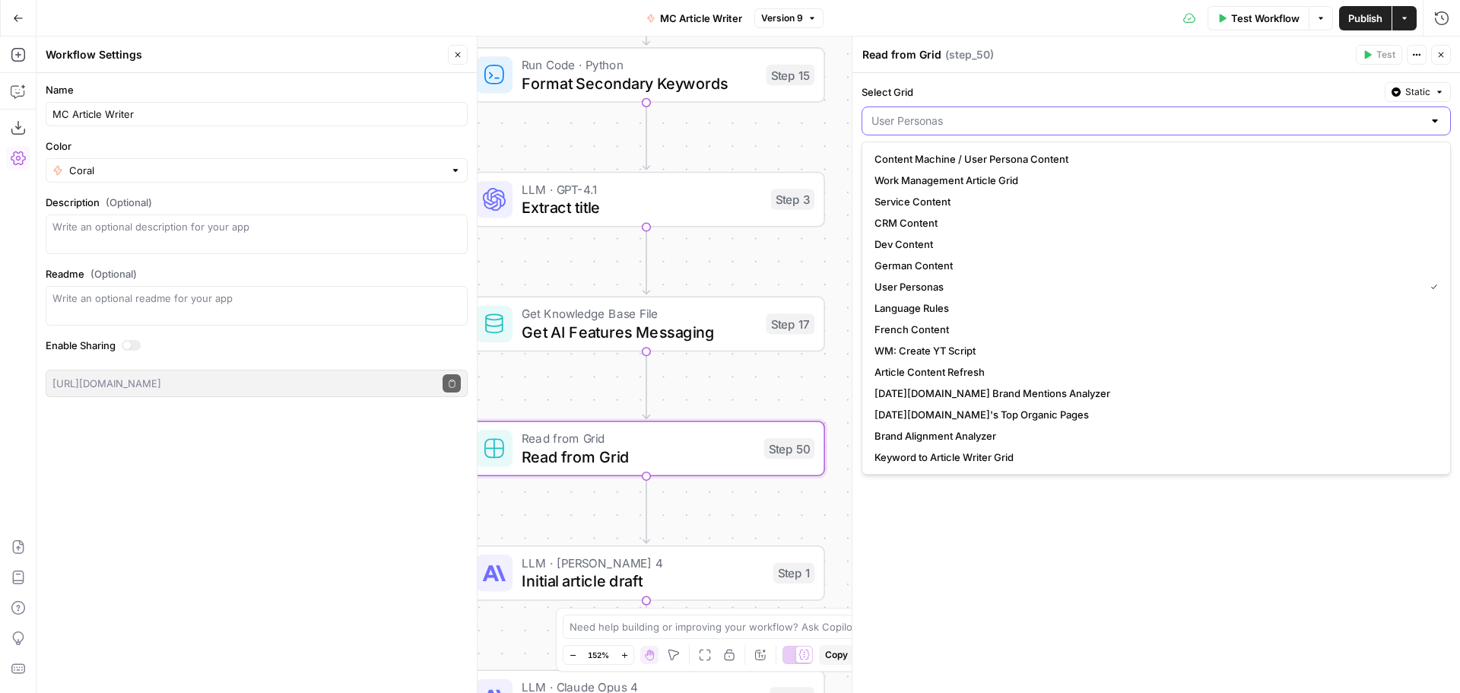
click at [1221, 117] on input "Select Grid" at bounding box center [1147, 120] width 551 height 15
type input "User Personas"
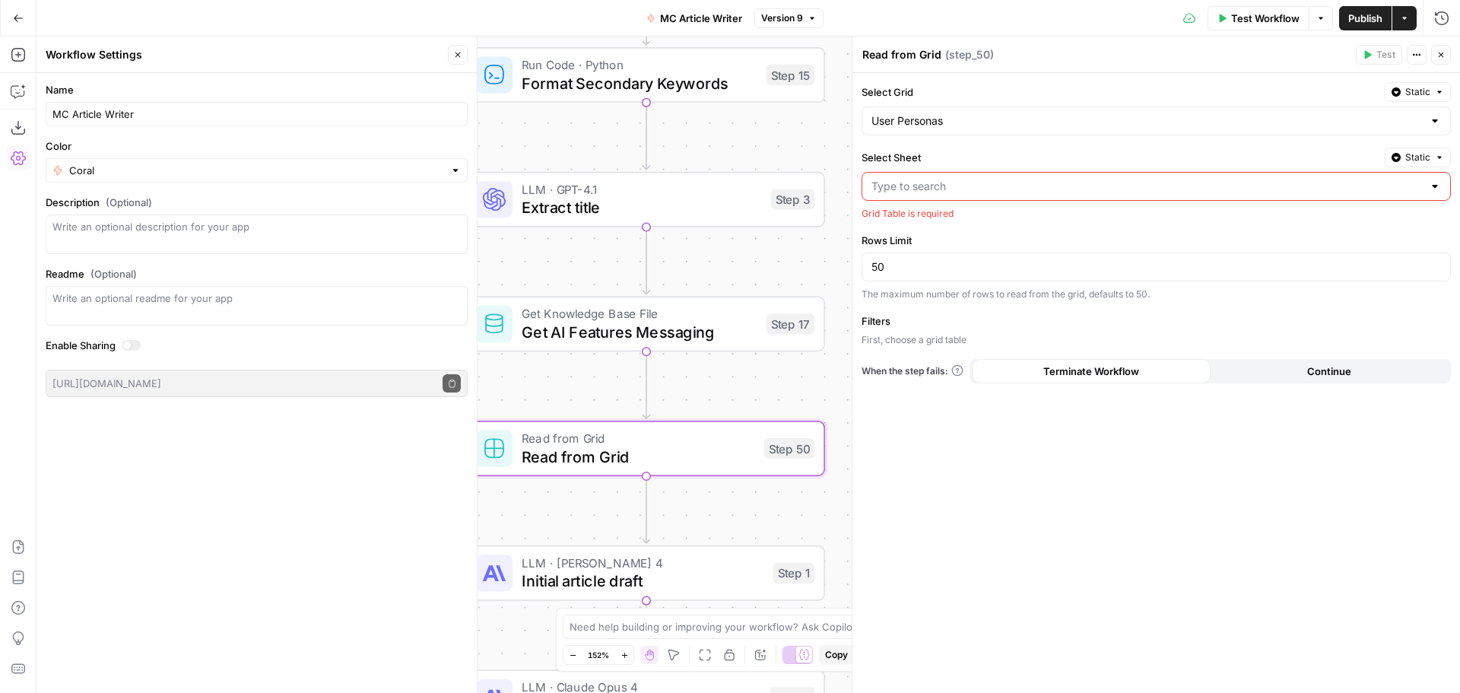
click at [1196, 91] on label "Select Grid" at bounding box center [1120, 91] width 517 height 15
click at [1196, 113] on input "User Personas" at bounding box center [1147, 120] width 551 height 15
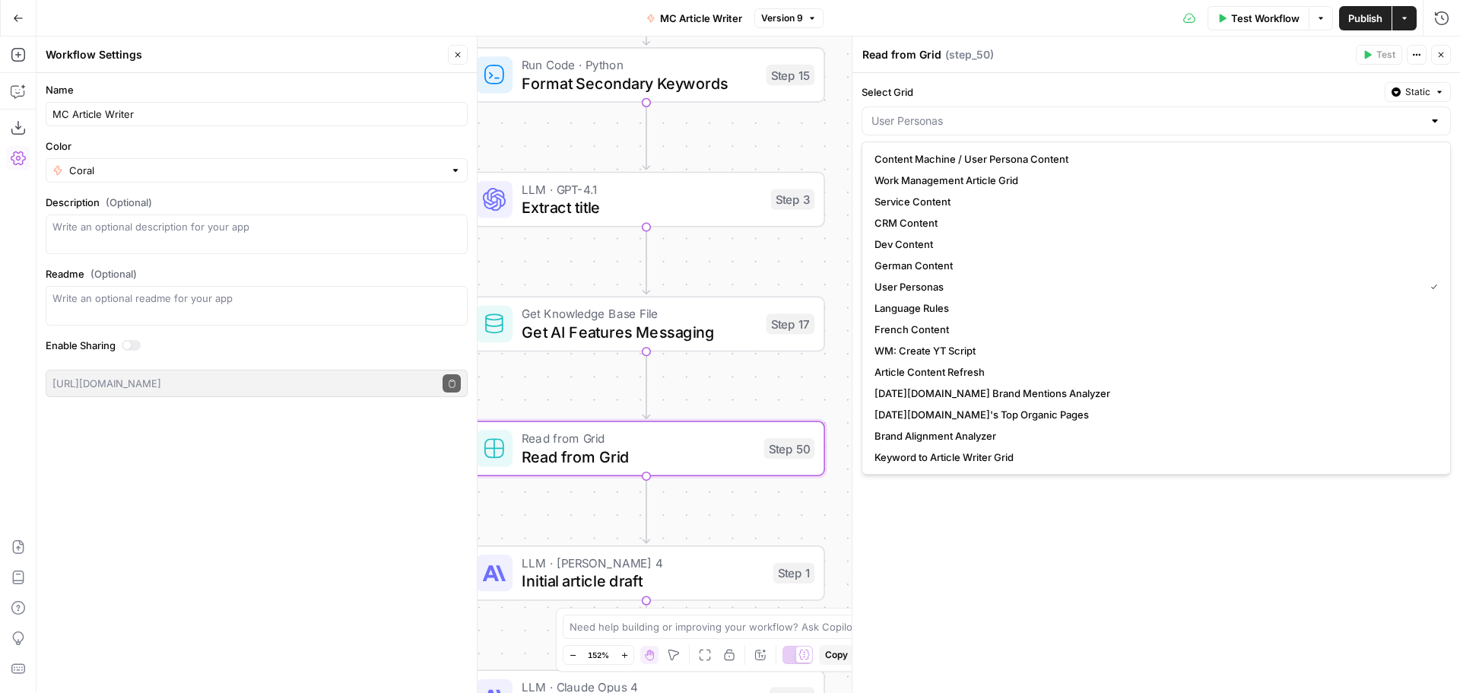
type input "User Personas"
click at [1158, 81] on div "Select Grid Static User Personas Select Sheet Static Grid Table is required Row…" at bounding box center [1157, 383] width 608 height 620
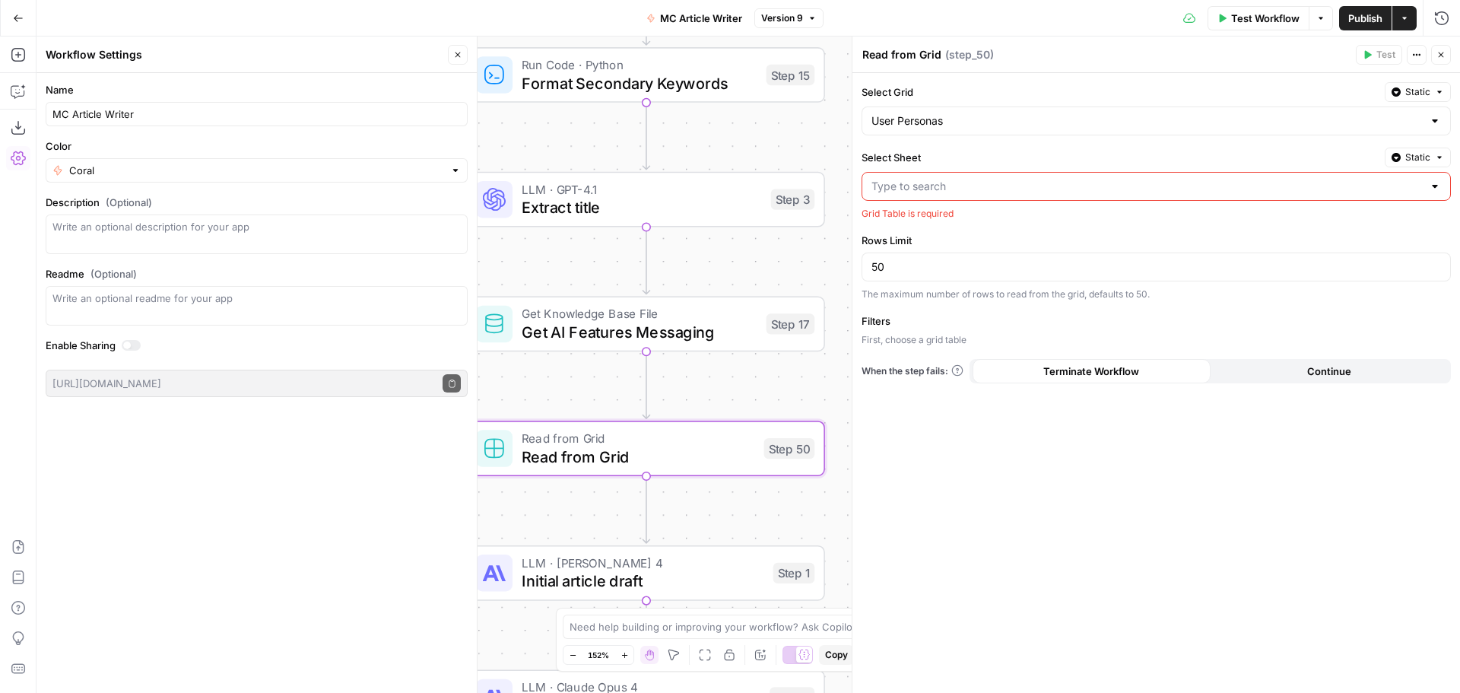
click at [1066, 189] on input "Select Sheet" at bounding box center [1147, 186] width 551 height 15
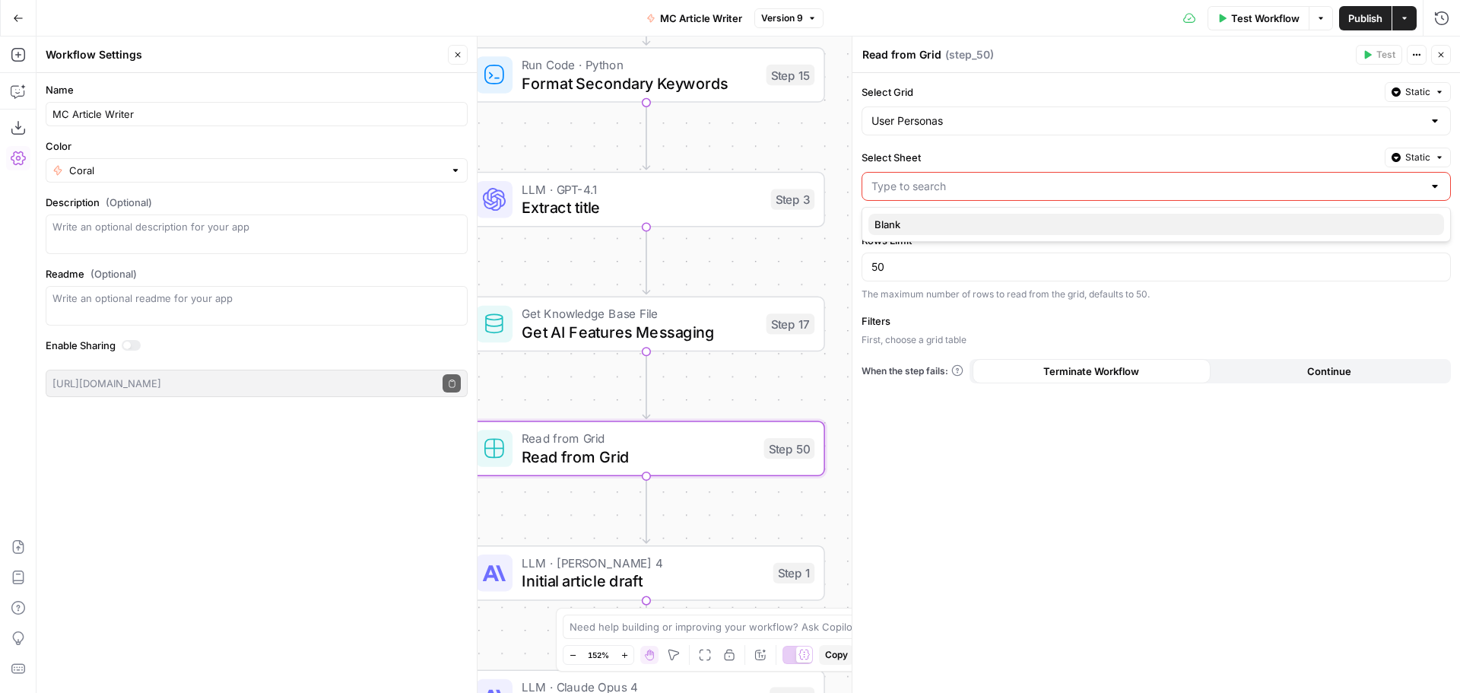
click at [1002, 226] on span "Blank" at bounding box center [1154, 224] width 558 height 15
type input "Blank"
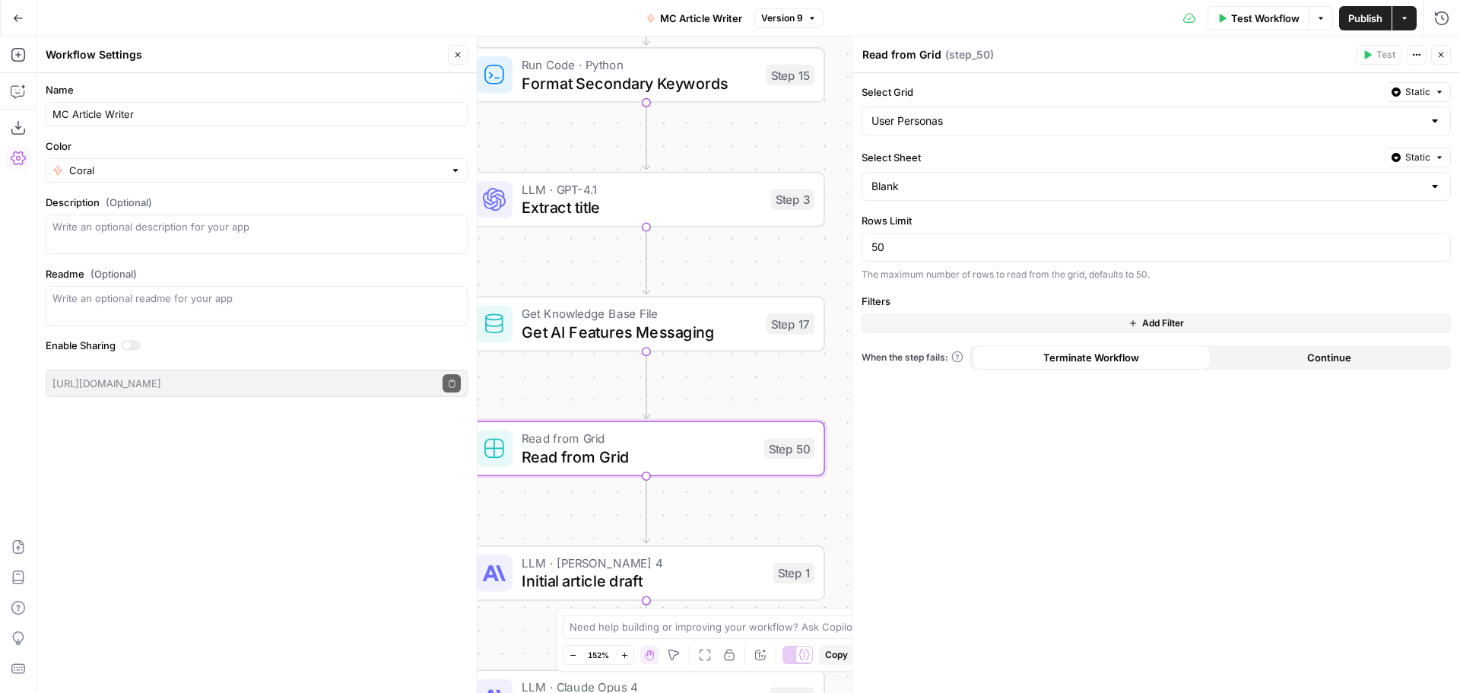
click at [1360, 22] on span "Publish" at bounding box center [1366, 18] width 34 height 15
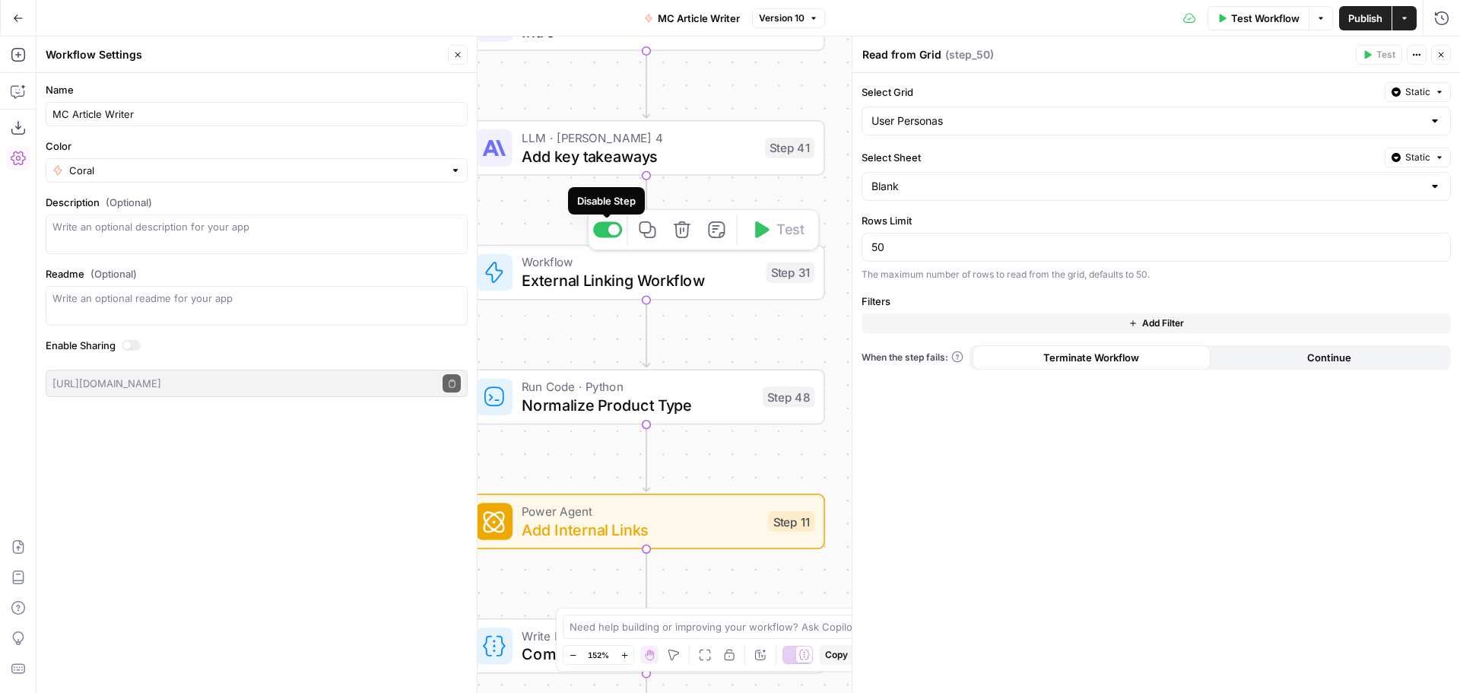
click at [665, 274] on span "External Linking Workflow" at bounding box center [639, 280] width 235 height 23
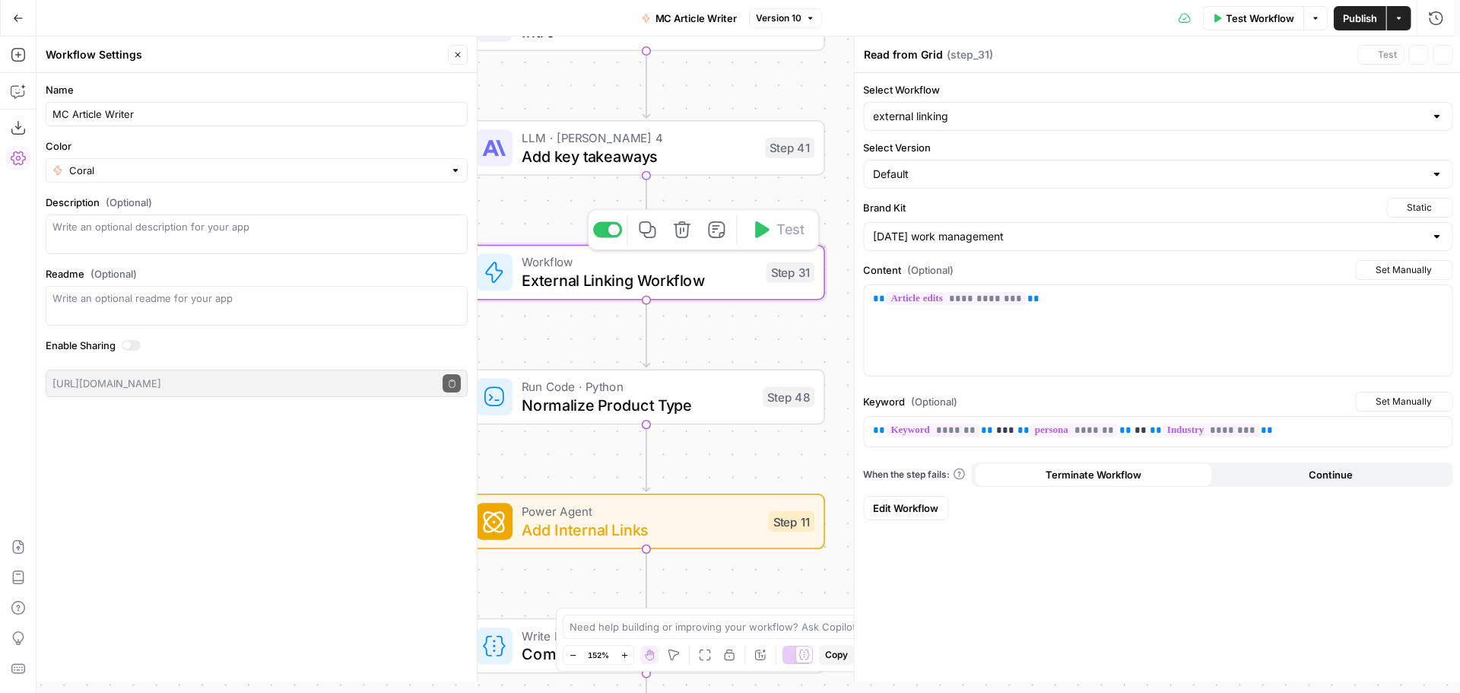
type textarea "External Linking Workflow"
click at [612, 234] on div at bounding box center [613, 229] width 11 height 11
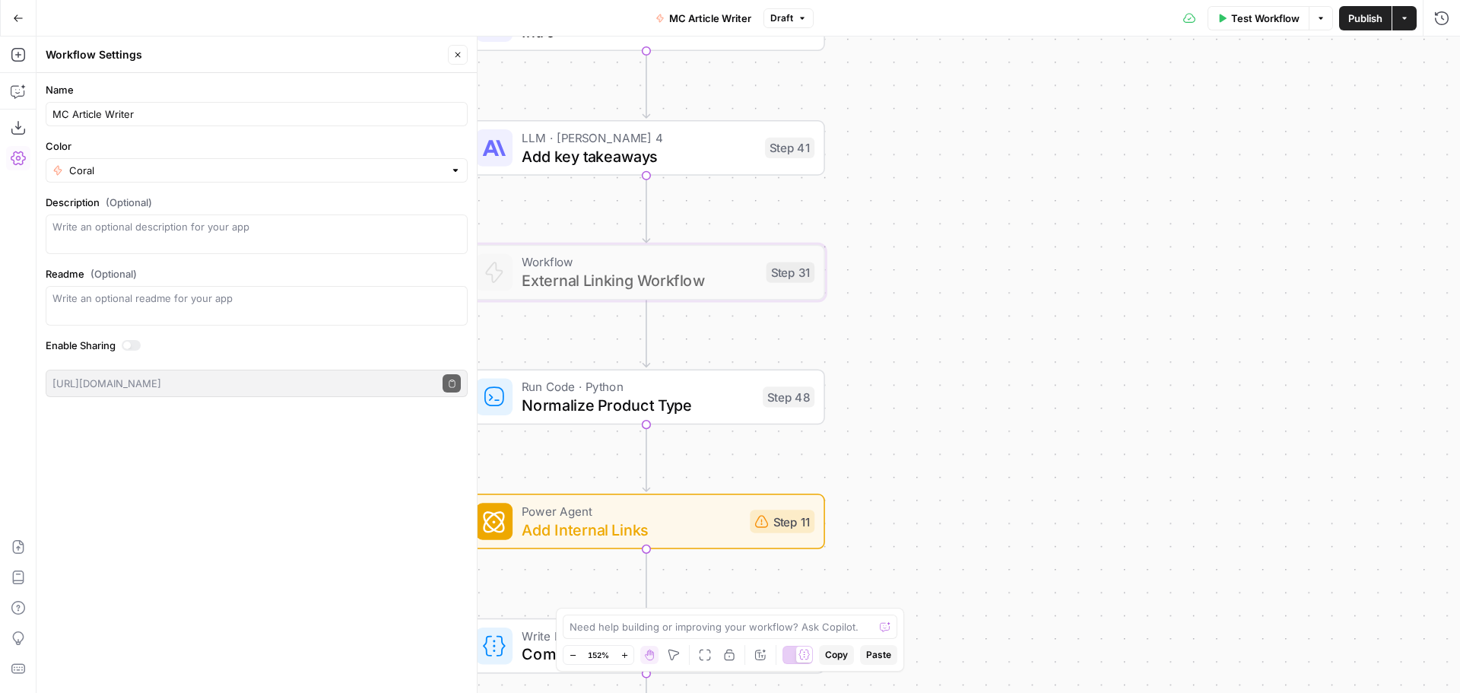
click at [1372, 24] on span "Publish" at bounding box center [1366, 18] width 34 height 15
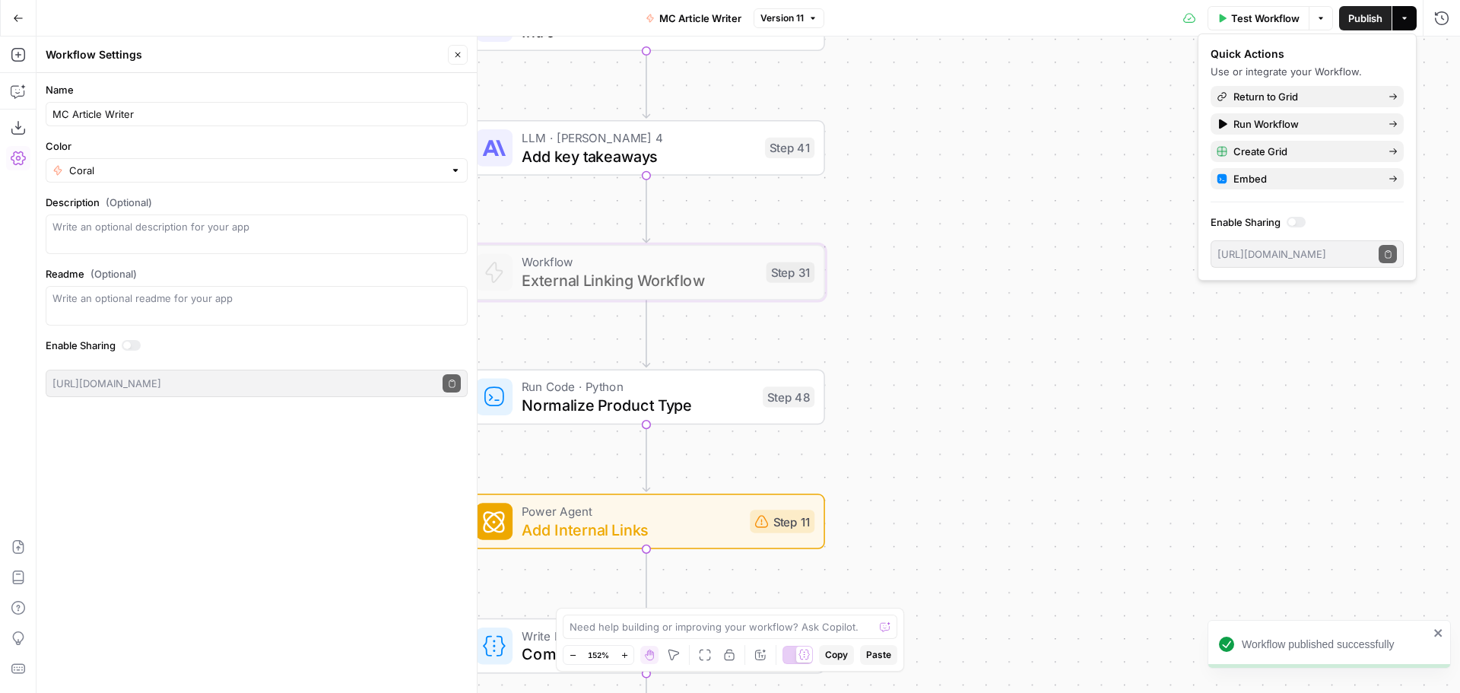
click at [462, 54] on button "Close" at bounding box center [458, 55] width 20 height 20
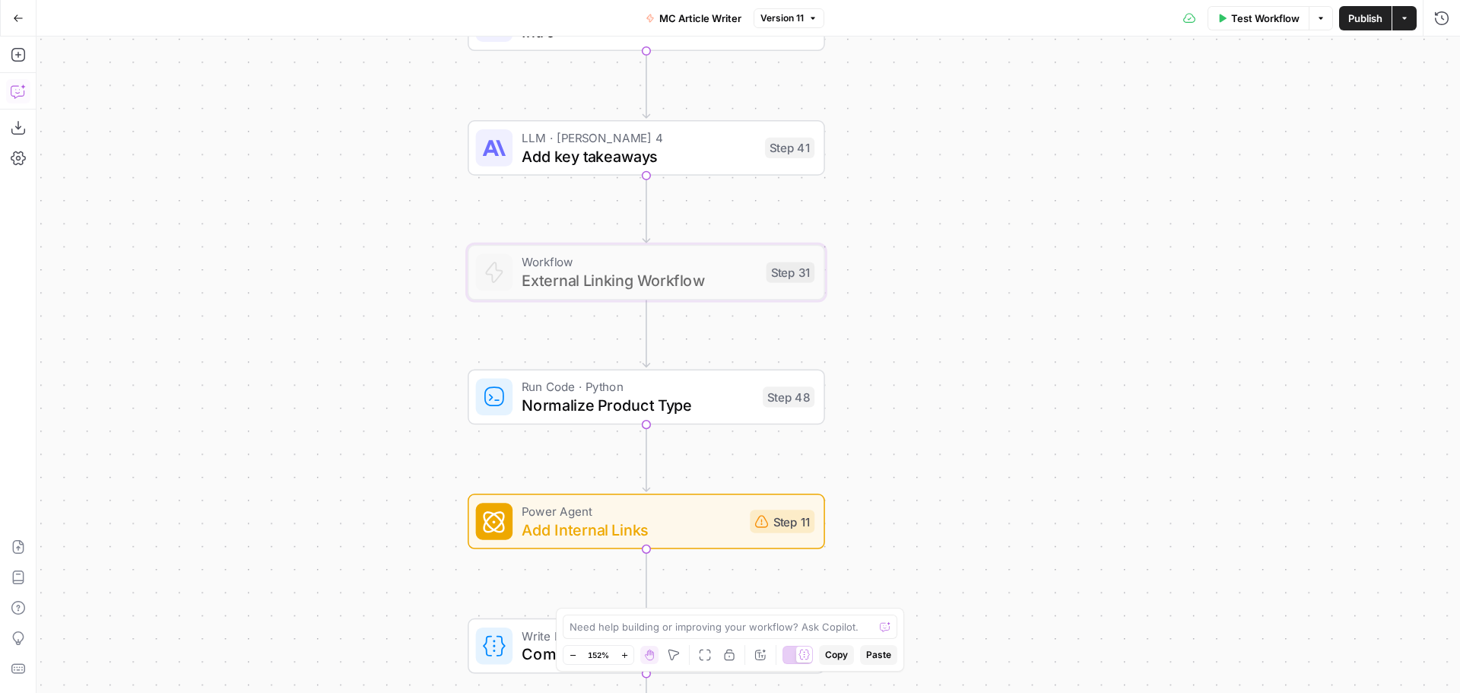
click at [17, 93] on icon "button" at bounding box center [18, 91] width 15 height 15
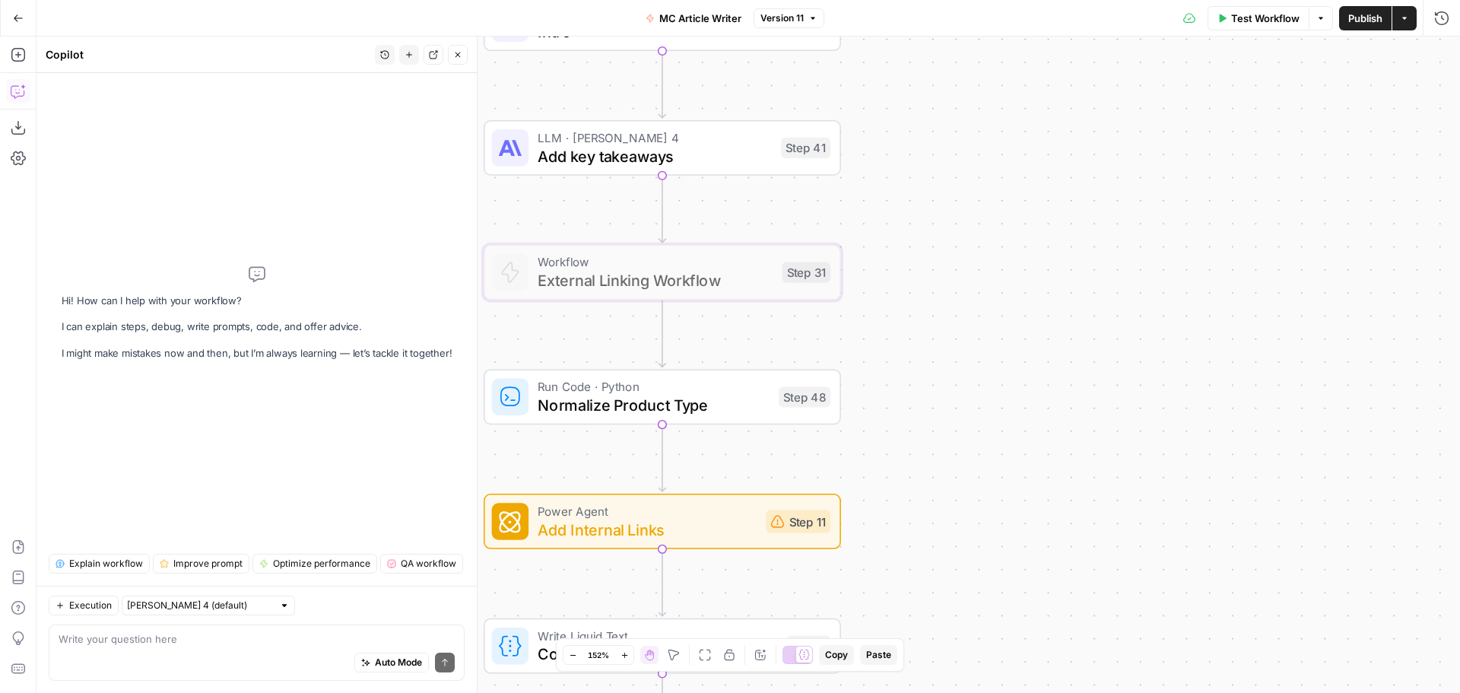
click at [229, 637] on textarea at bounding box center [257, 638] width 396 height 15
type textarea "i turned off step 31, does it effect anything?"
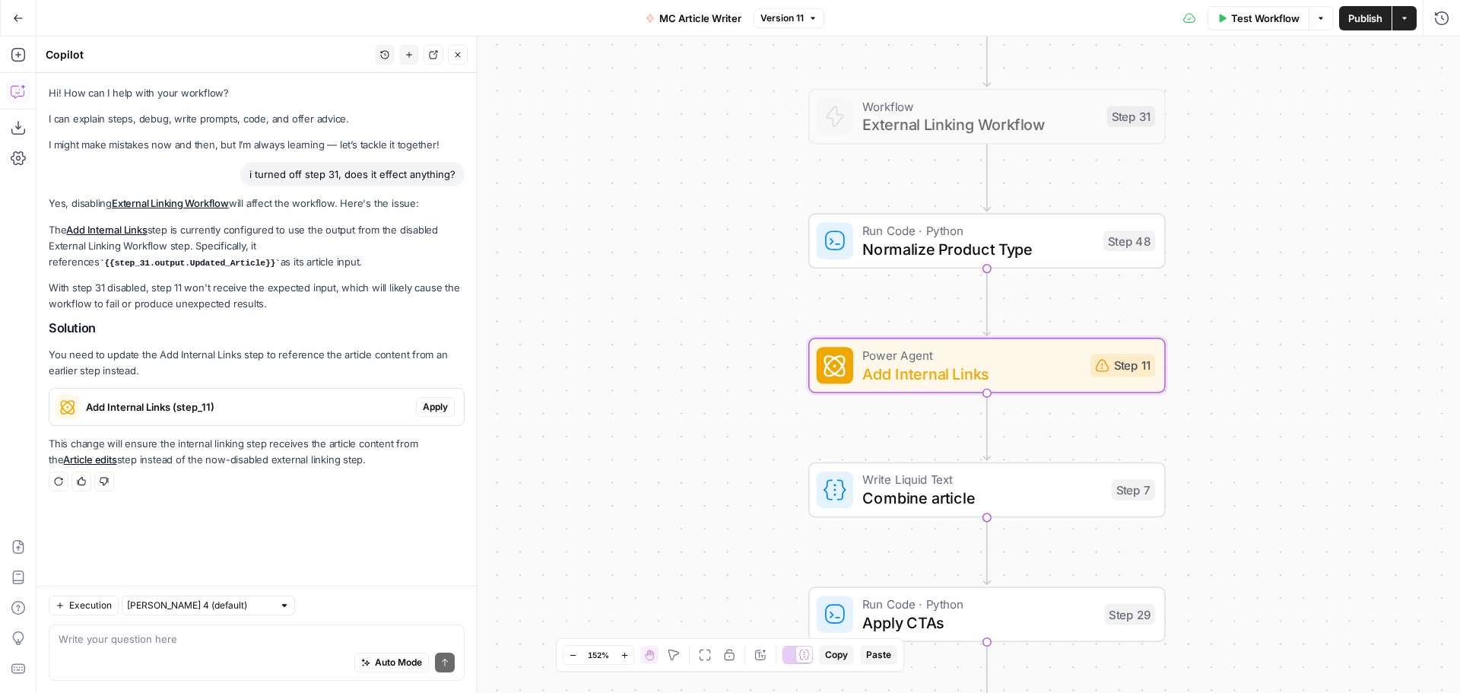
click at [272, 415] on div "Add Internal Links (step_11)" at bounding box center [232, 407] width 367 height 37
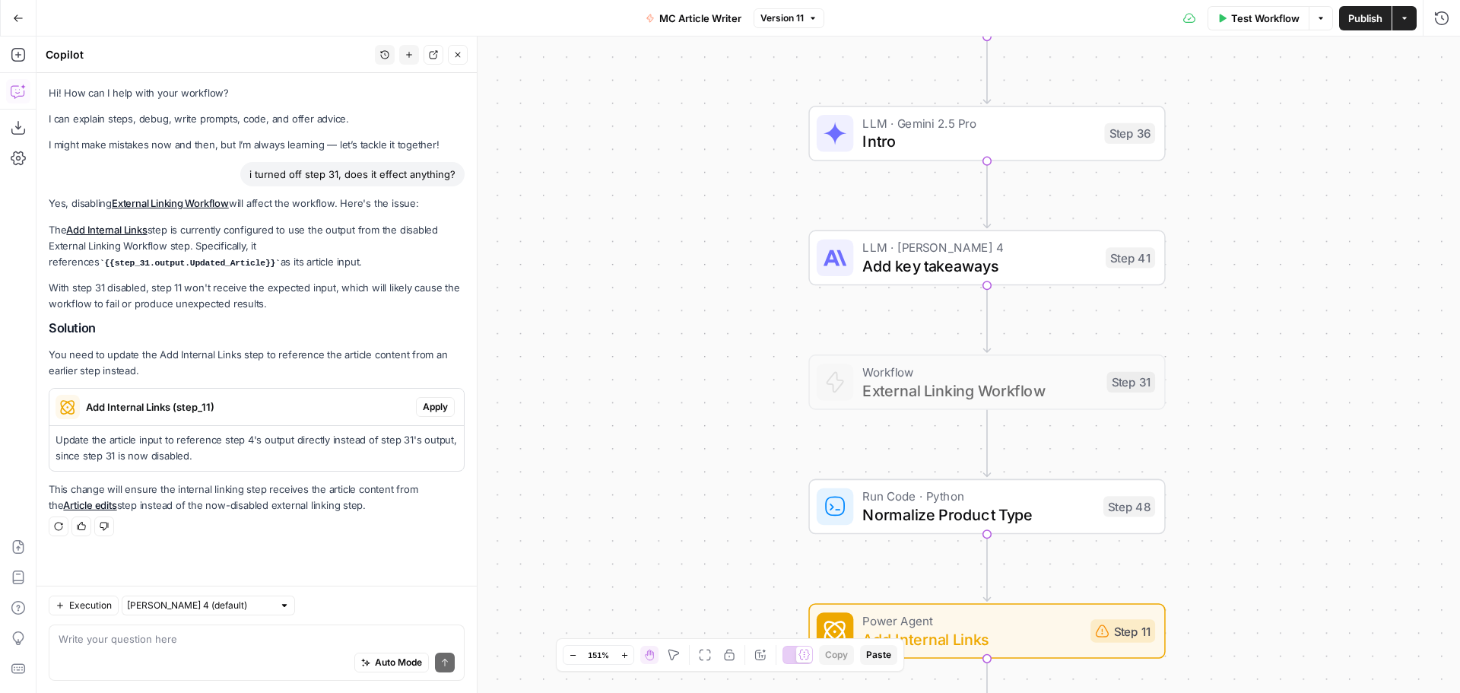
click at [939, 383] on span "External Linking Workflow" at bounding box center [980, 390] width 235 height 23
click at [916, 383] on span "External Linking Workflow" at bounding box center [980, 390] width 235 height 23
click at [1288, 355] on div "Workflow Set Inputs Inputs Google Search Google Search Step 2 Run Code · Python…" at bounding box center [749, 365] width 1424 height 656
click at [981, 386] on span "External Linking Workflow" at bounding box center [980, 390] width 235 height 23
click at [946, 342] on div at bounding box center [941, 339] width 11 height 11
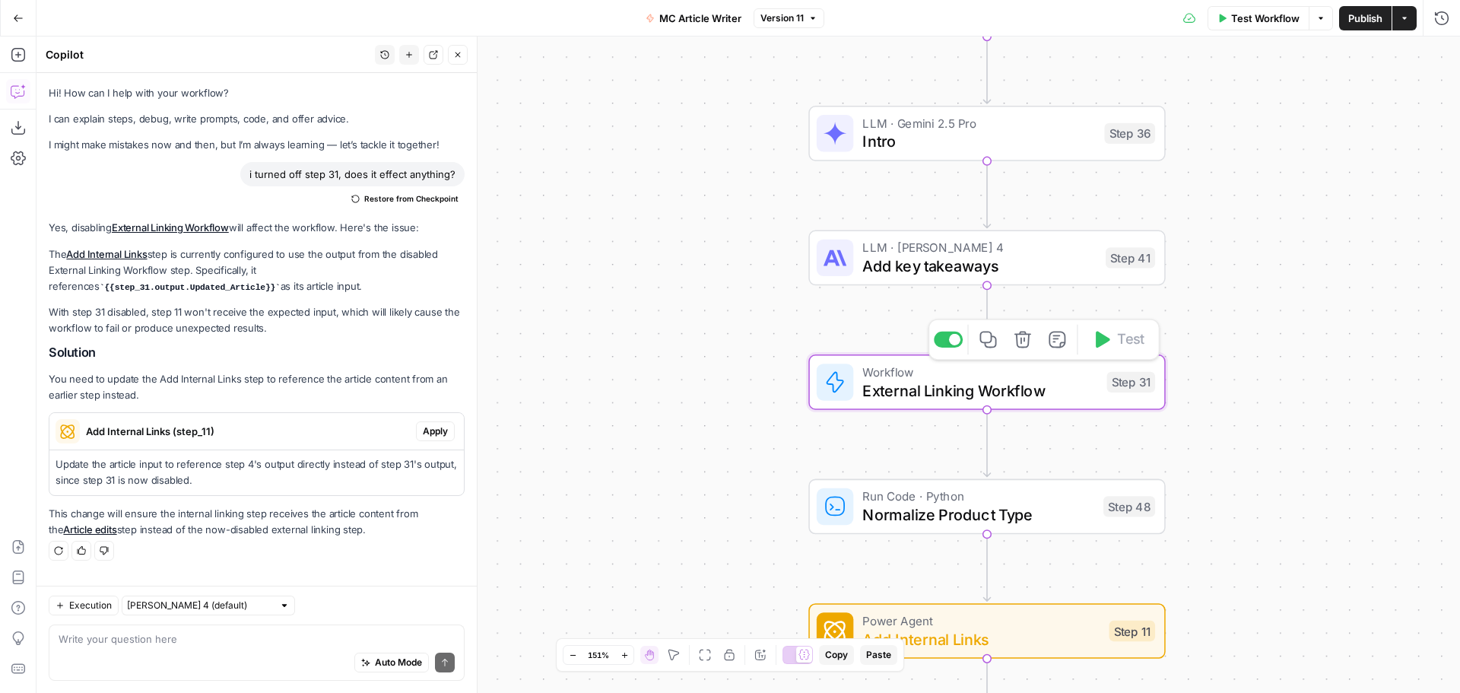
click at [1054, 386] on span "External Linking Workflow" at bounding box center [980, 390] width 235 height 23
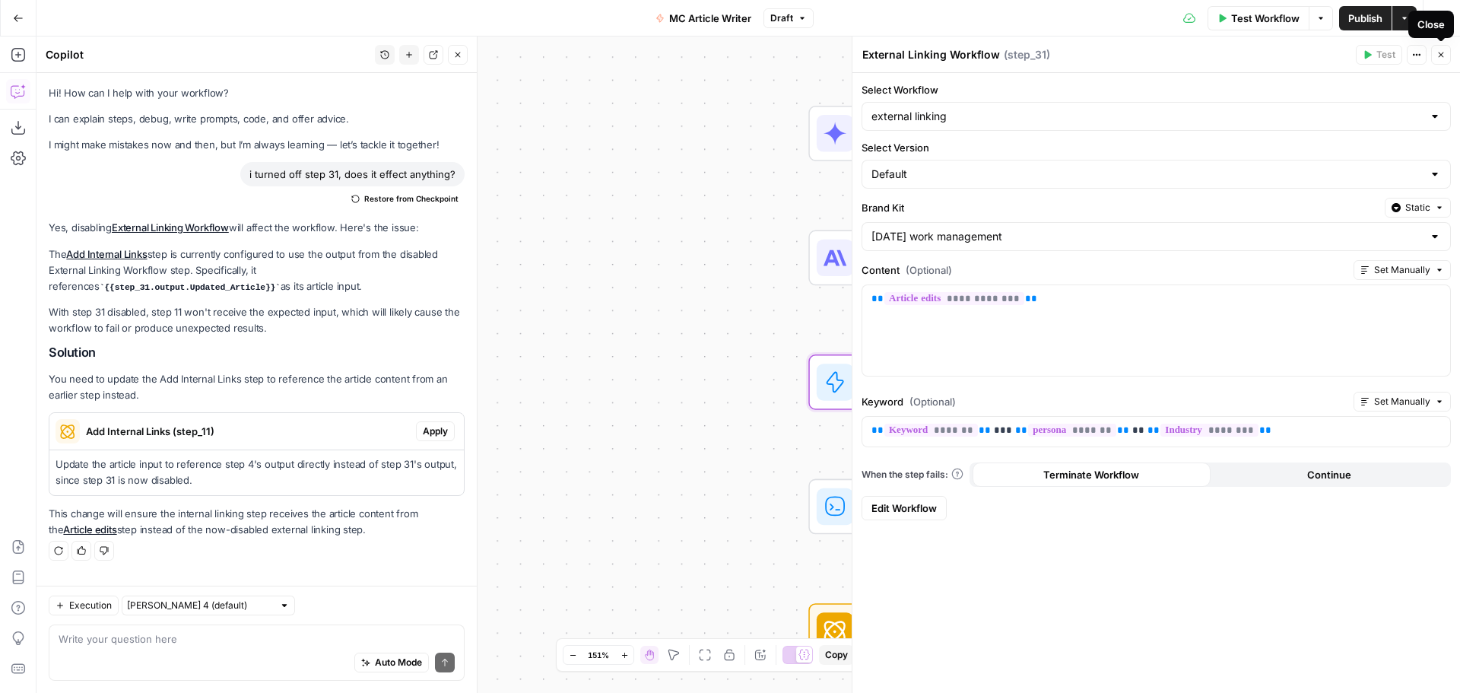
click at [1447, 57] on button "Close" at bounding box center [1441, 55] width 20 height 20
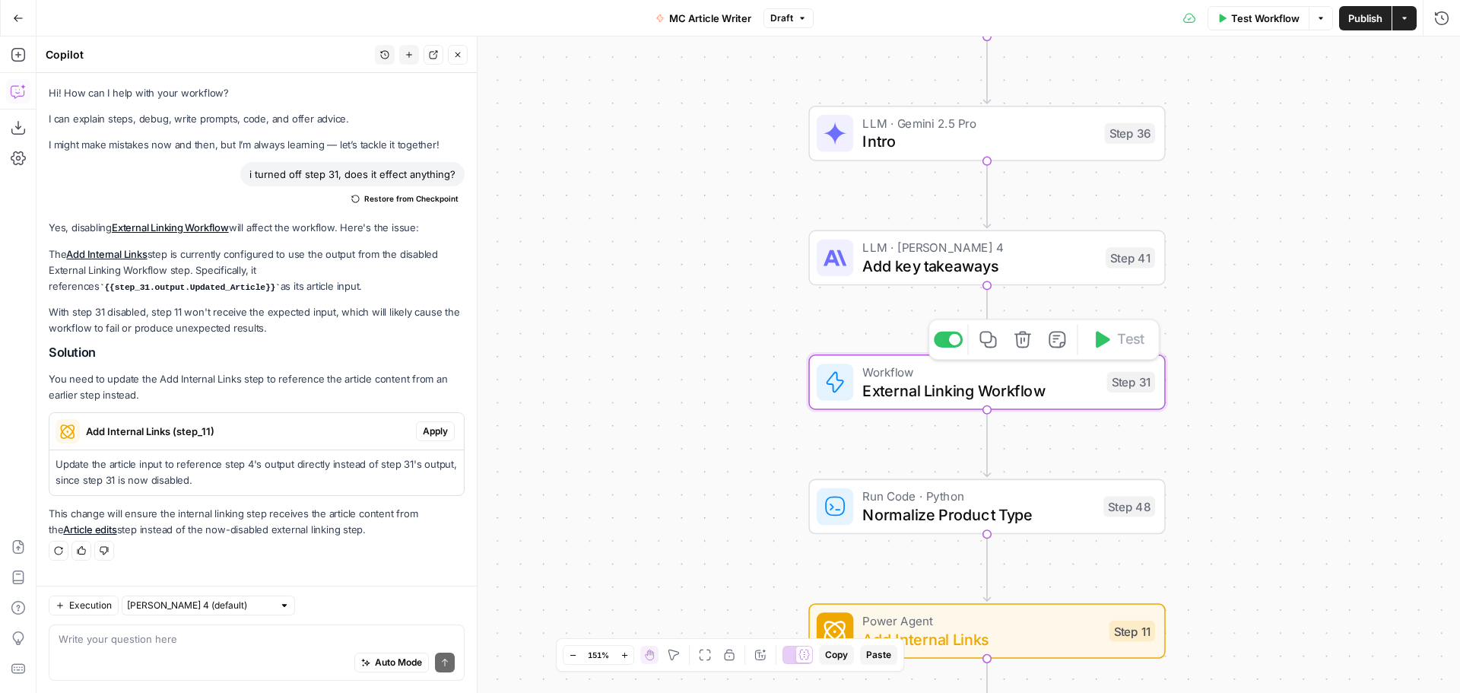
click at [955, 343] on div at bounding box center [954, 339] width 11 height 11
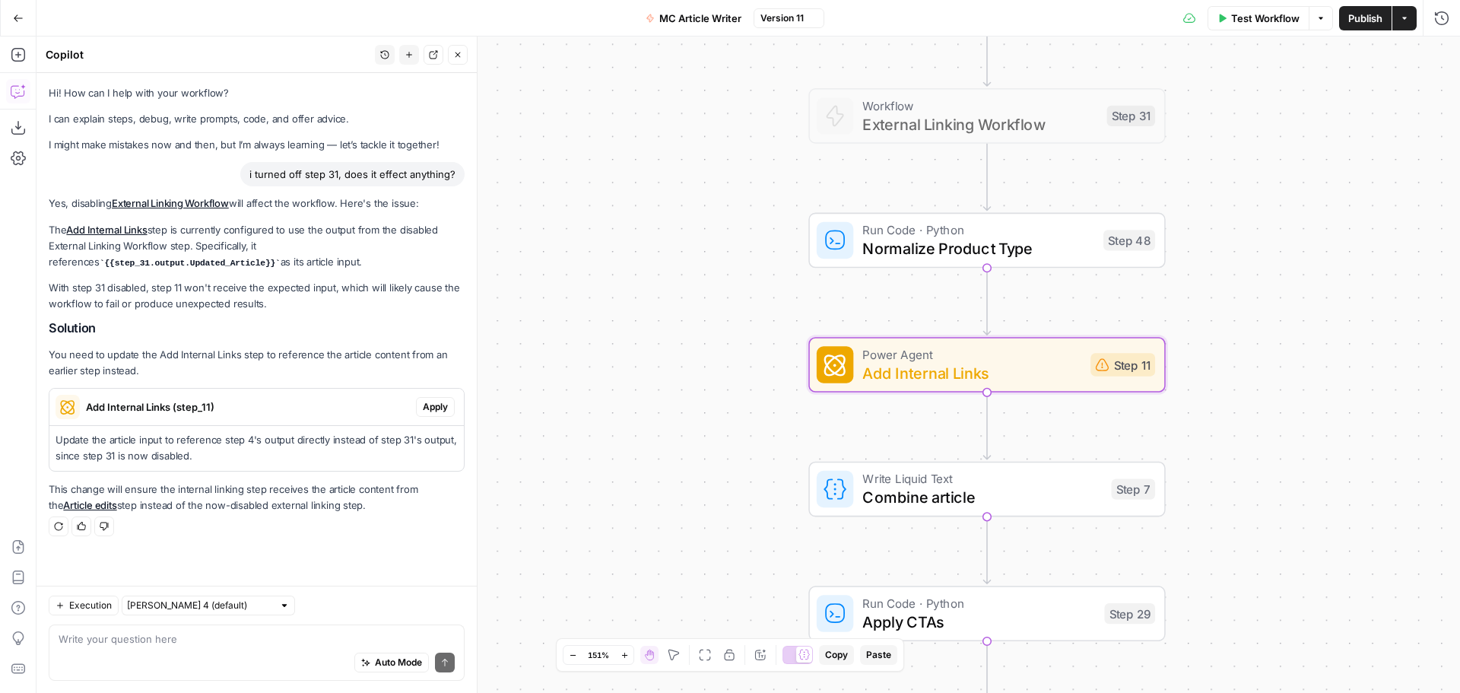
click at [443, 408] on span "Apply" at bounding box center [435, 407] width 25 height 14
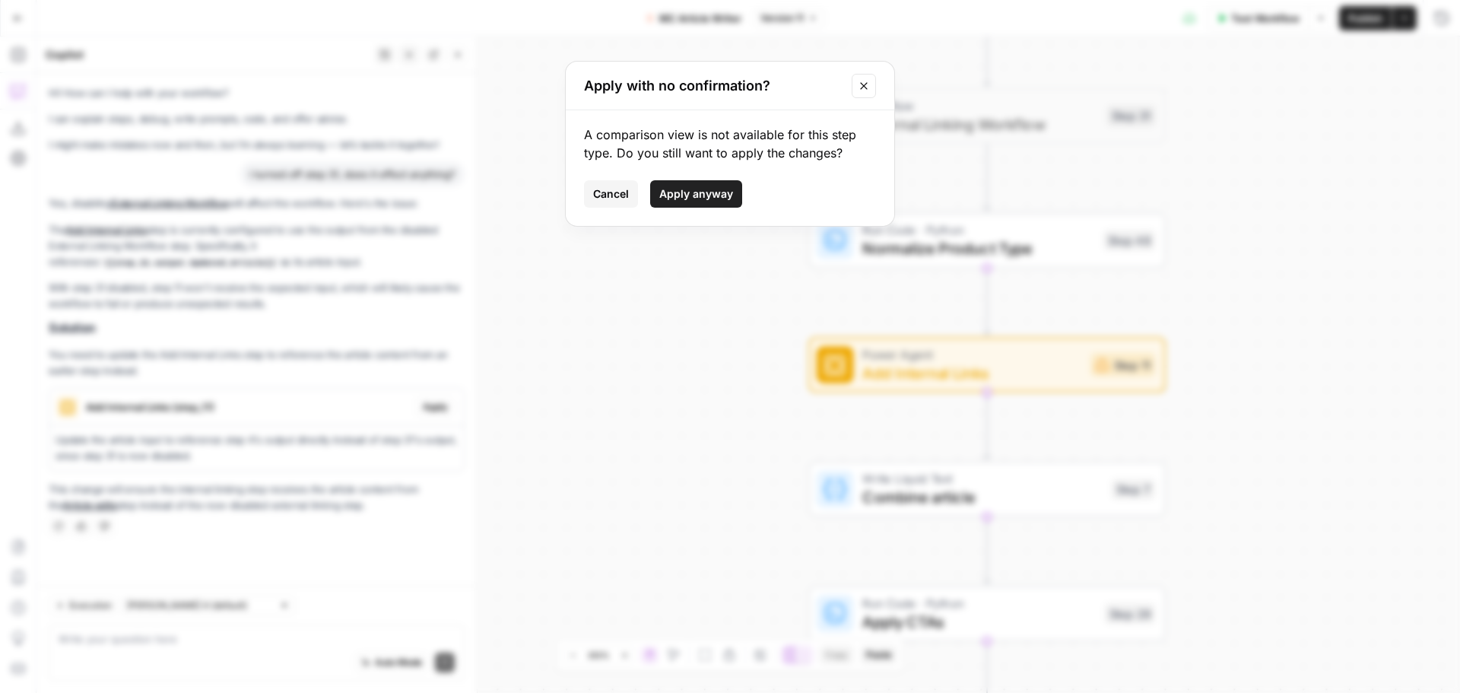
click at [676, 202] on button "Apply anyway" at bounding box center [696, 193] width 92 height 27
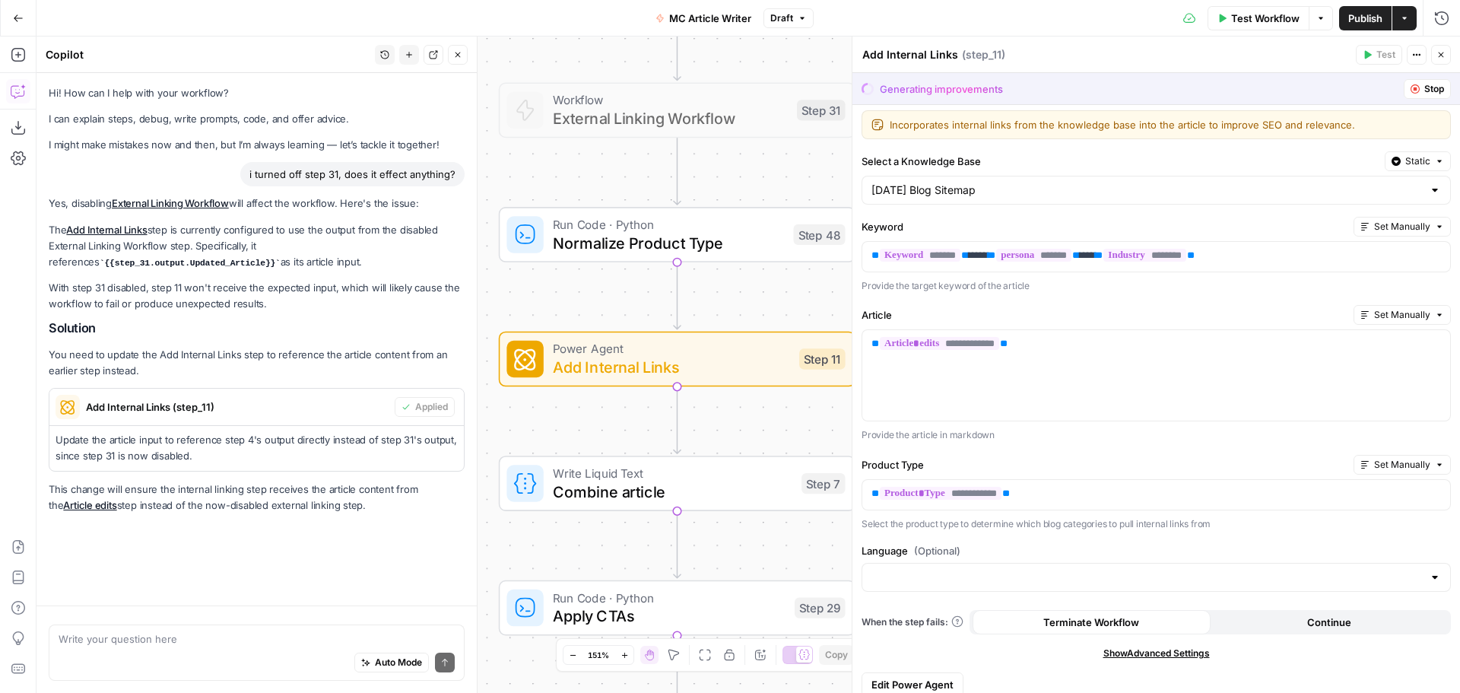
scroll to position [0, 0]
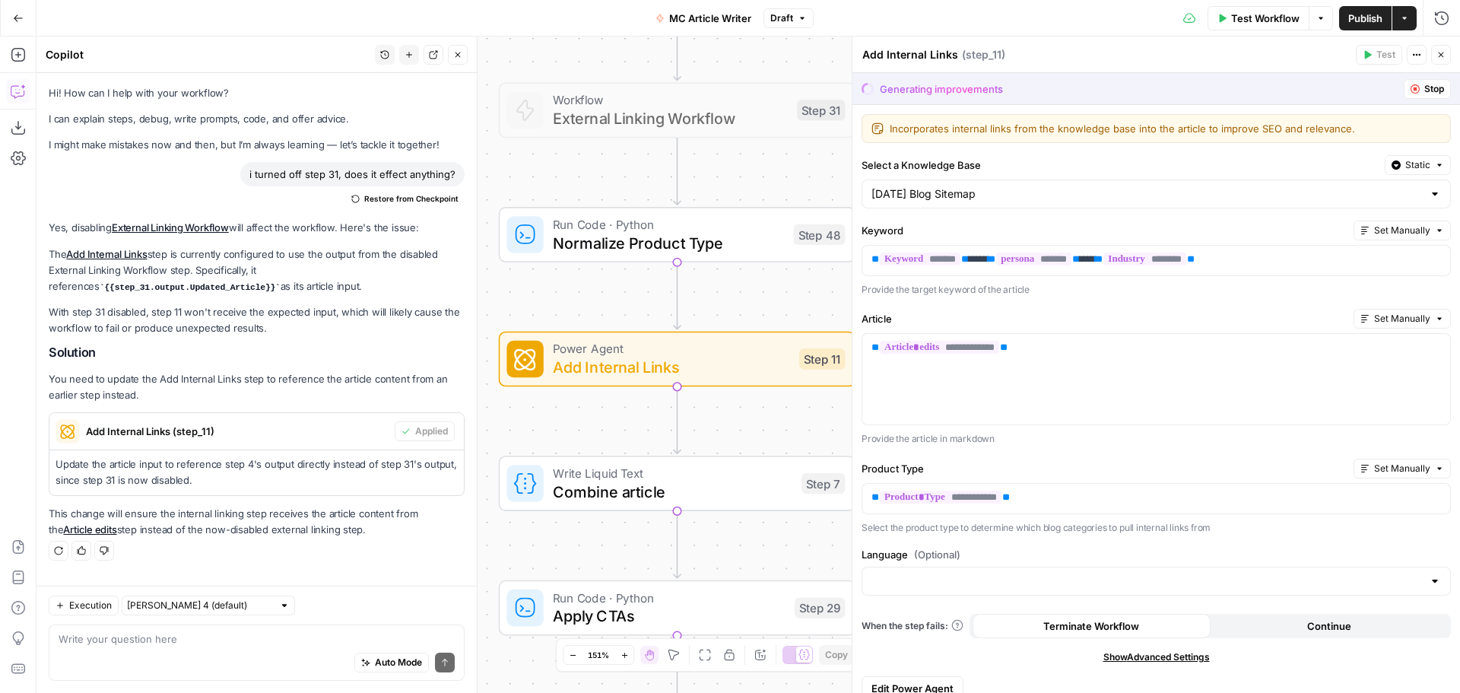
click at [1366, 19] on span "Publish" at bounding box center [1366, 18] width 34 height 15
click at [1438, 52] on icon "button" at bounding box center [1441, 54] width 9 height 9
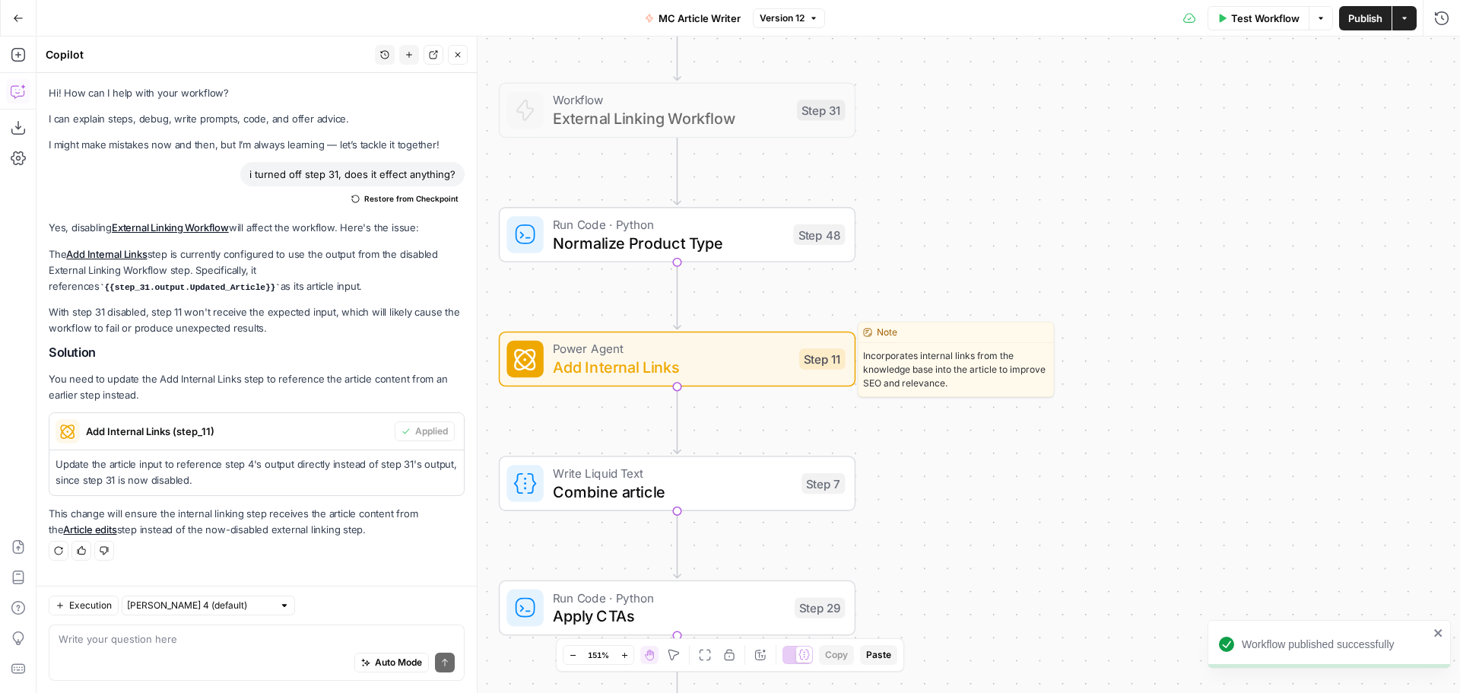
click at [698, 372] on span "Add Internal Links" at bounding box center [671, 366] width 237 height 23
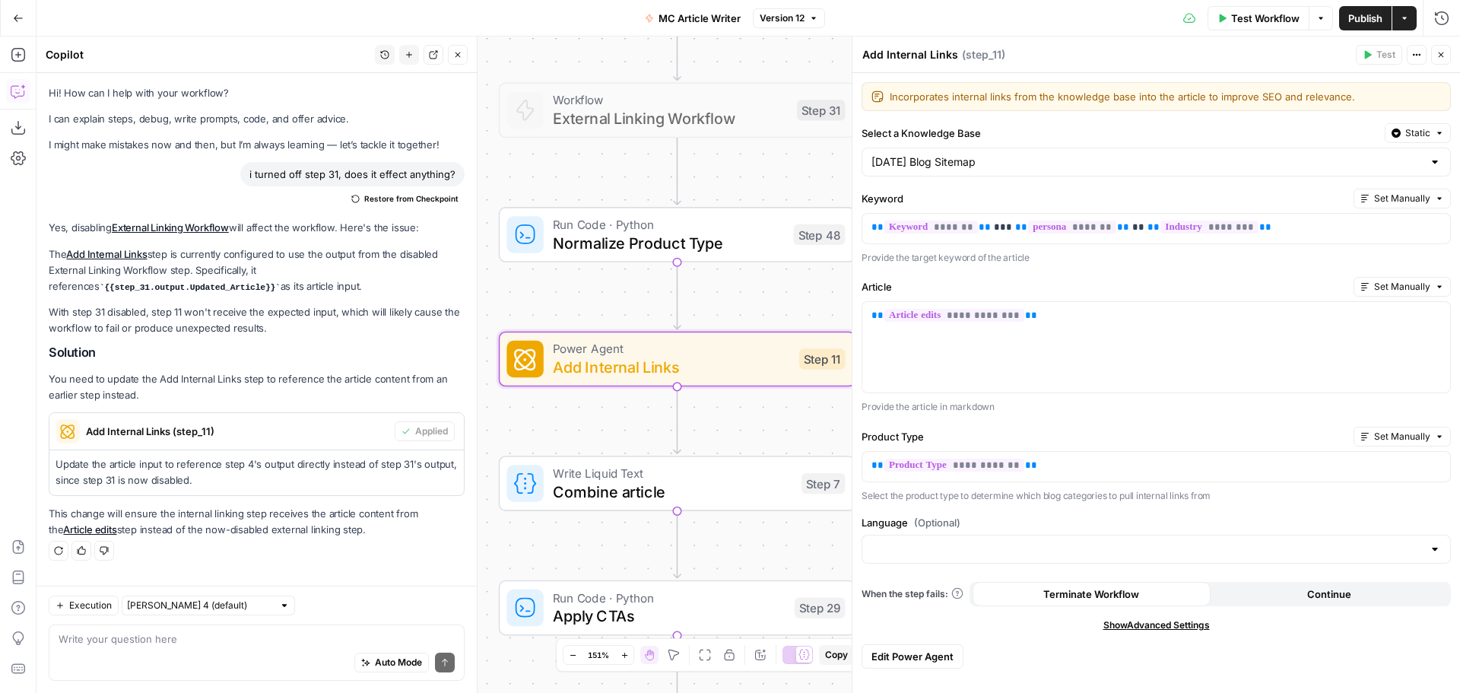
click at [1375, 17] on span "Publish" at bounding box center [1366, 18] width 34 height 15
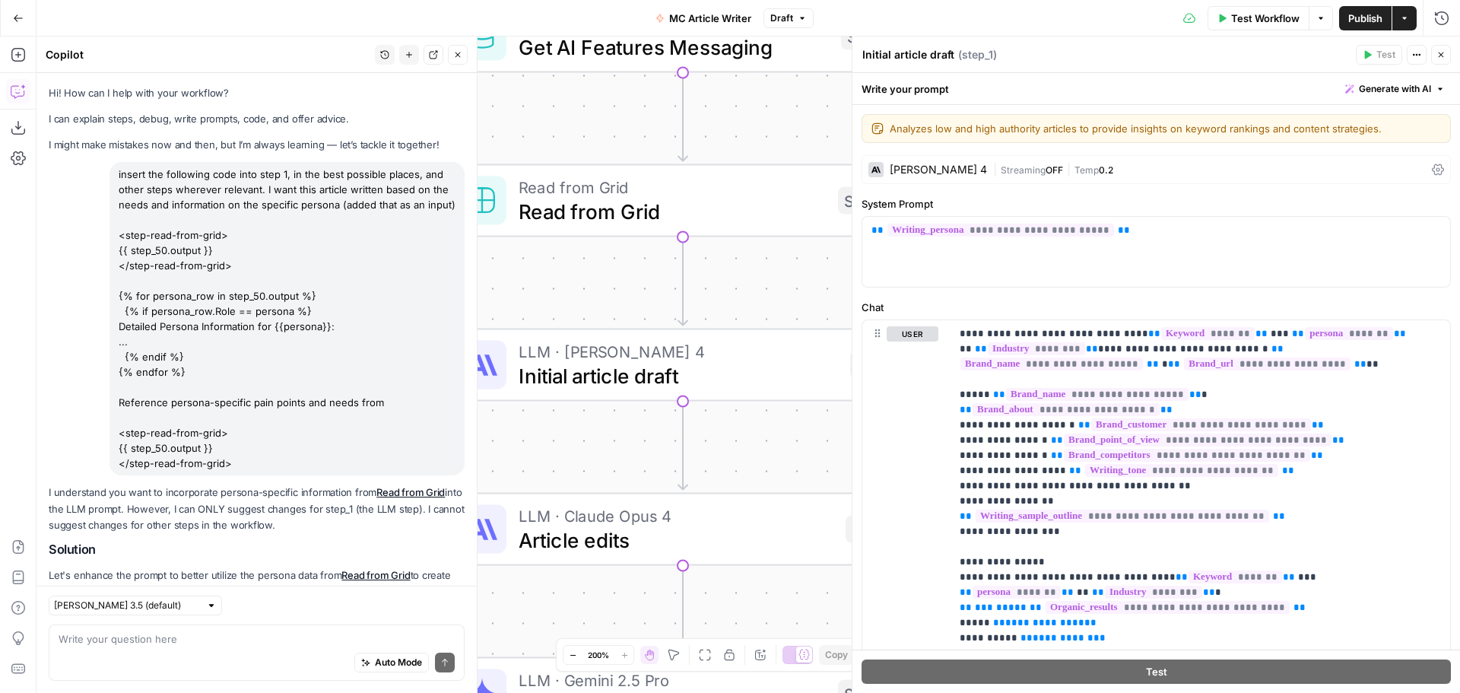
scroll to position [2130, 0]
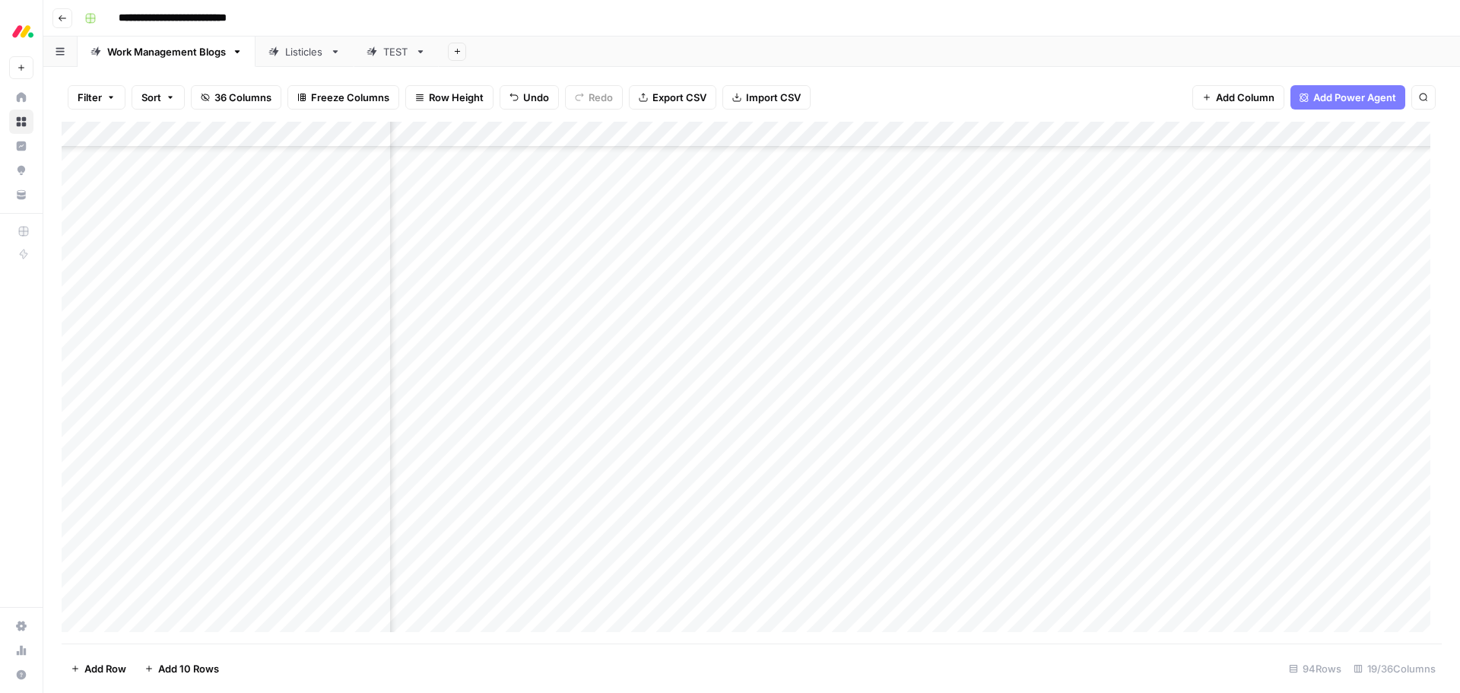
scroll to position [138, 1498]
click at [873, 80] on div "Filter Sort 36 Columns Freeze Columns Row Height Undo Redo Export CSV Import CS…" at bounding box center [752, 97] width 1380 height 49
type input "*******"
click at [301, 135] on div "Add Column" at bounding box center [752, 383] width 1380 height 522
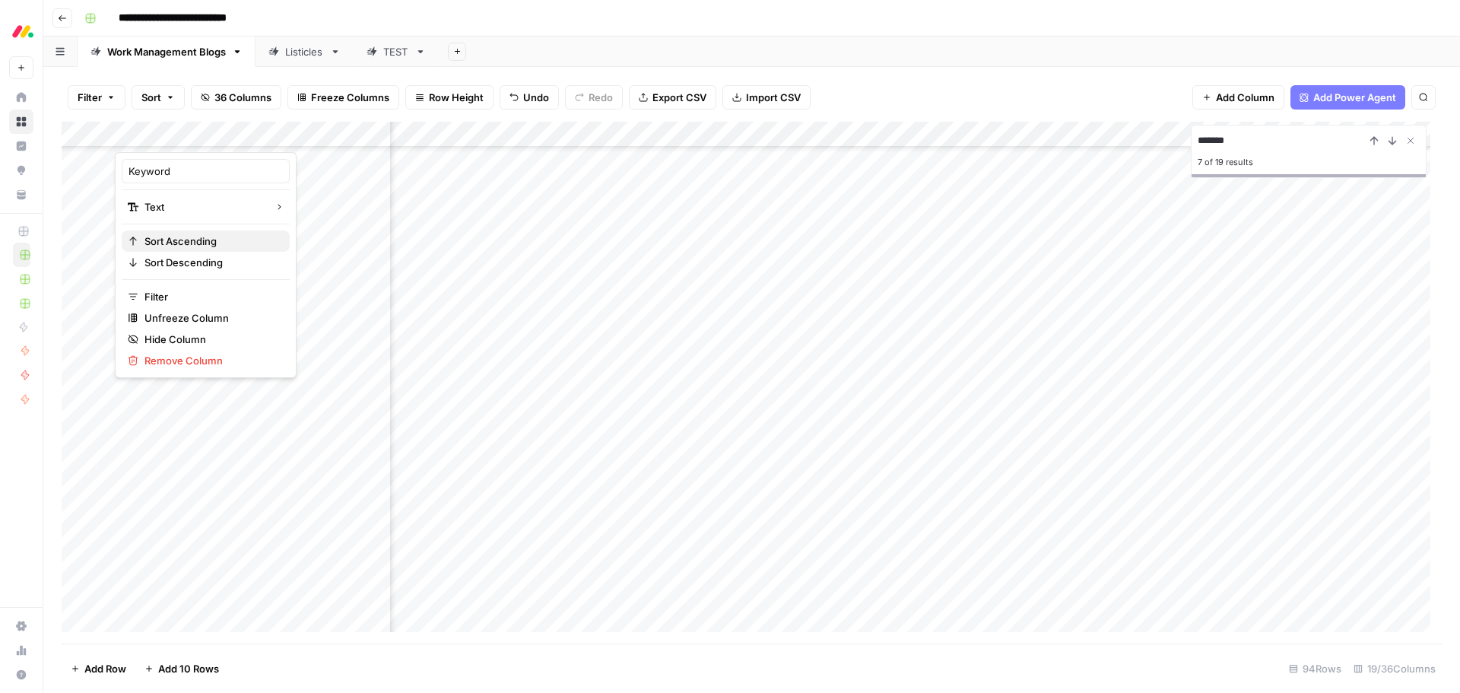
click at [208, 239] on span "Sort Ascending" at bounding box center [211, 241] width 133 height 15
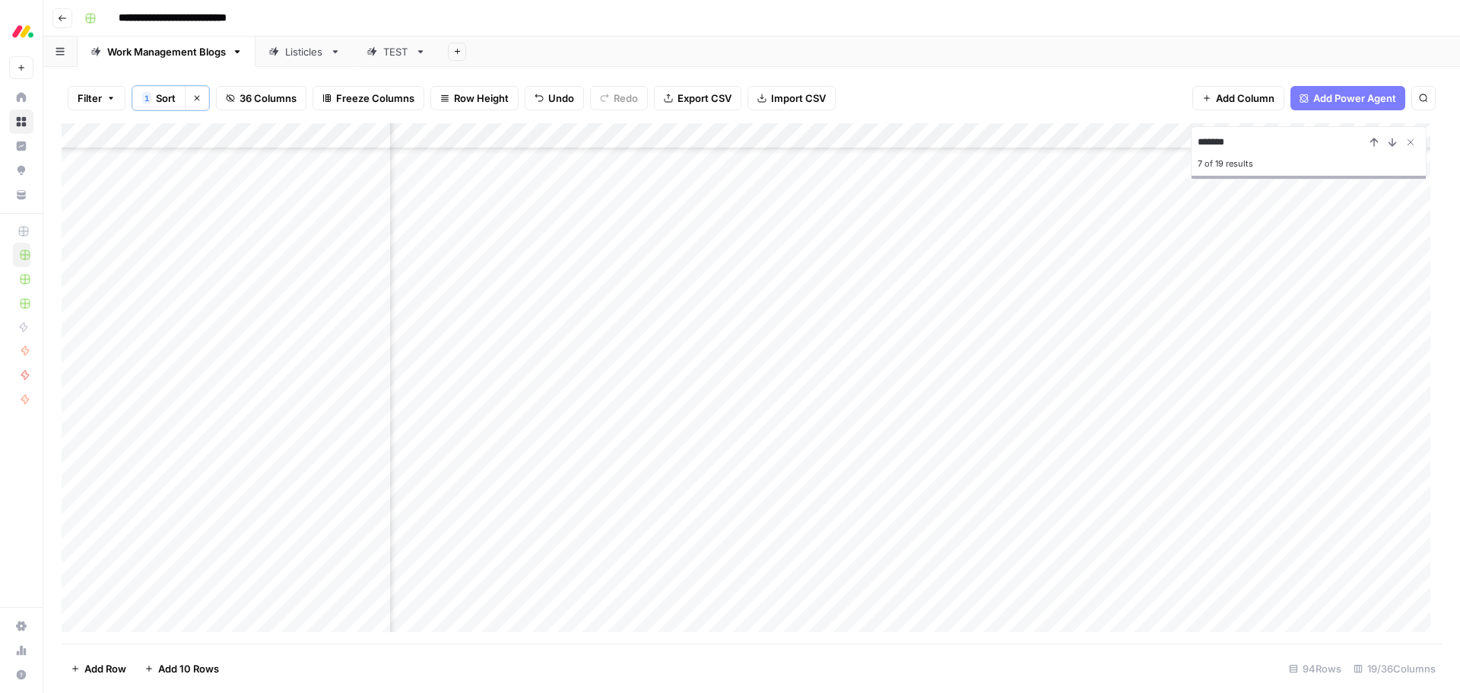
scroll to position [1217, 1239]
click at [297, 58] on div "Listicles" at bounding box center [304, 51] width 39 height 15
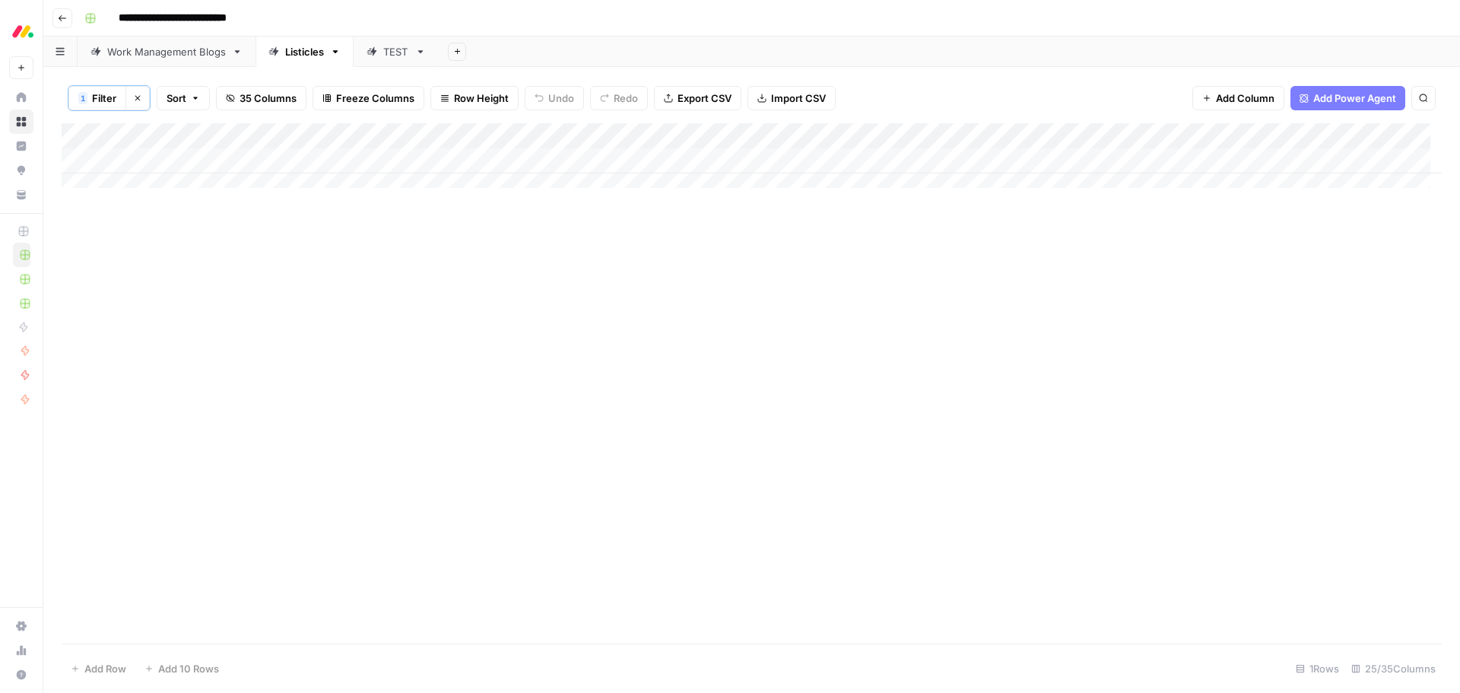
click at [139, 94] on icon "button" at bounding box center [137, 98] width 9 height 9
click at [300, 137] on div "Add Column" at bounding box center [752, 383] width 1380 height 522
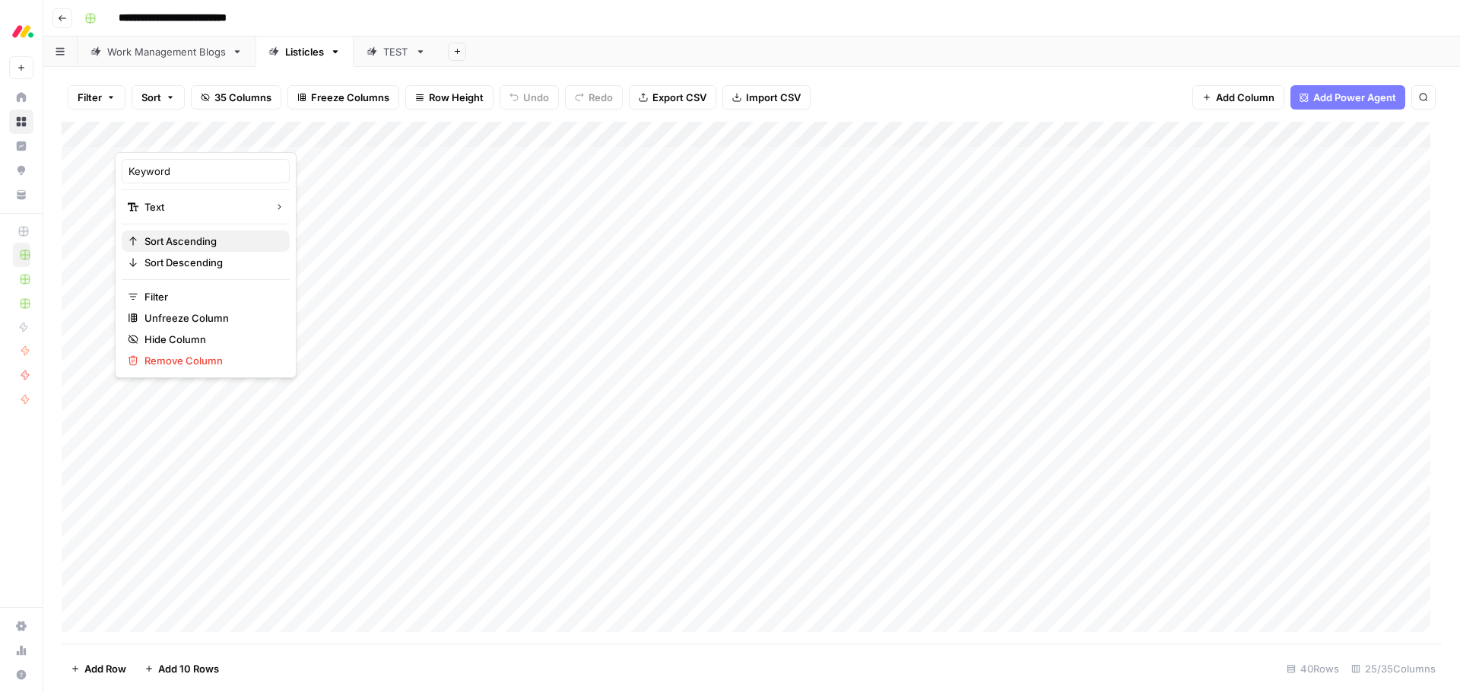
click at [213, 247] on span "Sort Ascending" at bounding box center [211, 241] width 133 height 15
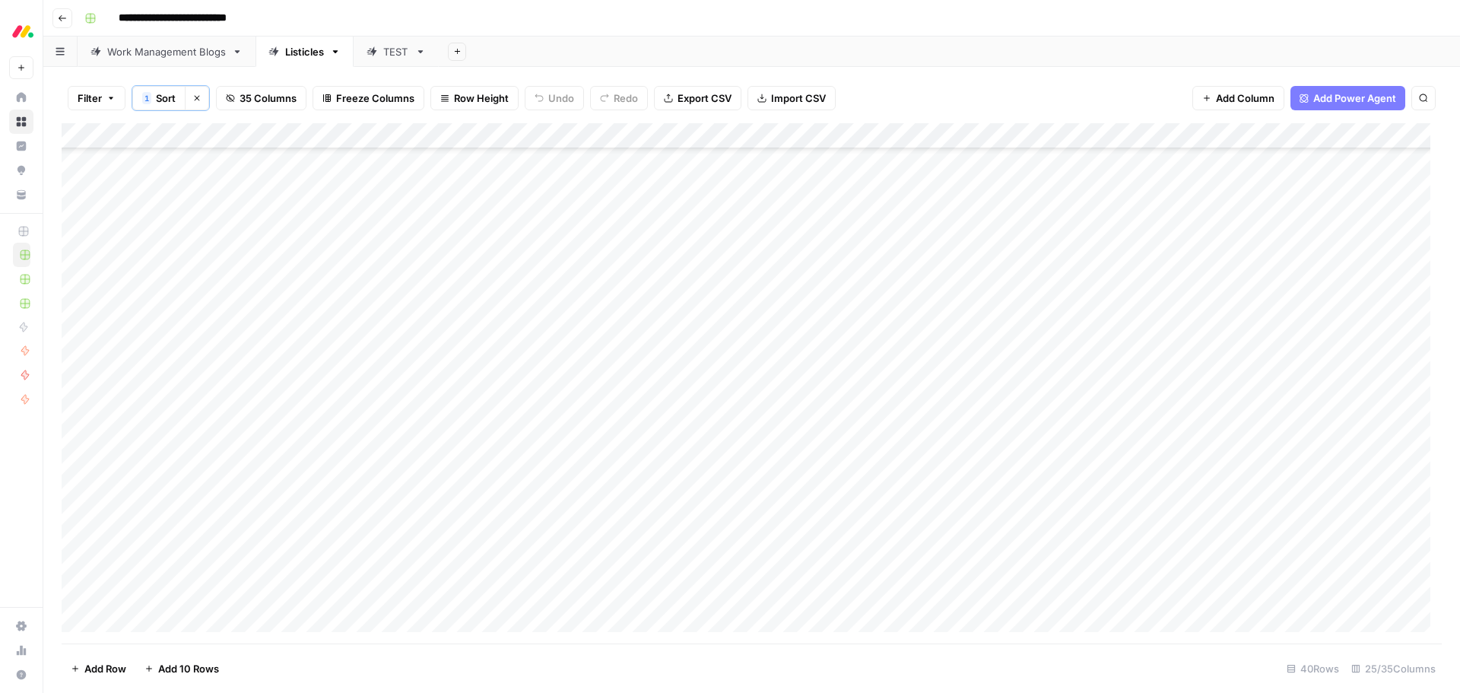
scroll to position [576, 0]
click at [201, 101] on icon "button" at bounding box center [196, 98] width 9 height 9
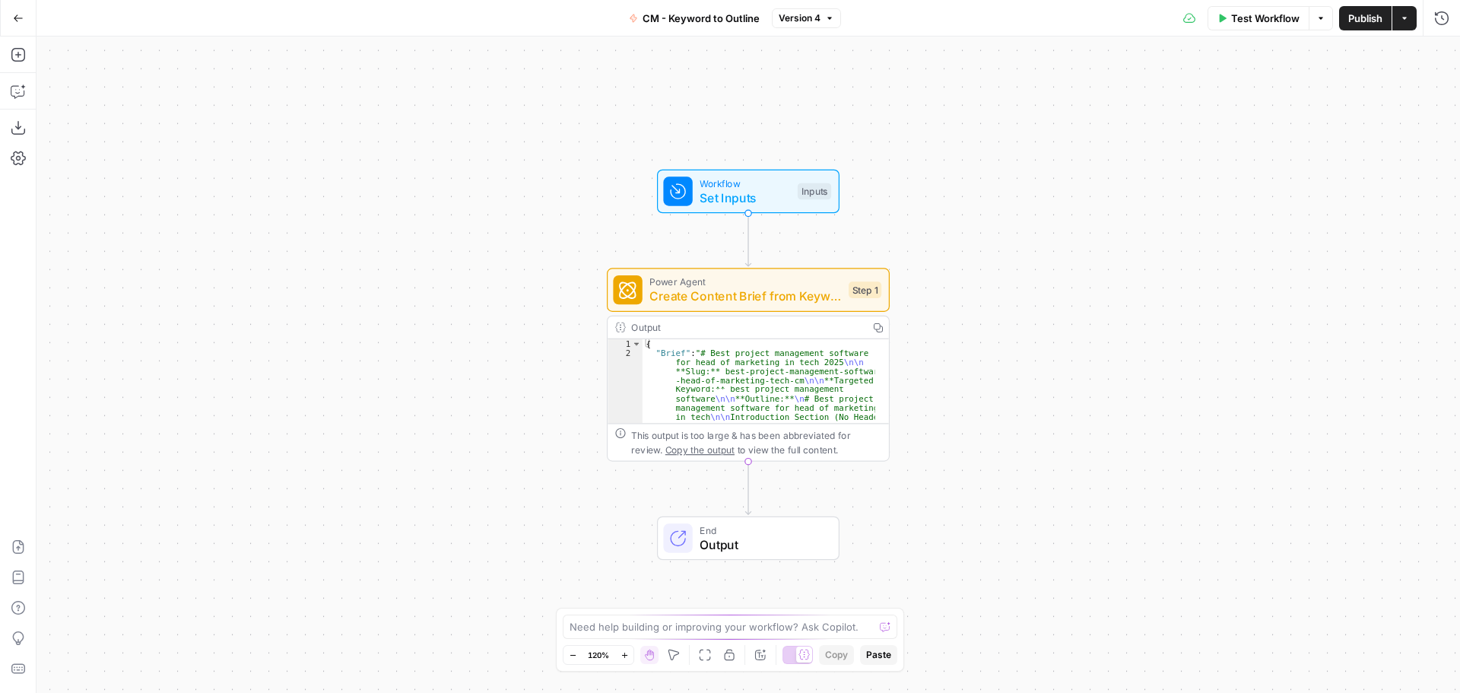
click at [816, 284] on span "Power Agent" at bounding box center [746, 282] width 192 height 14
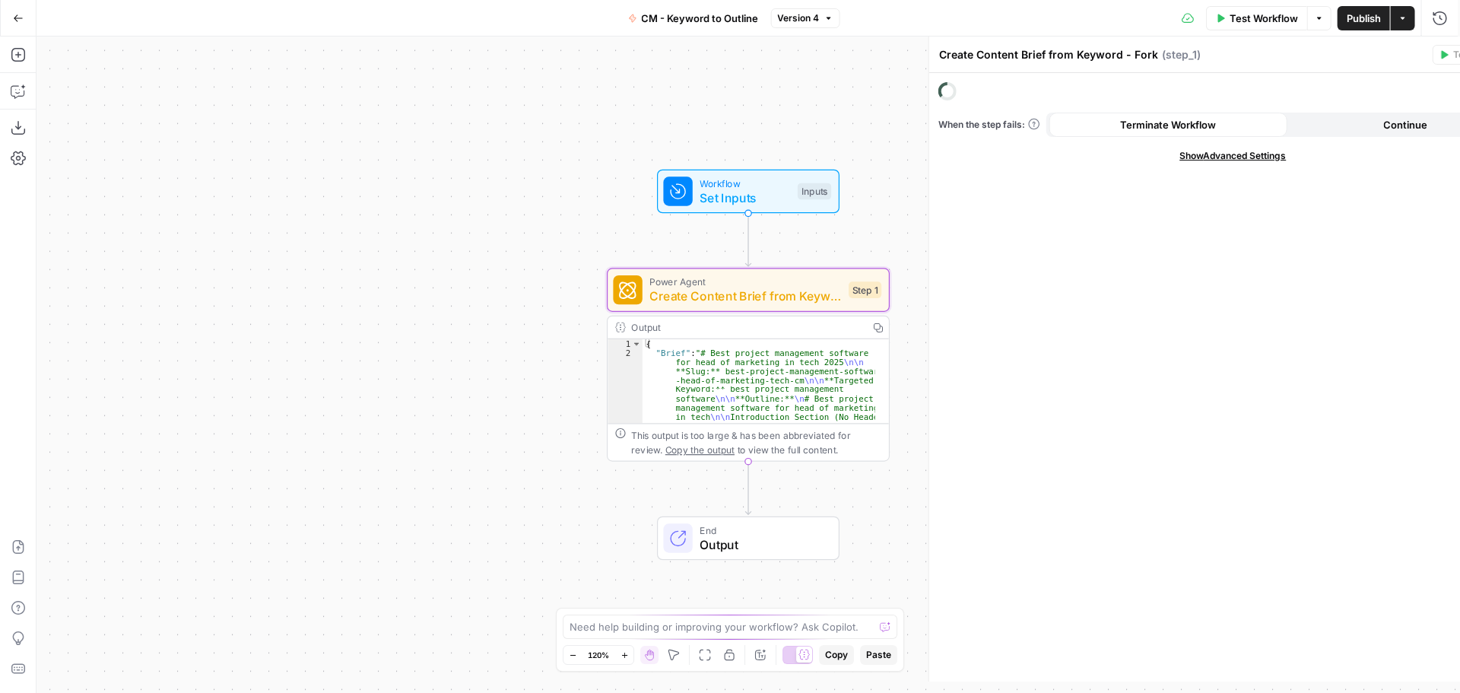
click at [809, 254] on icon "button" at bounding box center [804, 255] width 11 height 11
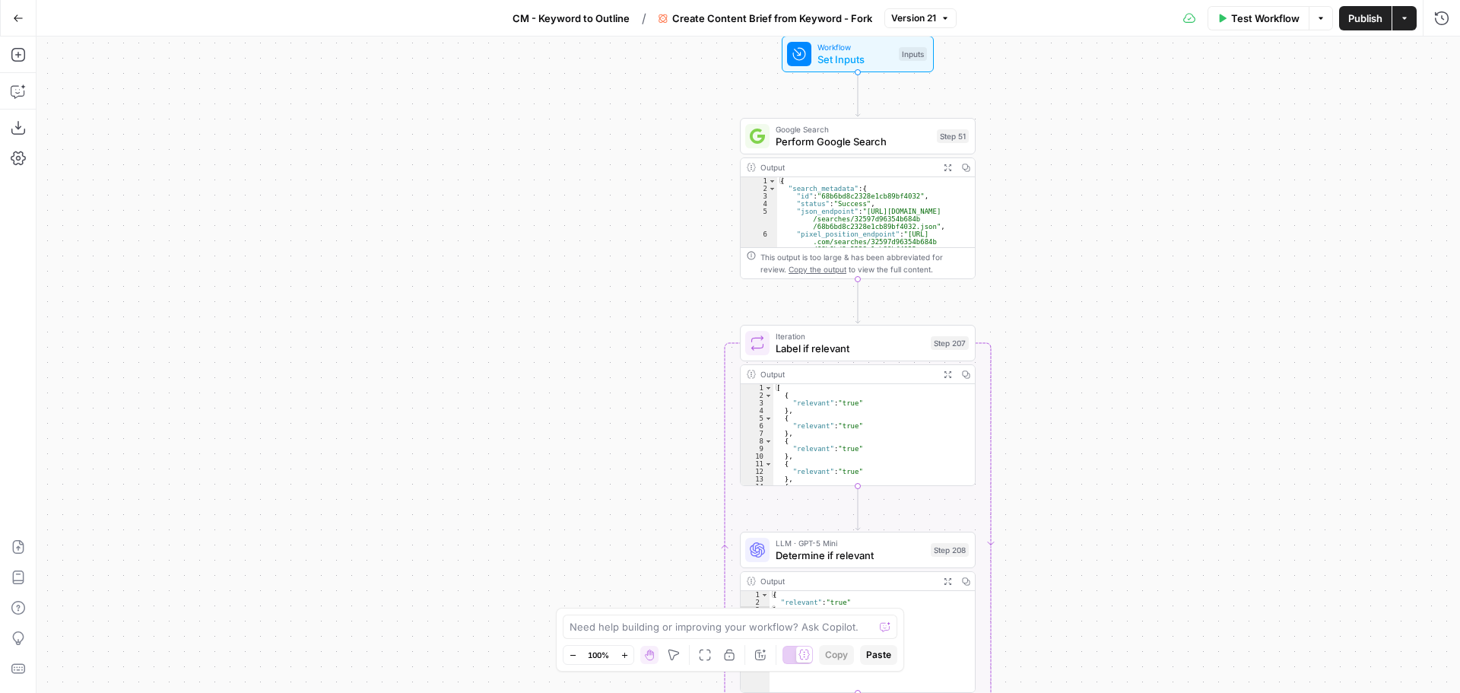
click at [654, 433] on div "Workflow Set Inputs Inputs Google Search Perform Google Search Step 51 Output E…" at bounding box center [749, 365] width 1424 height 656
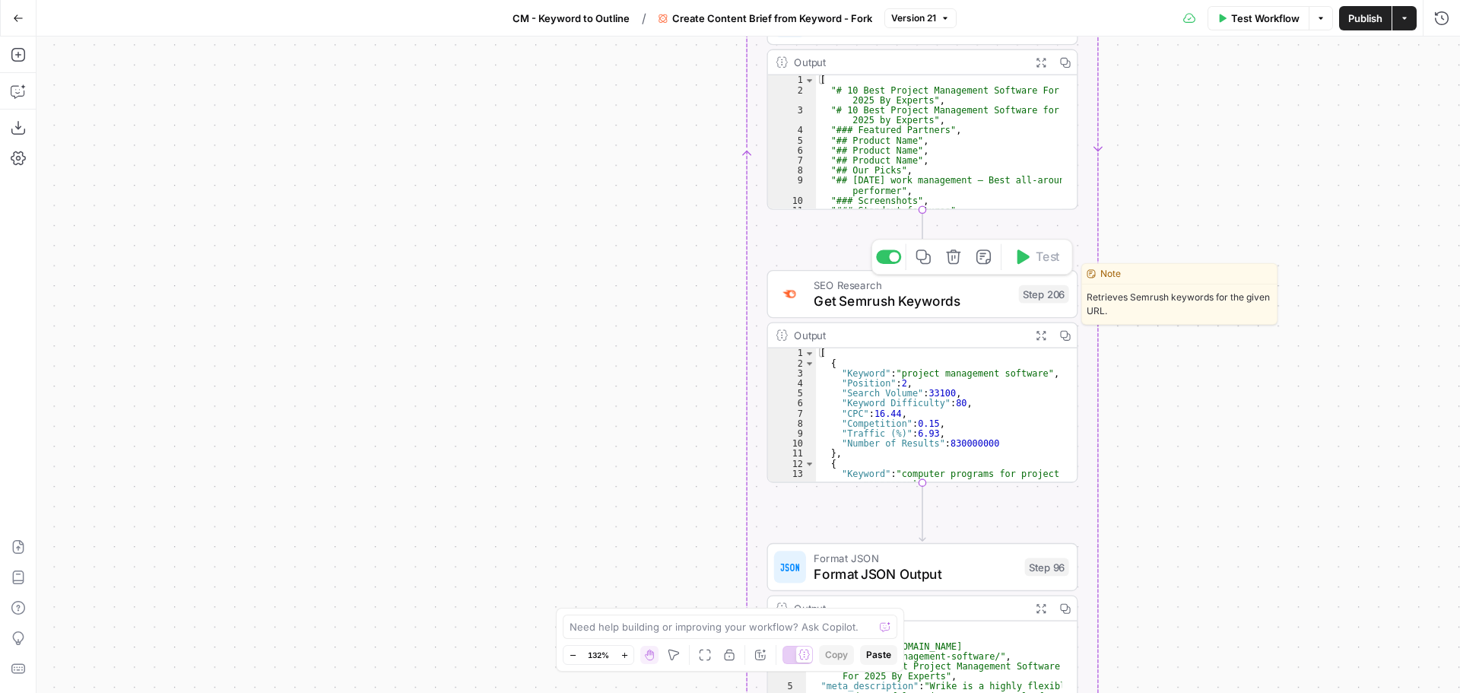
click at [848, 308] on span "Get Semrush Keywords" at bounding box center [912, 301] width 197 height 20
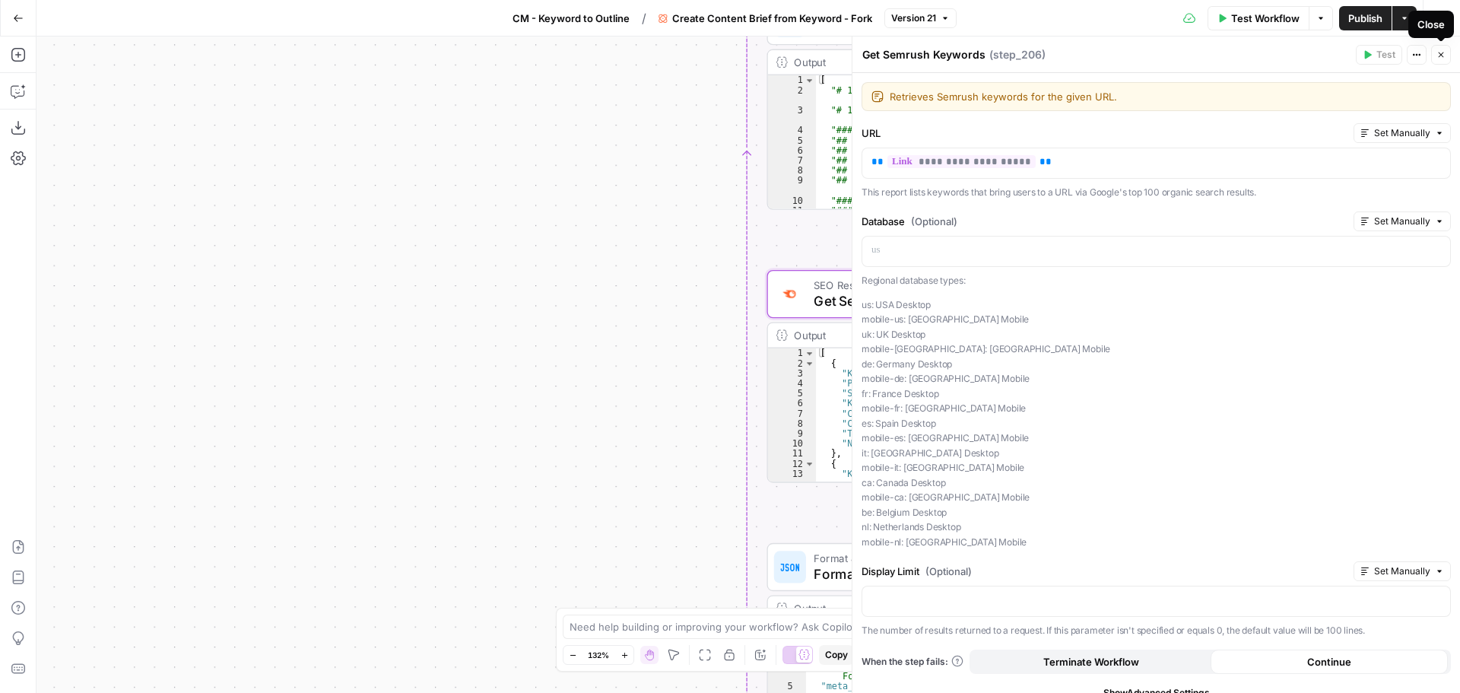
click at [1434, 59] on button "Close" at bounding box center [1441, 55] width 20 height 20
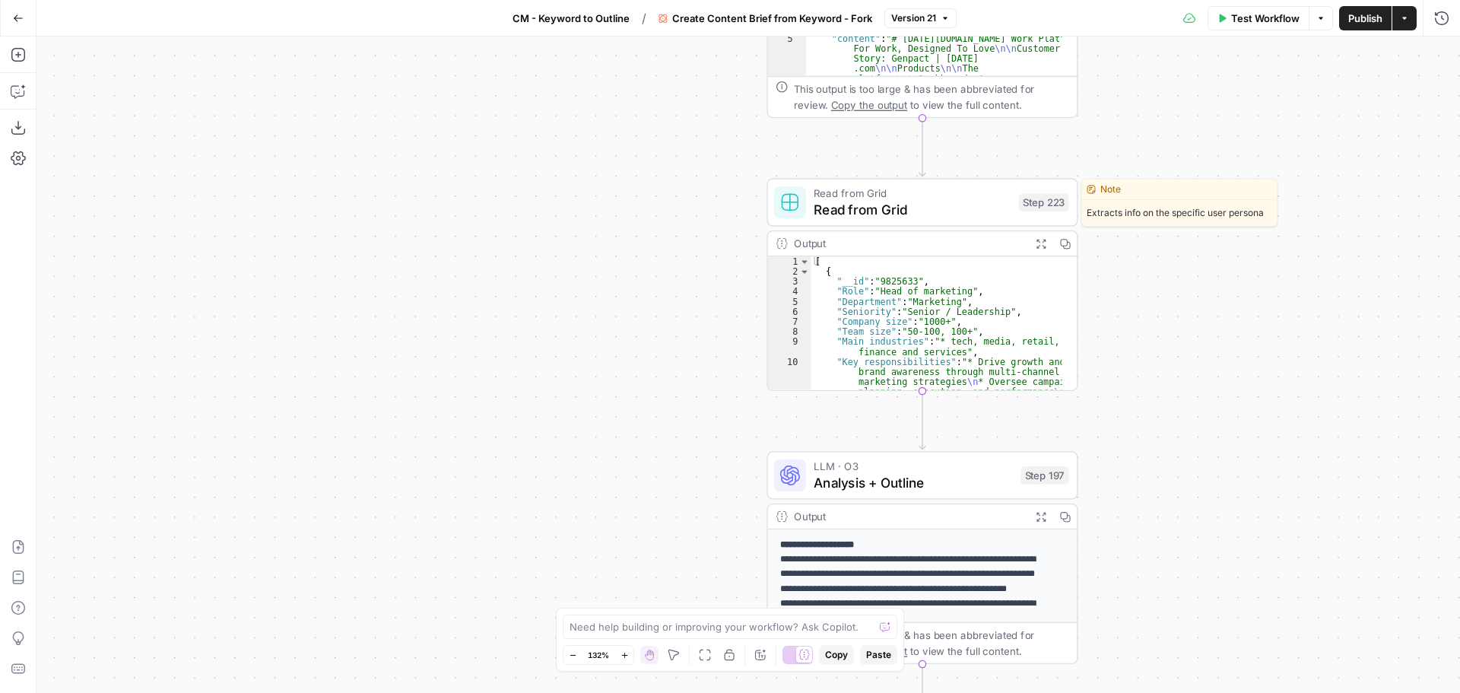
click at [928, 199] on span "Read from Grid" at bounding box center [912, 209] width 197 height 20
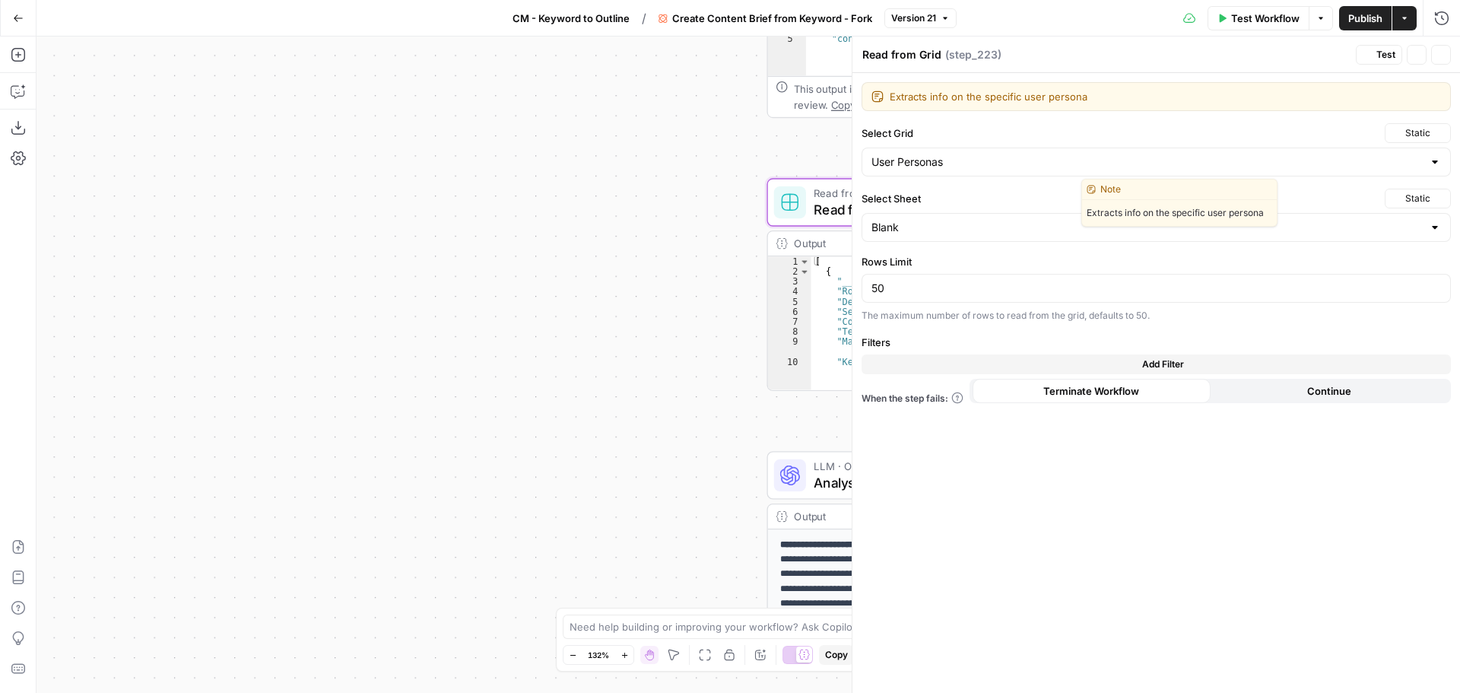
type input "User Personas"
type input "Blank"
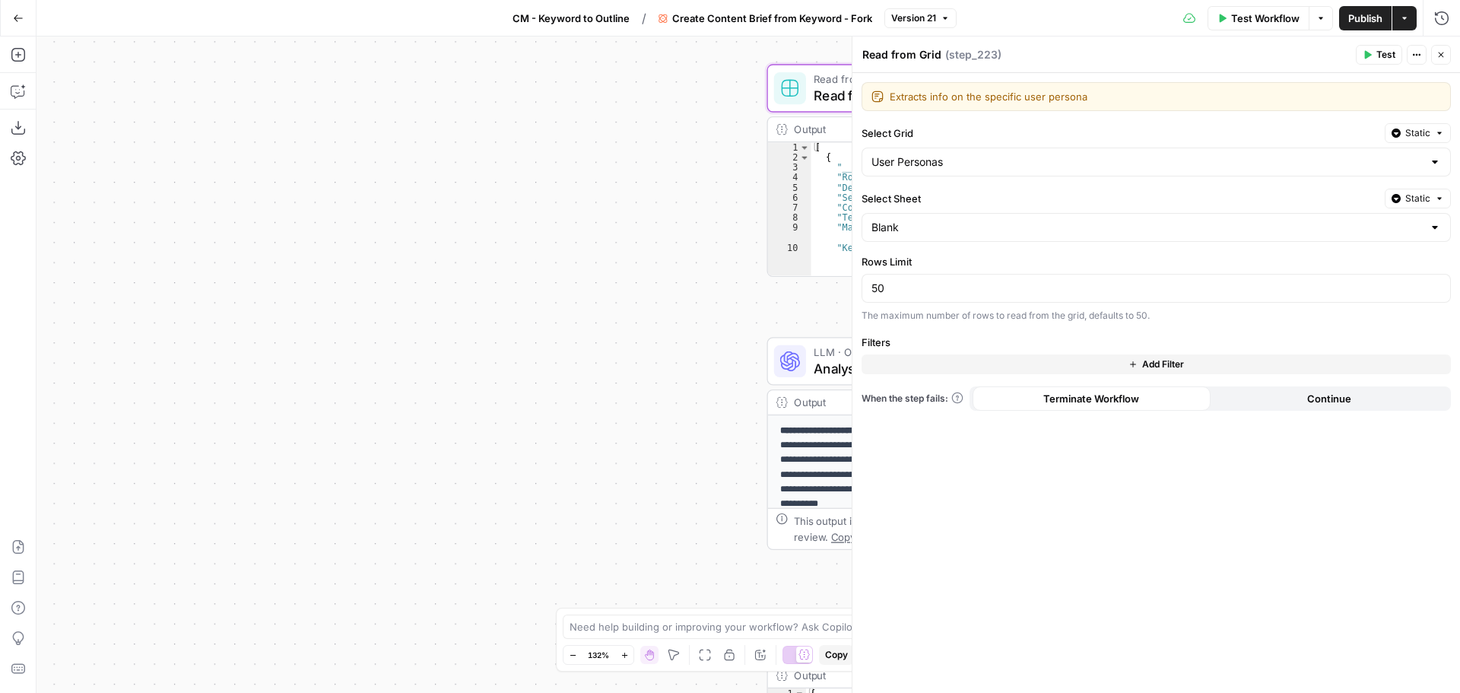
click at [830, 365] on span "Analysis + Outline" at bounding box center [913, 368] width 199 height 20
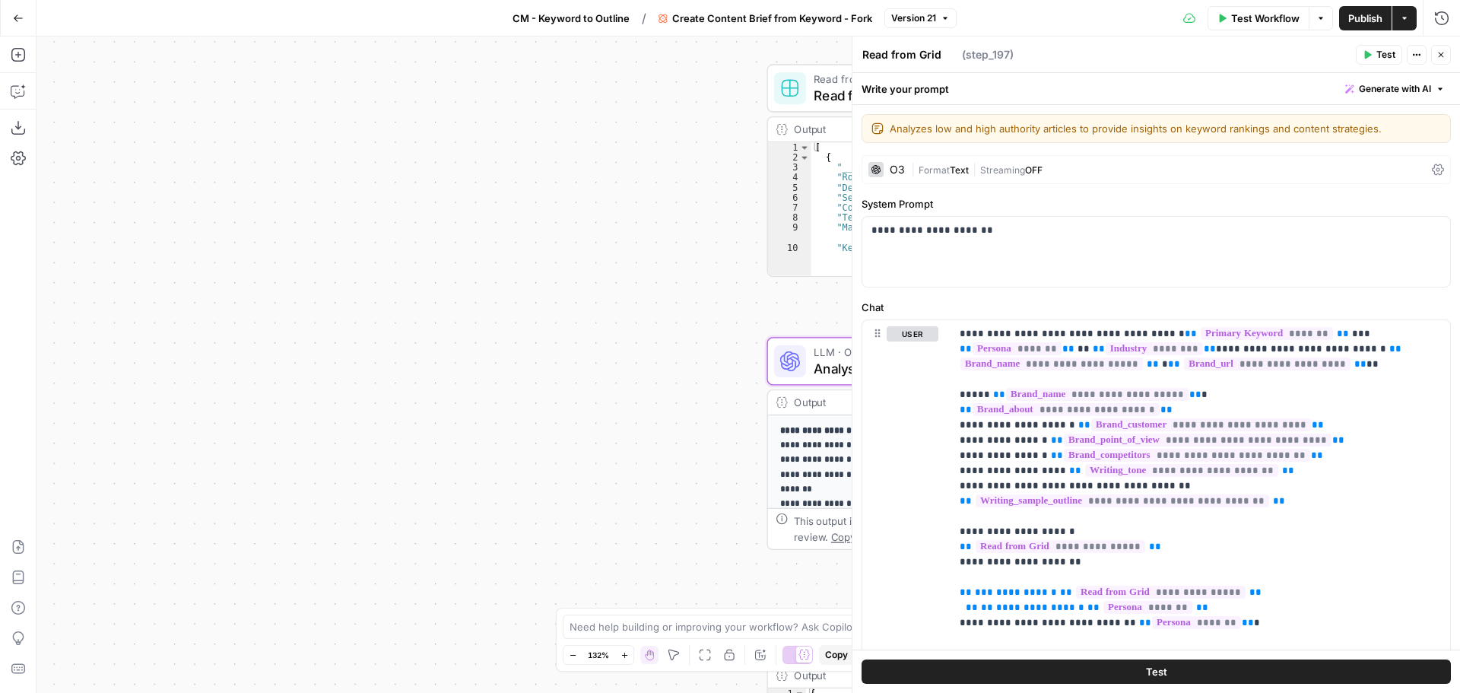
type textarea "Analysis + Outline"
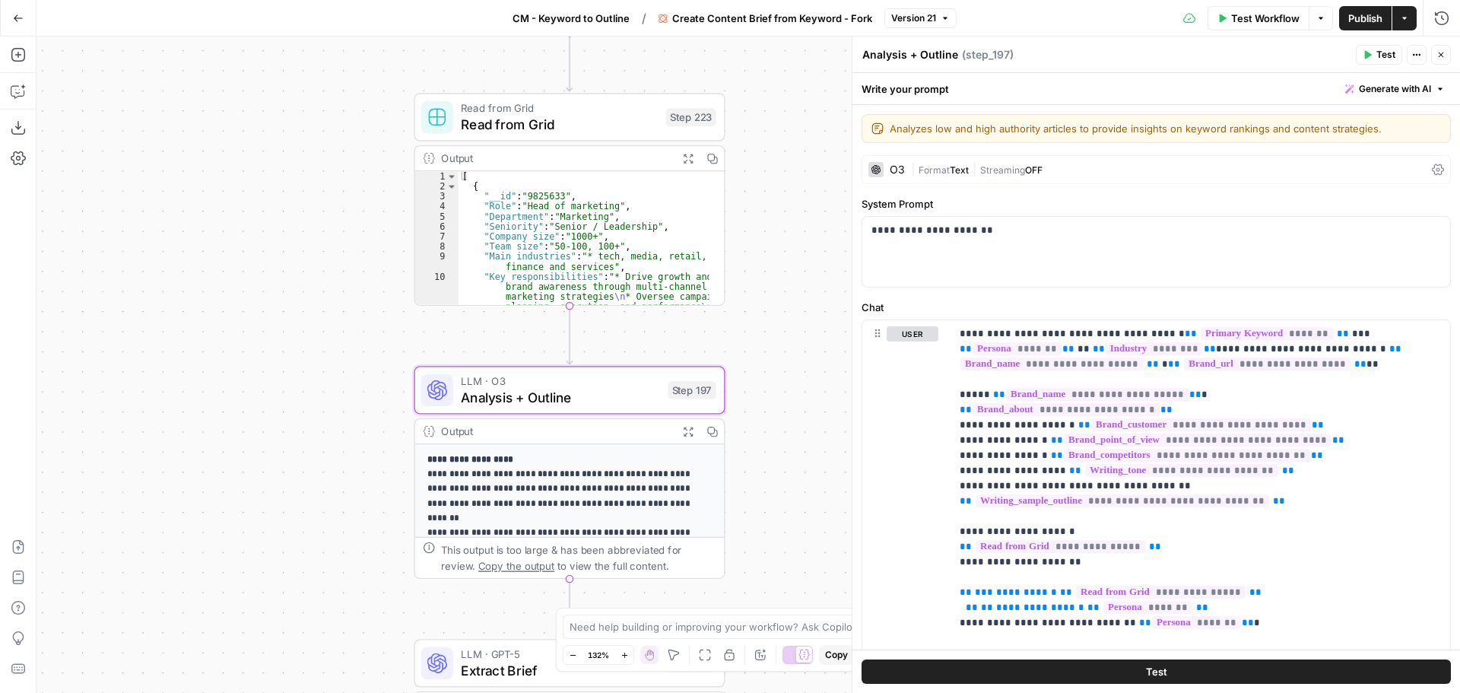
drag, startPoint x: 674, startPoint y: 304, endPoint x: 321, endPoint y: 333, distance: 354.1
click at [321, 333] on div "Workflow Set Inputs Inputs Google Search Perform Google Search Step 51 Output E…" at bounding box center [749, 365] width 1424 height 656
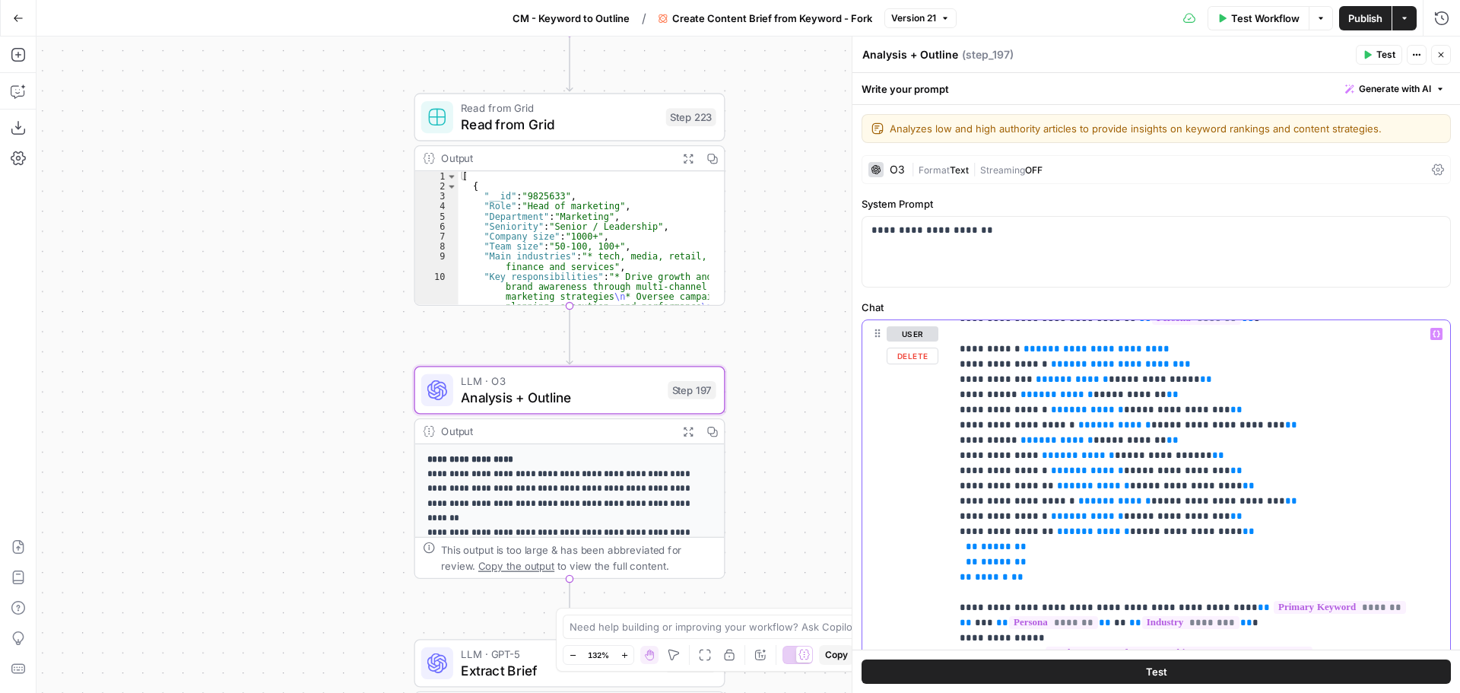
scroll to position [380, 0]
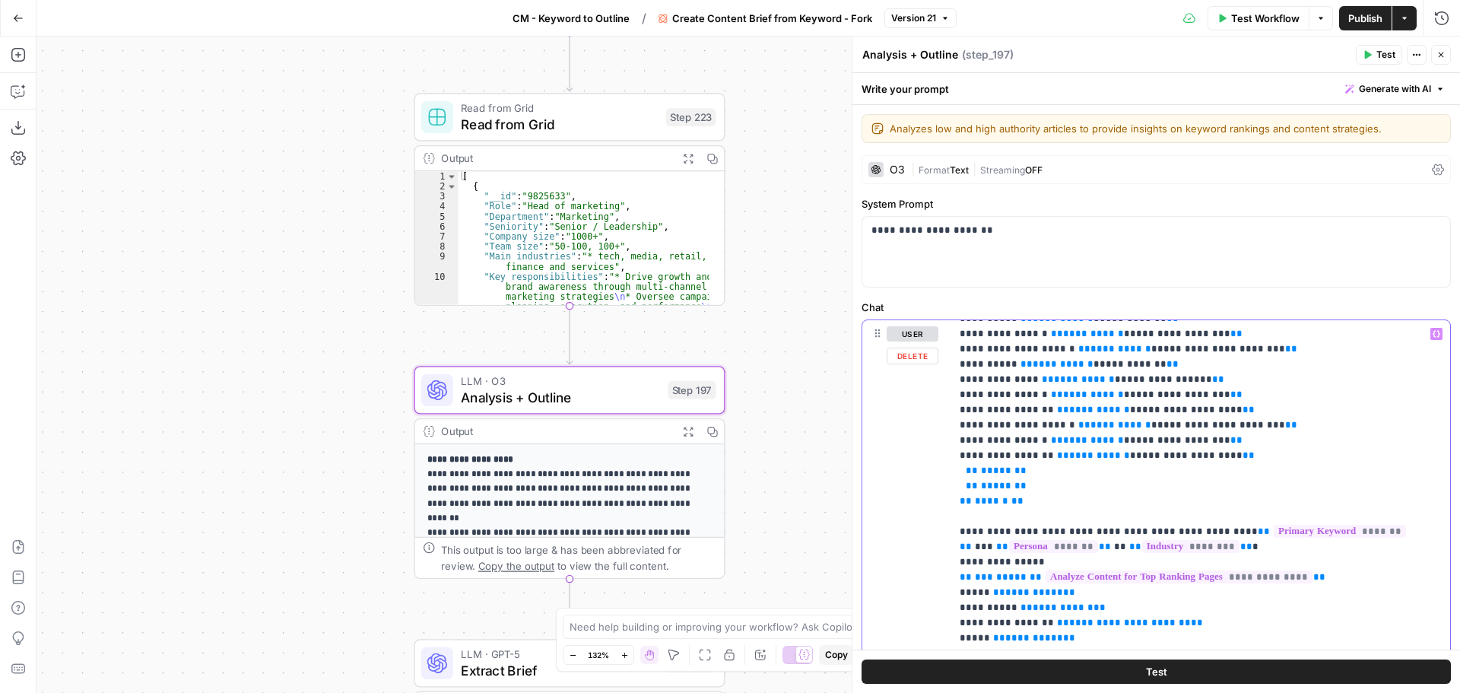
drag, startPoint x: 952, startPoint y: 440, endPoint x: 1253, endPoint y: 485, distance: 305.2
click at [1253, 485] on div "**********" at bounding box center [1195, 630] width 488 height 620
copy p "**********"
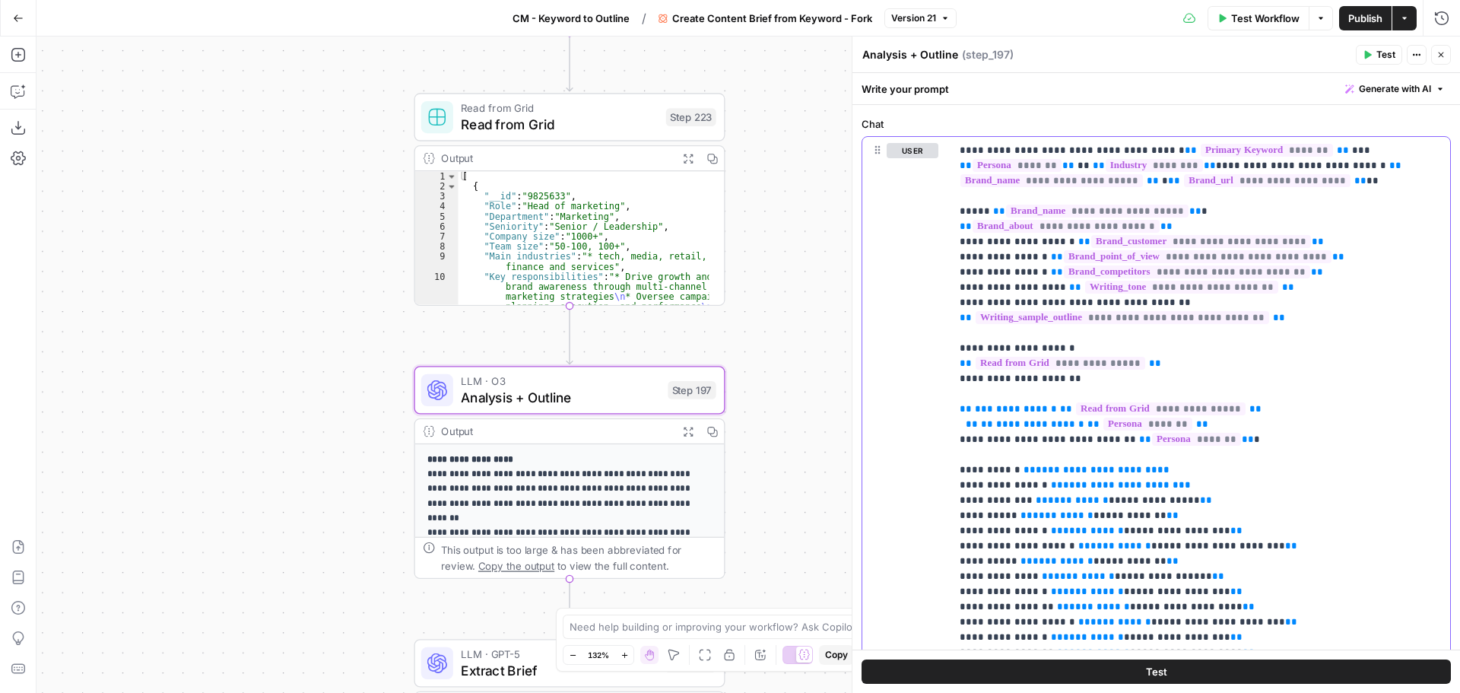
scroll to position [183, 0]
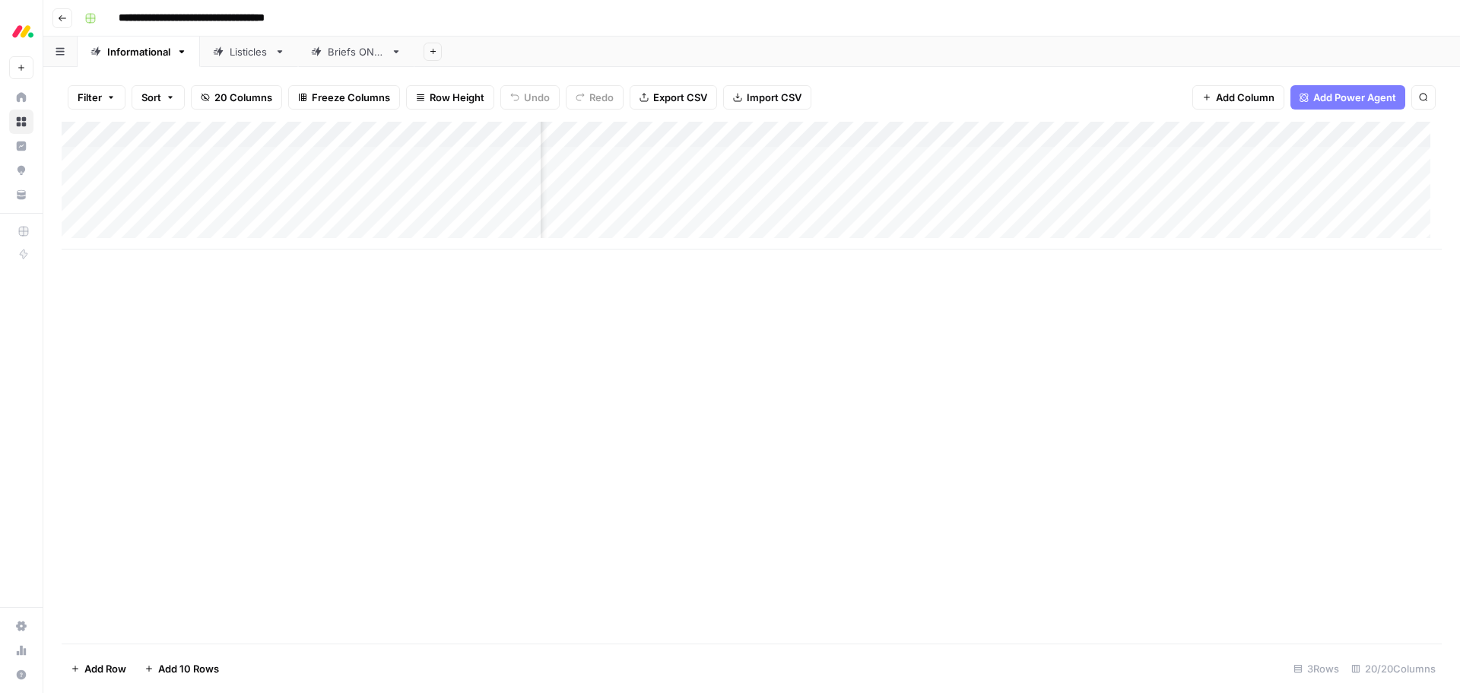
scroll to position [0, 1375]
click at [1034, 135] on div "Add Column" at bounding box center [752, 186] width 1380 height 128
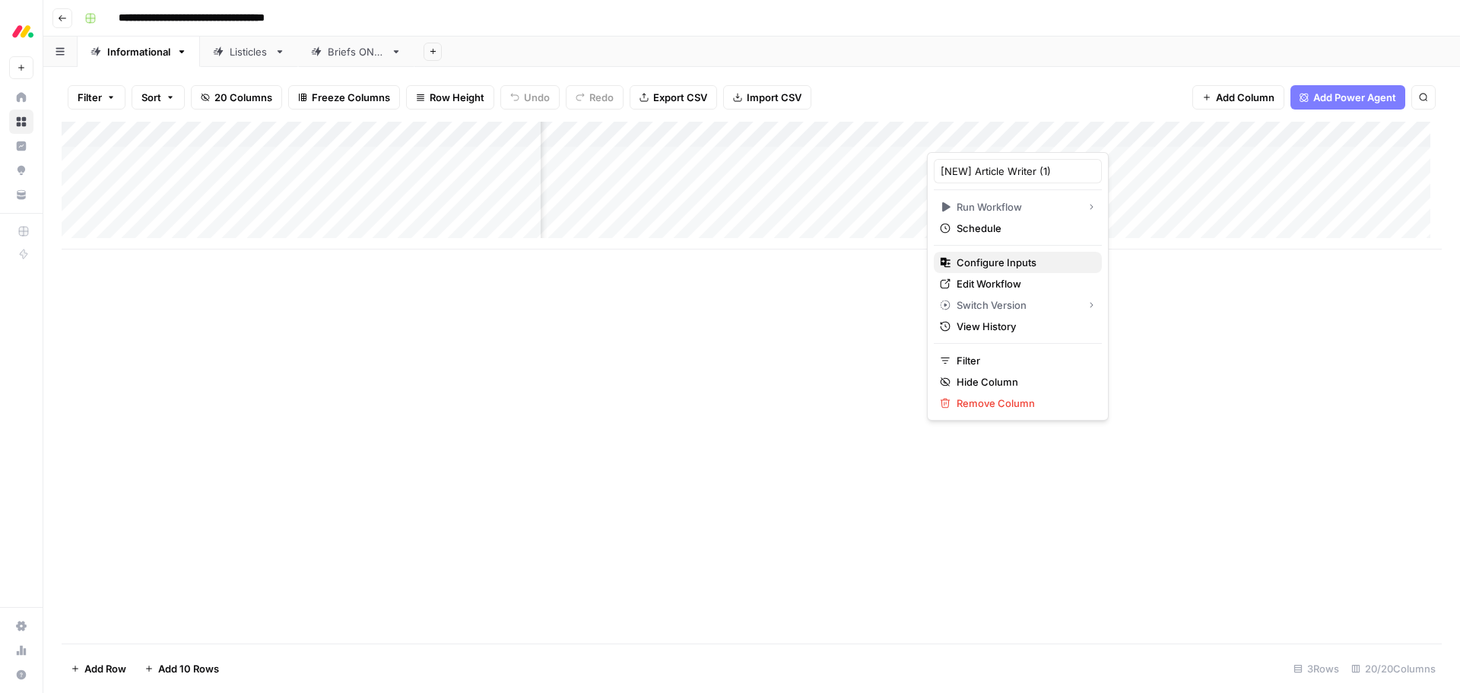
click at [977, 265] on span "Configure Inputs" at bounding box center [1023, 262] width 133 height 15
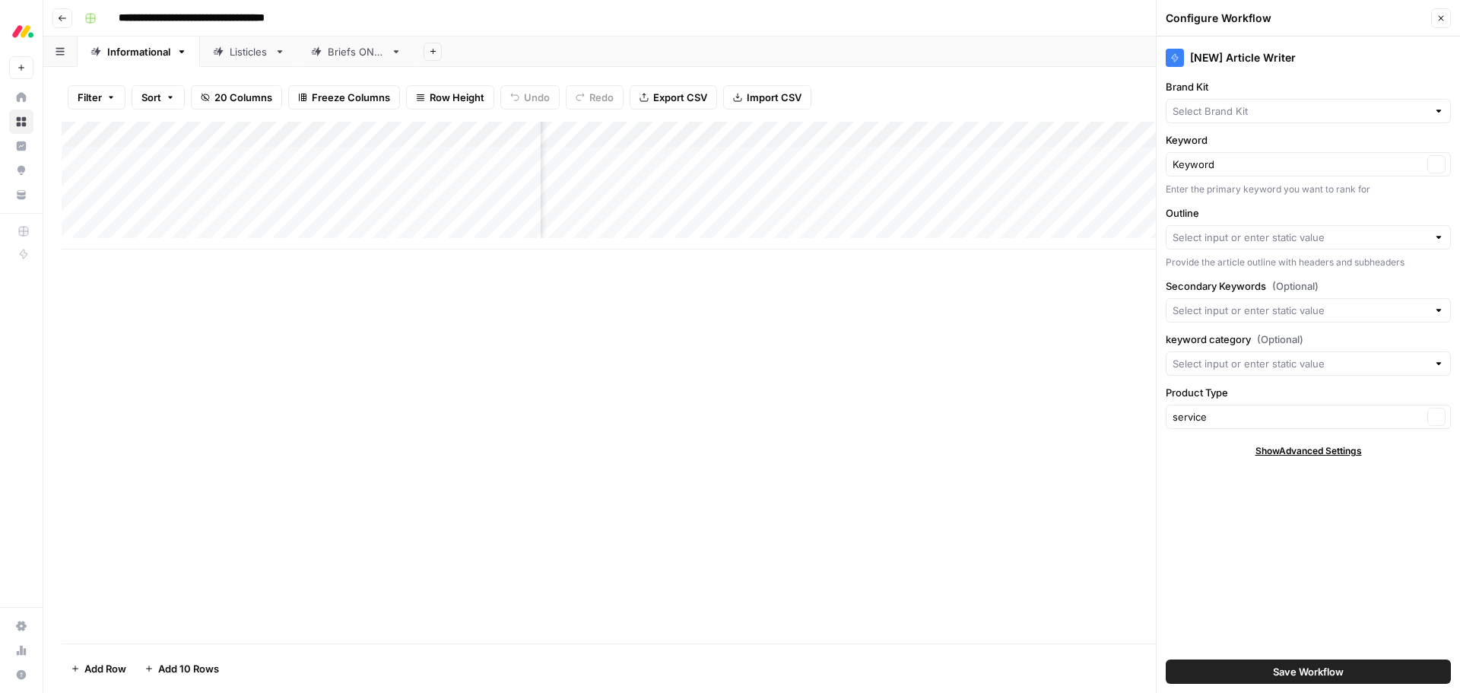
type input "monday Service"
click at [1304, 452] on span "Show Advanced Settings" at bounding box center [1309, 451] width 106 height 14
click at [1304, 452] on span "Hide Advanced Settings" at bounding box center [1308, 451] width 103 height 14
click at [1434, 21] on button "Close" at bounding box center [1441, 18] width 20 height 20
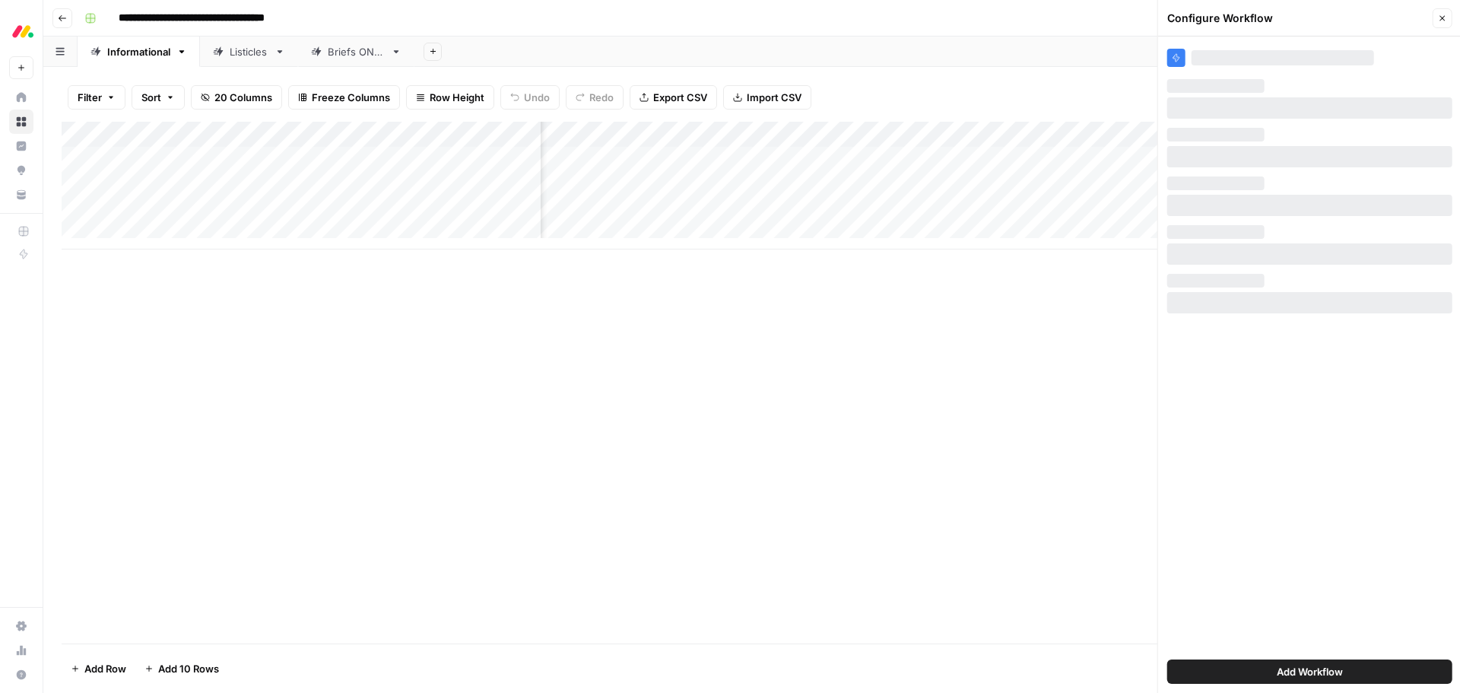
scroll to position [0, 1479]
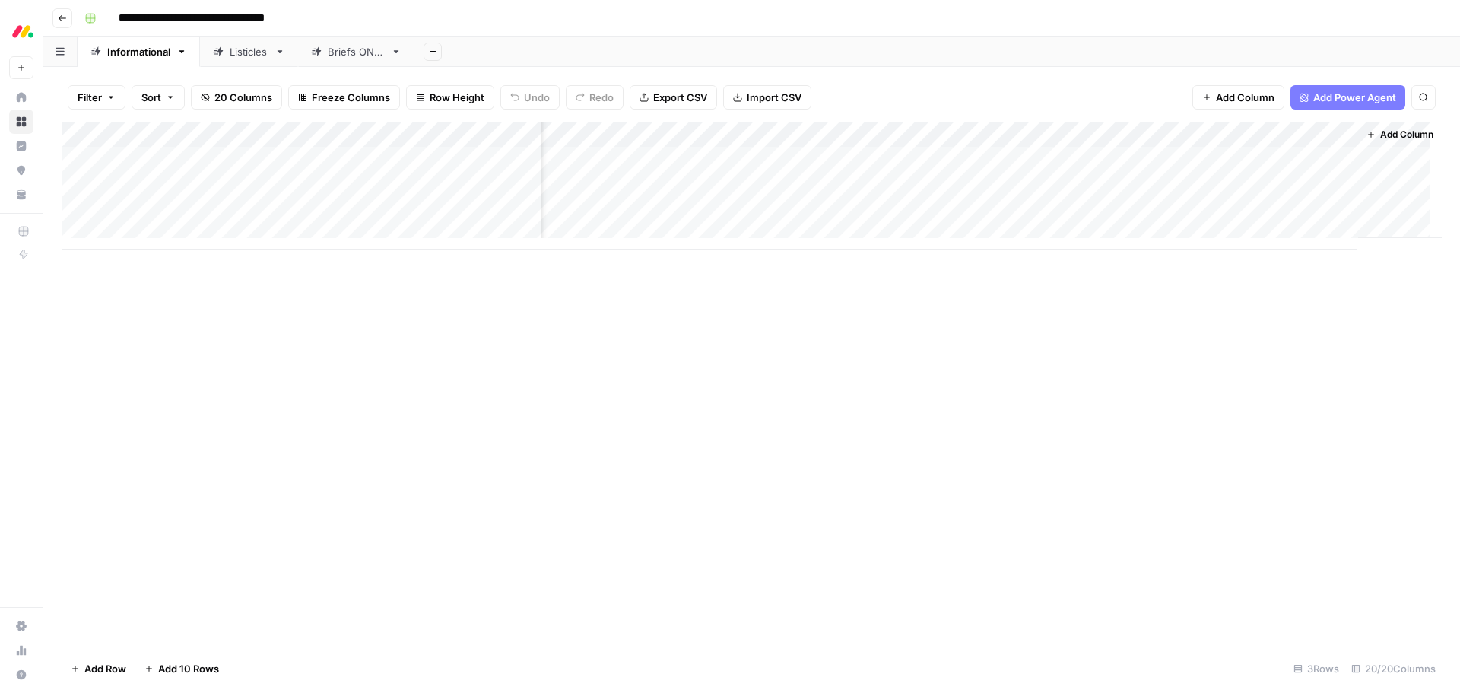
click at [1390, 136] on span "Add Column" at bounding box center [1406, 135] width 53 height 14
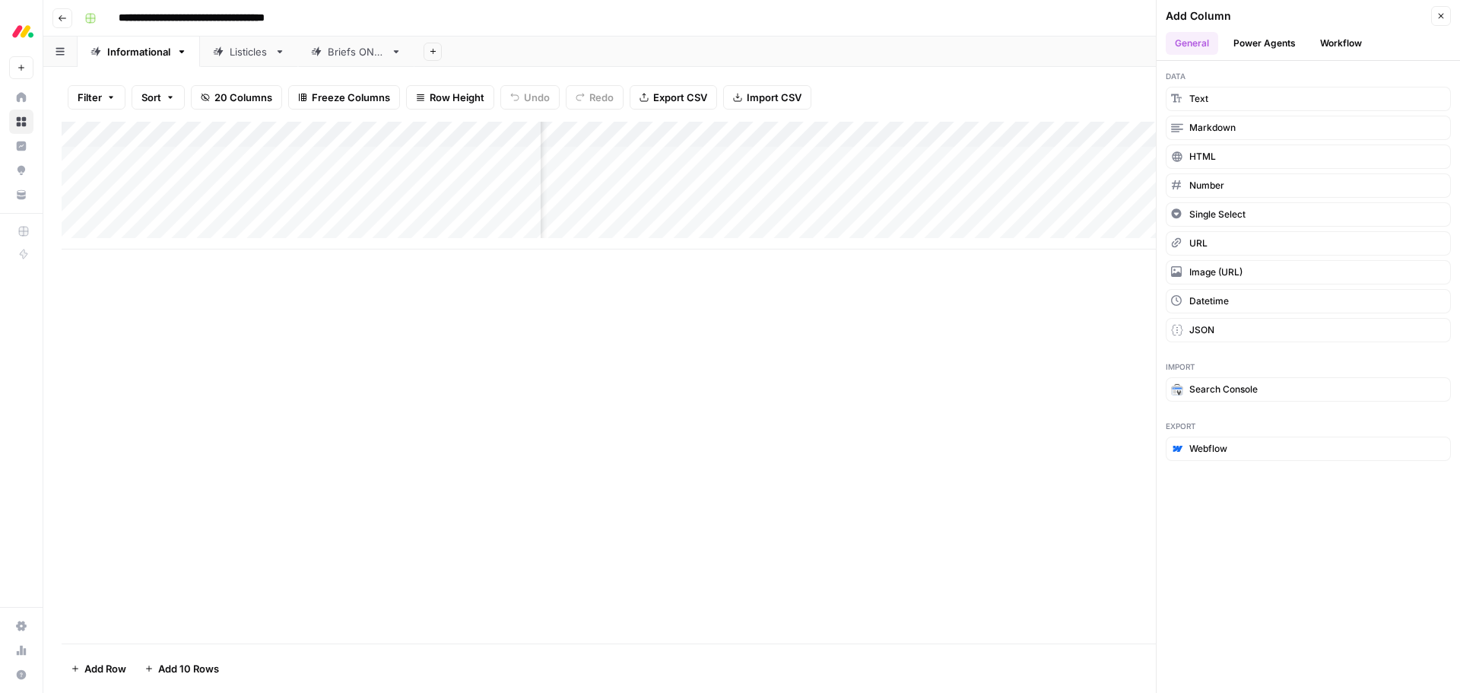
click at [1348, 50] on button "Workflow" at bounding box center [1341, 43] width 60 height 23
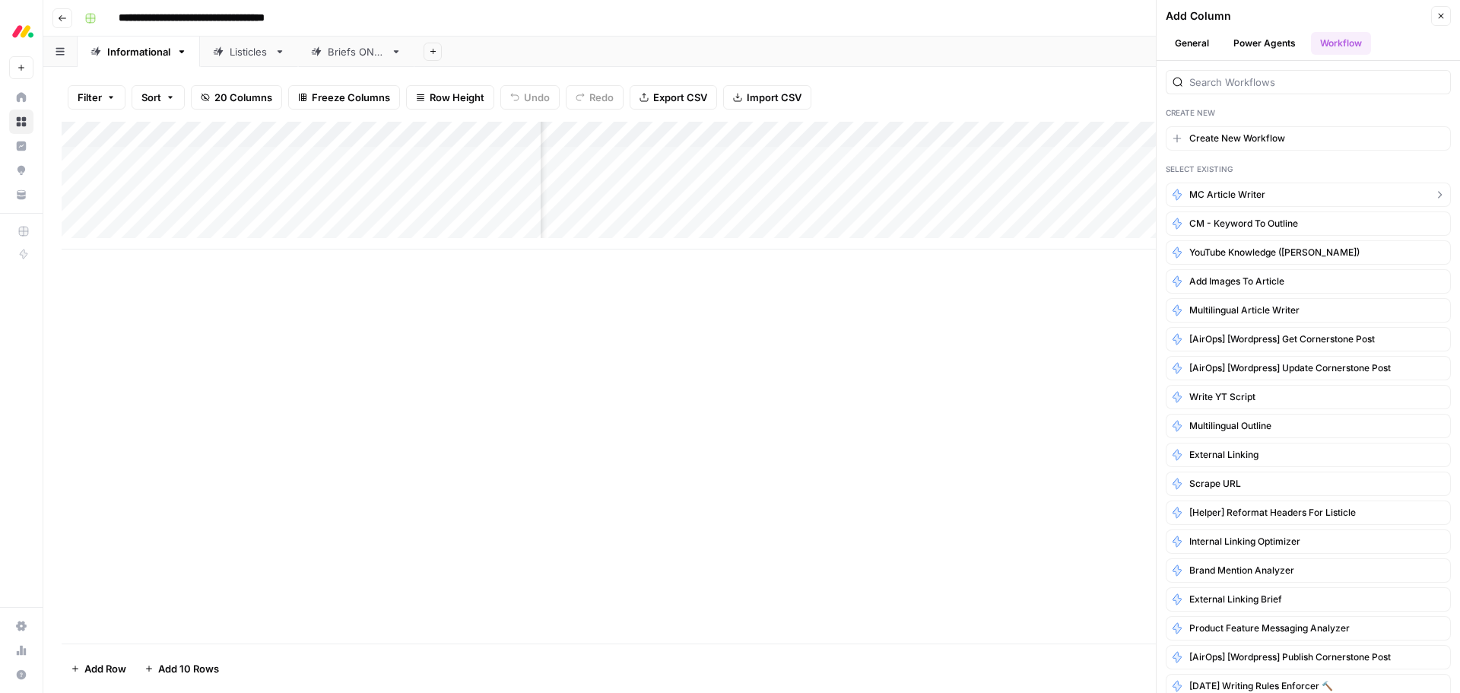
click at [1258, 199] on span "MC Article Writer" at bounding box center [1228, 195] width 76 height 14
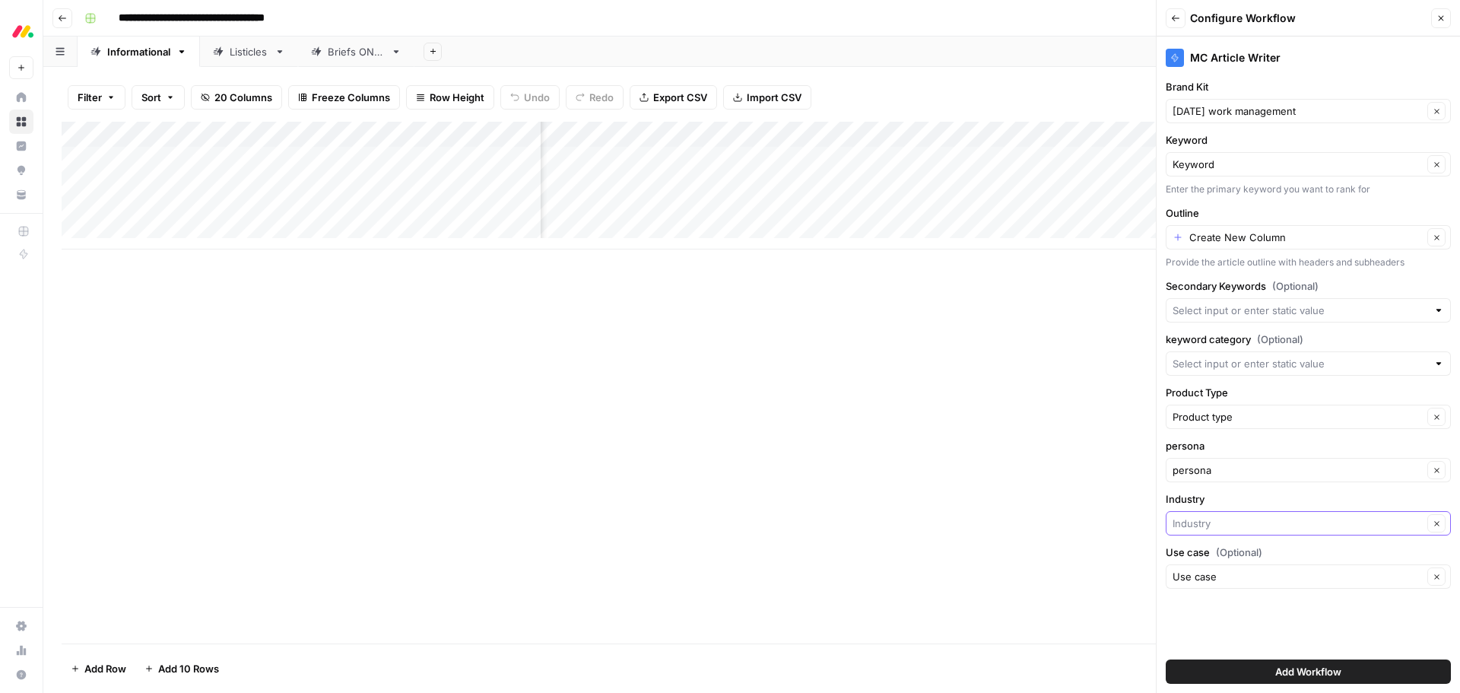
click at [1298, 518] on input "Industry" at bounding box center [1298, 523] width 250 height 15
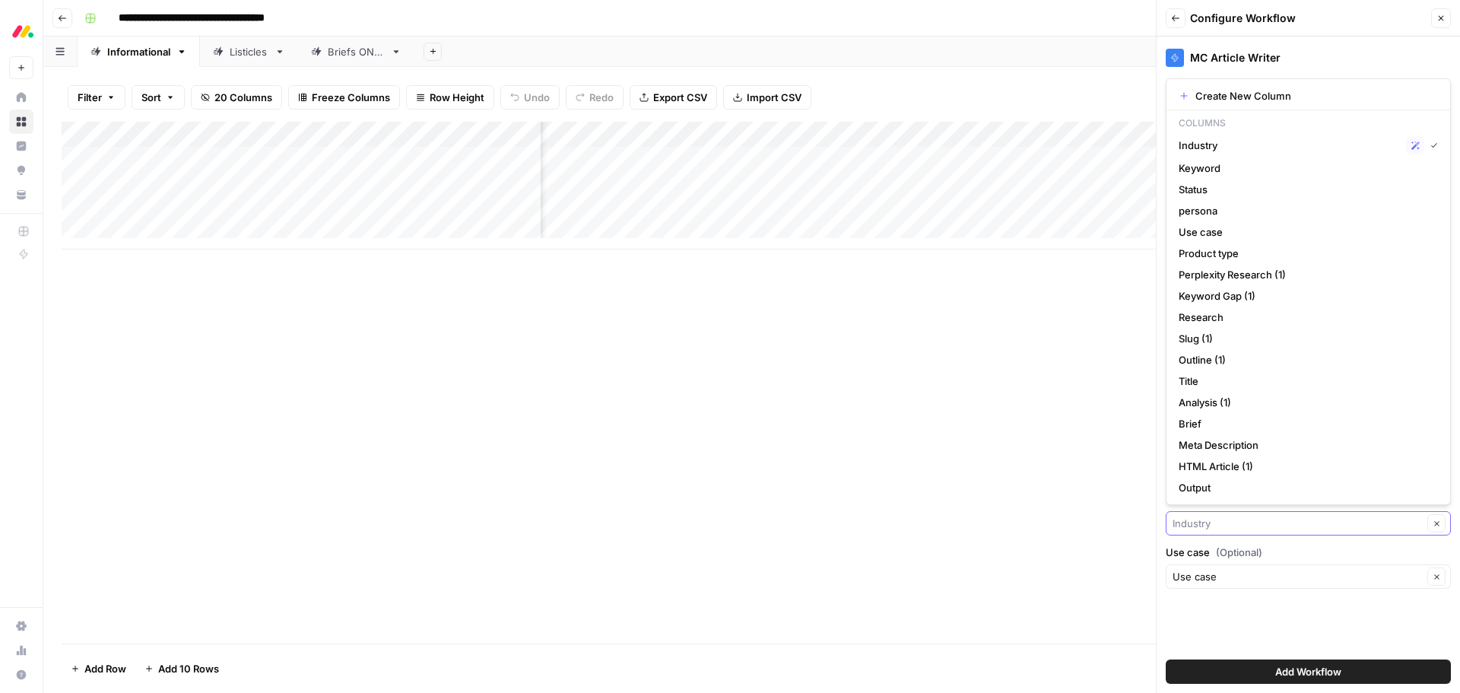
click at [1298, 518] on input "Industry" at bounding box center [1298, 523] width 250 height 15
type input "Industry"
click at [1308, 614] on div "MC Article Writer Brand Kit monday work management Clear Keyword Keyword Clear …" at bounding box center [1308, 365] width 303 height 656
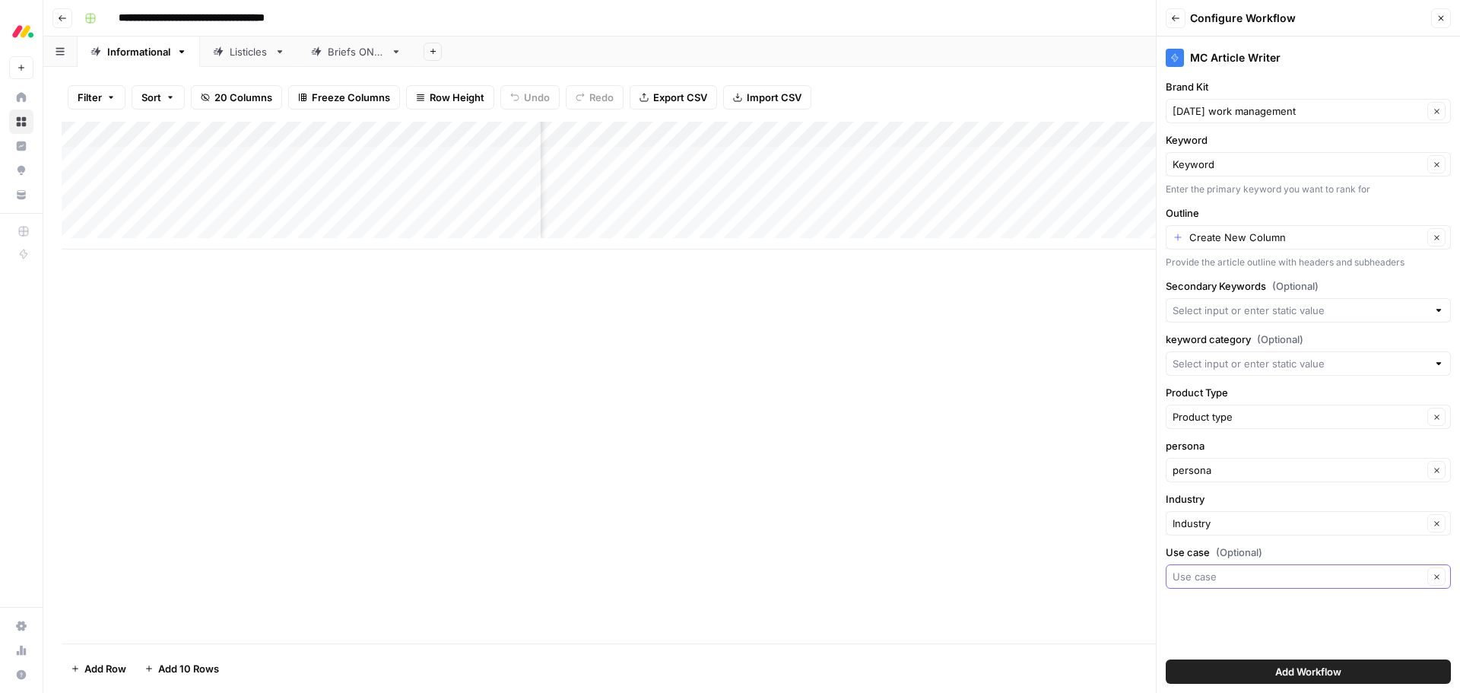
click at [1308, 582] on input "Use case (Optional)" at bounding box center [1298, 576] width 250 height 15
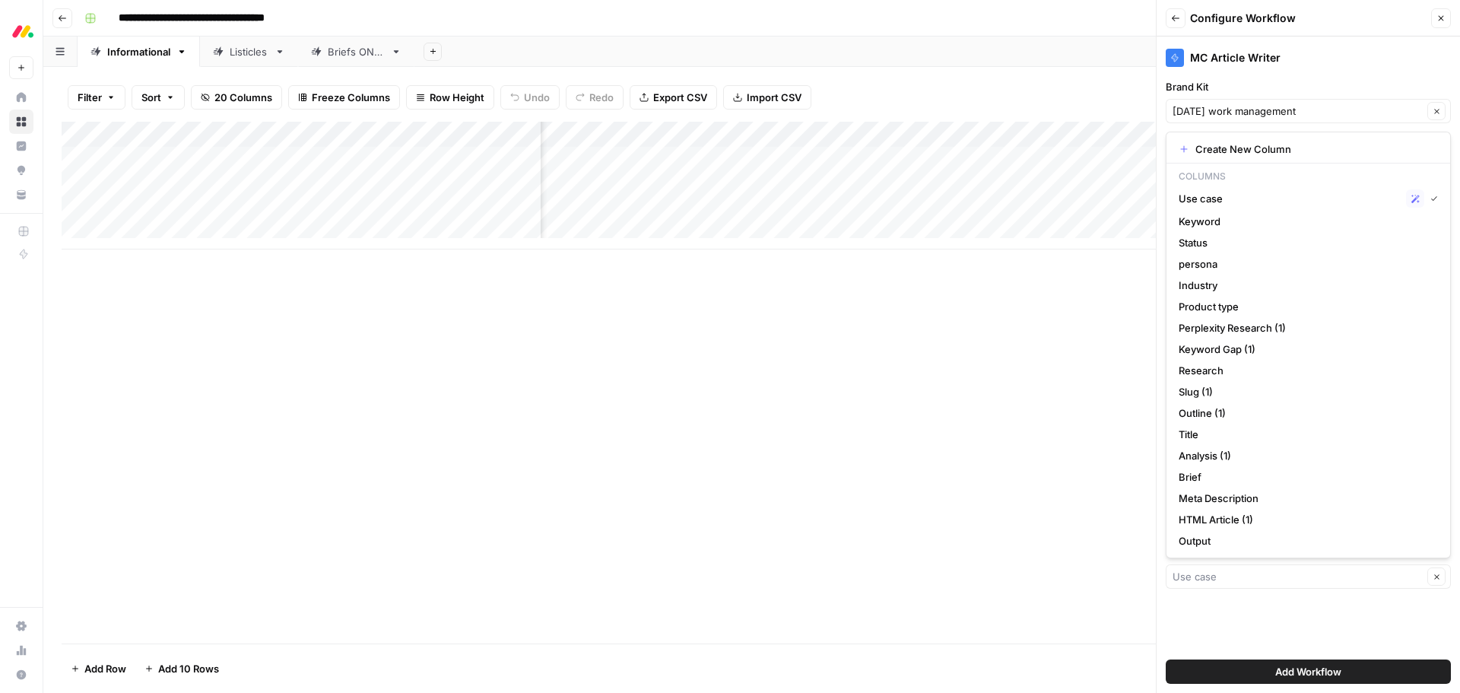
type input "Use case"
click at [1306, 618] on div "MC Article Writer Brand Kit monday work management Clear Keyword Keyword Clear …" at bounding box center [1308, 365] width 303 height 656
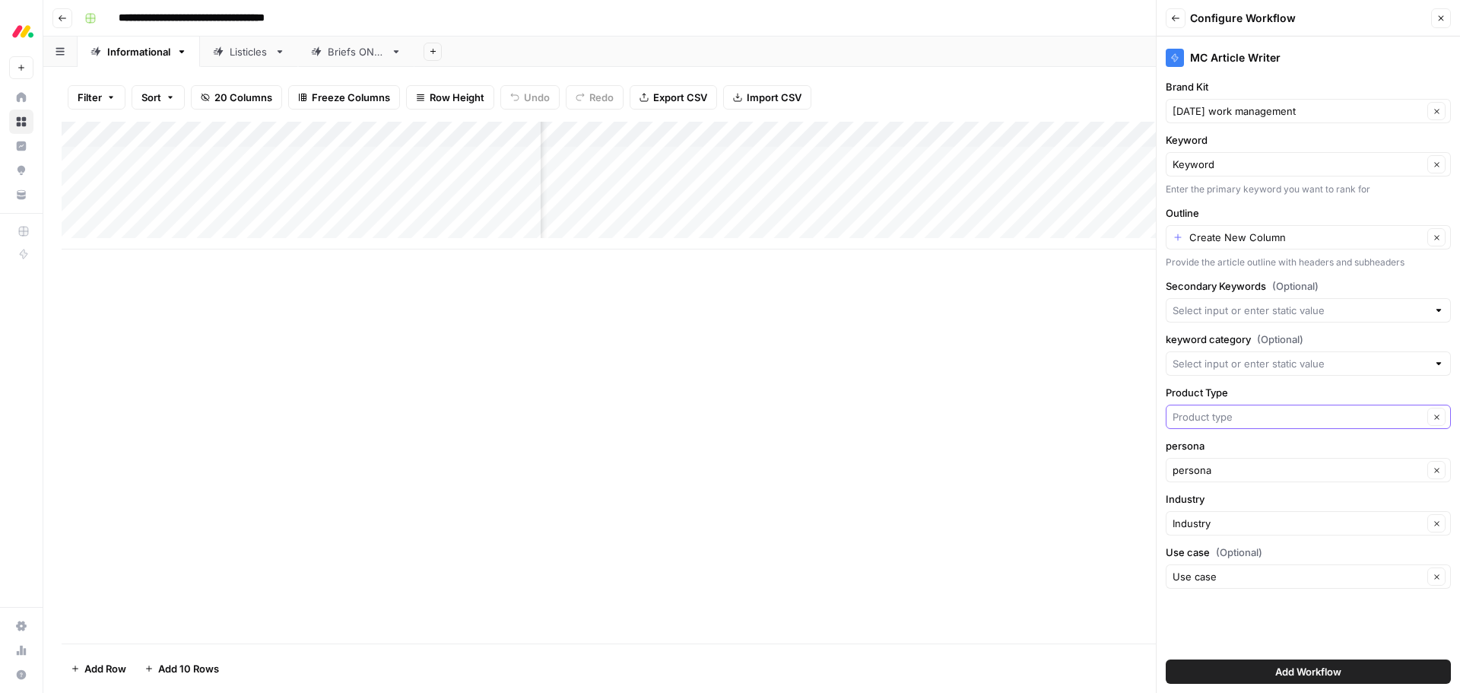
click at [1294, 423] on input "Product Type" at bounding box center [1298, 416] width 250 height 15
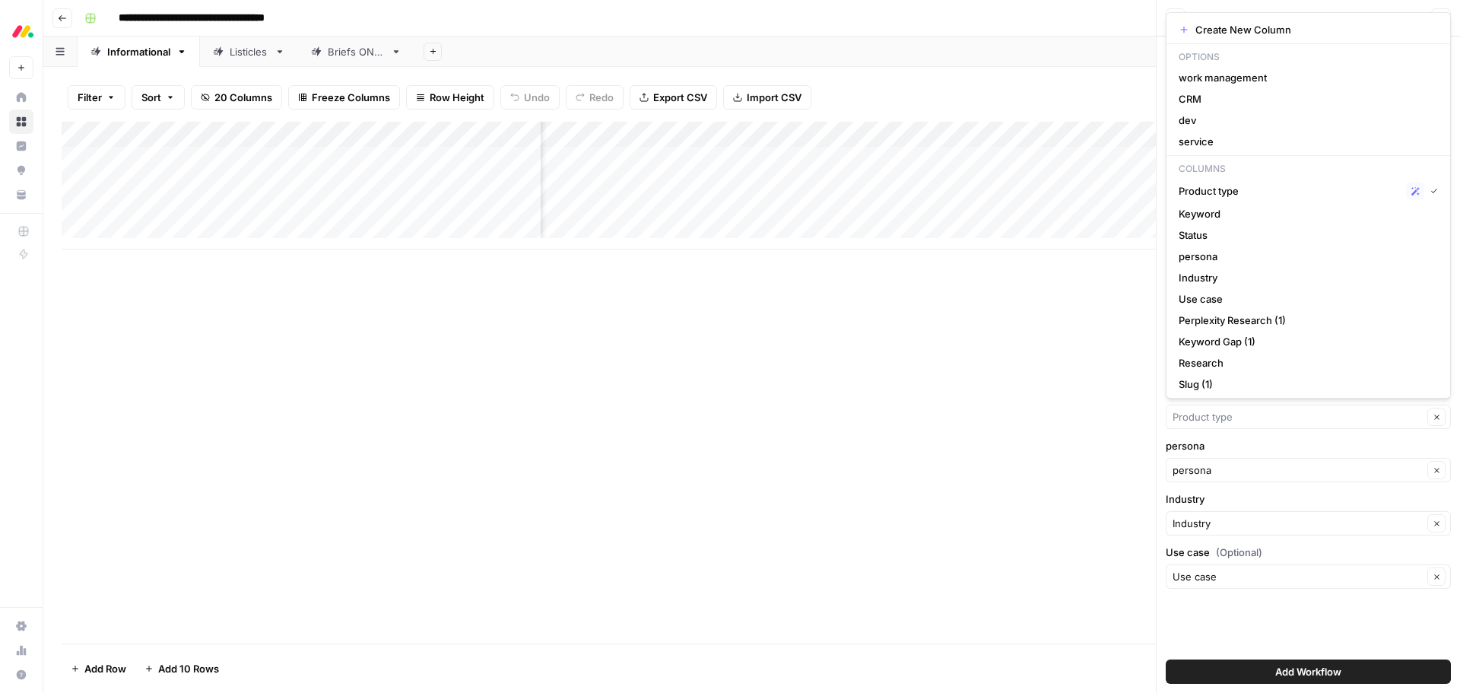
type input "Product type"
click at [1288, 631] on div "MC Article Writer Brand Kit monday work management Clear Keyword Keyword Clear …" at bounding box center [1308, 365] width 303 height 656
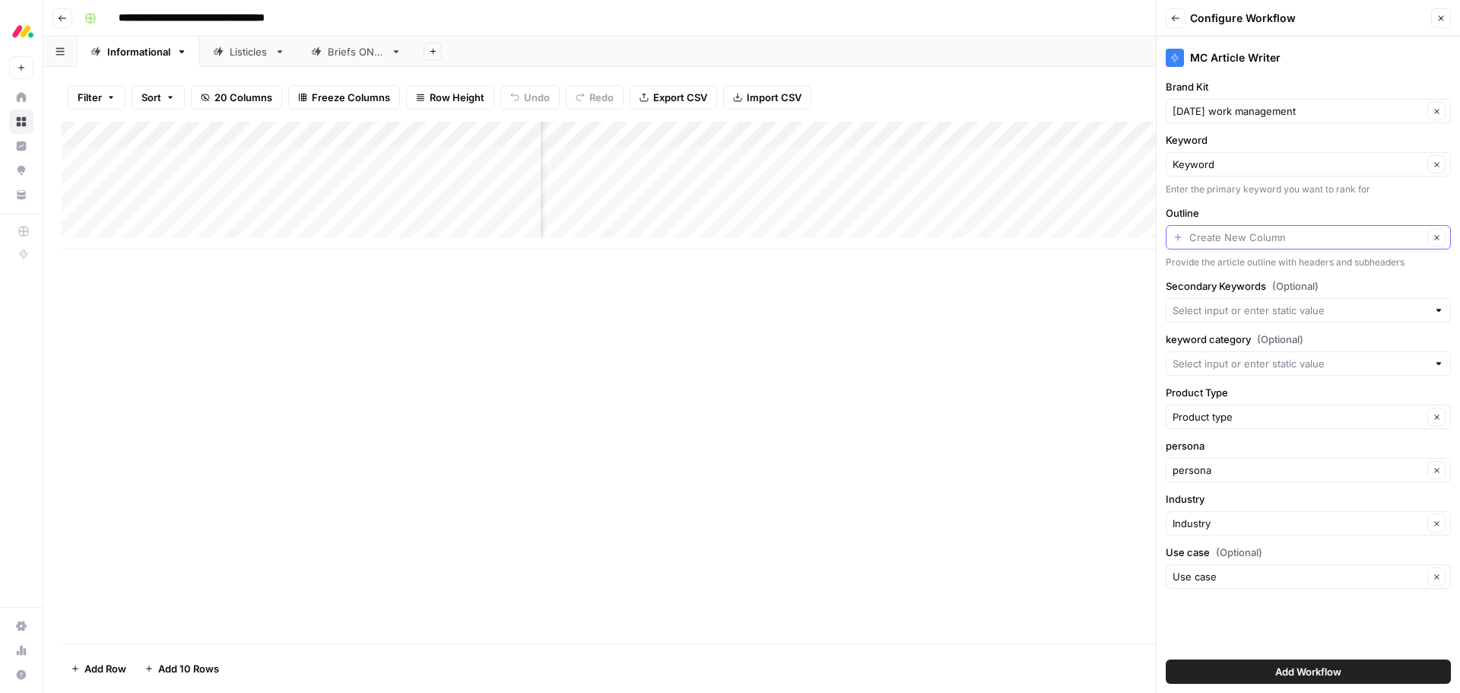
click at [1271, 241] on input "Outline" at bounding box center [1307, 237] width 234 height 15
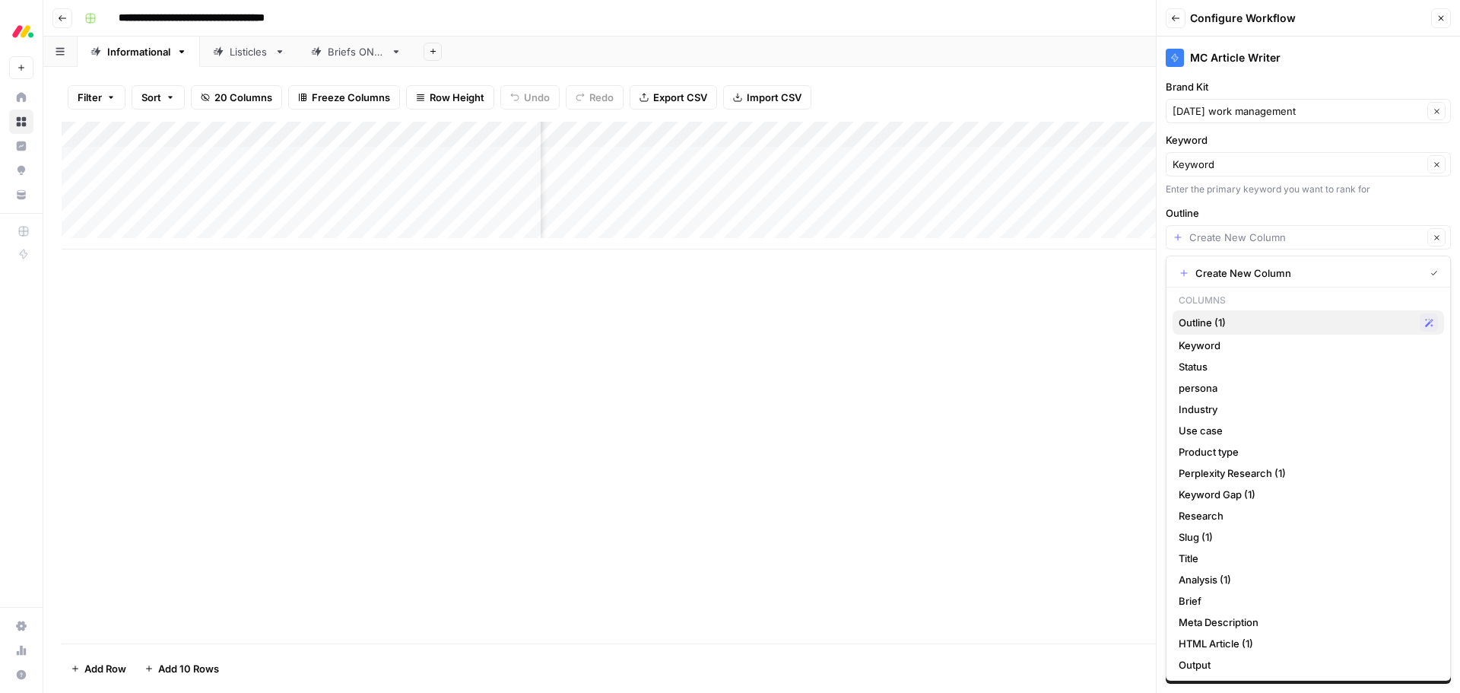
click at [1260, 319] on span "Outline (1)" at bounding box center [1296, 322] width 235 height 15
type input "Outline (1)"
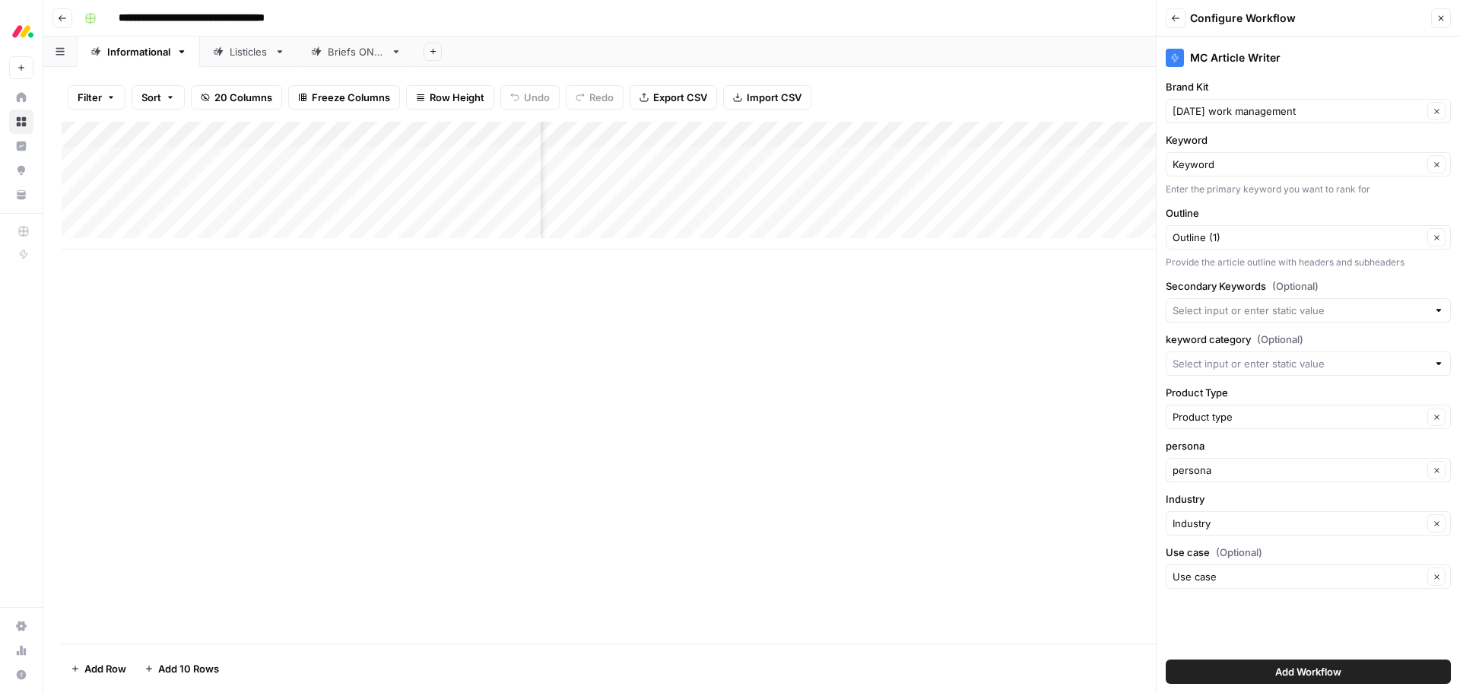
click at [1270, 669] on button "Add Workflow" at bounding box center [1308, 671] width 285 height 24
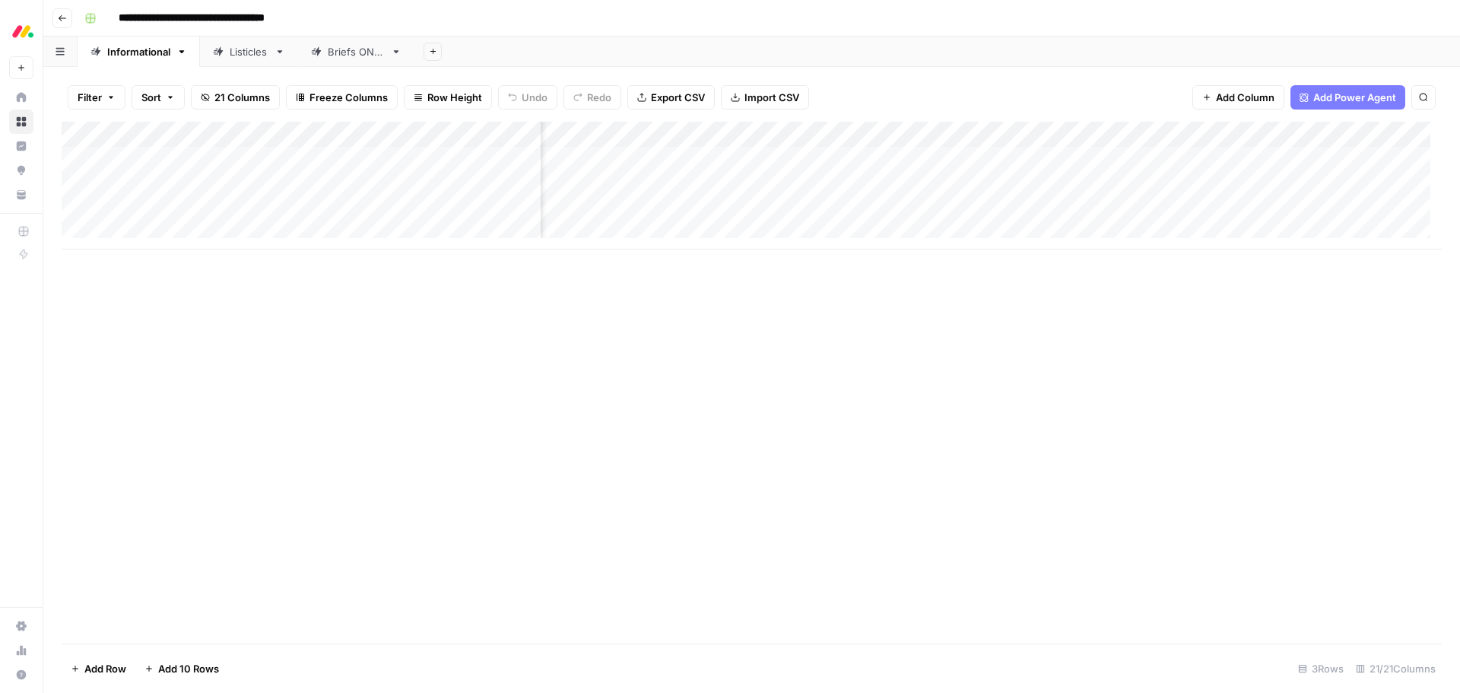
scroll to position [0, 1558]
drag, startPoint x: 1379, startPoint y: 134, endPoint x: 815, endPoint y: 146, distance: 564.5
click at [815, 146] on div "Add Column" at bounding box center [752, 186] width 1380 height 128
click at [818, 157] on div "Add Column" at bounding box center [752, 186] width 1380 height 128
click at [811, 157] on div "Add Column" at bounding box center [752, 186] width 1380 height 128
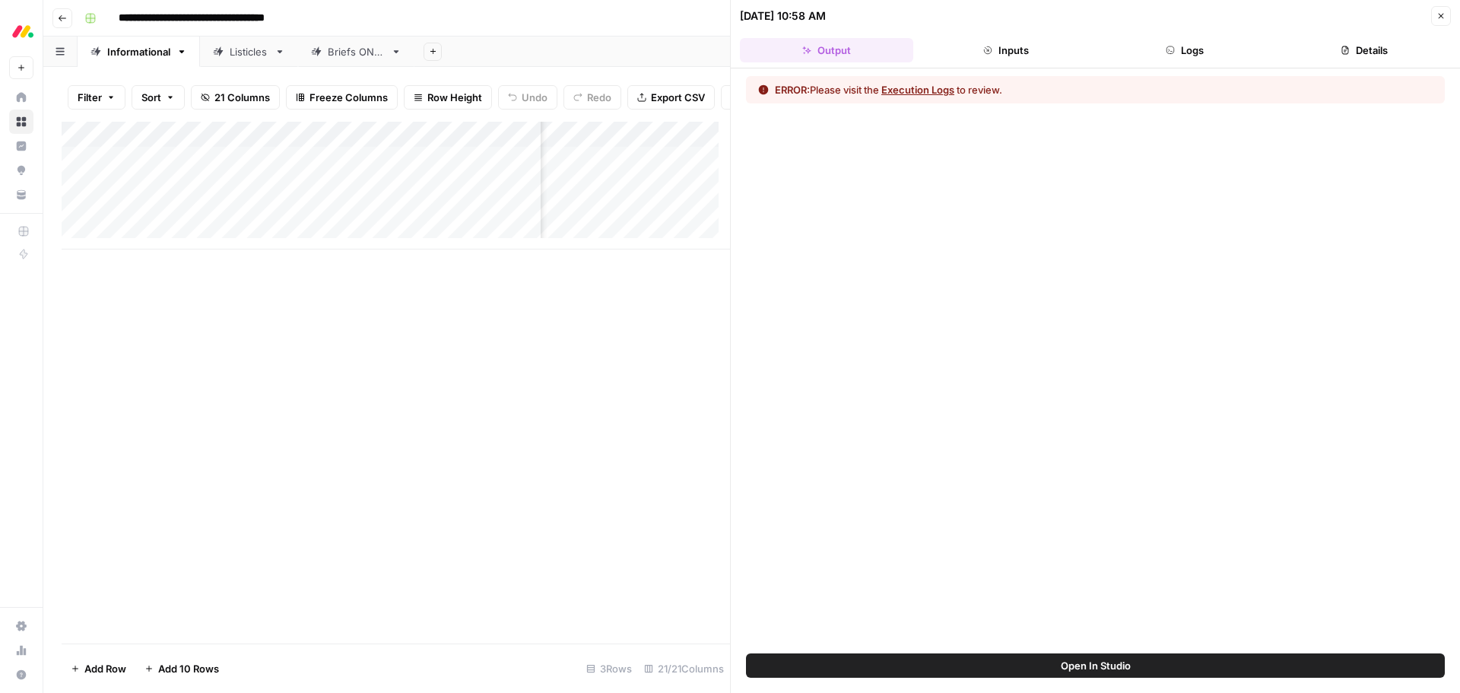
click at [913, 92] on button "Execution Logs" at bounding box center [918, 89] width 73 height 15
click at [1436, 17] on button "Close" at bounding box center [1441, 16] width 20 height 20
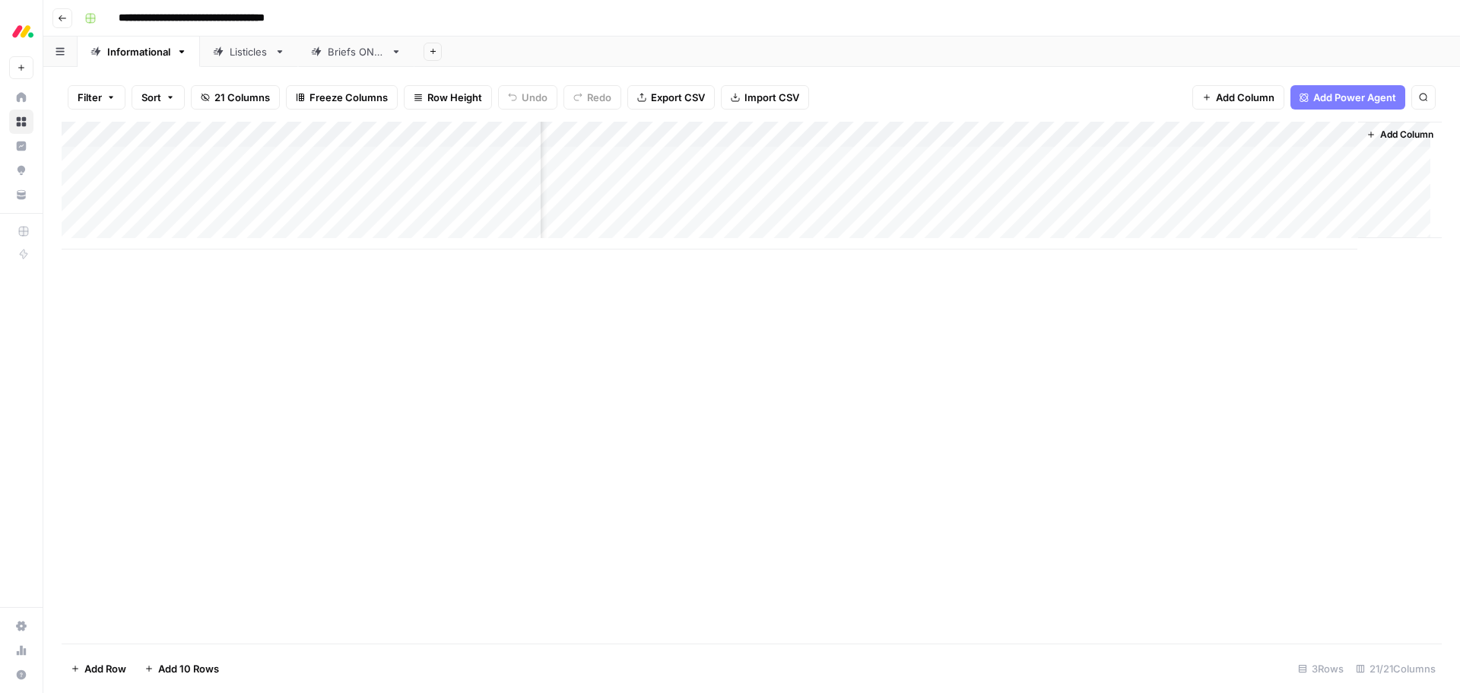
scroll to position [0, 1614]
click at [831, 158] on div "Add Column" at bounding box center [752, 186] width 1380 height 128
click at [1161, 128] on div "Add Column" at bounding box center [752, 186] width 1380 height 128
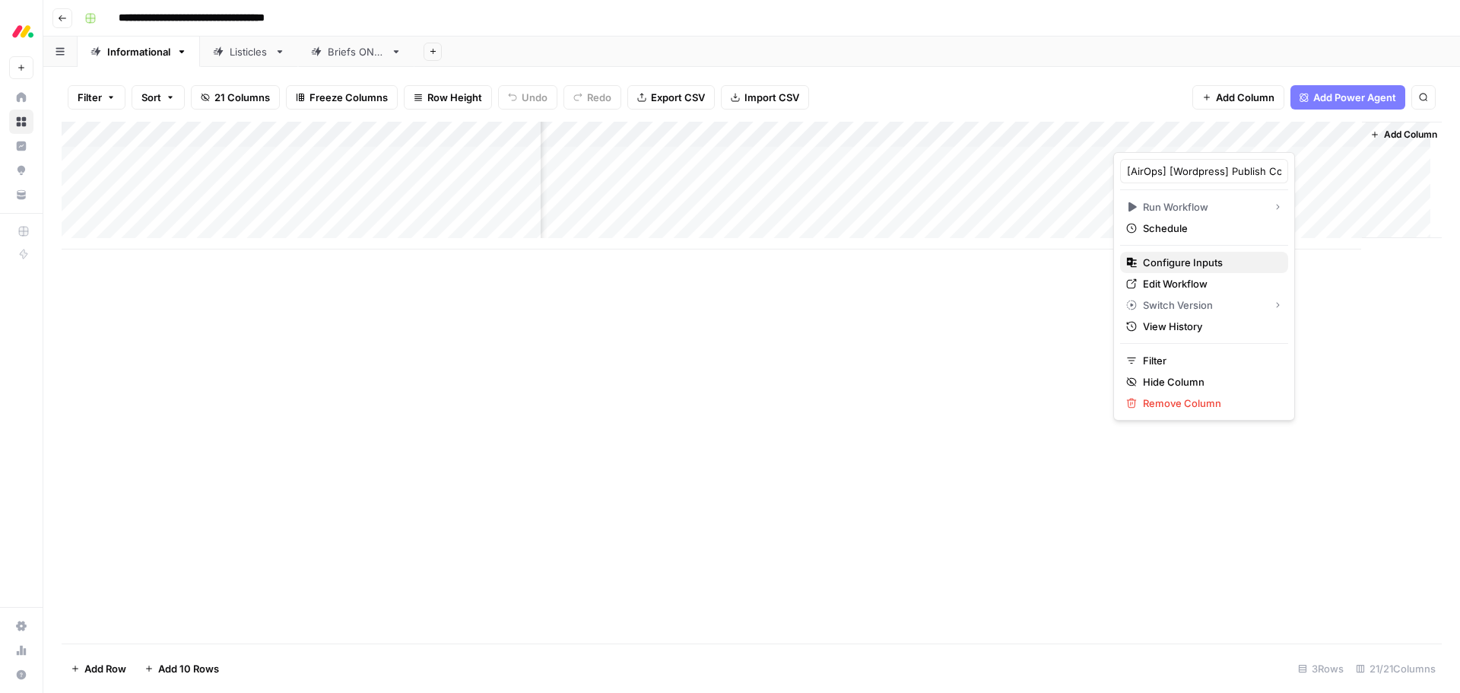
click at [1161, 264] on span "Configure Inputs" at bounding box center [1209, 262] width 133 height 15
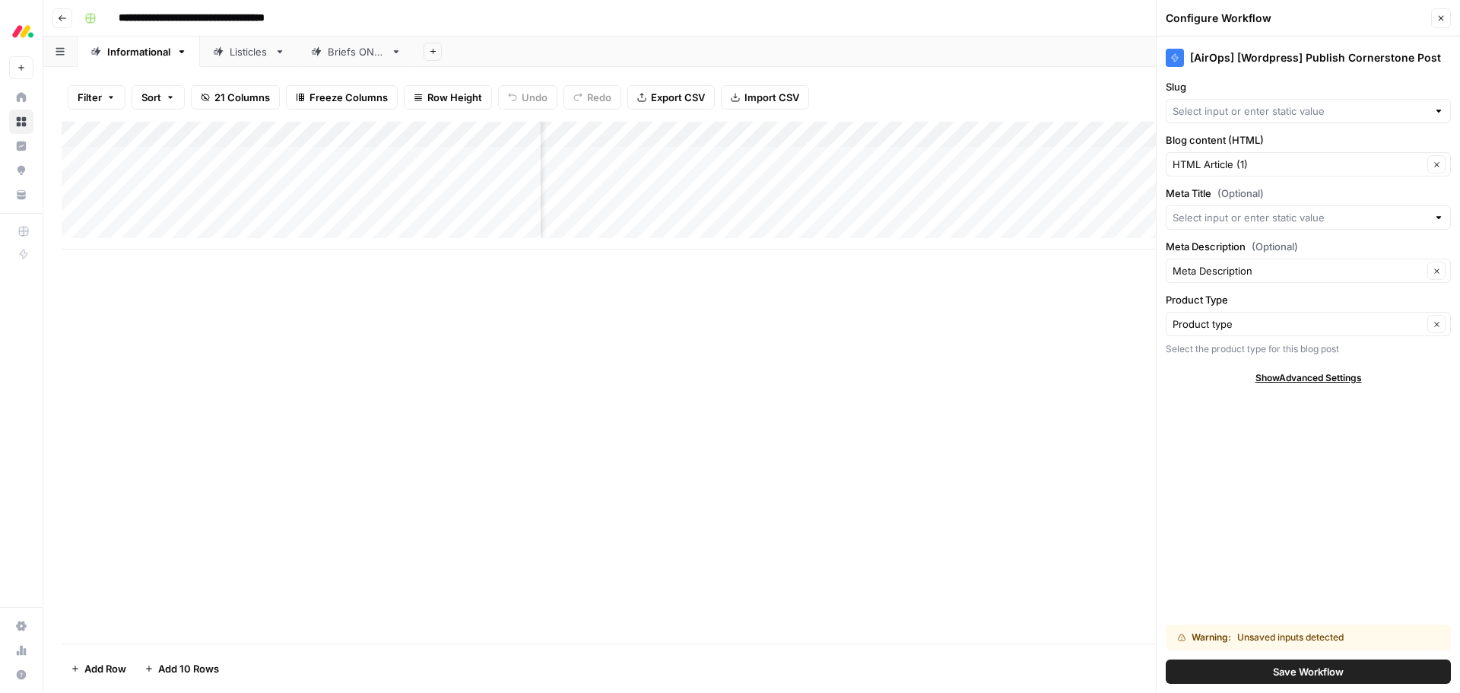
click at [1437, 24] on button "Close" at bounding box center [1441, 18] width 20 height 20
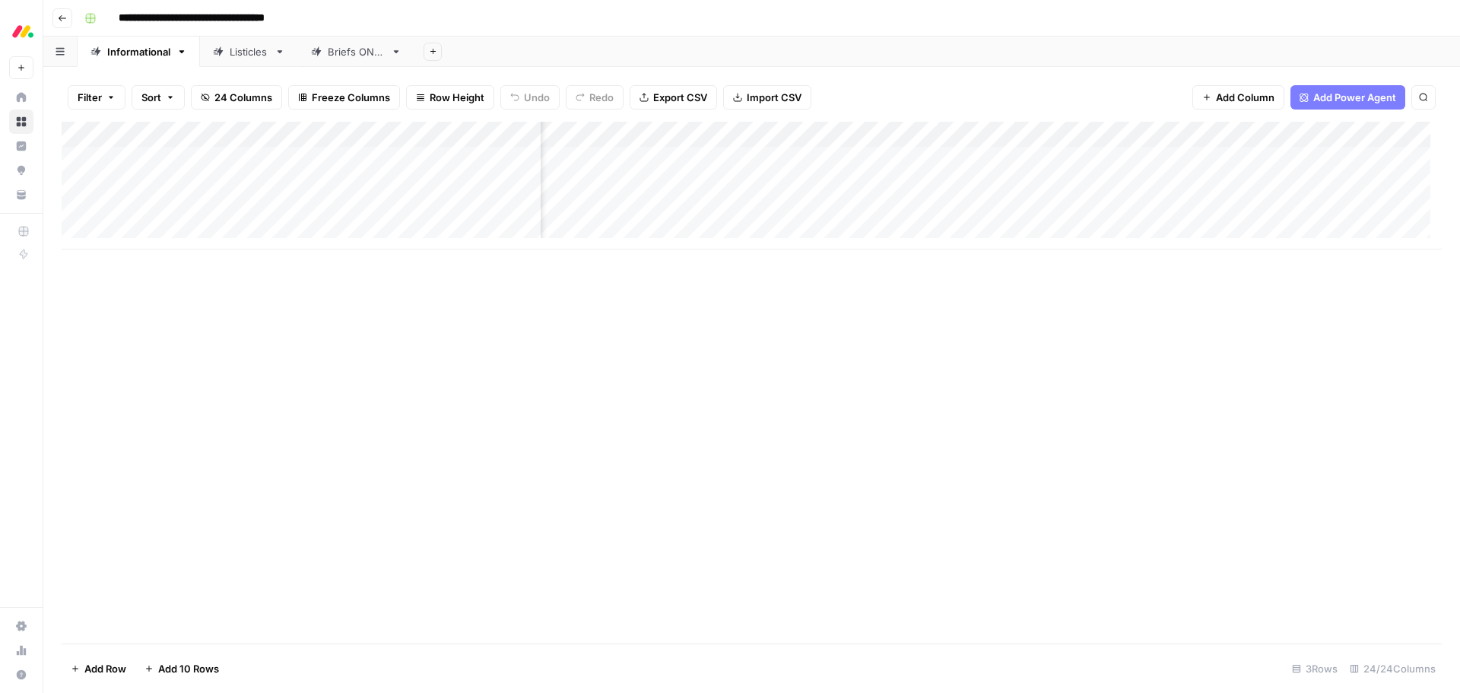
scroll to position [0, 1805]
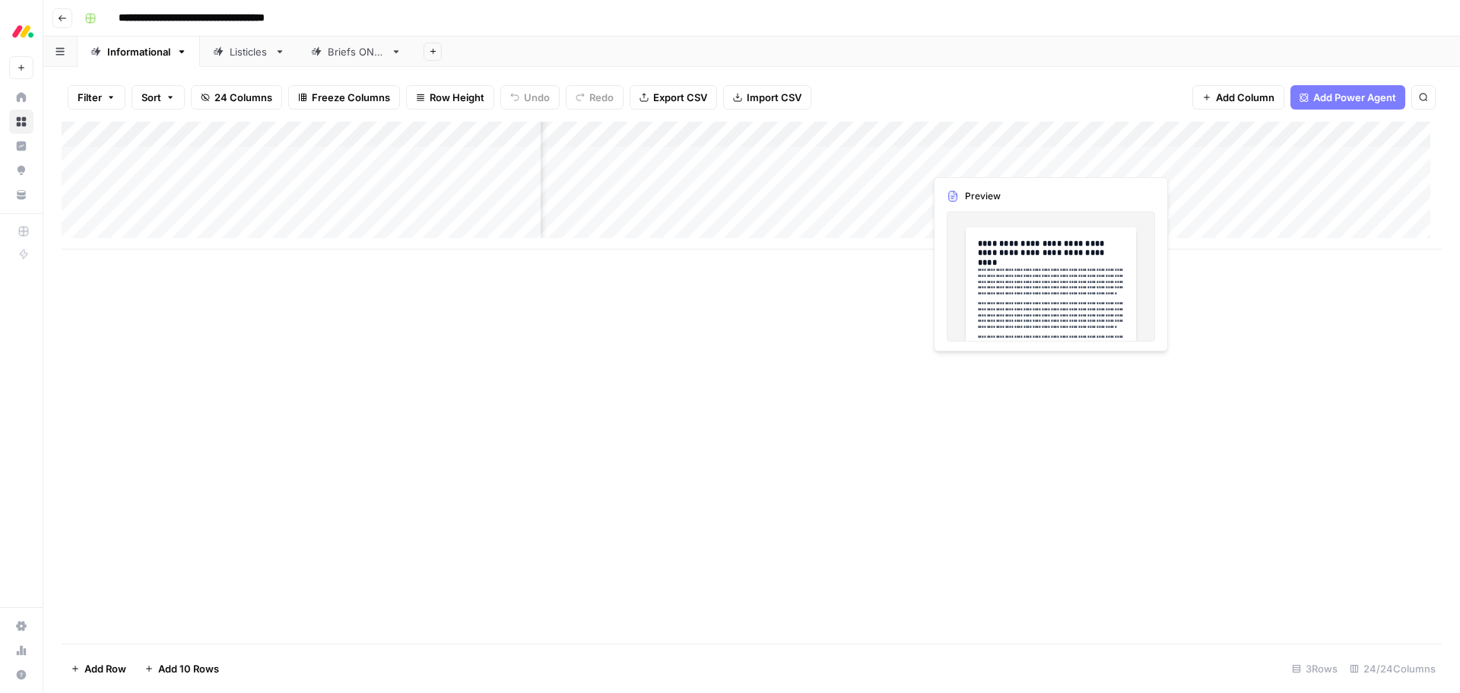
click at [1005, 160] on div "Add Column" at bounding box center [752, 186] width 1380 height 128
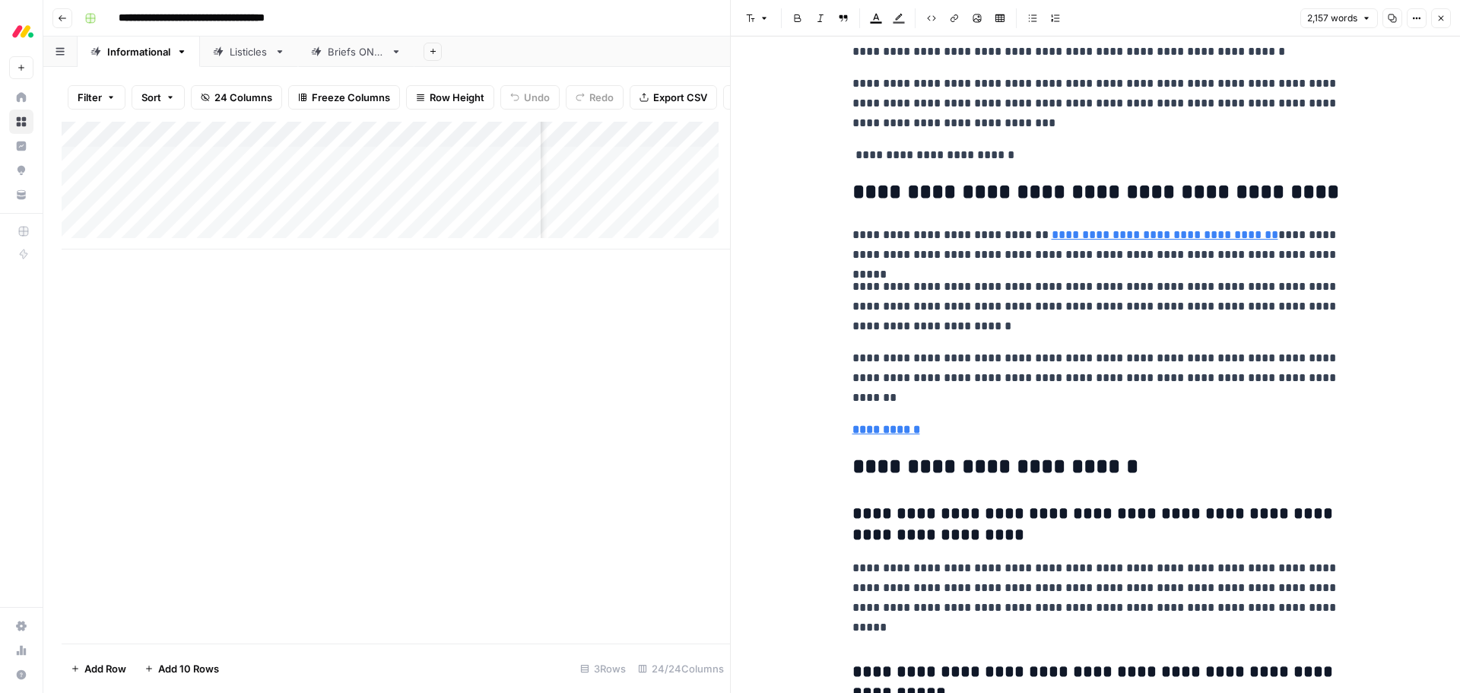
scroll to position [5933, 0]
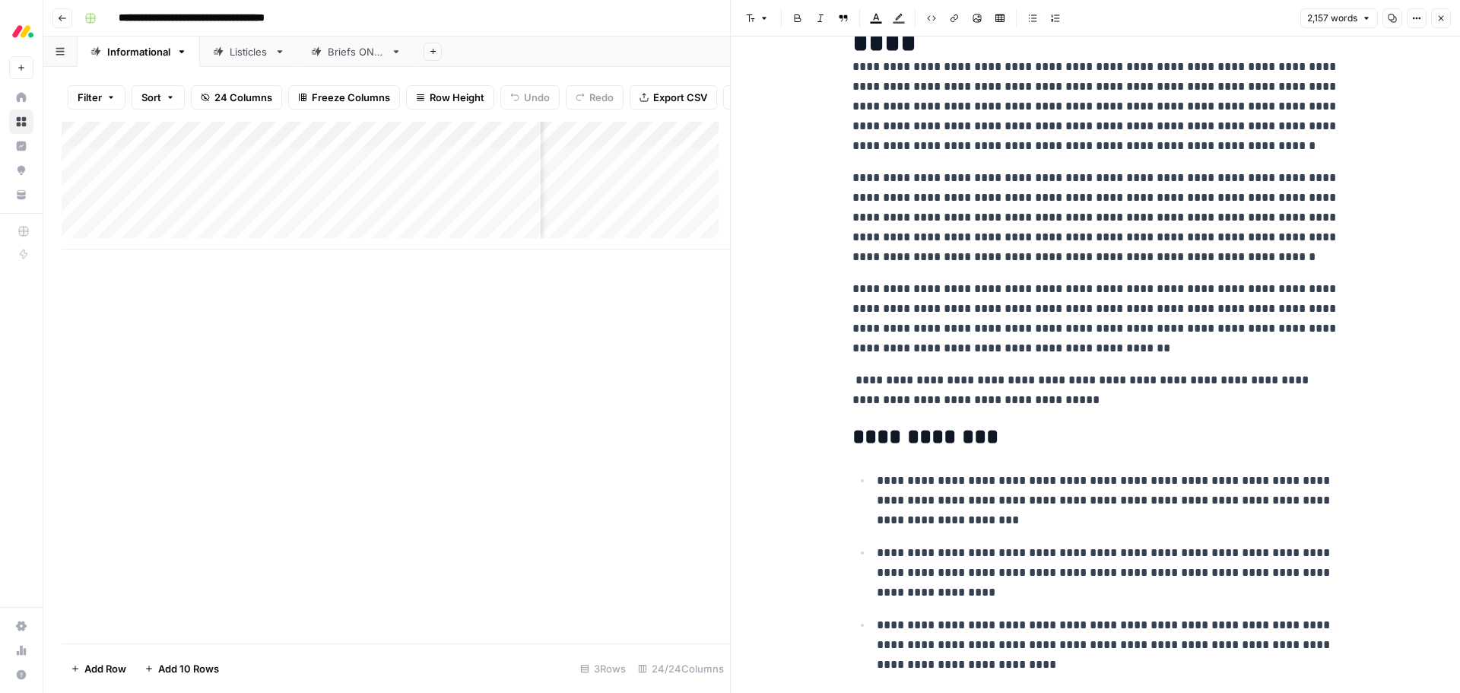
scroll to position [0, 0]
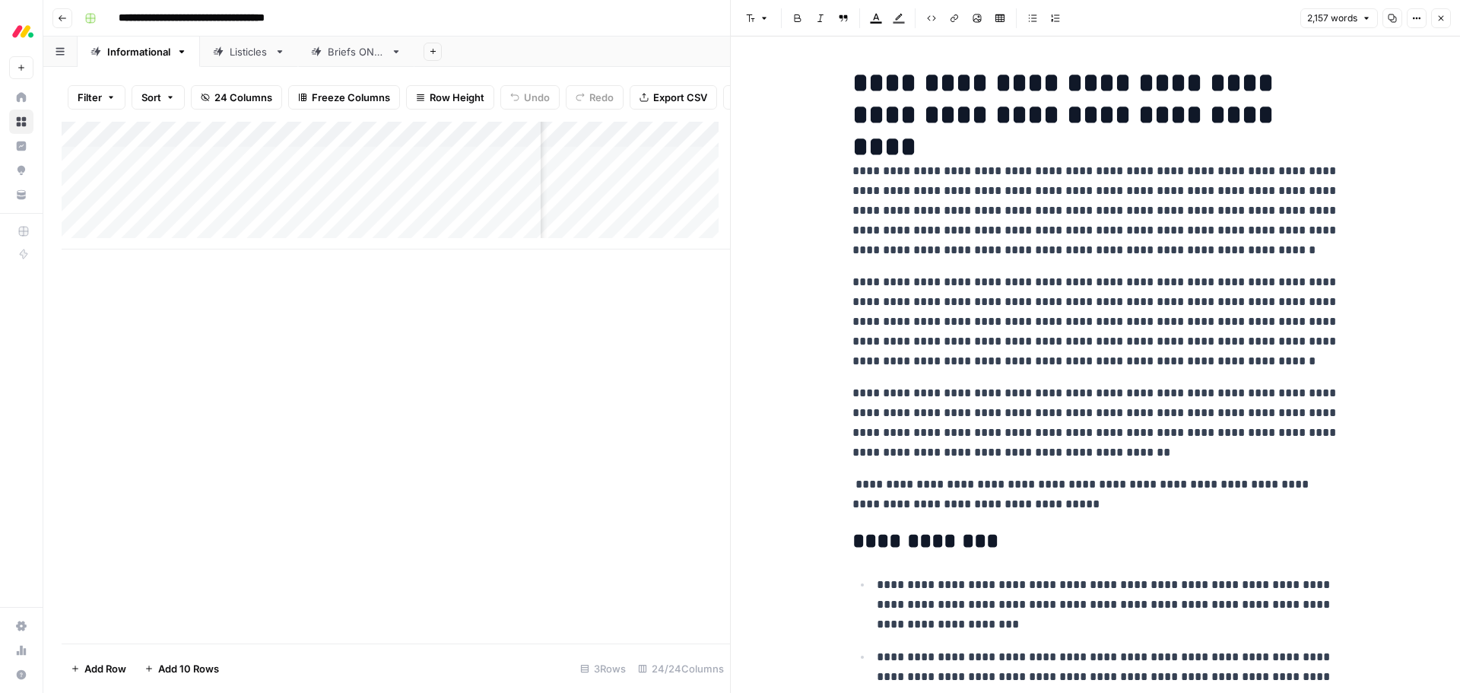
click at [964, 92] on h1 "**********" at bounding box center [1096, 99] width 487 height 64
copy div "**********"
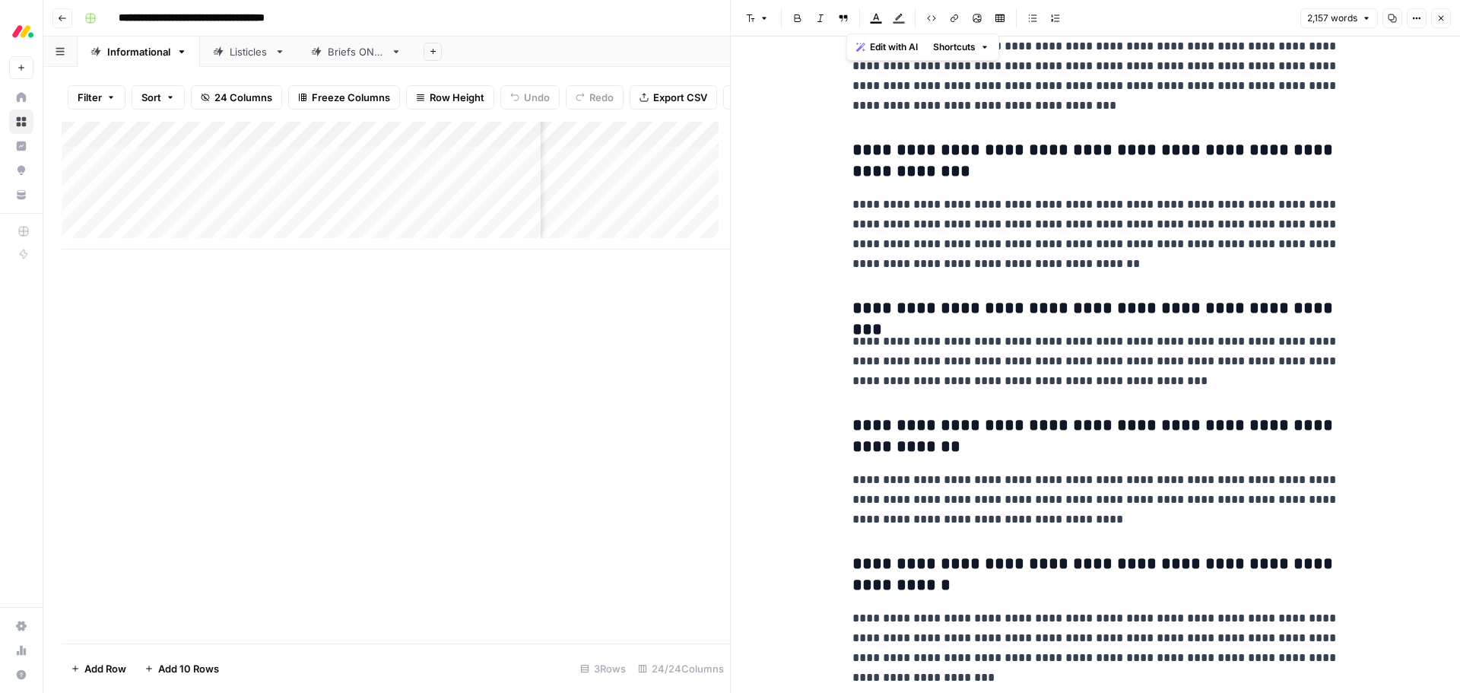
click at [1438, 18] on icon "button" at bounding box center [1441, 18] width 9 height 9
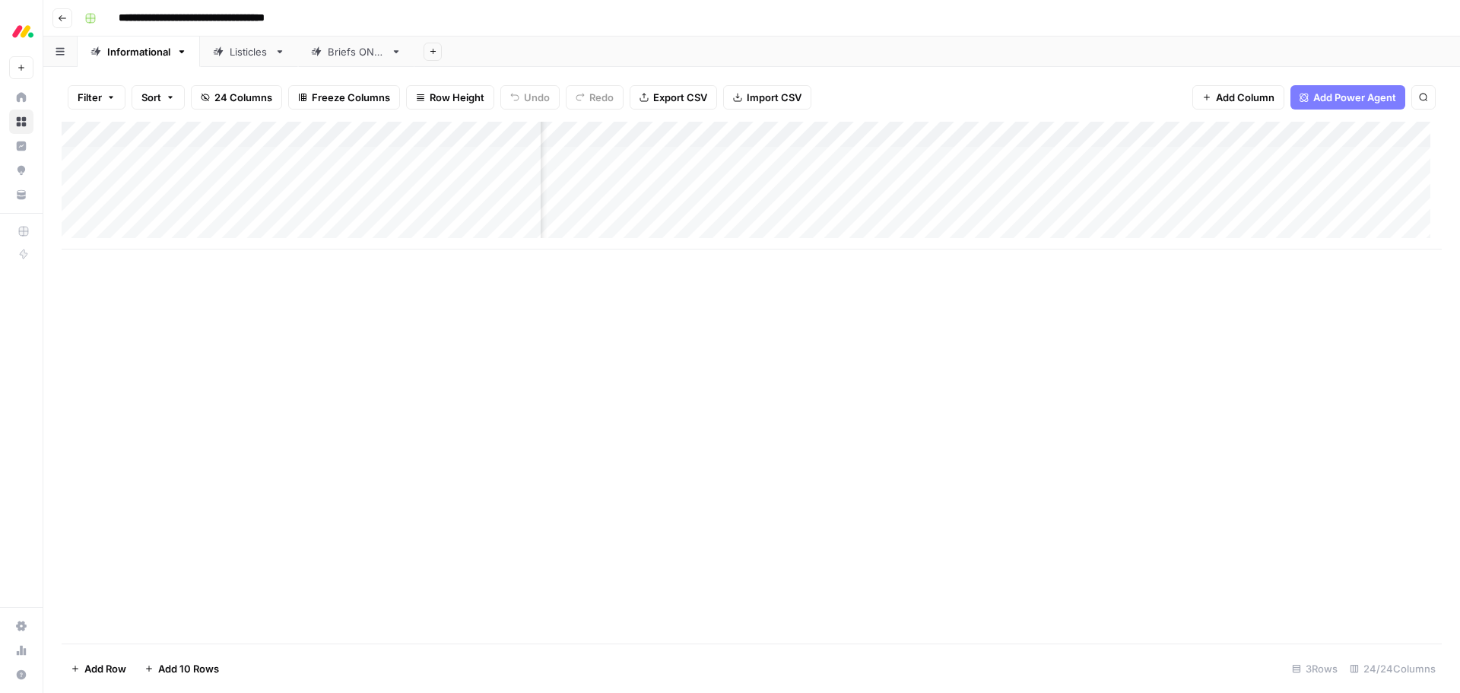
click at [1164, 137] on div "Add Column" at bounding box center [752, 186] width 1380 height 128
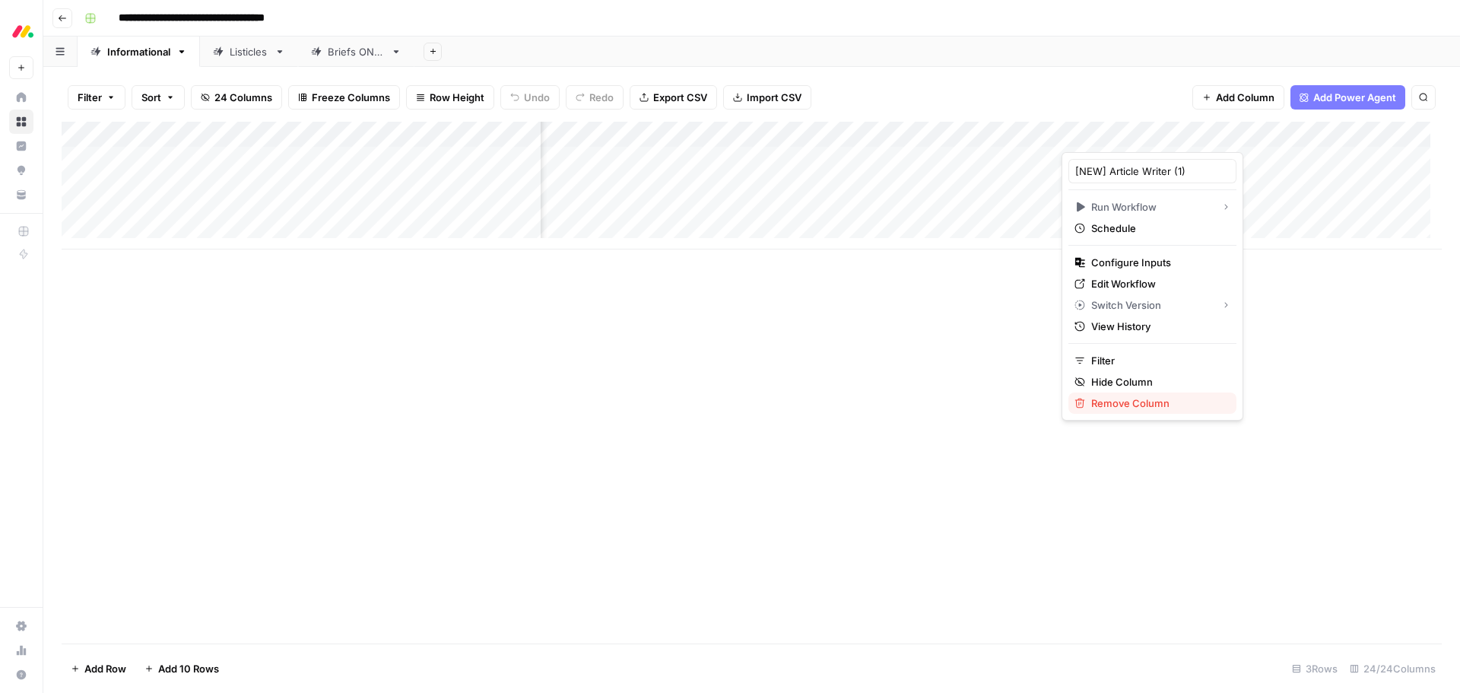
click at [1130, 403] on span "Remove Column" at bounding box center [1157, 403] width 133 height 15
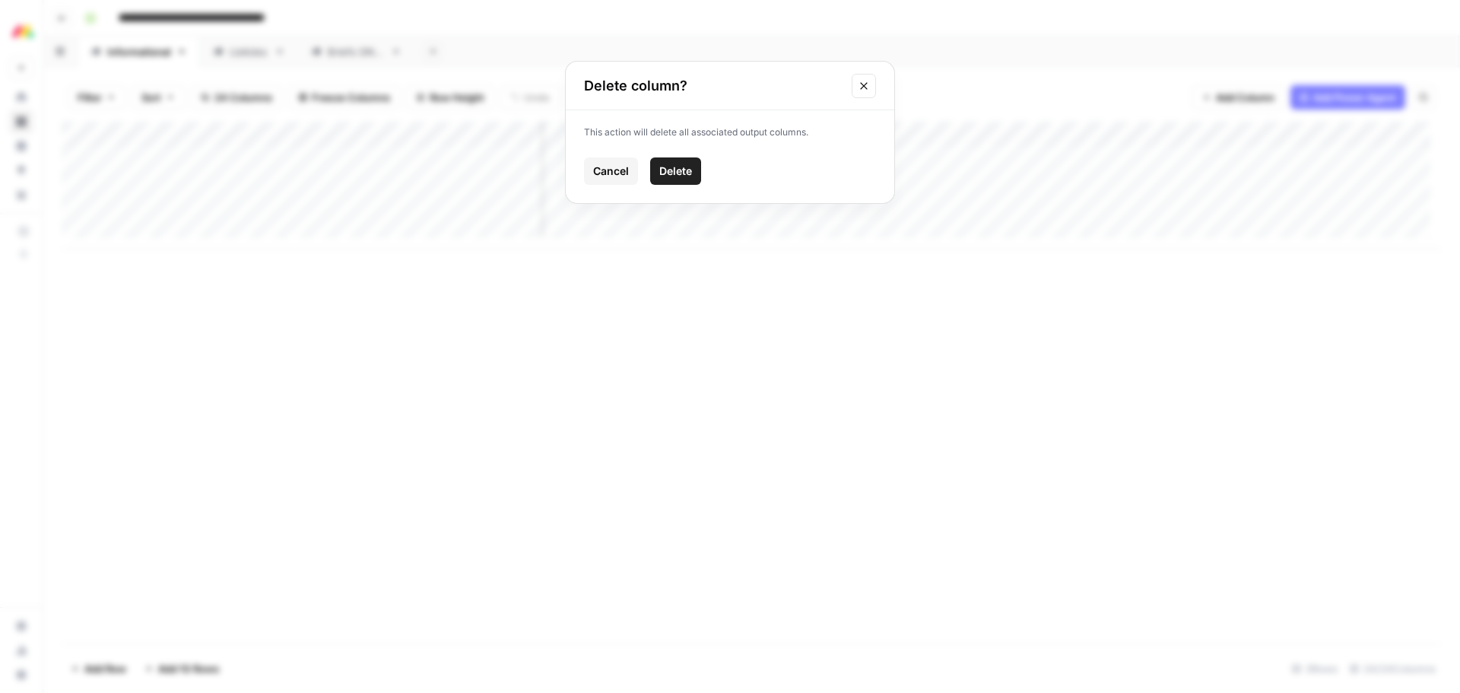
click at [685, 176] on span "Delete" at bounding box center [675, 171] width 33 height 15
click at [1155, 159] on div "Add Column" at bounding box center [752, 186] width 1380 height 128
click at [1125, 138] on div "Add Column" at bounding box center [752, 186] width 1380 height 128
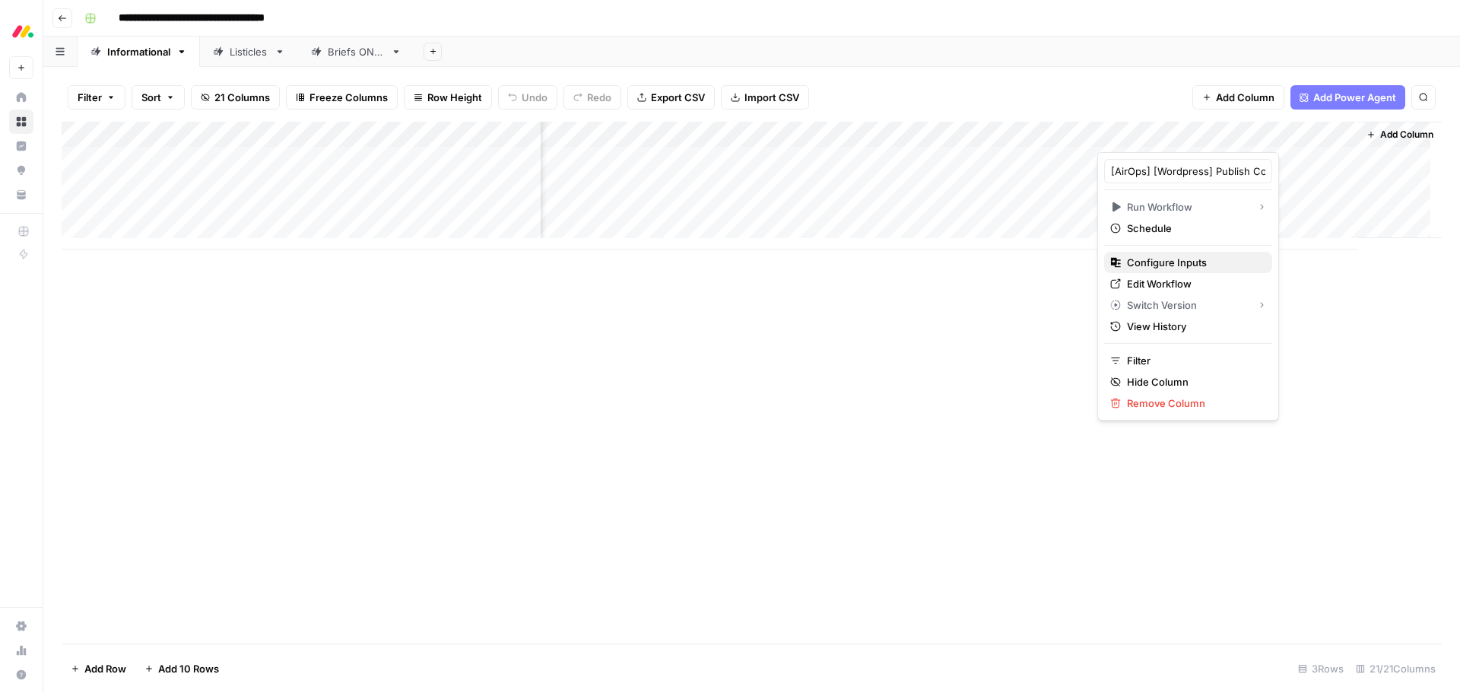
click at [1181, 260] on span "Configure Inputs" at bounding box center [1193, 262] width 133 height 15
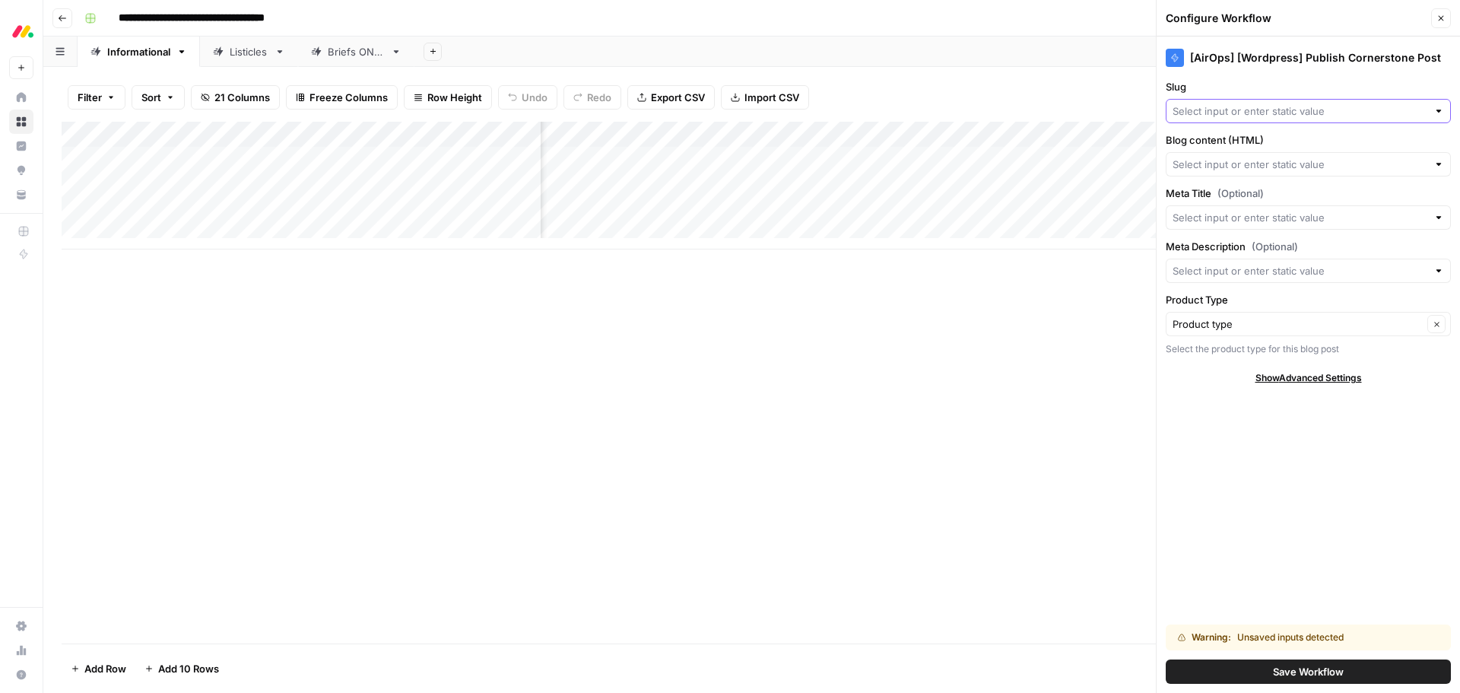
click at [1267, 114] on input "Slug" at bounding box center [1300, 110] width 255 height 15
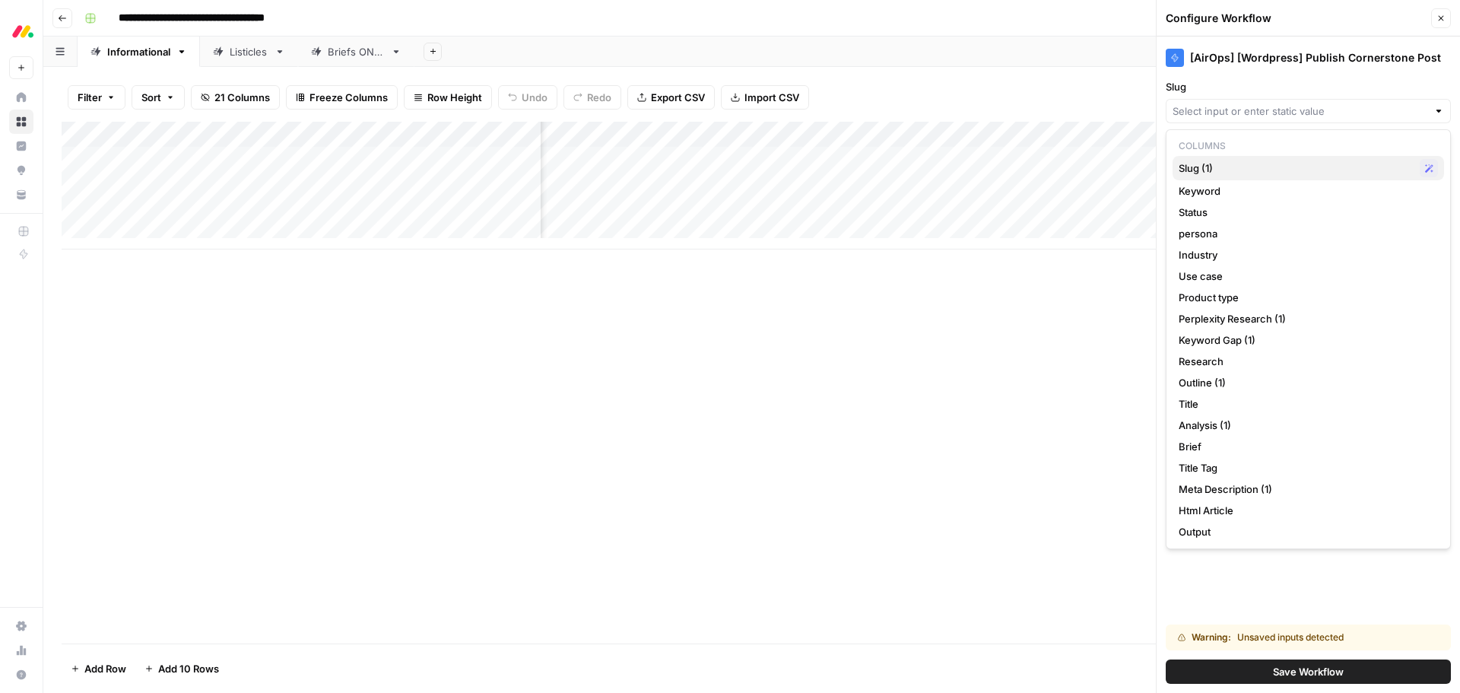
click at [1254, 166] on span "Slug (1)" at bounding box center [1296, 167] width 235 height 15
type input "Slug (1)"
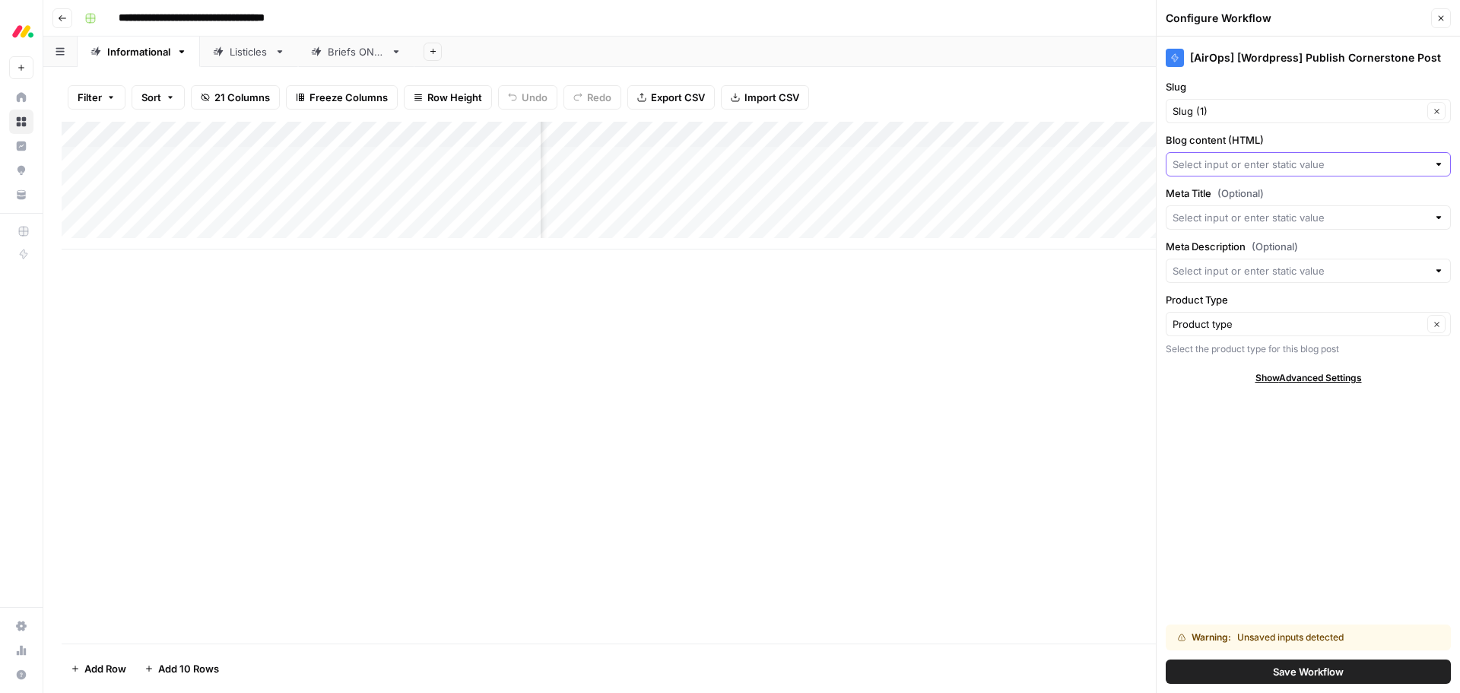
click at [1269, 167] on input "Blog content (HTML)" at bounding box center [1300, 164] width 255 height 15
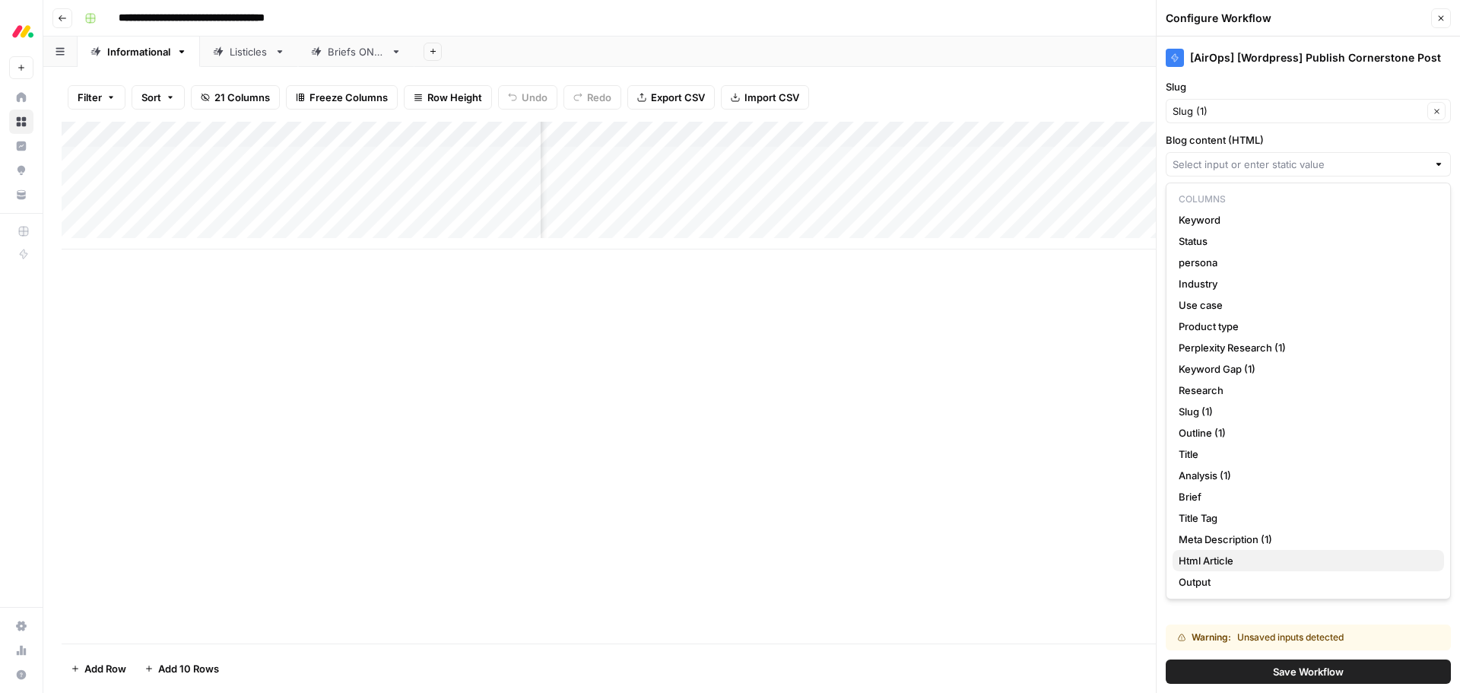
click at [1269, 558] on span "Html Article" at bounding box center [1305, 560] width 253 height 15
type input "Html Article"
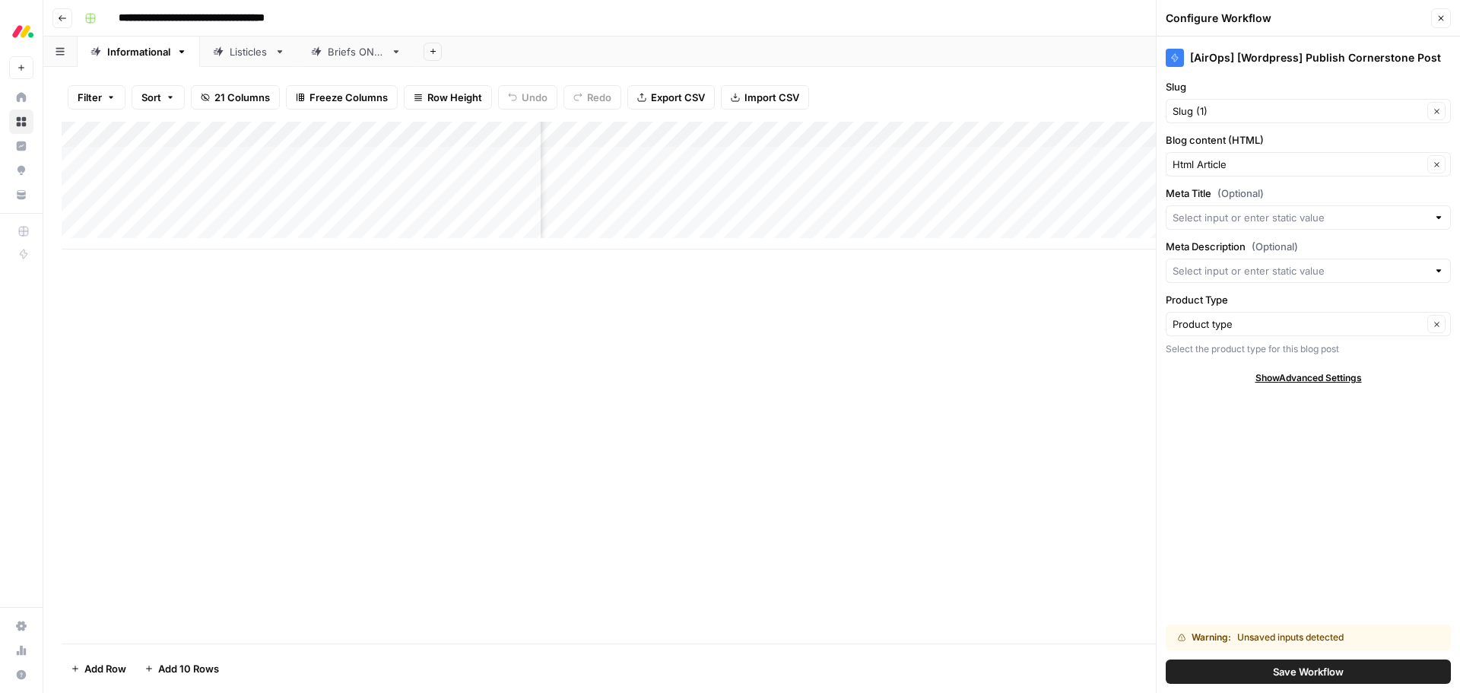
click at [762, 154] on div "Add Column" at bounding box center [752, 186] width 1380 height 128
click at [782, 159] on textarea "**********" at bounding box center [827, 160] width 283 height 21
click at [1218, 219] on input "Meta Title (Optional)" at bounding box center [1300, 217] width 255 height 15
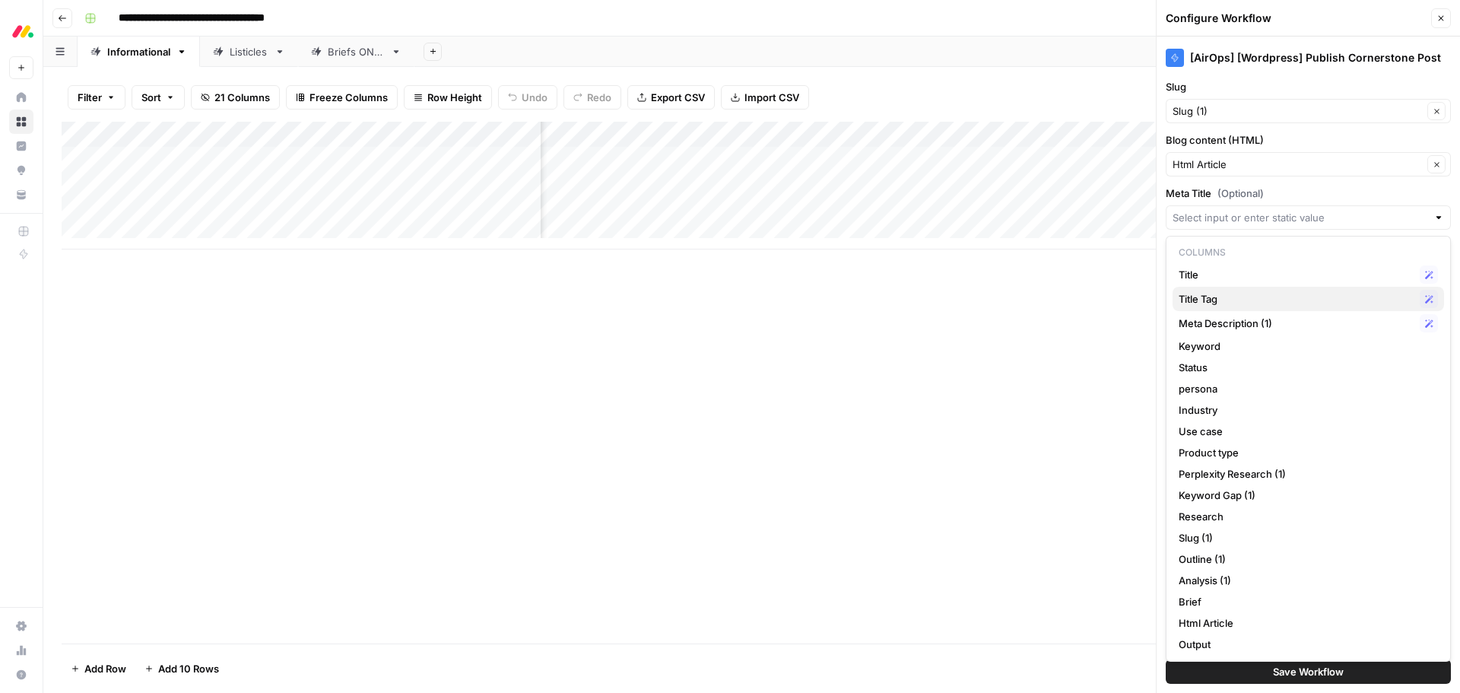
click at [1229, 294] on span "Title Tag" at bounding box center [1296, 298] width 235 height 15
type input "Title Tag"
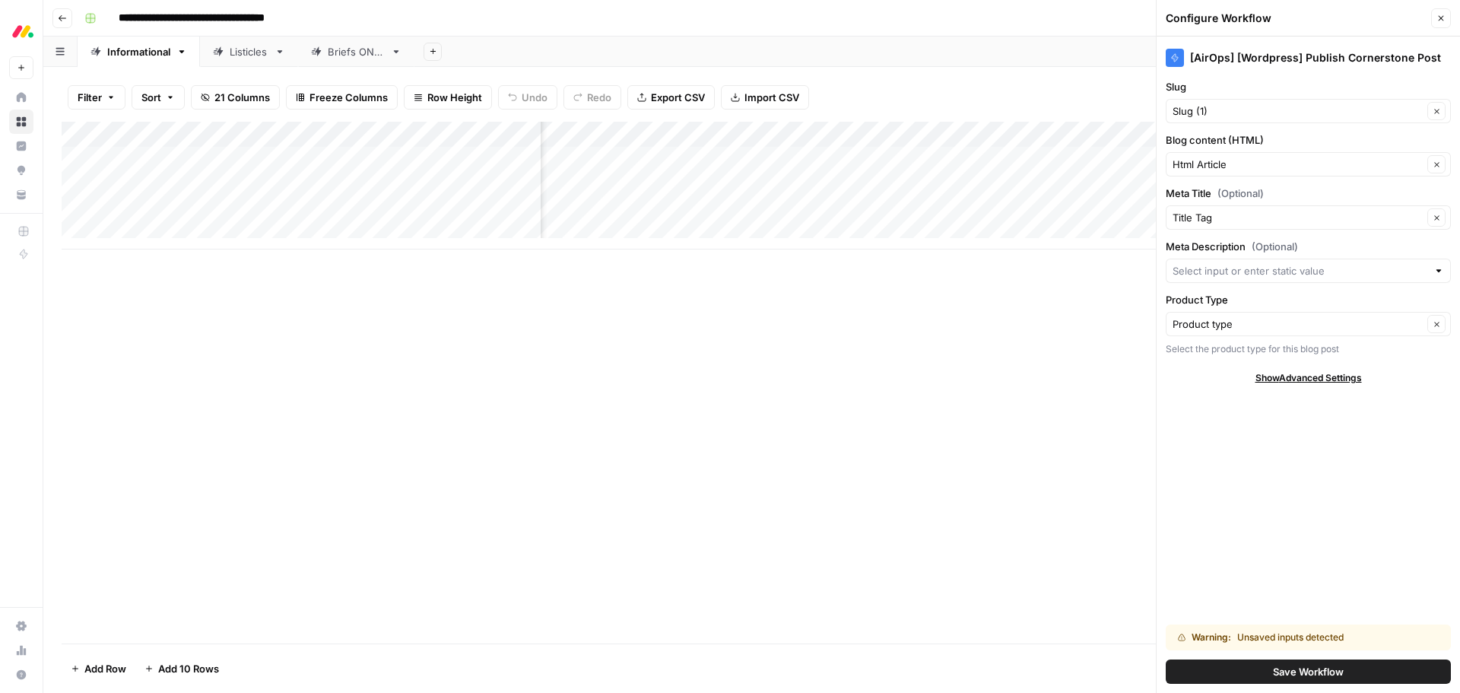
click at [867, 164] on div "Add Column" at bounding box center [752, 186] width 1380 height 128
click at [867, 164] on textarea "**********" at bounding box center [975, 176] width 304 height 52
click at [1006, 194] on textarea "**********" at bounding box center [975, 176] width 304 height 52
click at [1230, 264] on input "Meta Description (Optional)" at bounding box center [1300, 270] width 255 height 15
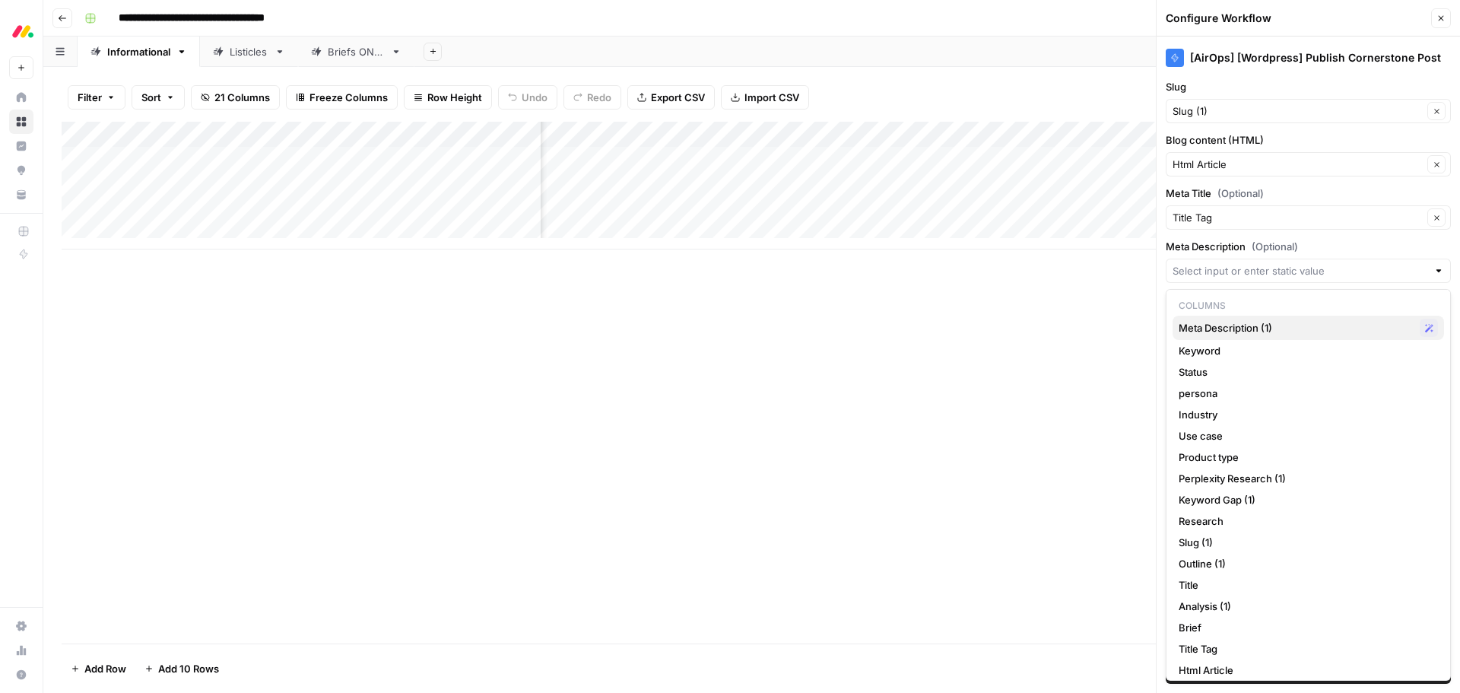
click at [1239, 329] on span "Meta Description (1)" at bounding box center [1296, 327] width 235 height 15
type input "Meta Description (1)"
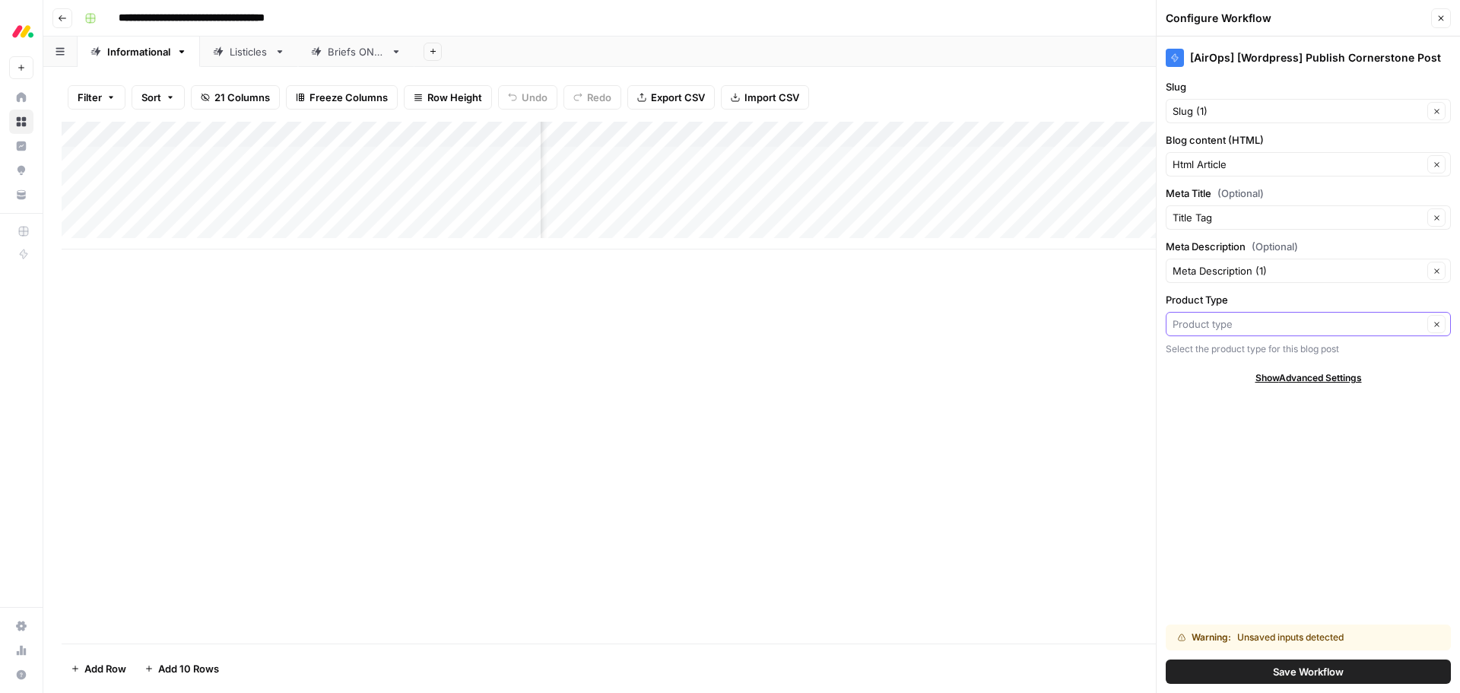
click at [1234, 330] on input "Product Type" at bounding box center [1298, 323] width 250 height 15
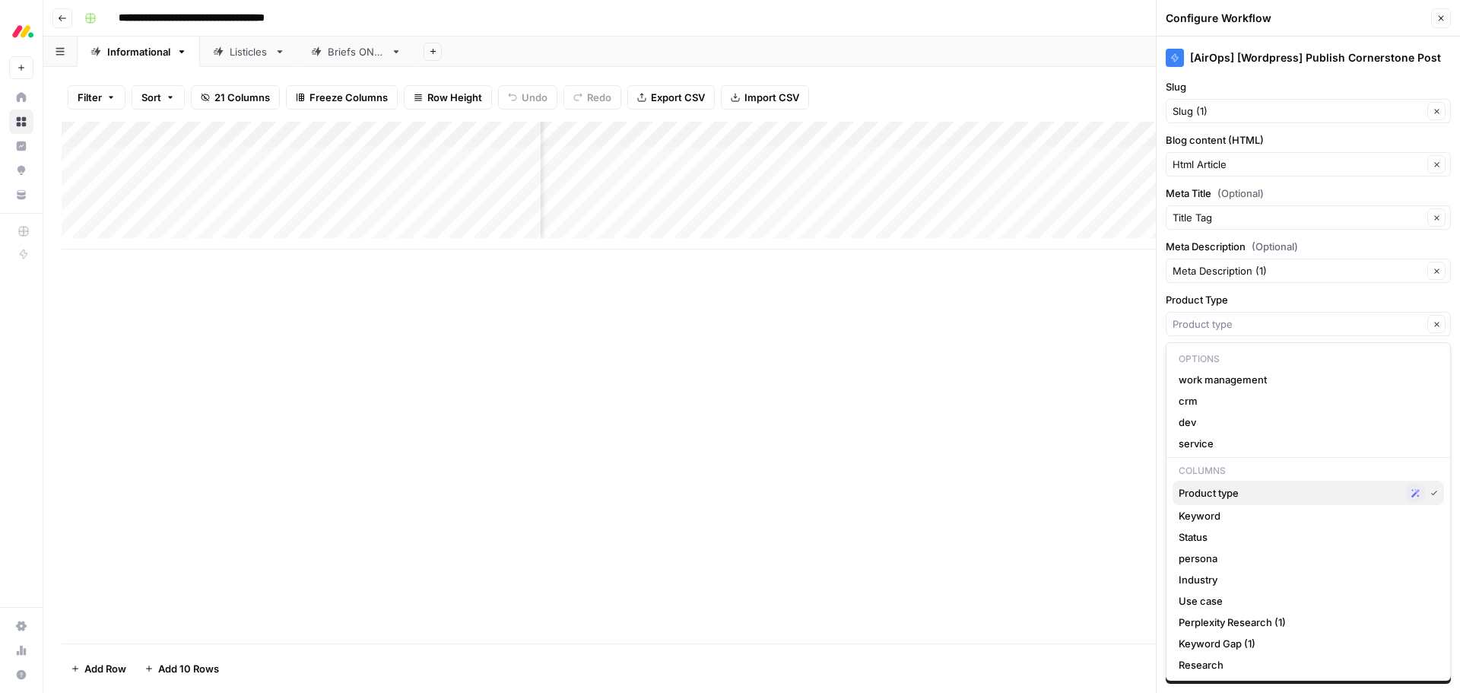
click at [1244, 491] on span "Product type" at bounding box center [1289, 492] width 221 height 15
type input "Product type"
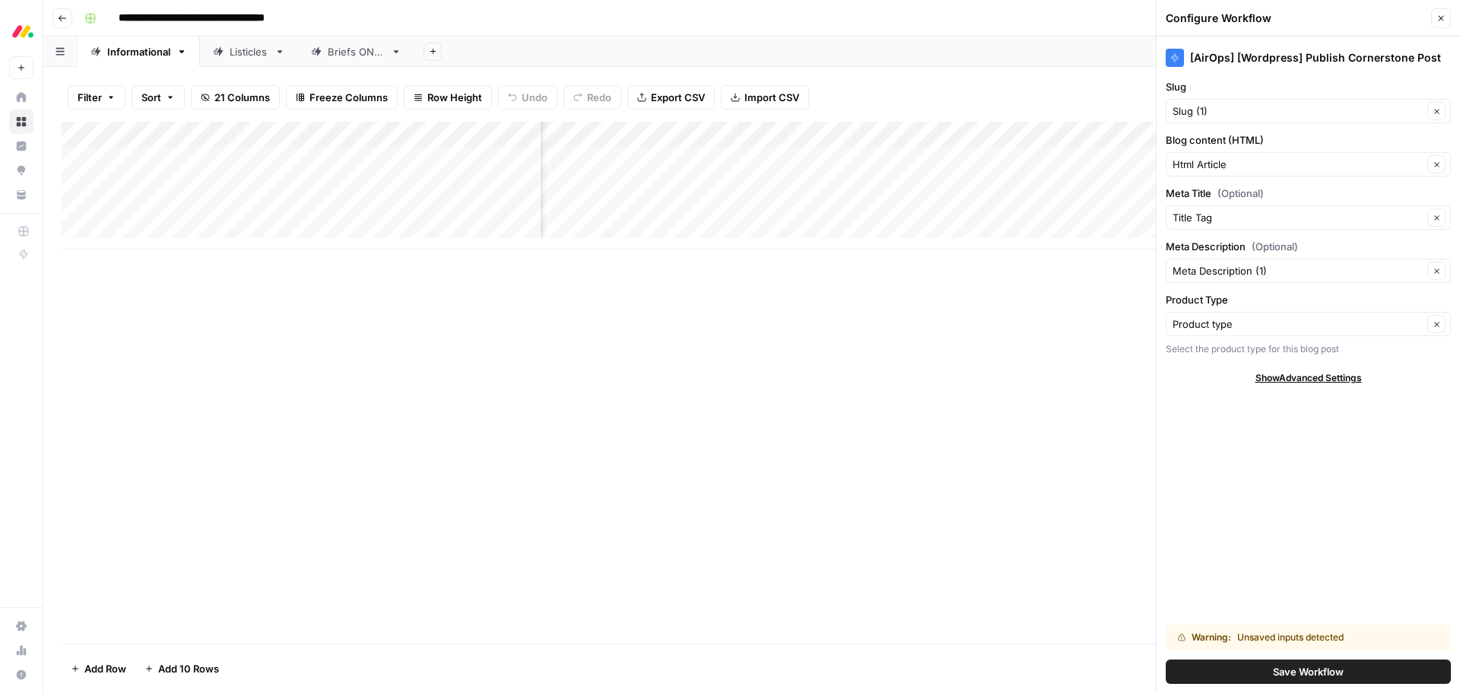
click at [1254, 430] on div "[AirOps] [Wordpress] Publish Cornerstone Post Slug Slug (1) Clear Blog content …" at bounding box center [1308, 365] width 303 height 656
click at [1256, 669] on button "Save Workflow" at bounding box center [1308, 671] width 285 height 24
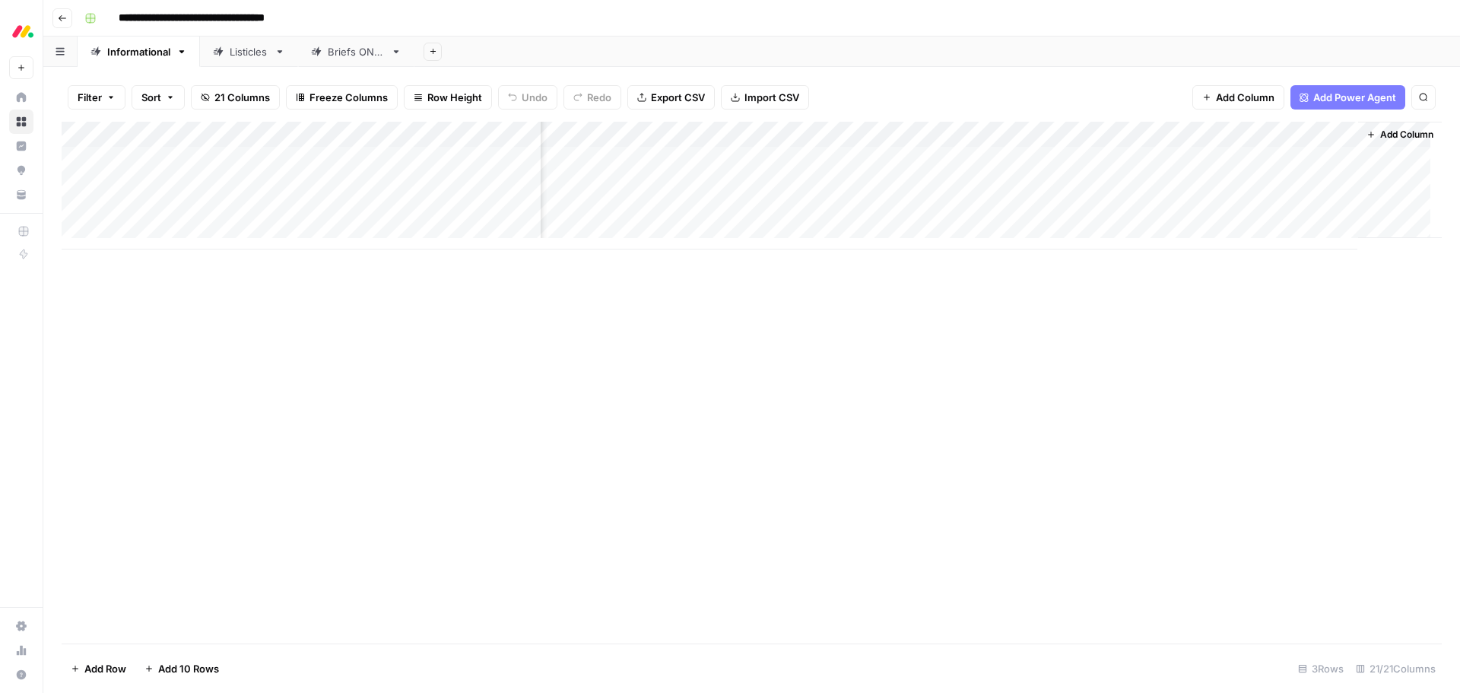
click at [1151, 157] on div "Add Column" at bounding box center [752, 186] width 1380 height 128
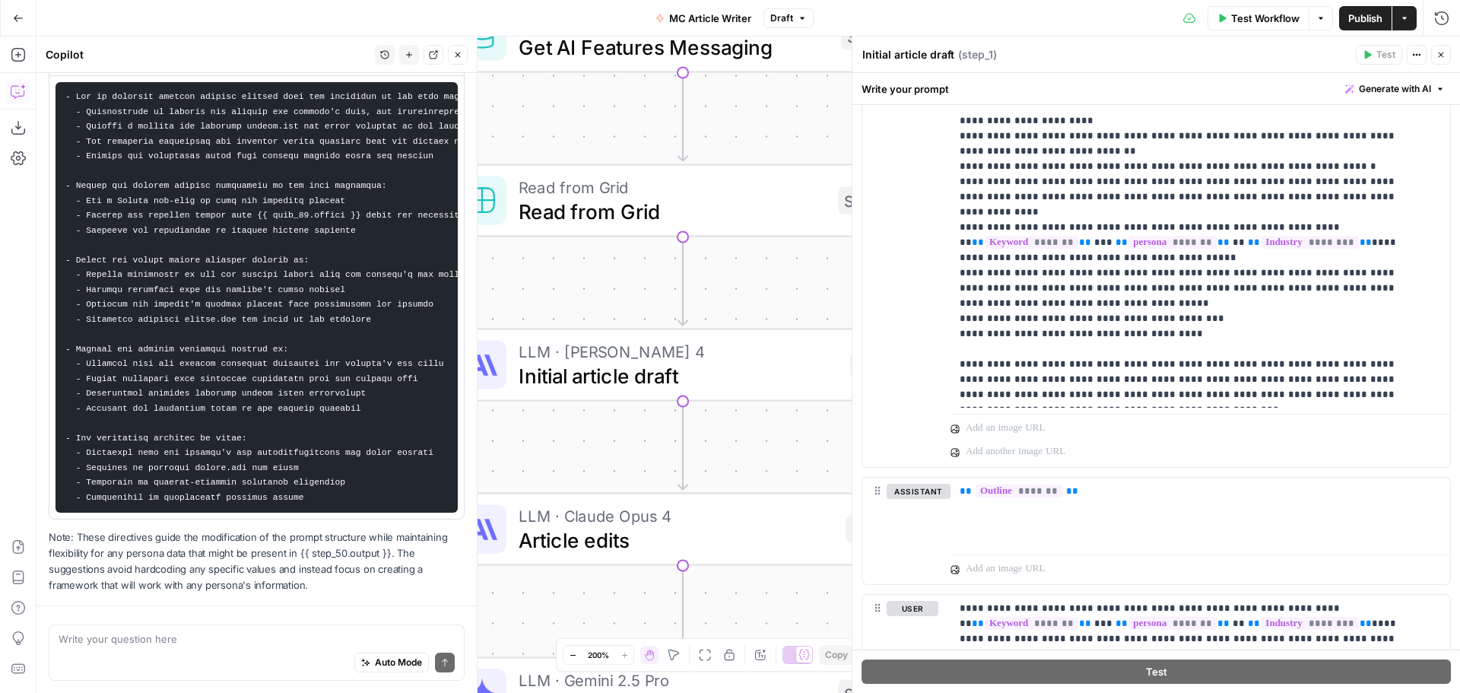
scroll to position [1355, 0]
